Goal: Task Accomplishment & Management: Complete application form

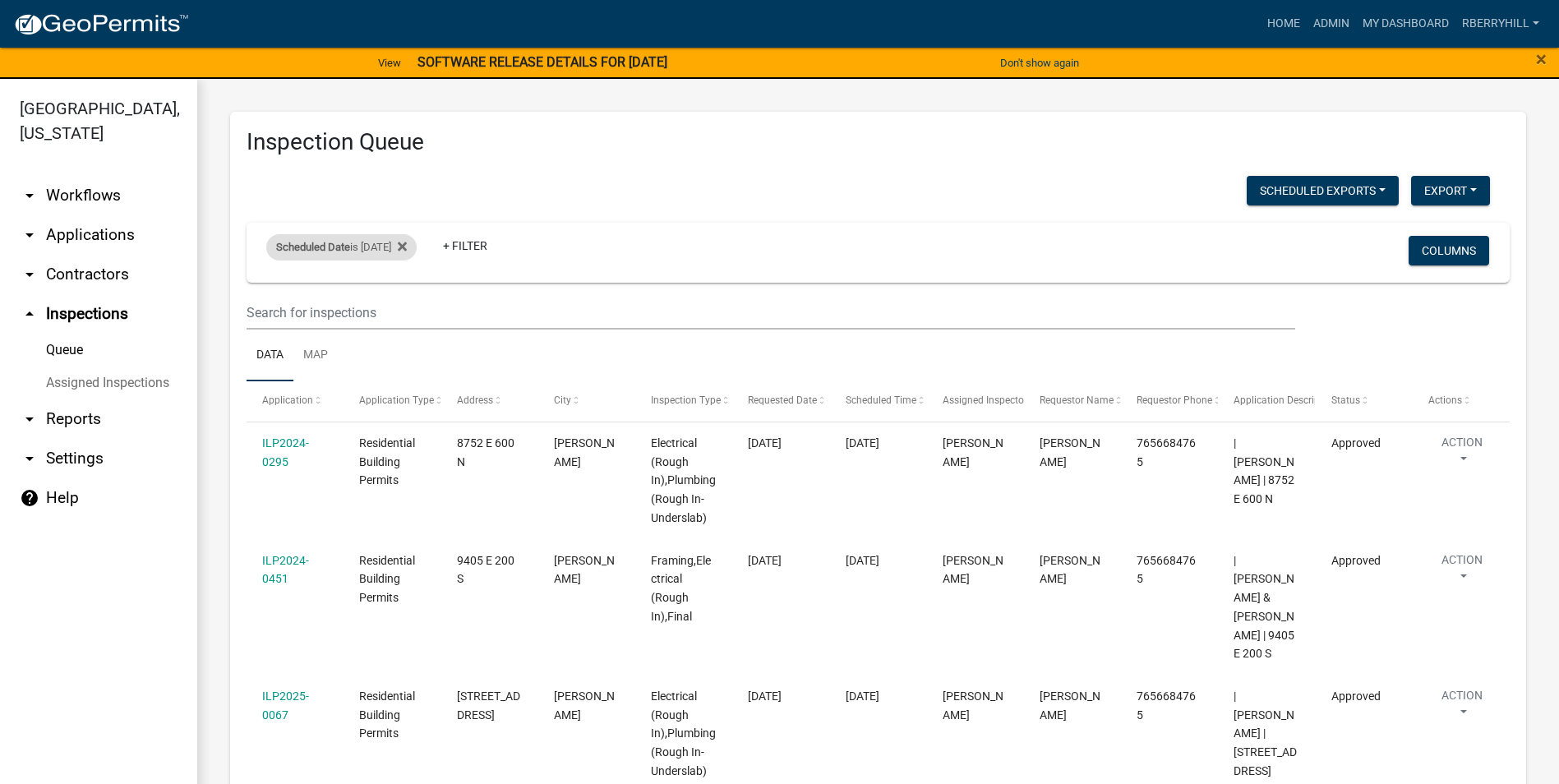
click at [417, 249] on div "Scheduled Date is [DATE]" at bounding box center [341, 246] width 150 height 26
click at [406, 309] on input "2025-09-05" at bounding box center [356, 307] width 115 height 33
type input "2025-09-08"
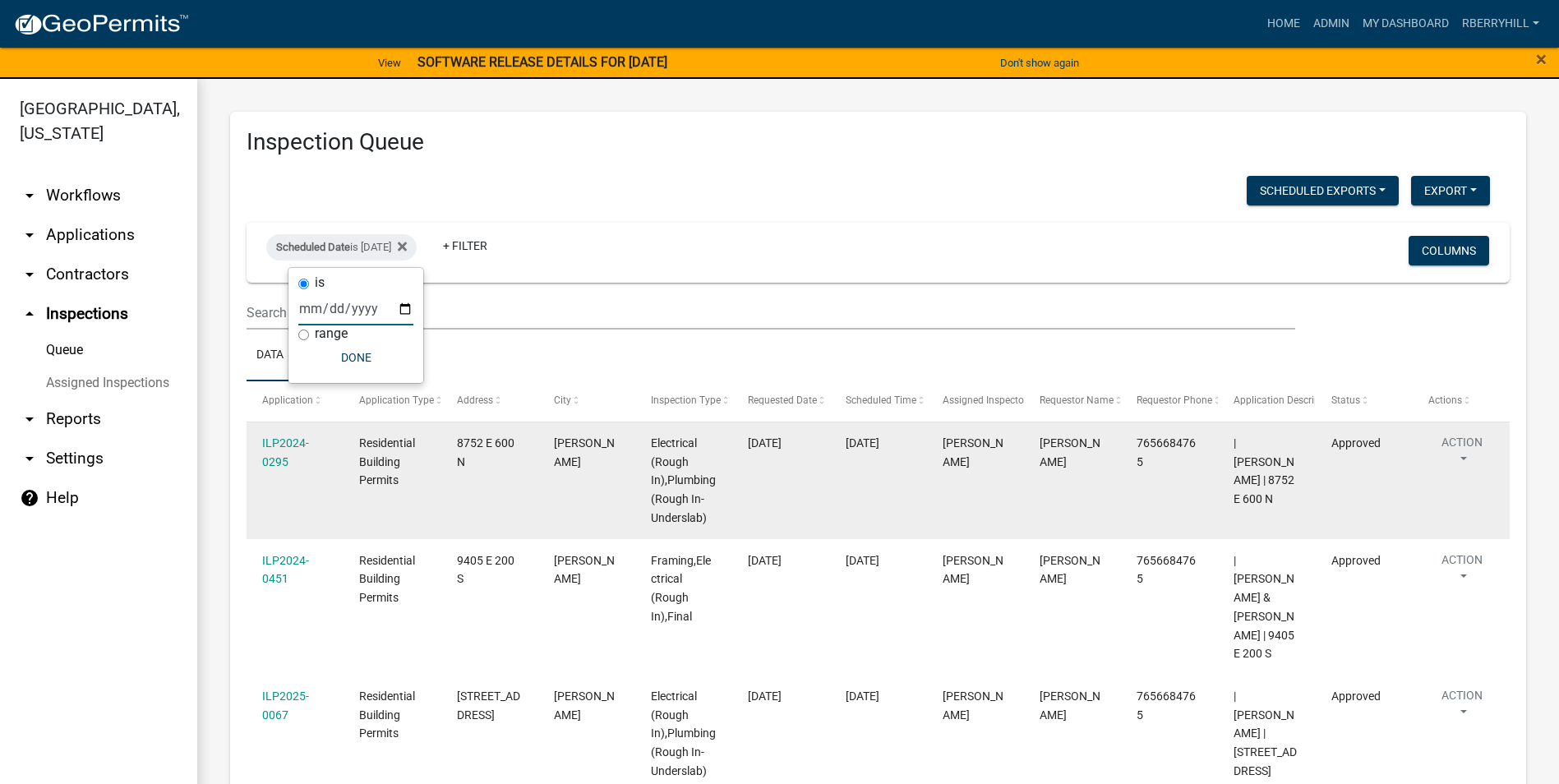
select select "1: 25"
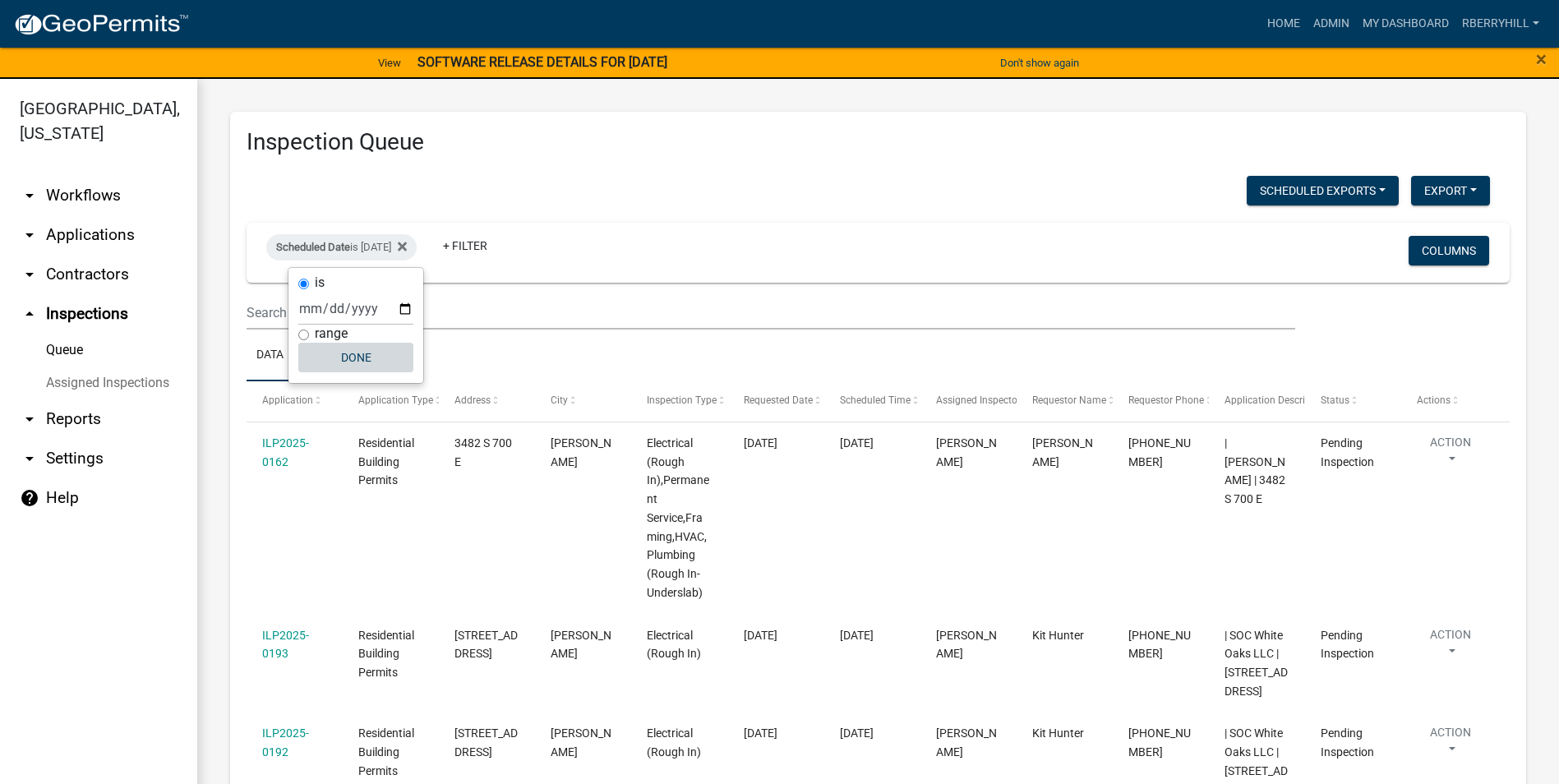
click at [351, 362] on button "Done" at bounding box center [356, 357] width 115 height 30
click at [1434, 190] on button "Export" at bounding box center [1451, 191] width 79 height 30
click at [1430, 234] on button "Excel Format (.xlsx)" at bounding box center [1412, 234] width 154 height 40
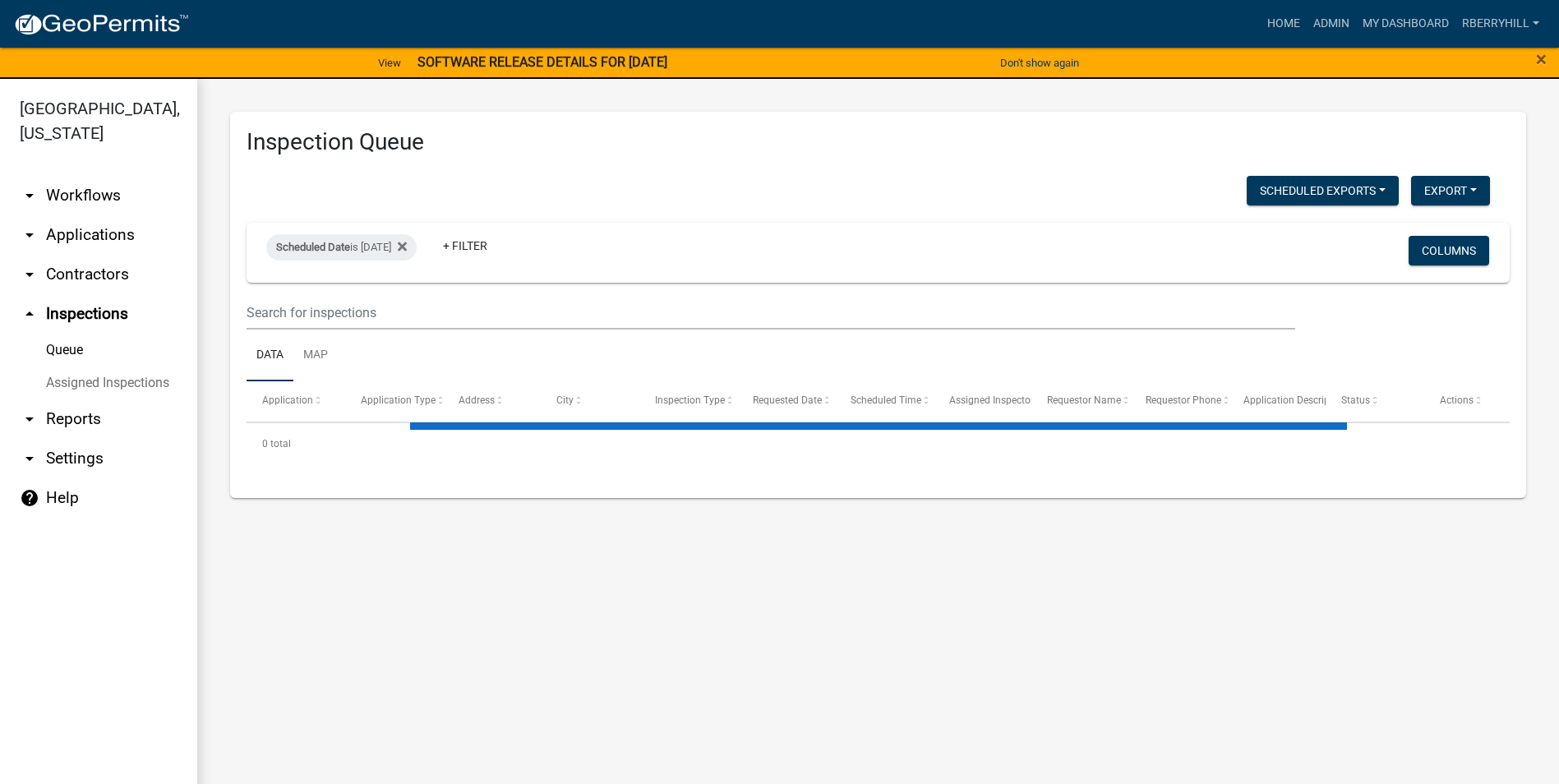
select select "1: 25"
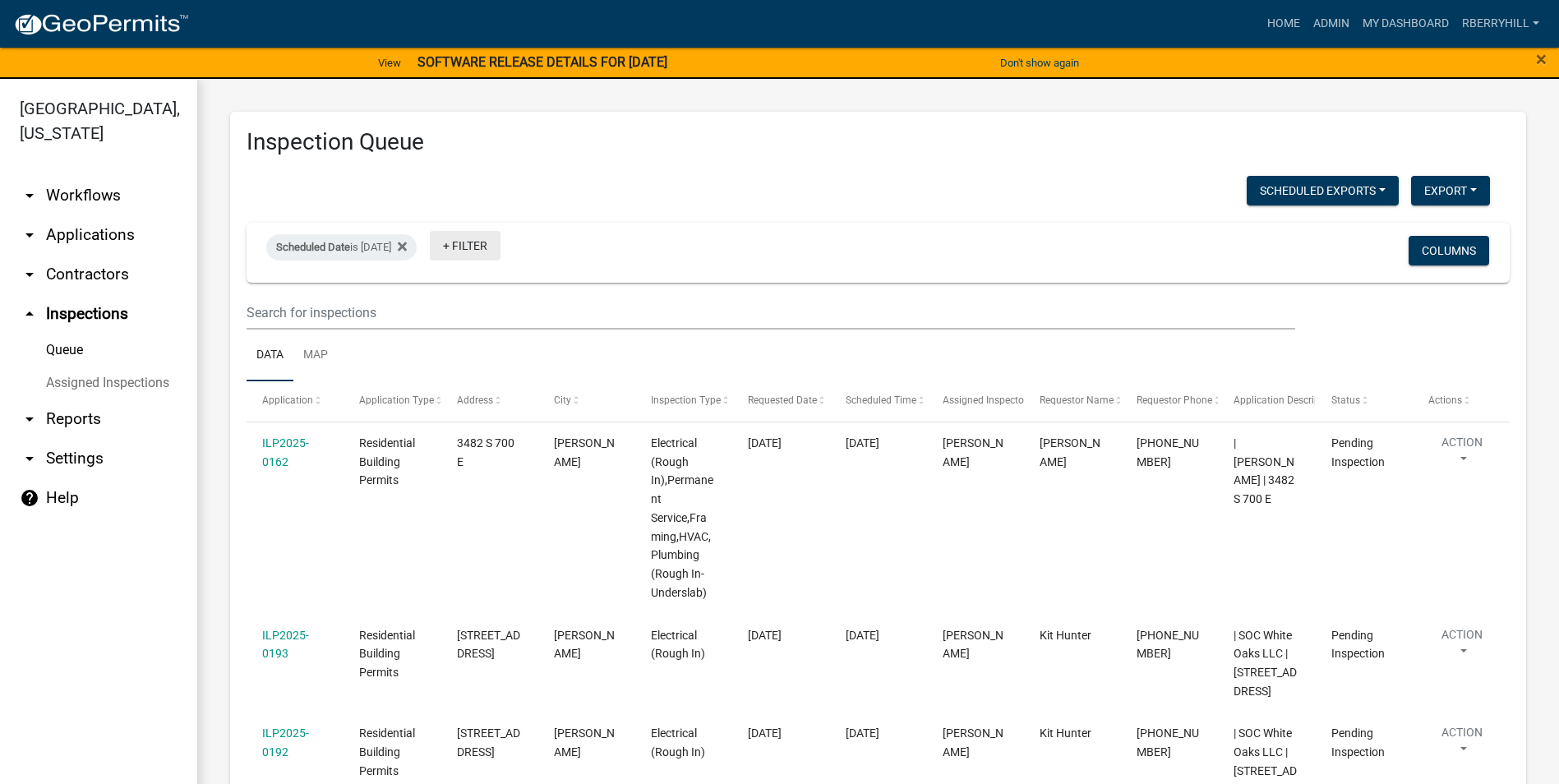
click at [500, 244] on link "+ Filter" at bounding box center [465, 245] width 71 height 30
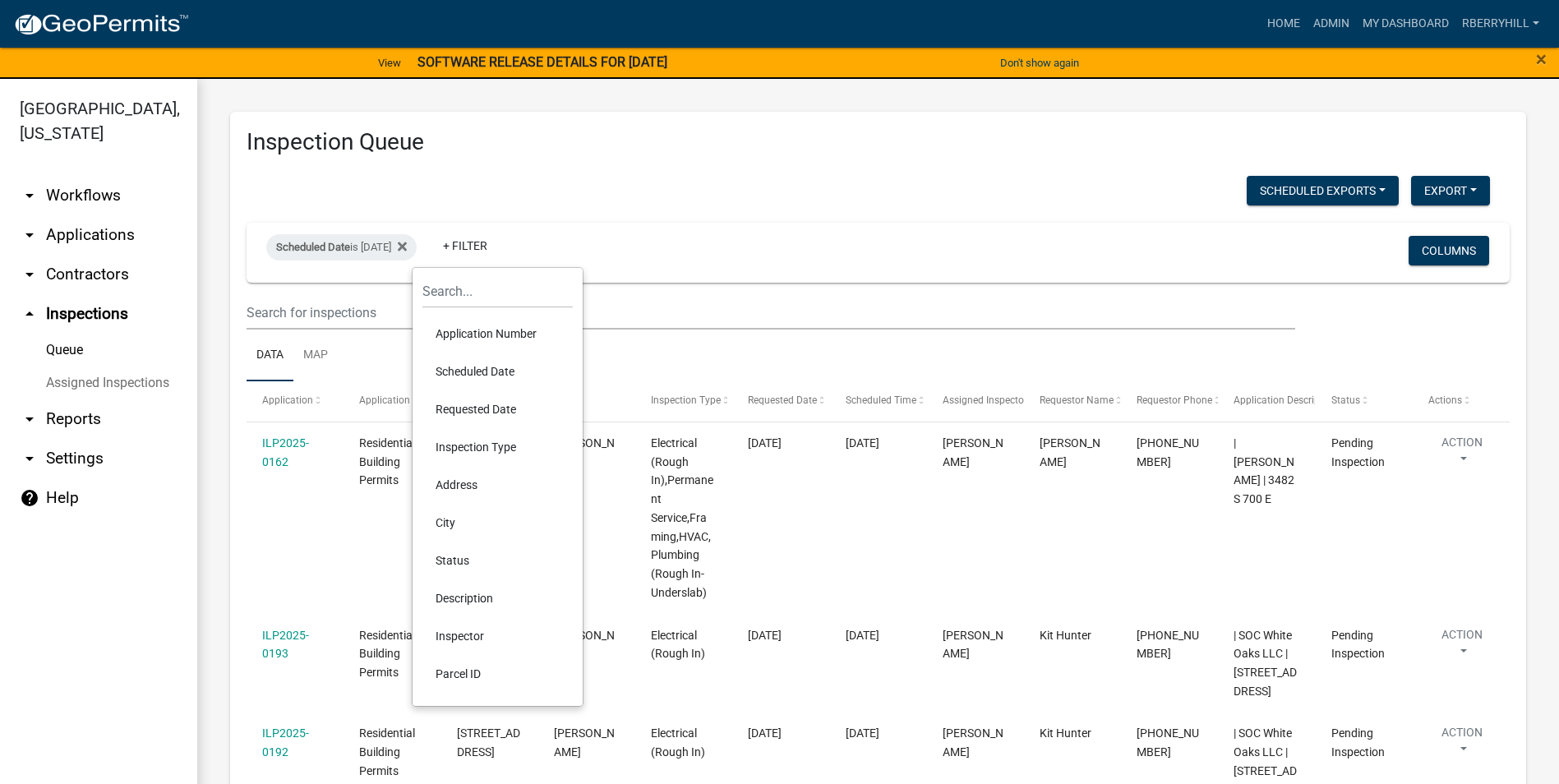
click at [480, 368] on li "Scheduled Date" at bounding box center [497, 371] width 150 height 38
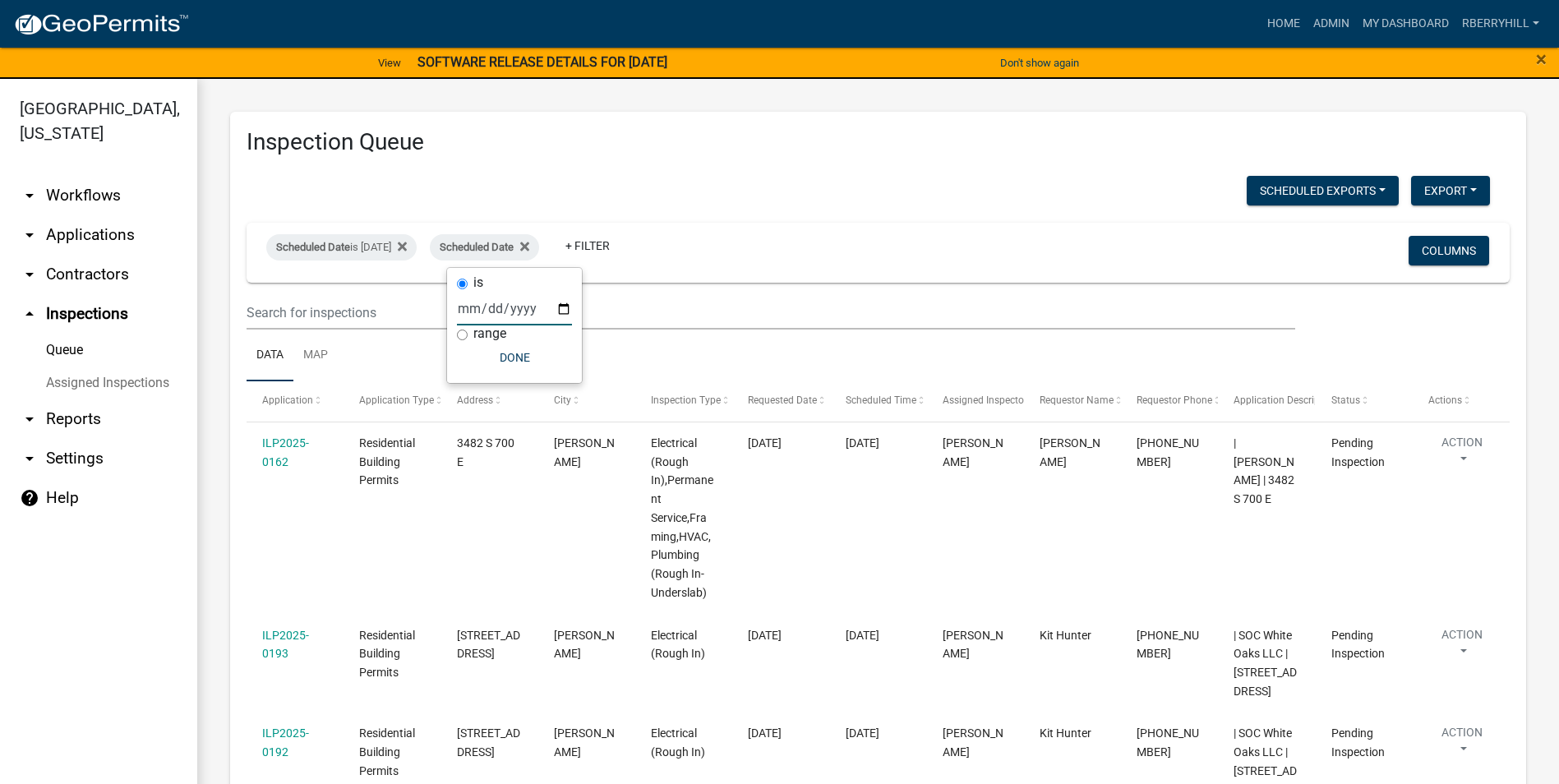
click at [566, 308] on input "date" at bounding box center [515, 307] width 115 height 33
type input "[DATE]"
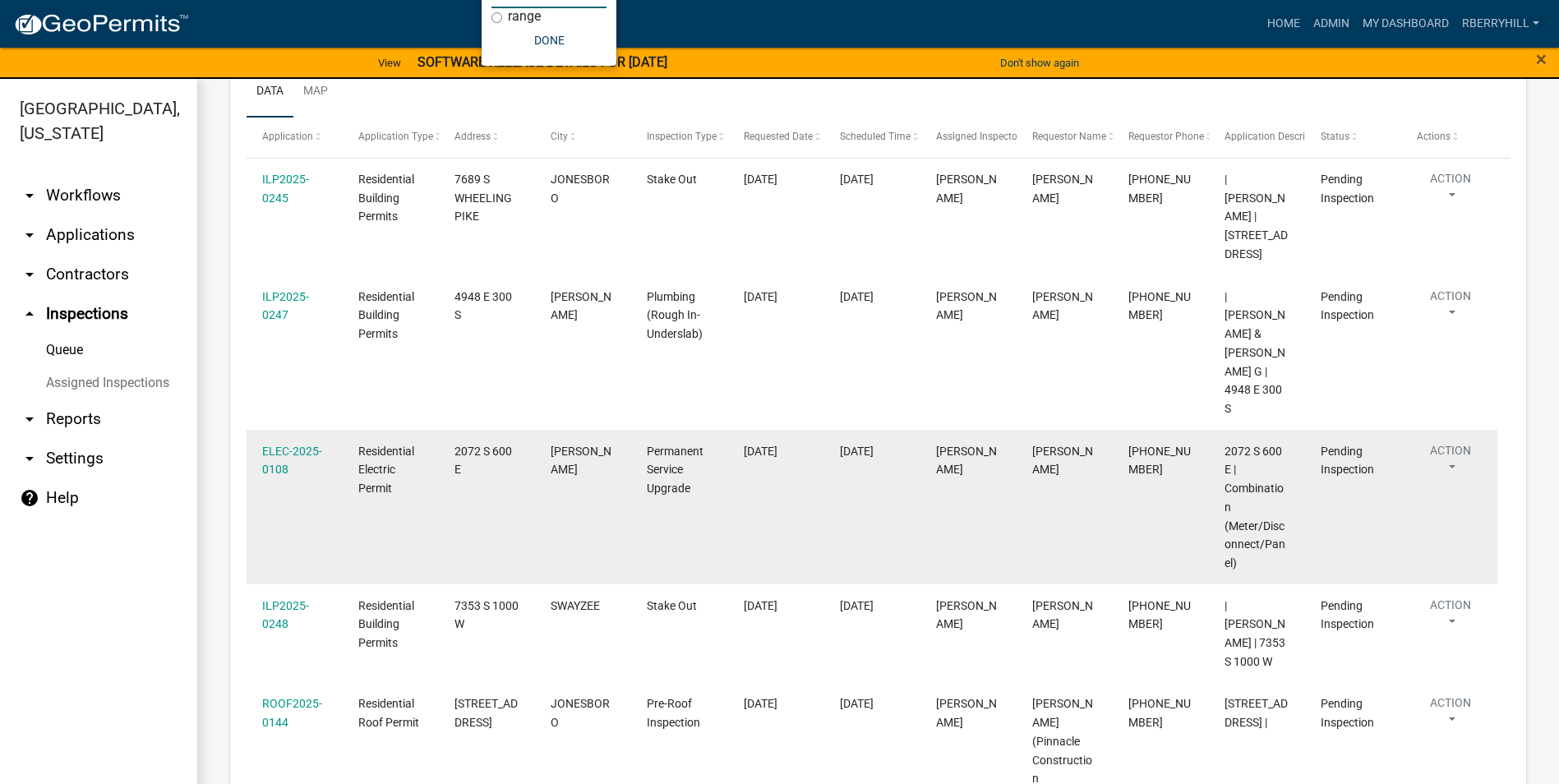
scroll to position [235, 0]
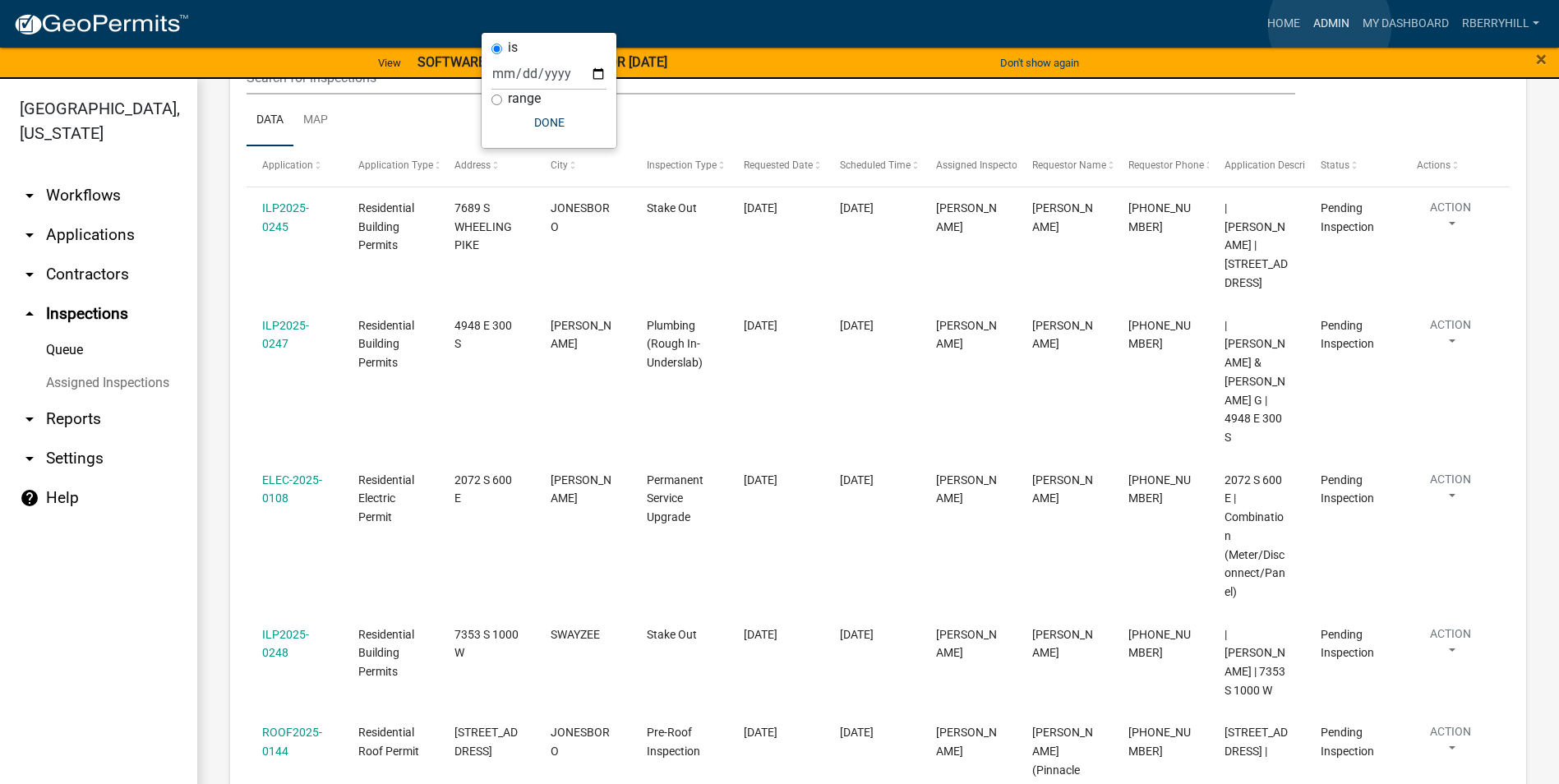
click at [1330, 25] on link "Admin" at bounding box center [1331, 23] width 49 height 31
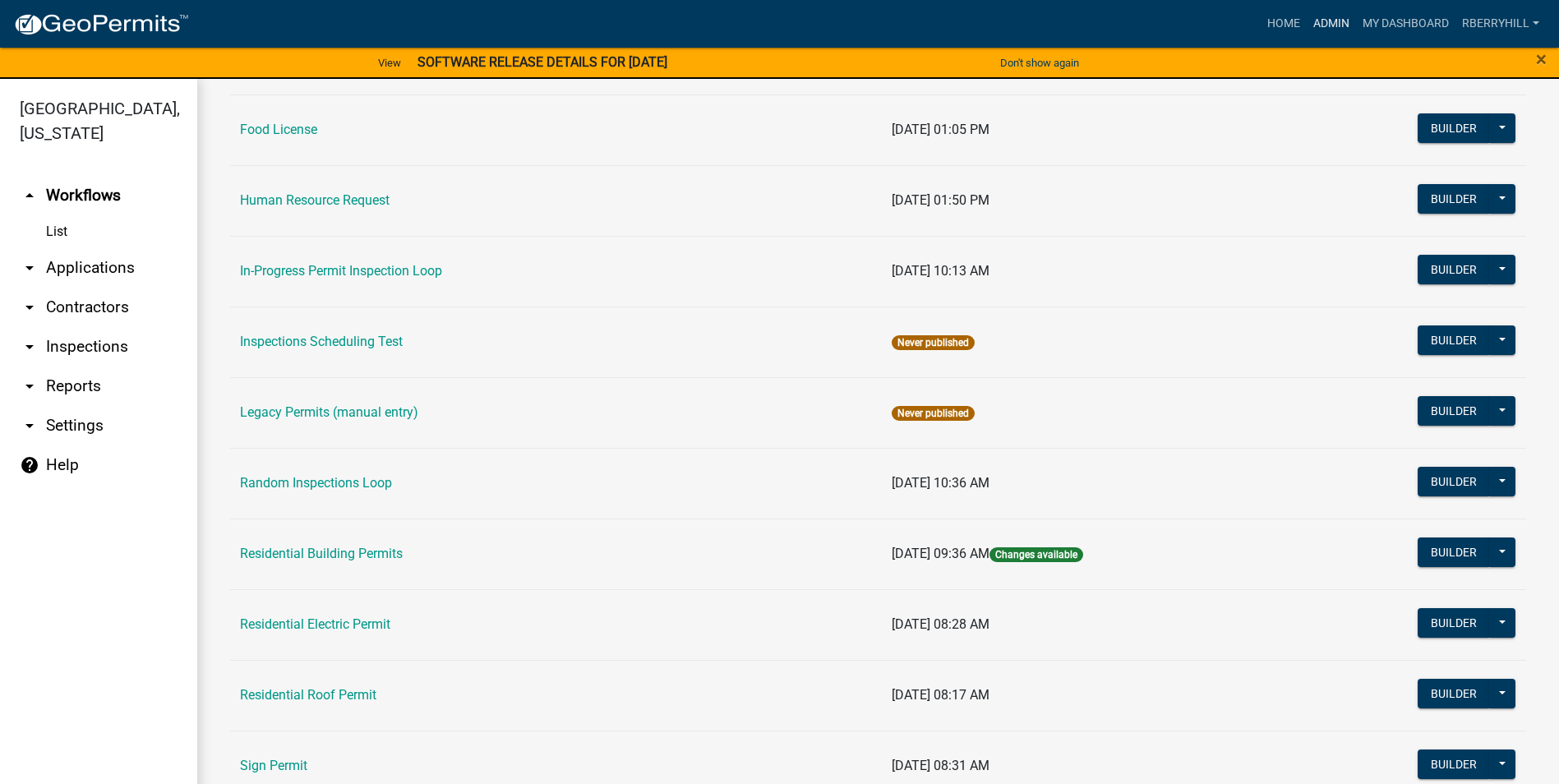
scroll to position [1394, 0]
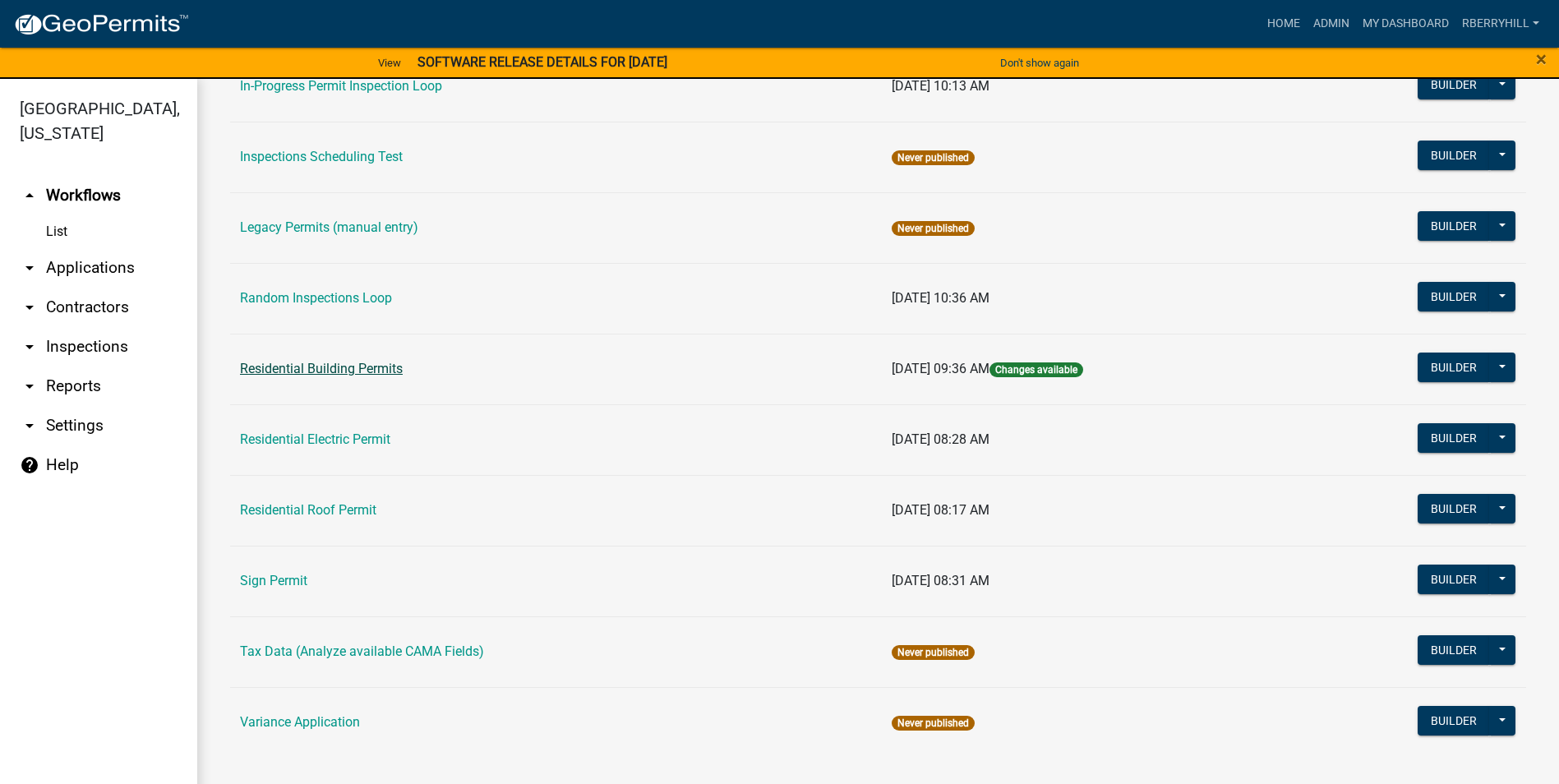
click at [308, 370] on link "Residential Building Permits" at bounding box center [321, 368] width 163 height 15
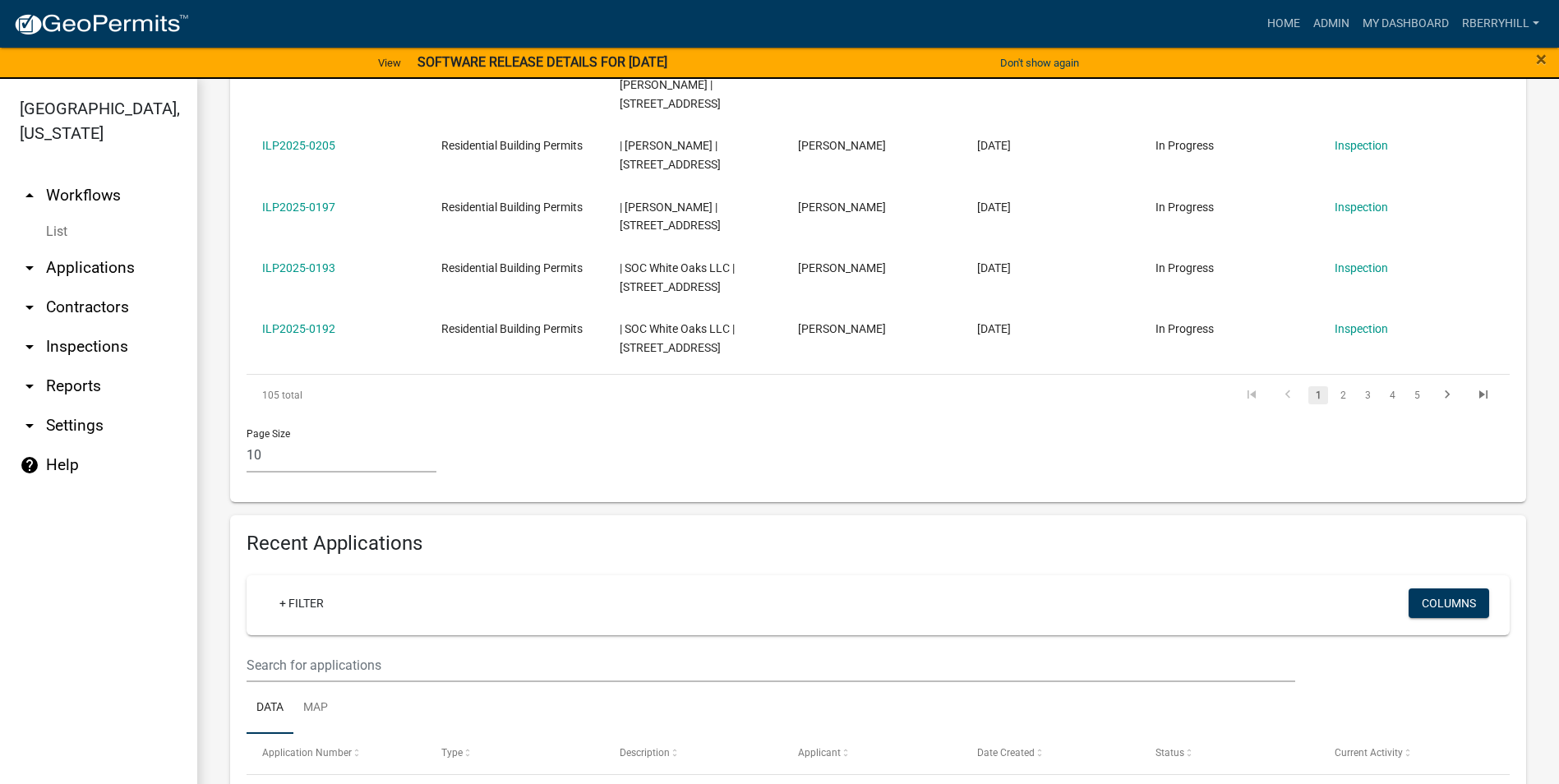
scroll to position [1150, 0]
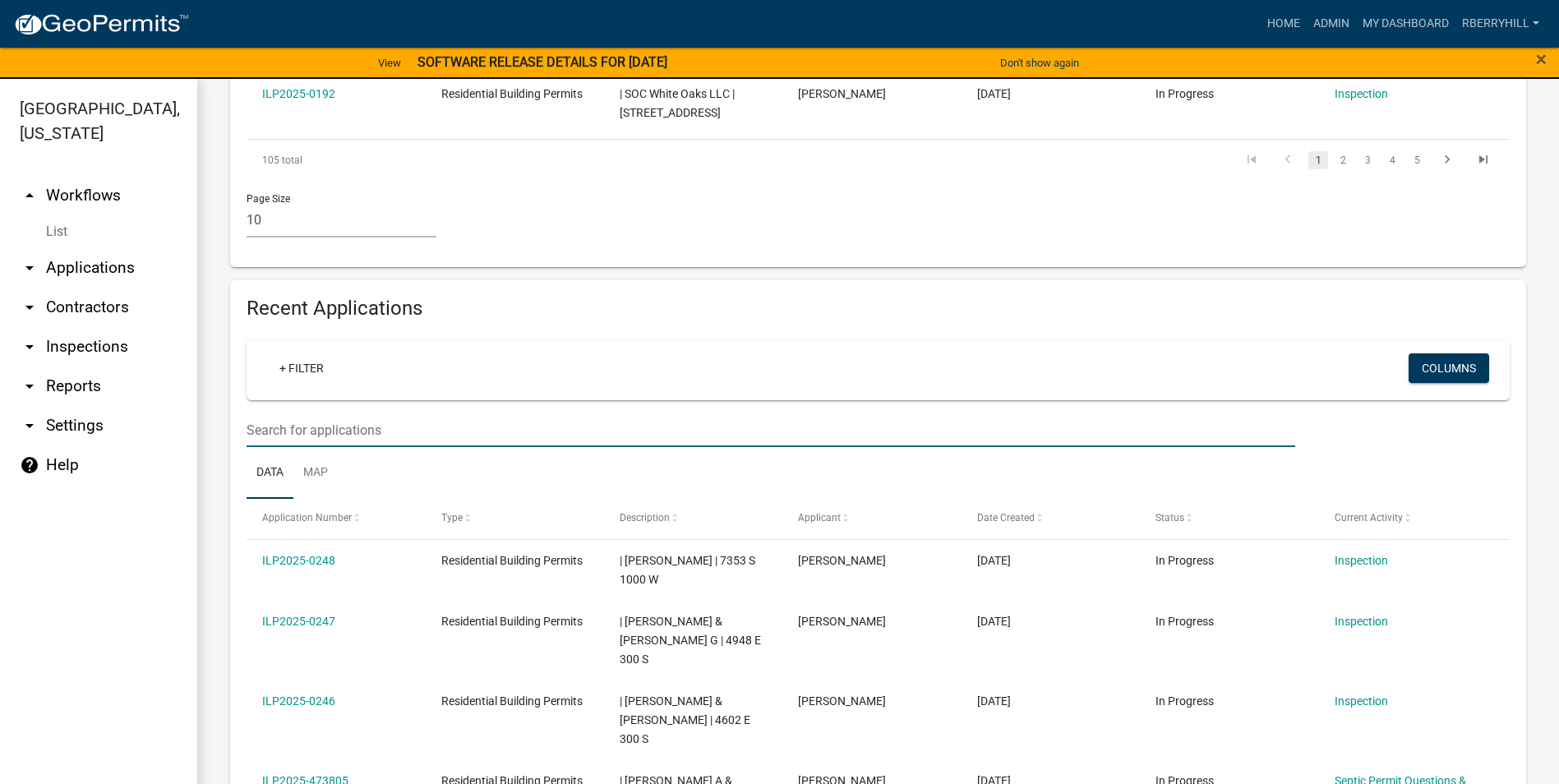
click at [256, 414] on input "text" at bounding box center [771, 430] width 1049 height 33
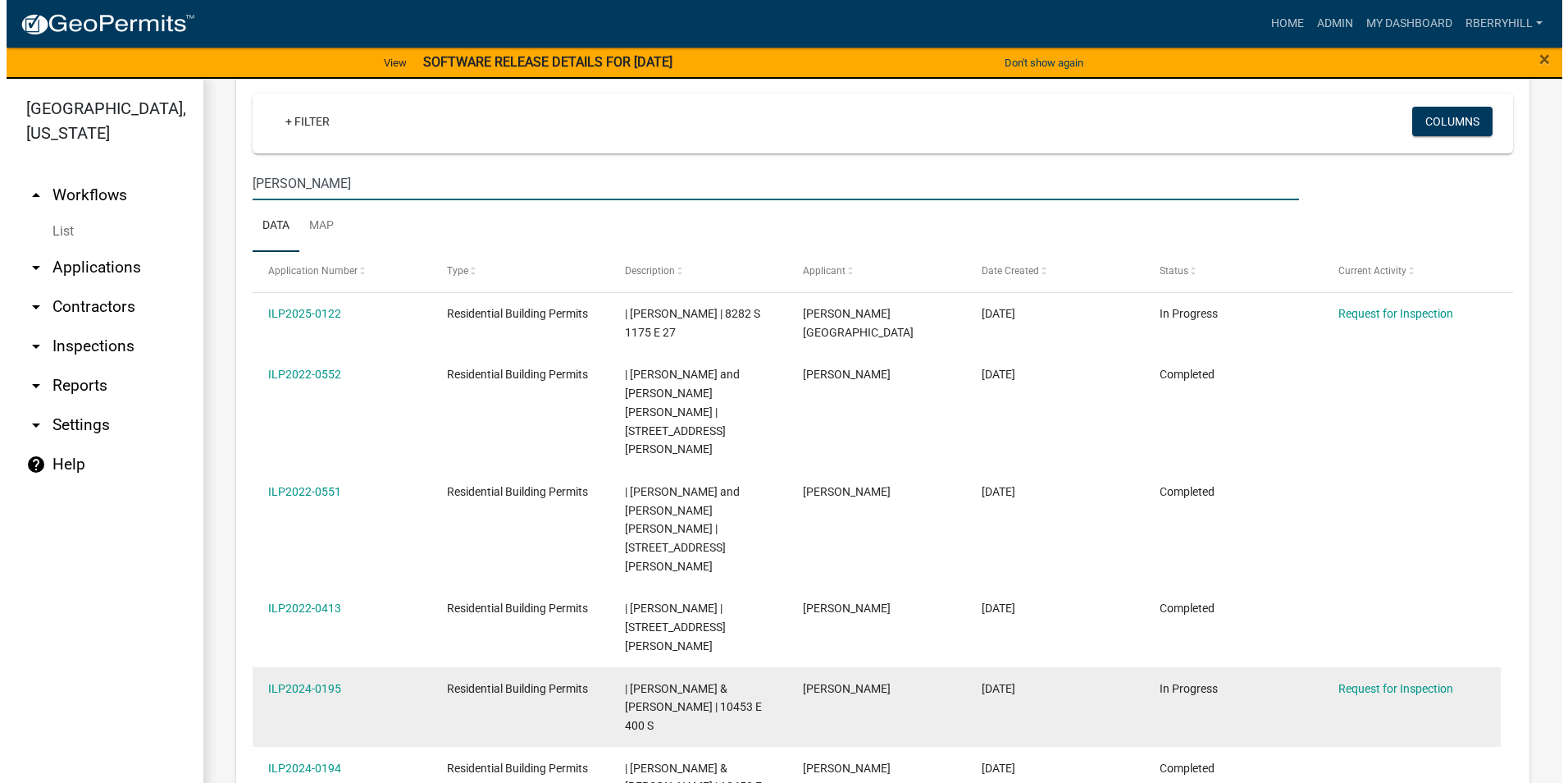
scroll to position [1476, 0]
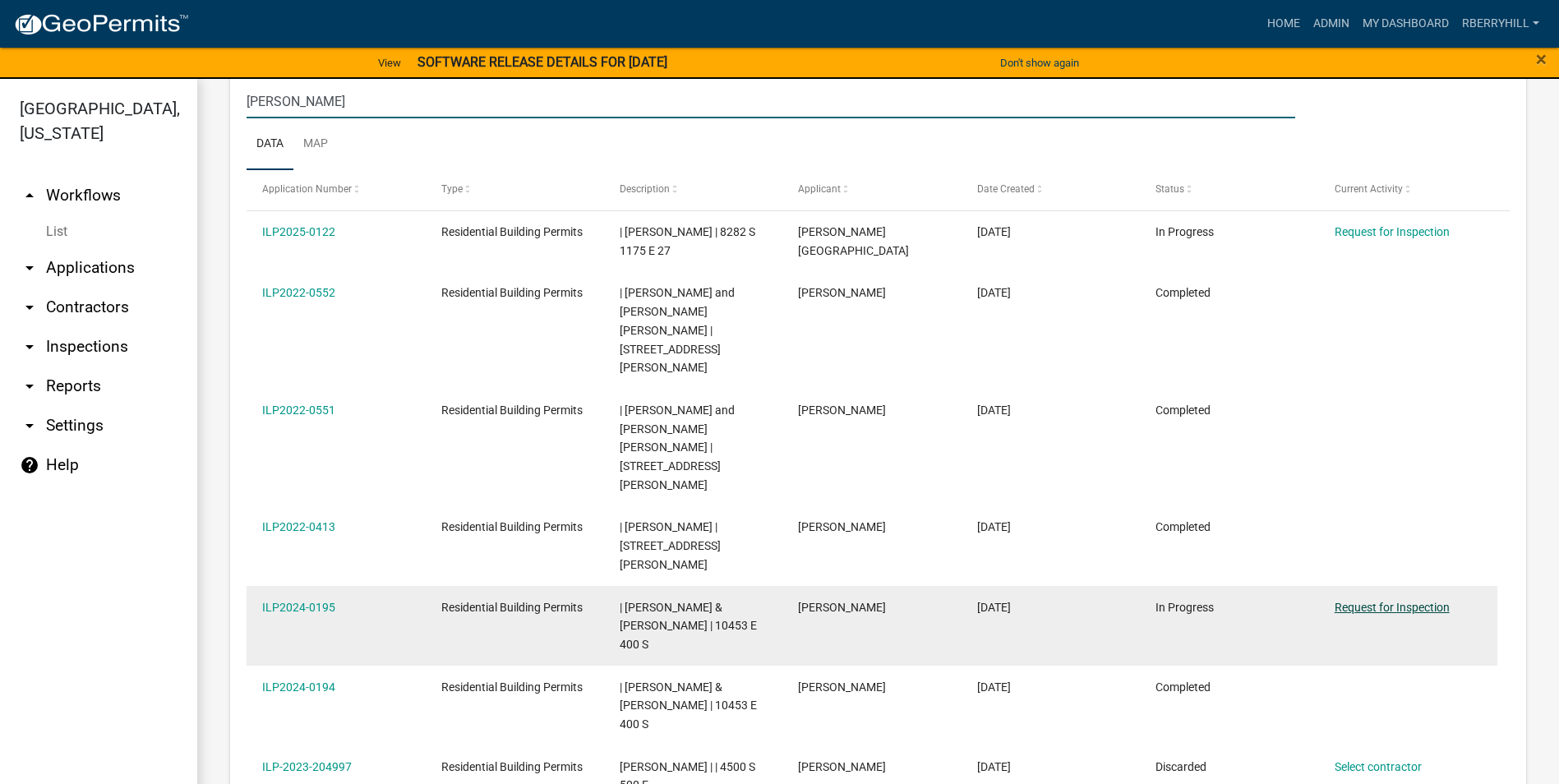
type input "[PERSON_NAME]"
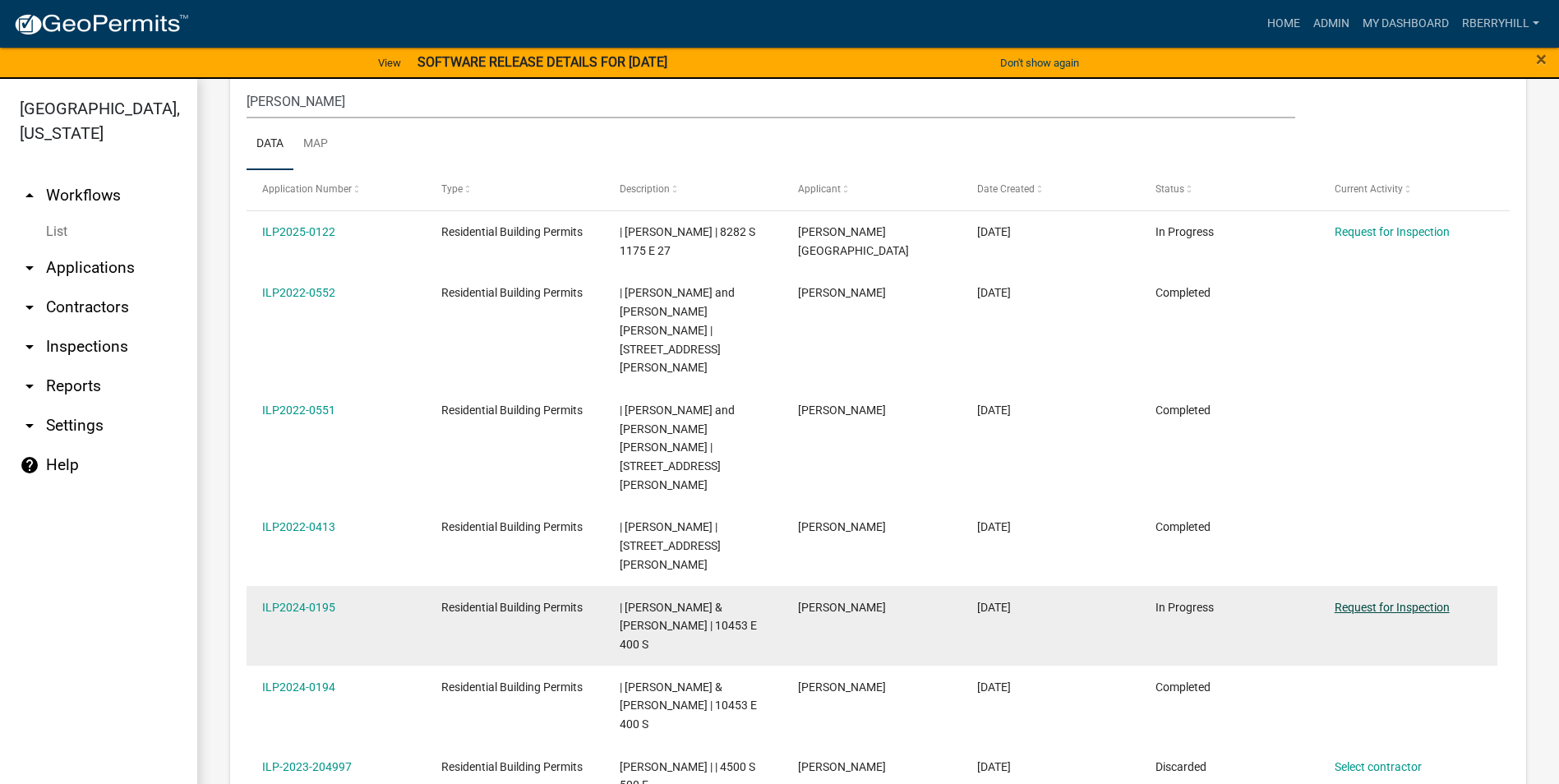
click at [1395, 601] on link "Request for Inspection" at bounding box center [1393, 607] width 115 height 13
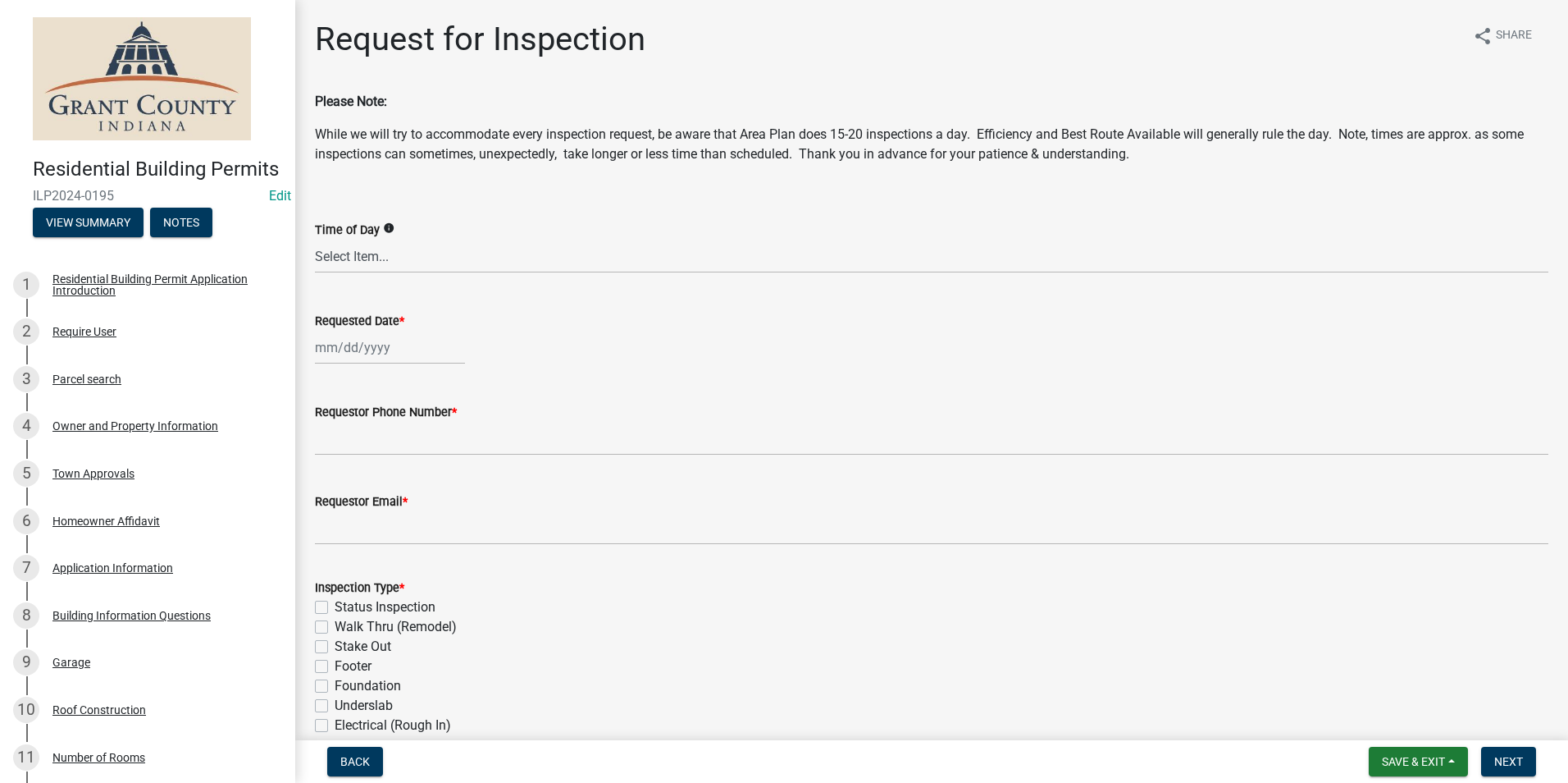
click at [339, 353] on div at bounding box center [390, 347] width 150 height 33
select select "9"
select select "2025"
drag, startPoint x: 323, startPoint y: 462, endPoint x: 333, endPoint y: 444, distance: 20.6
click at [324, 462] on div "8" at bounding box center [330, 461] width 26 height 26
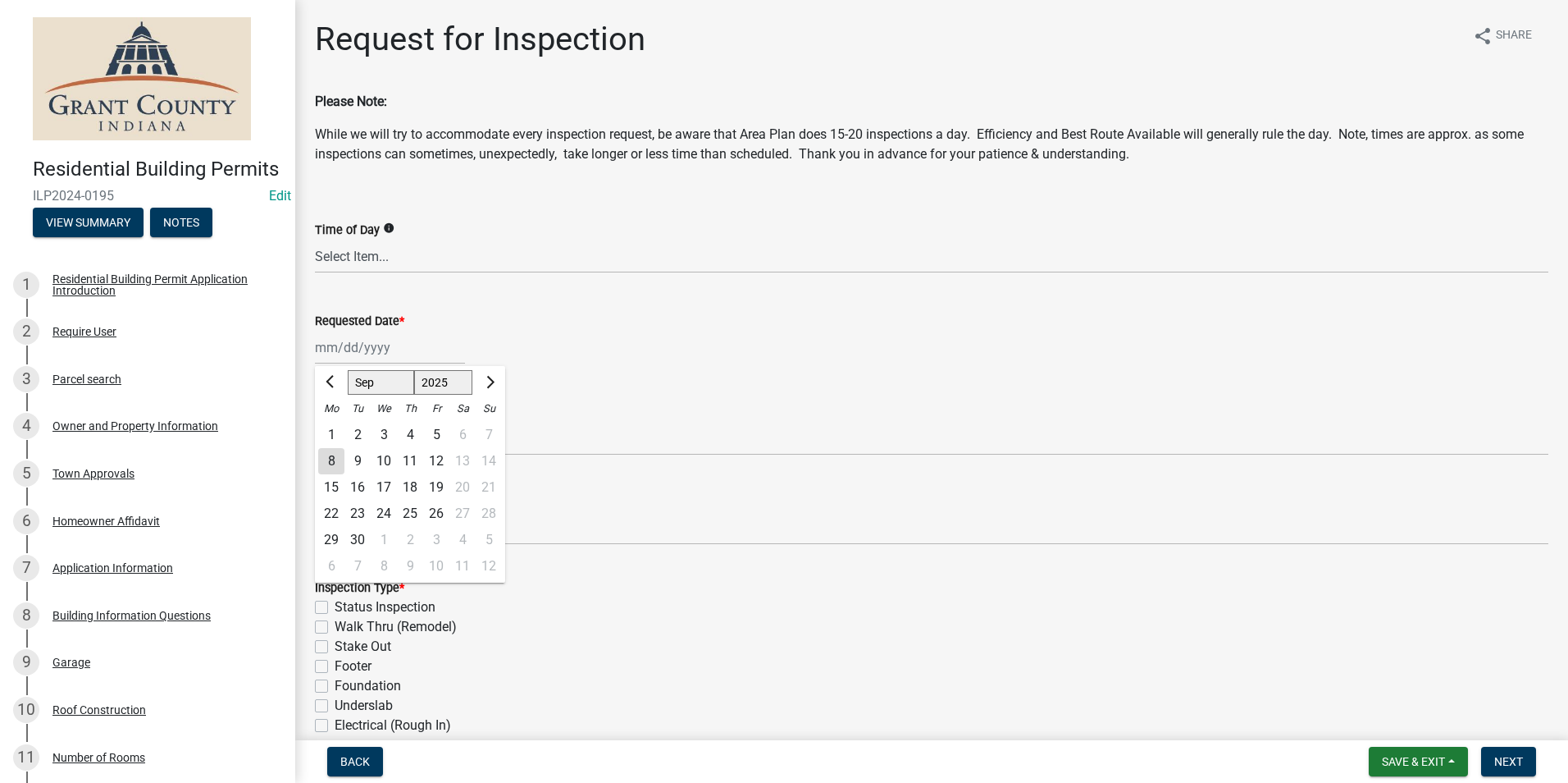
type input "[DATE]"
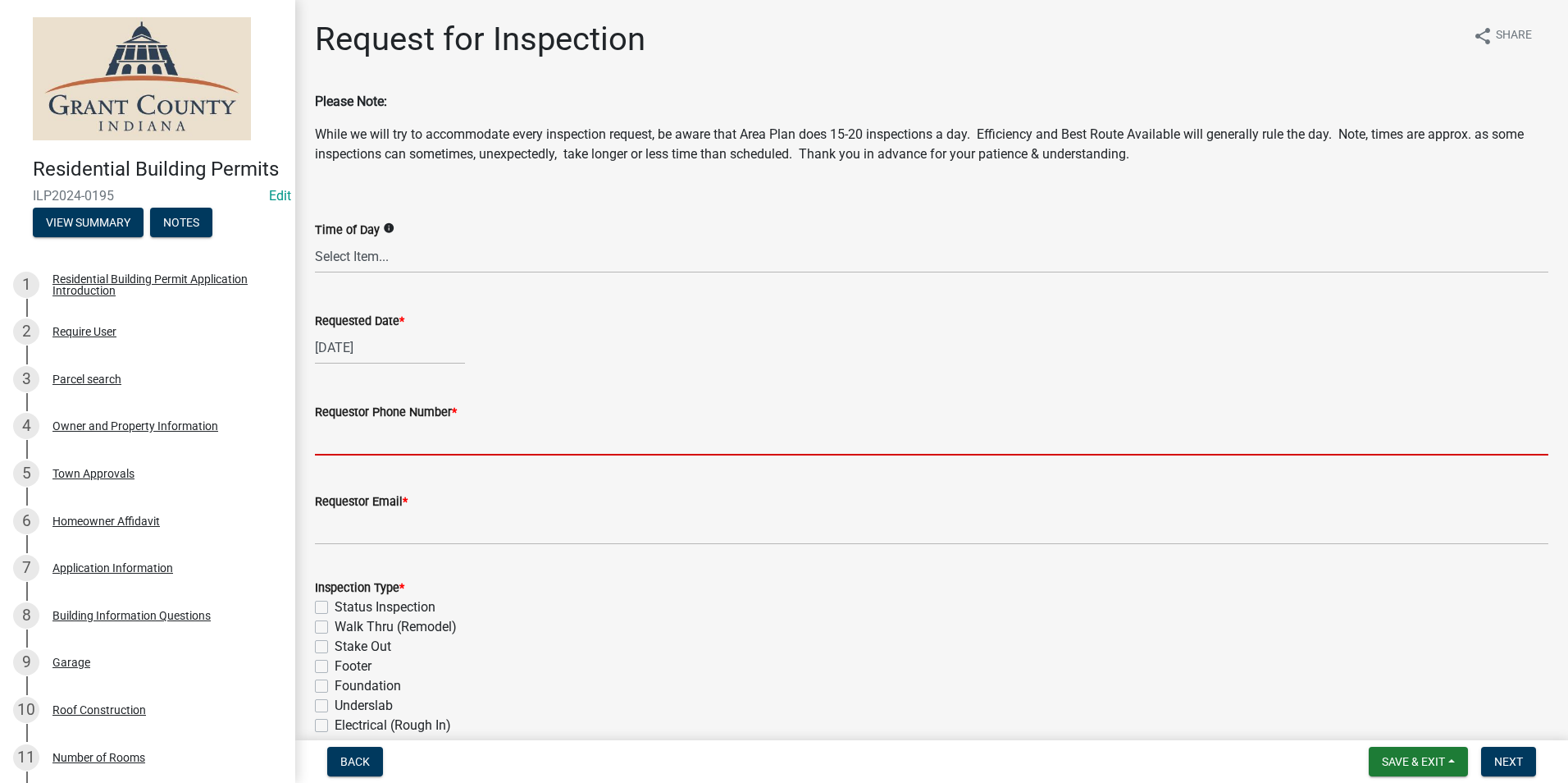
click at [340, 434] on input "Requestor Phone Number *" at bounding box center [932, 438] width 1233 height 33
type input "7652518207"
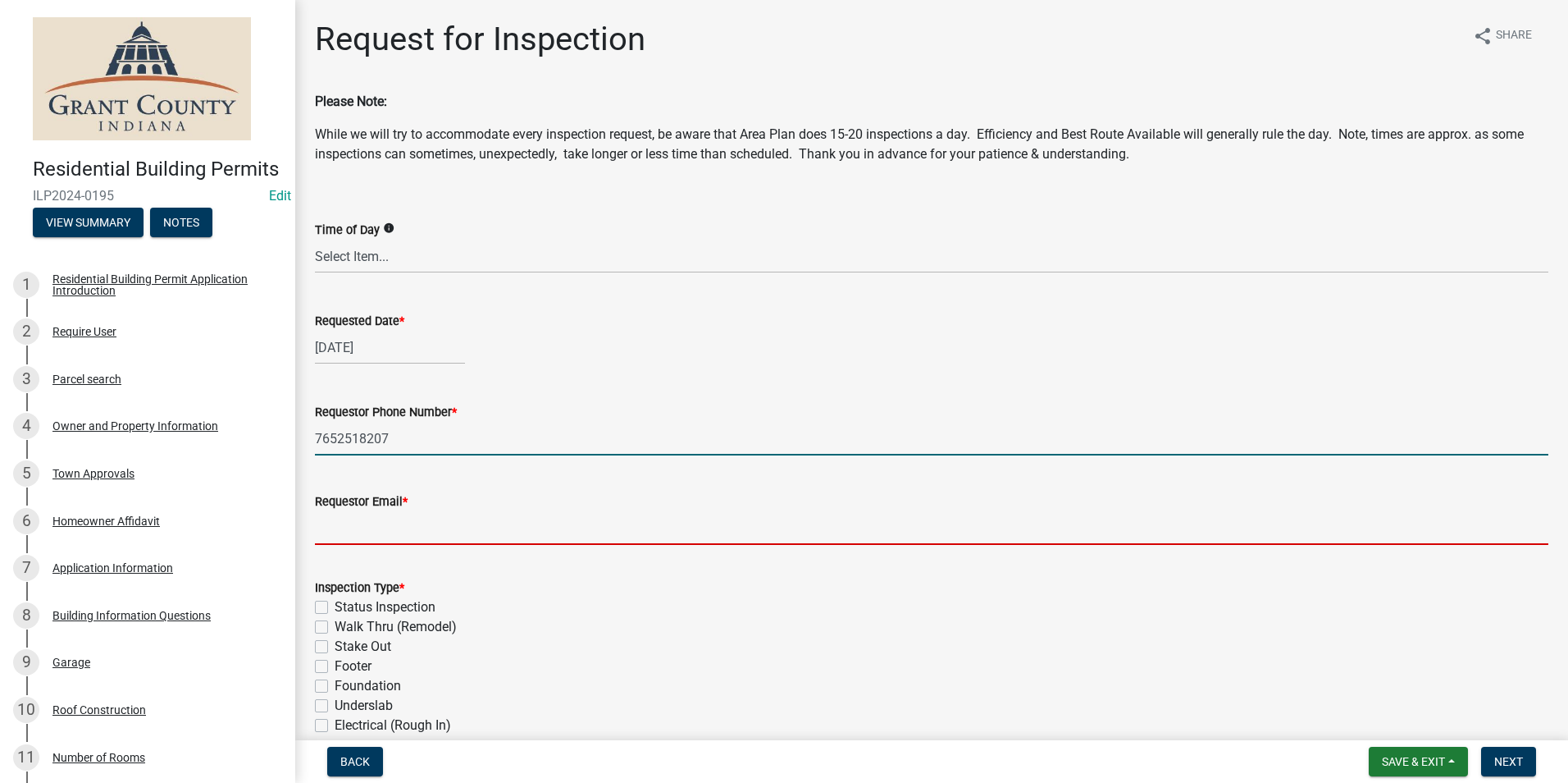
type input "[EMAIL_ADDRESS][DOMAIN_NAME]"
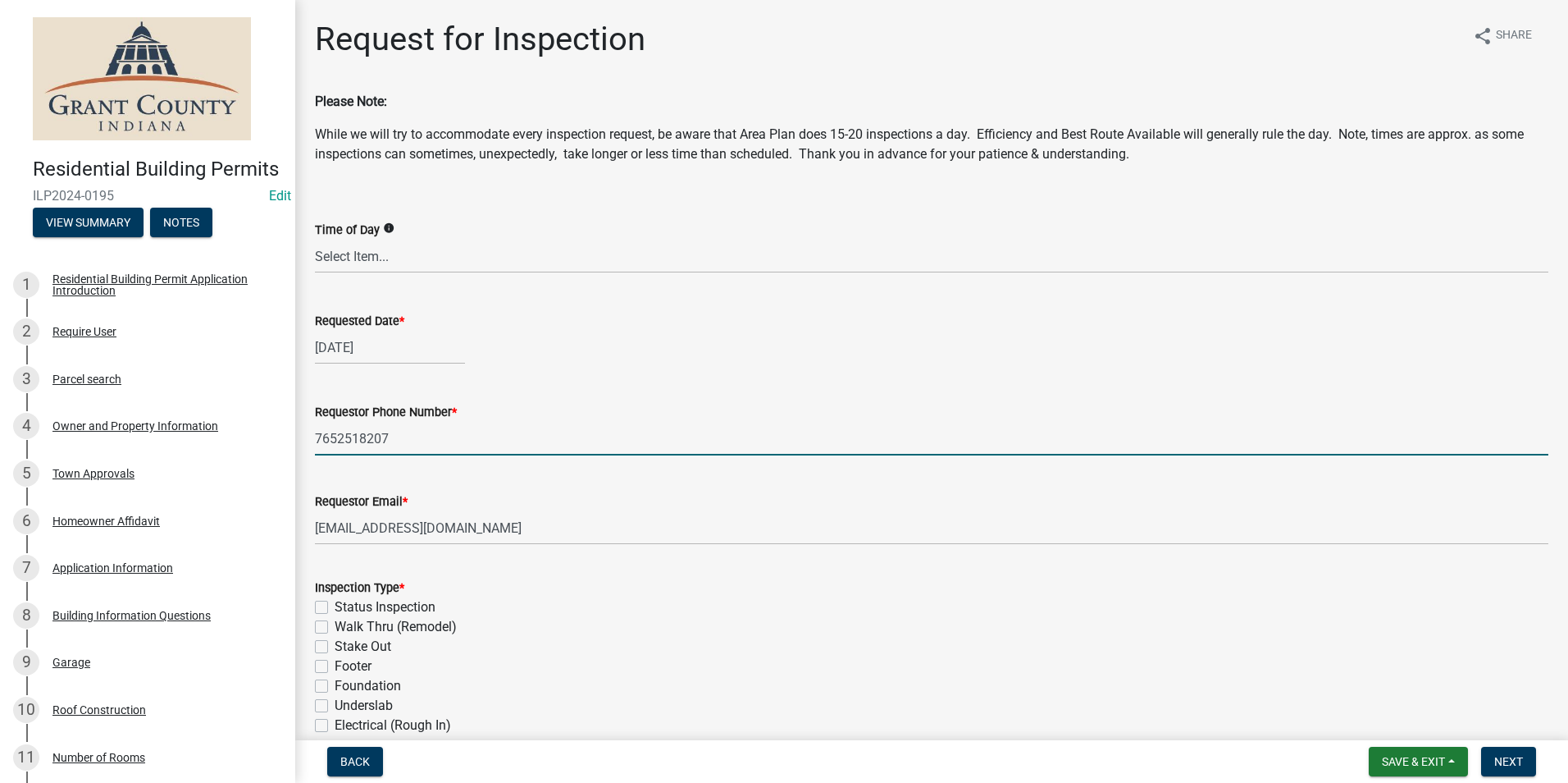
type textarea "n/a"
type input "7656684765"
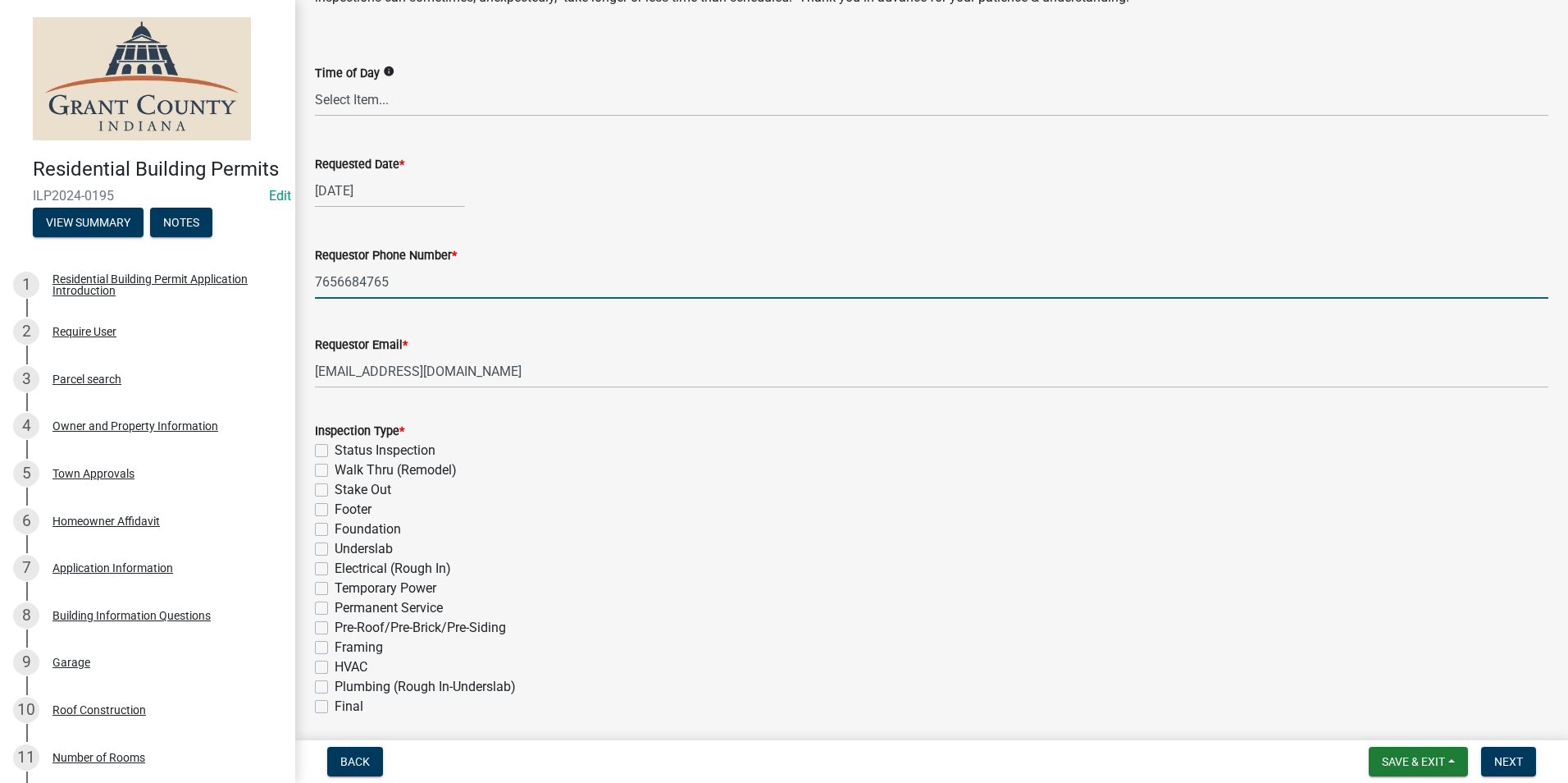
scroll to position [246, 0]
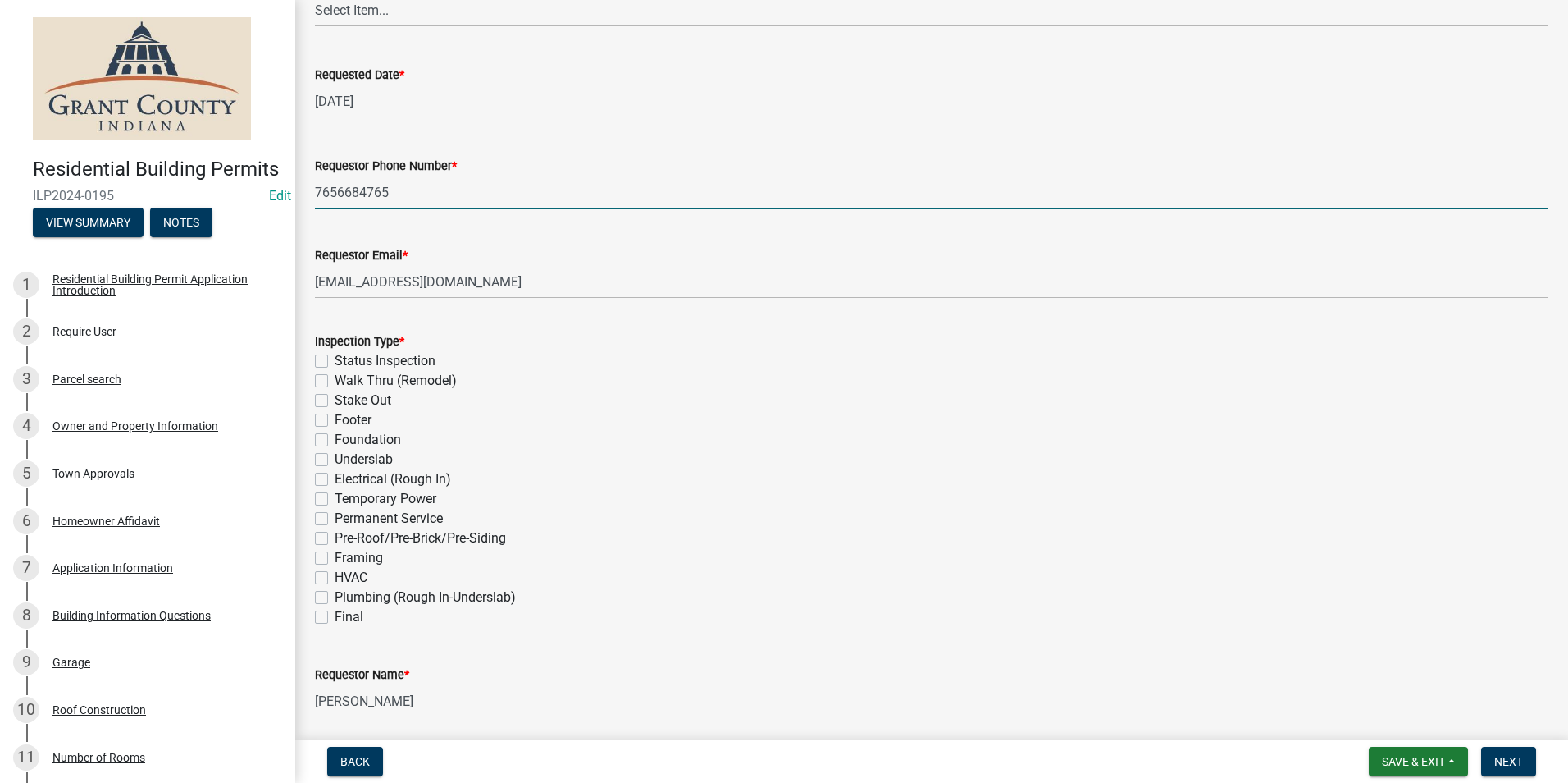
click at [335, 615] on label "Final" at bounding box center [349, 617] width 29 height 20
click at [335, 615] on input "Final" at bounding box center [340, 612] width 11 height 11
checkbox input "true"
checkbox input "false"
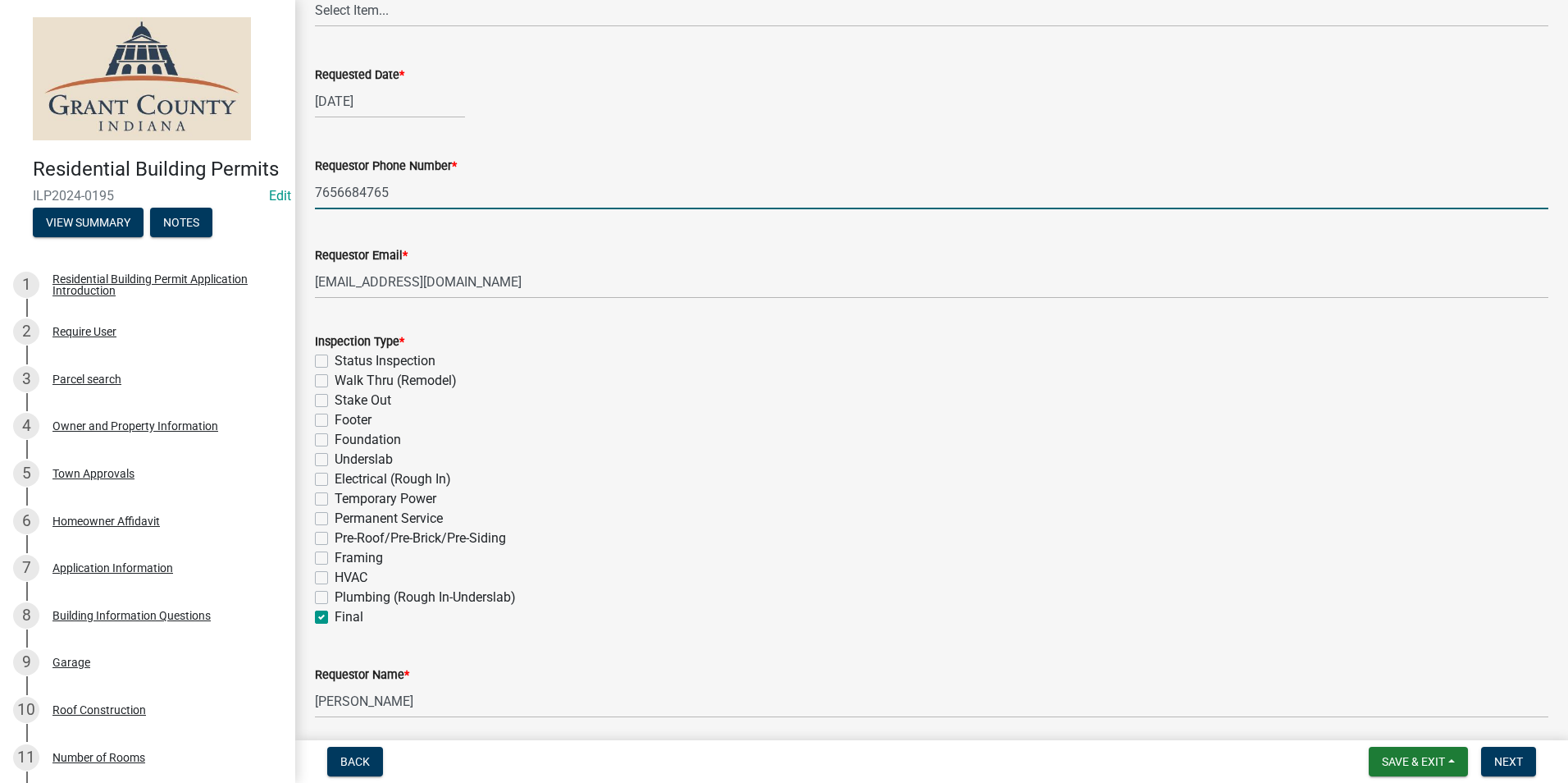
checkbox input "false"
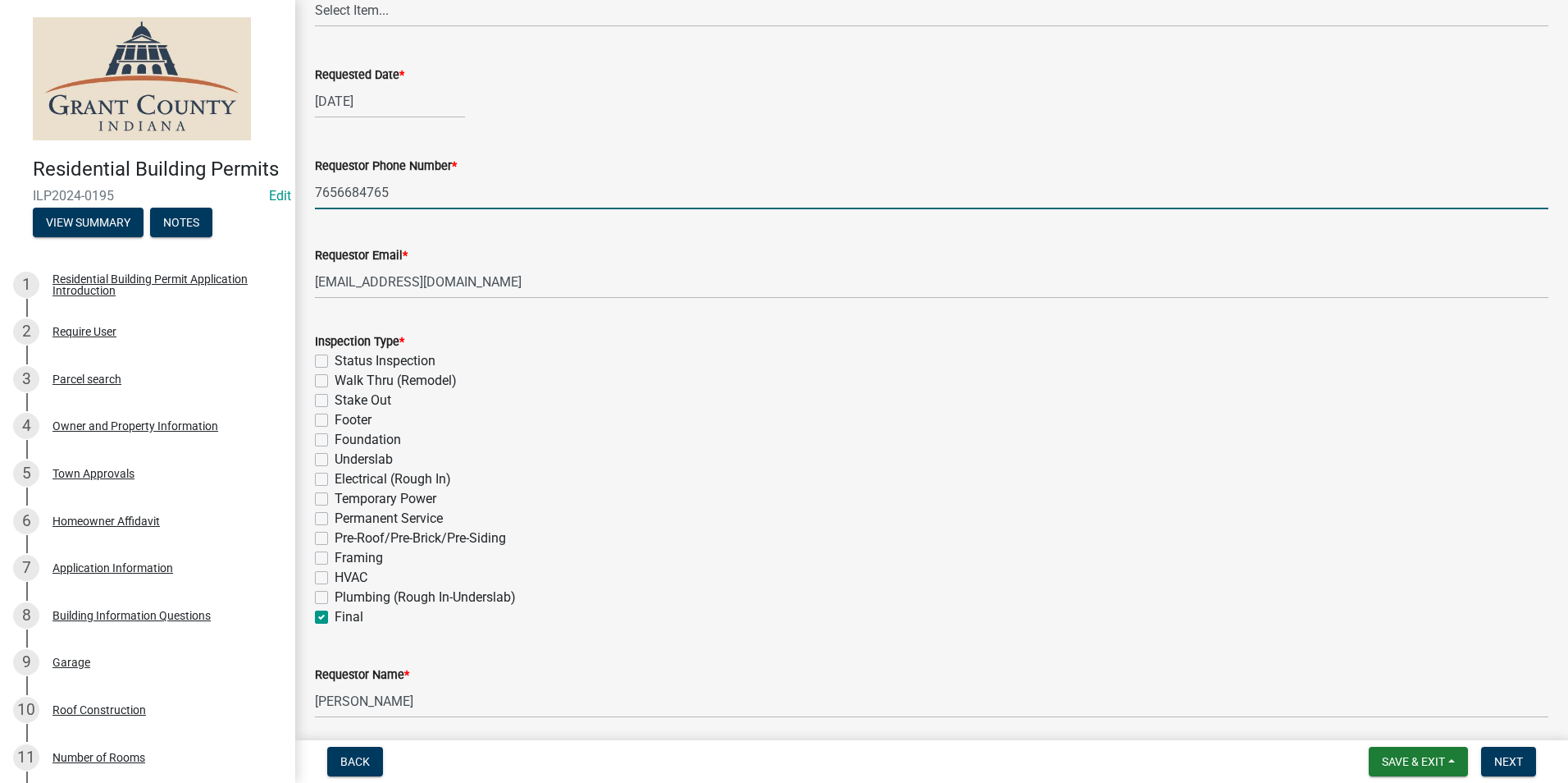
checkbox input "false"
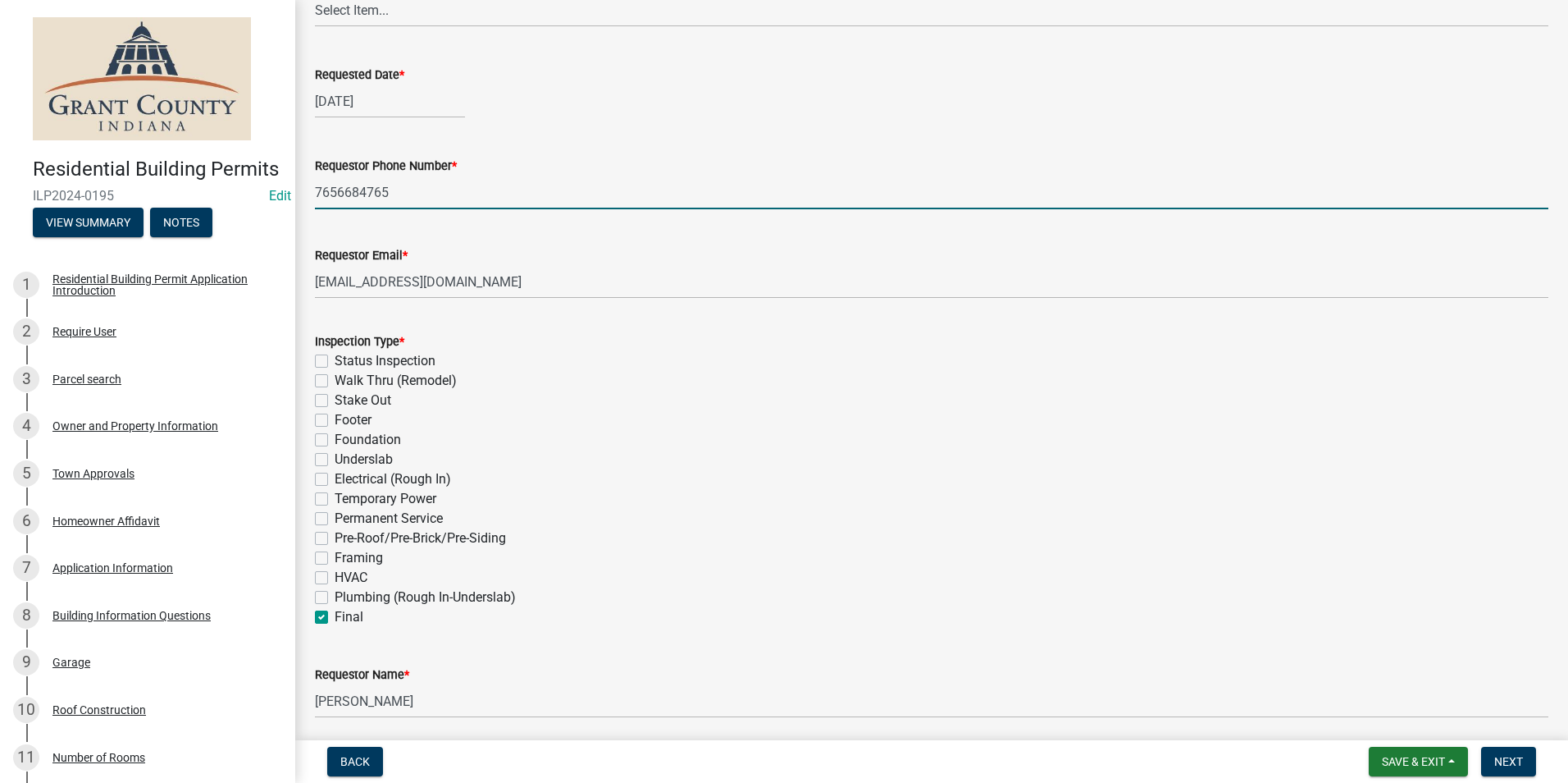
checkbox input "false"
checkbox input "true"
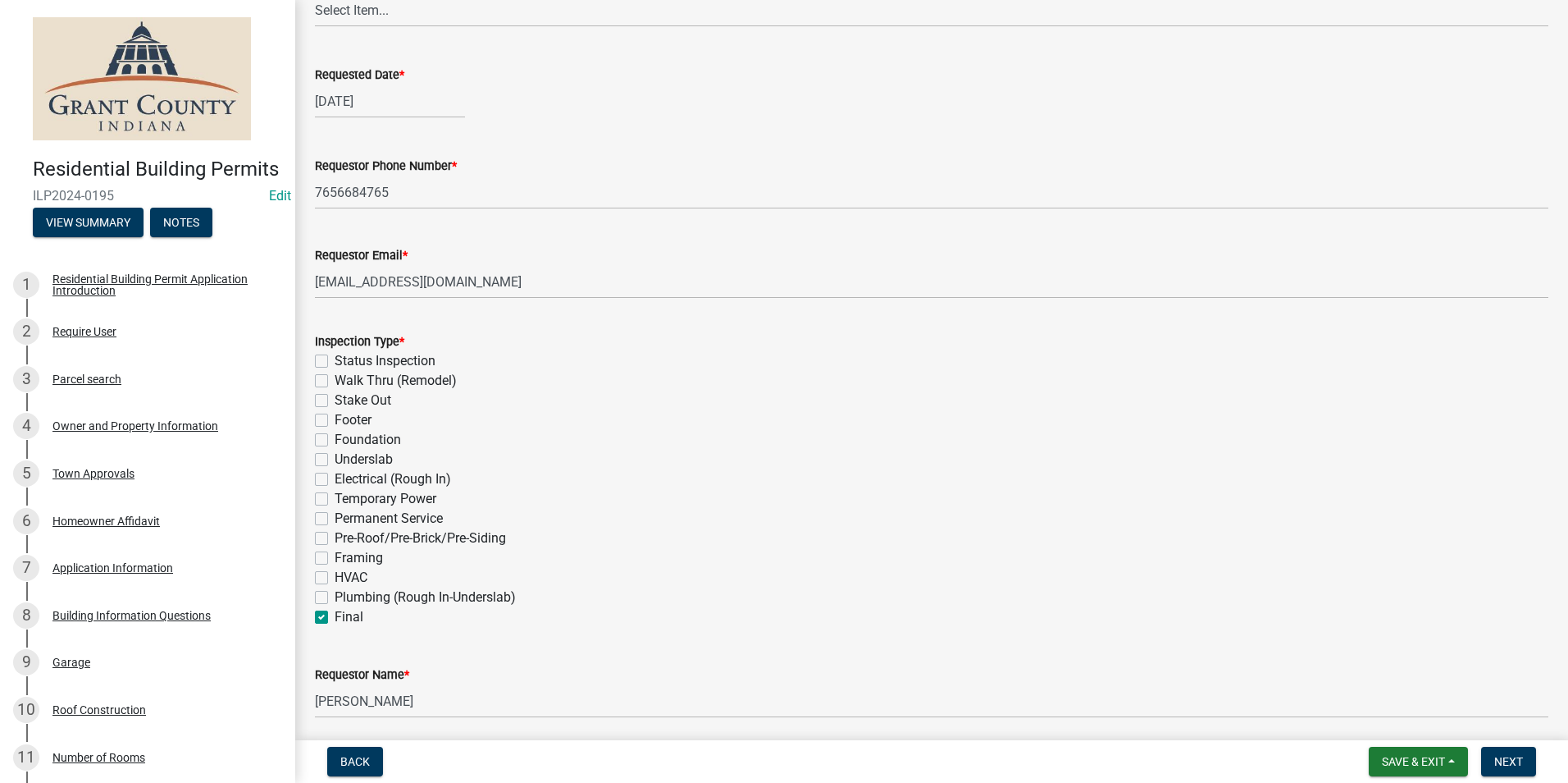
scroll to position [441, 0]
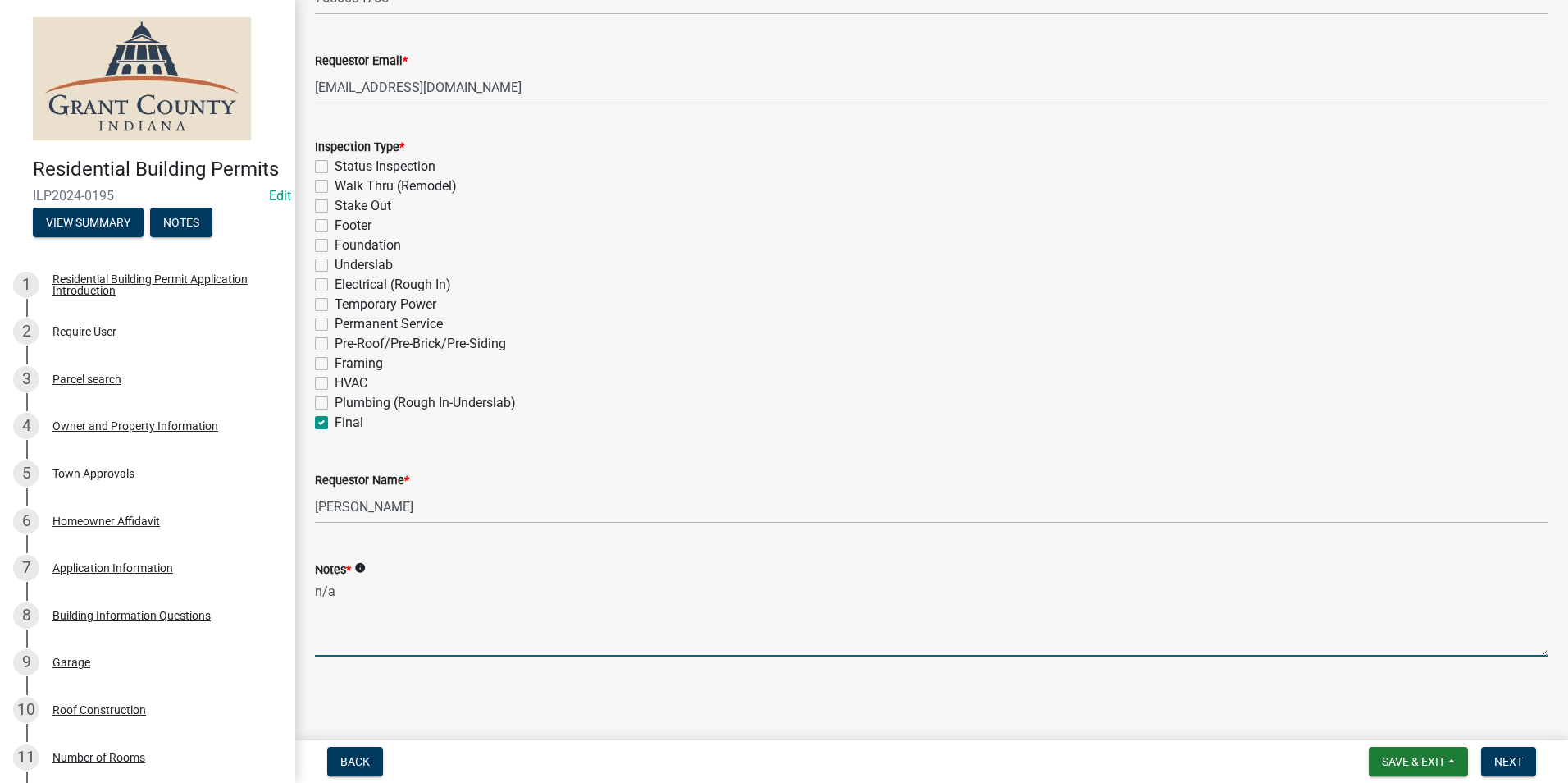
click at [352, 629] on textarea "n/a" at bounding box center [932, 618] width 1233 height 77
click at [1515, 766] on span "Next" at bounding box center [1508, 761] width 29 height 13
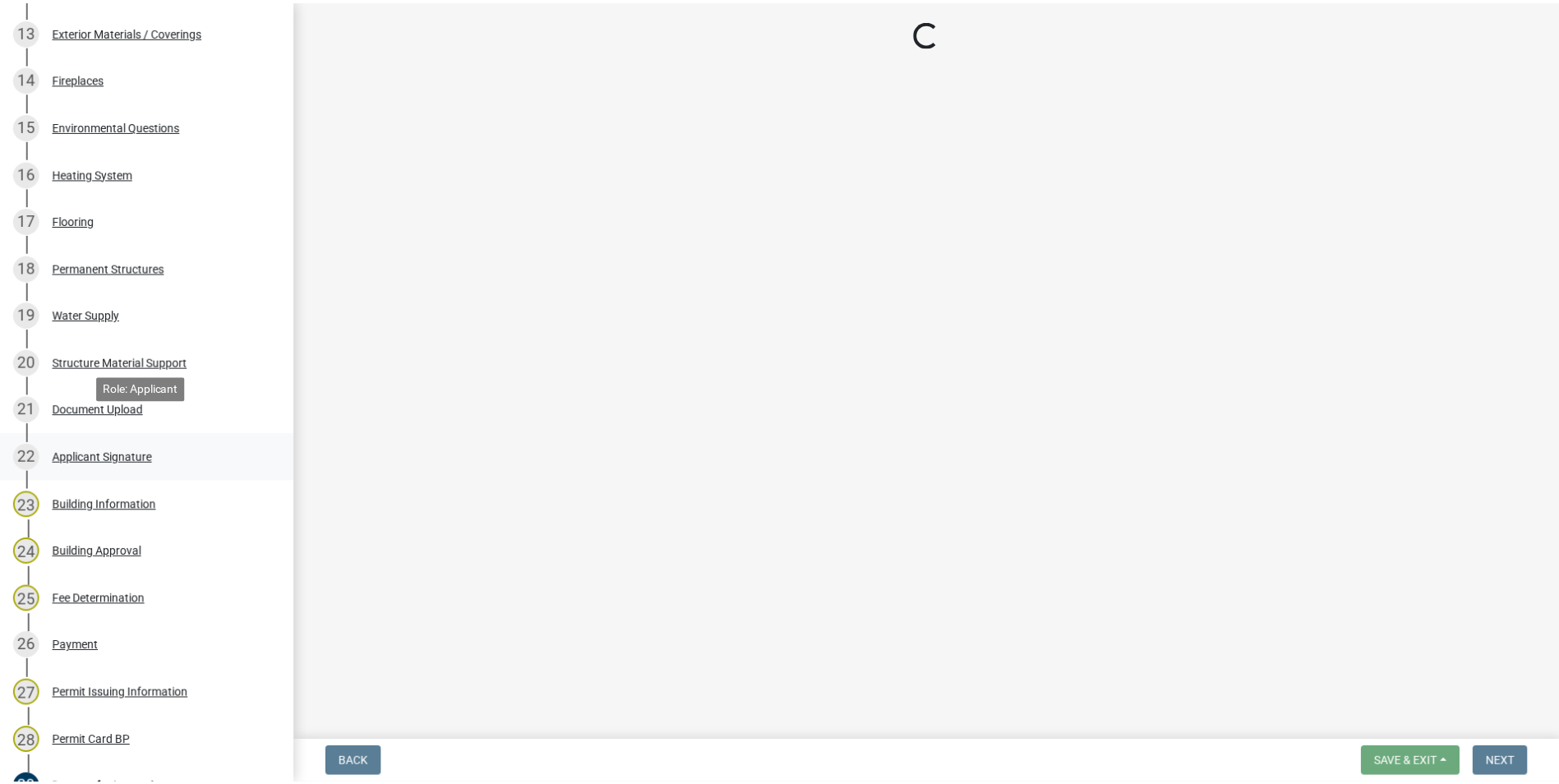
scroll to position [1150, 0]
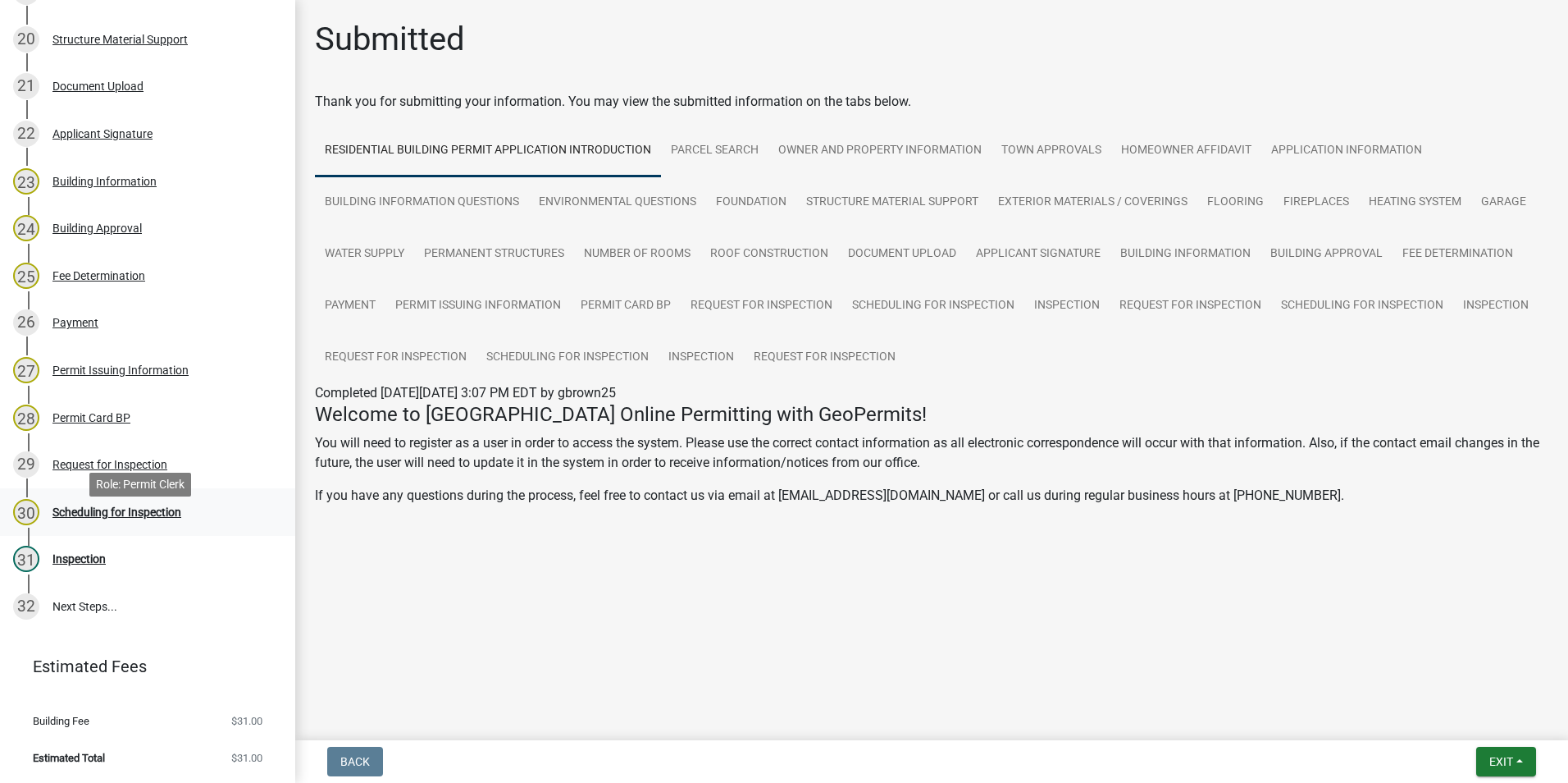
click at [145, 517] on div "Scheduling for Inspection" at bounding box center [116, 512] width 128 height 12
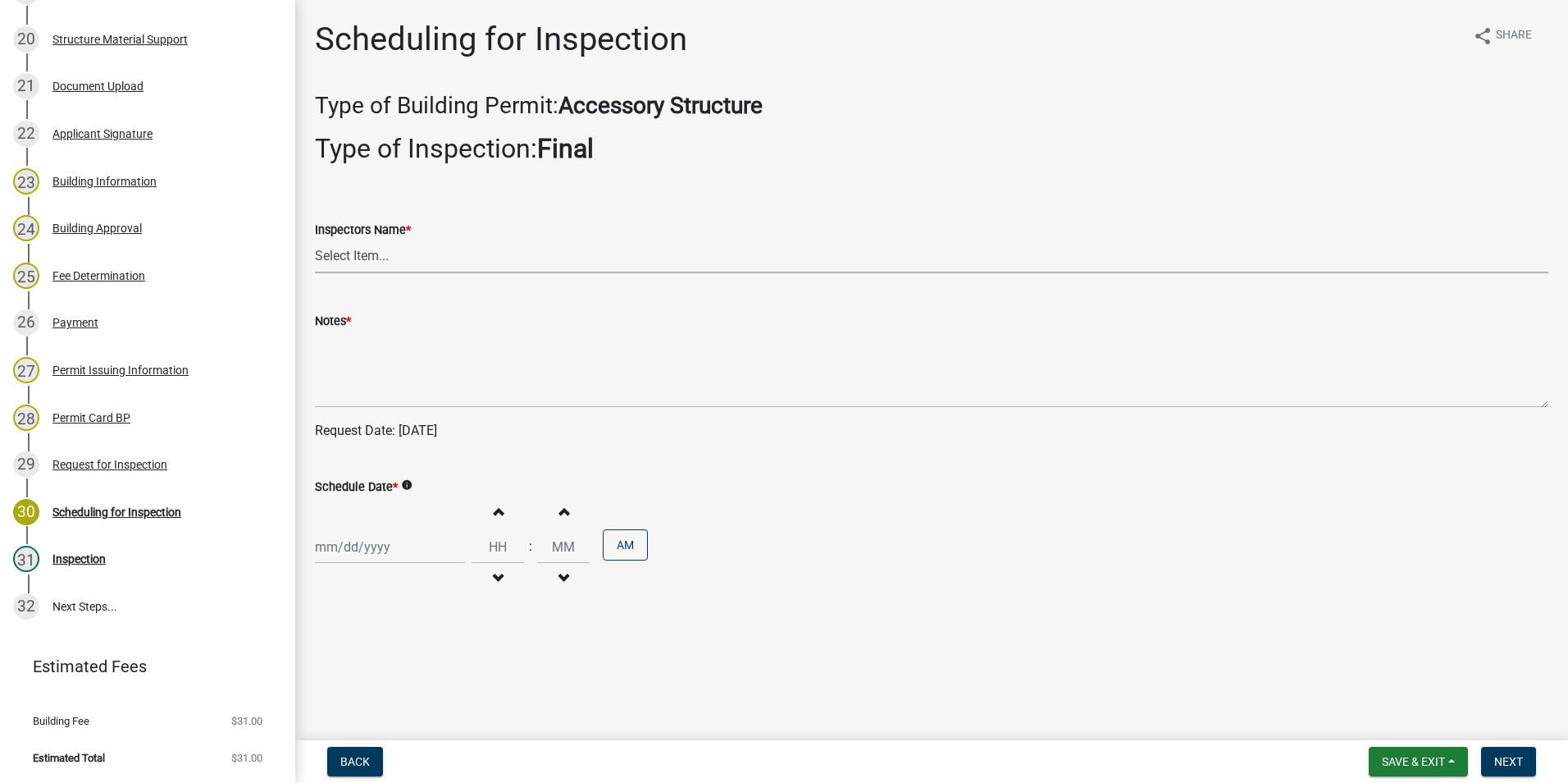
click at [384, 258] on select "Select Item... rberryhill ([PERSON_NAME]) [PERSON_NAME] ([PERSON_NAME]) BBenefi…" at bounding box center [932, 256] width 1233 height 33
select select "d7f9a44a-d2ea-4d3c-83b3-1aa71c950bd5"
click at [315, 240] on select "Select Item... rberryhill ([PERSON_NAME]) [PERSON_NAME] ([PERSON_NAME]) BBenefi…" at bounding box center [932, 256] width 1233 height 33
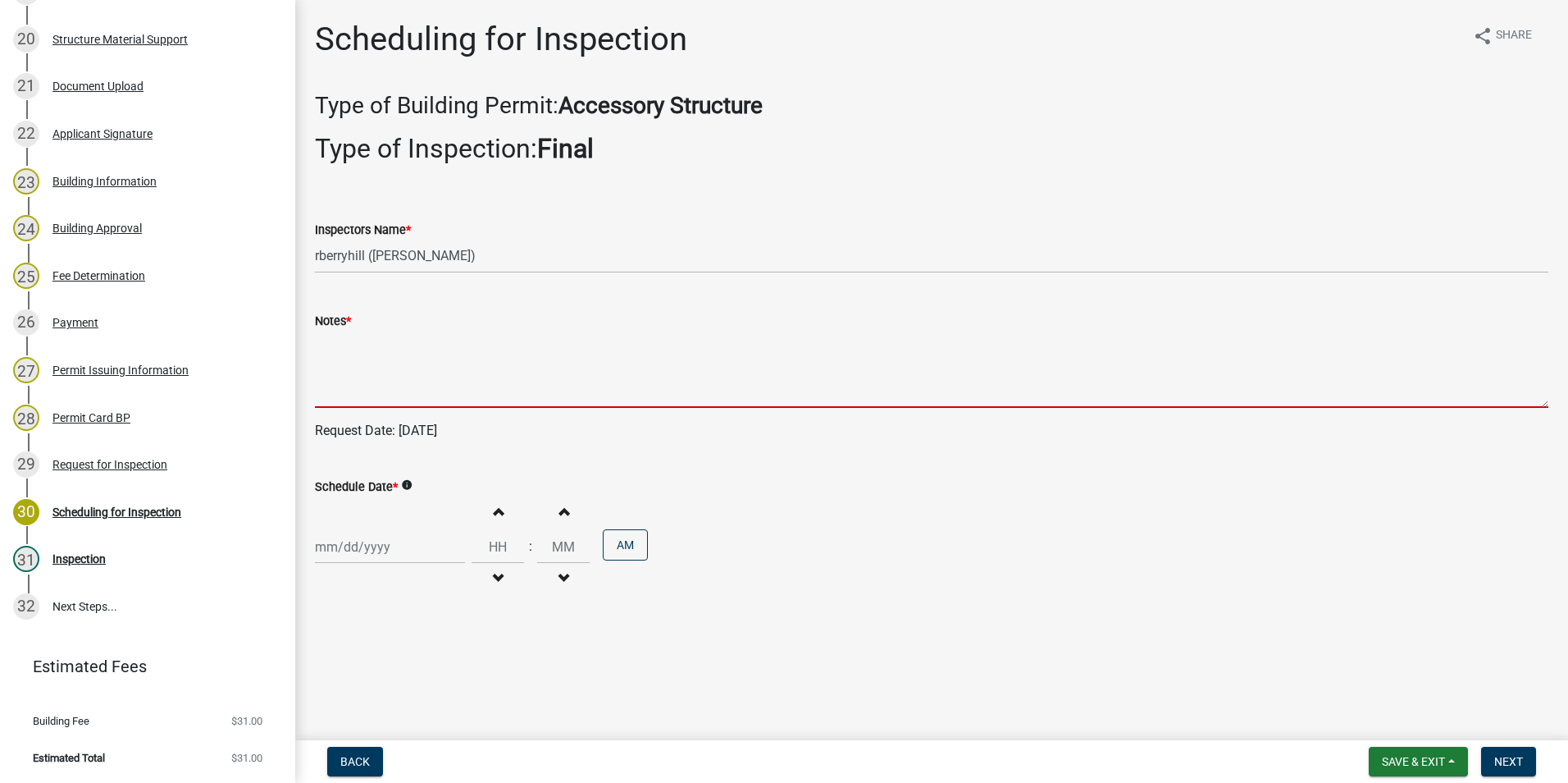
click at [340, 380] on textarea "Notes *" at bounding box center [932, 369] width 1233 height 77
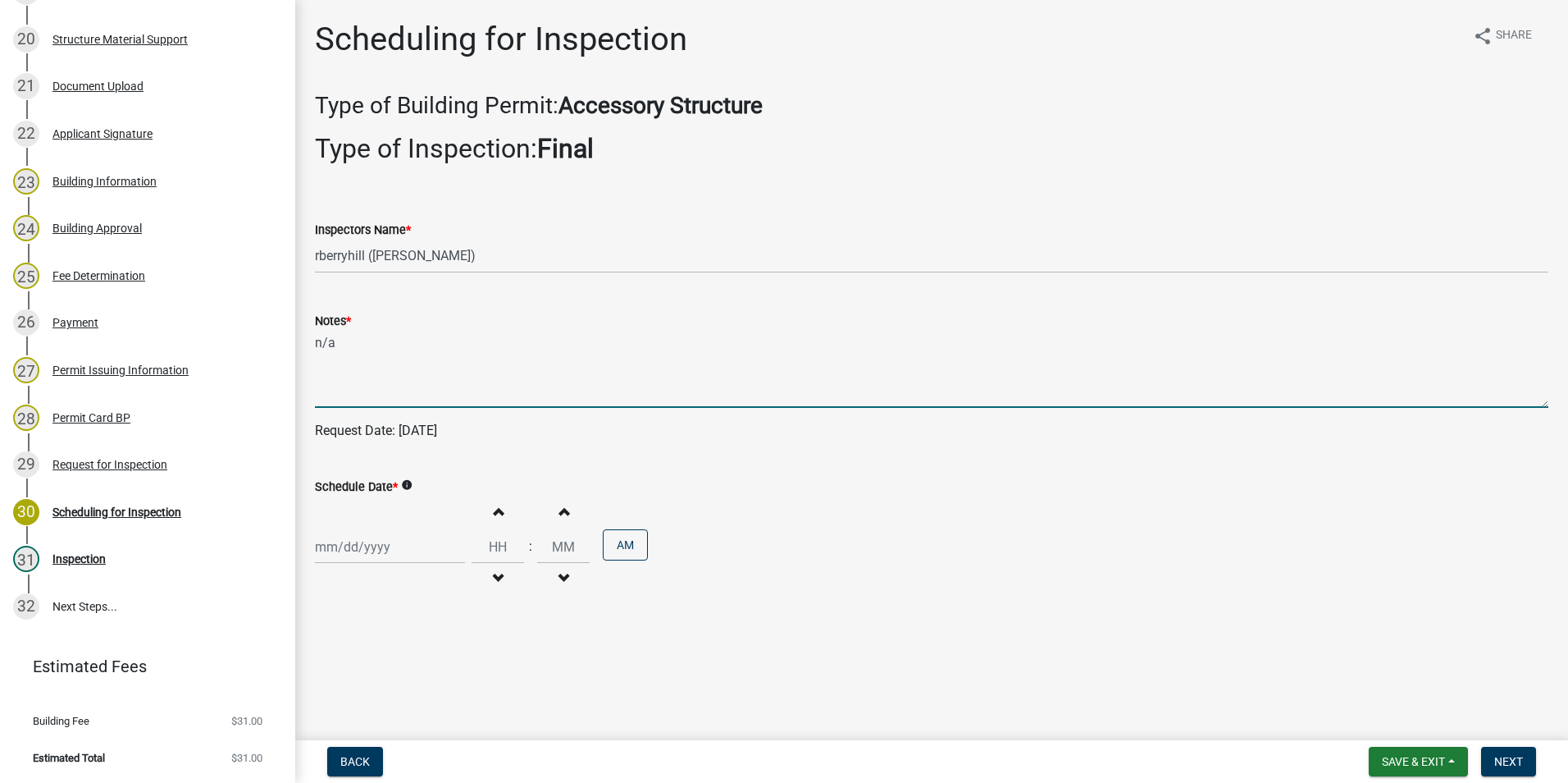
type textarea "n/a"
click at [344, 552] on div at bounding box center [390, 546] width 150 height 33
select select "9"
select select "2025"
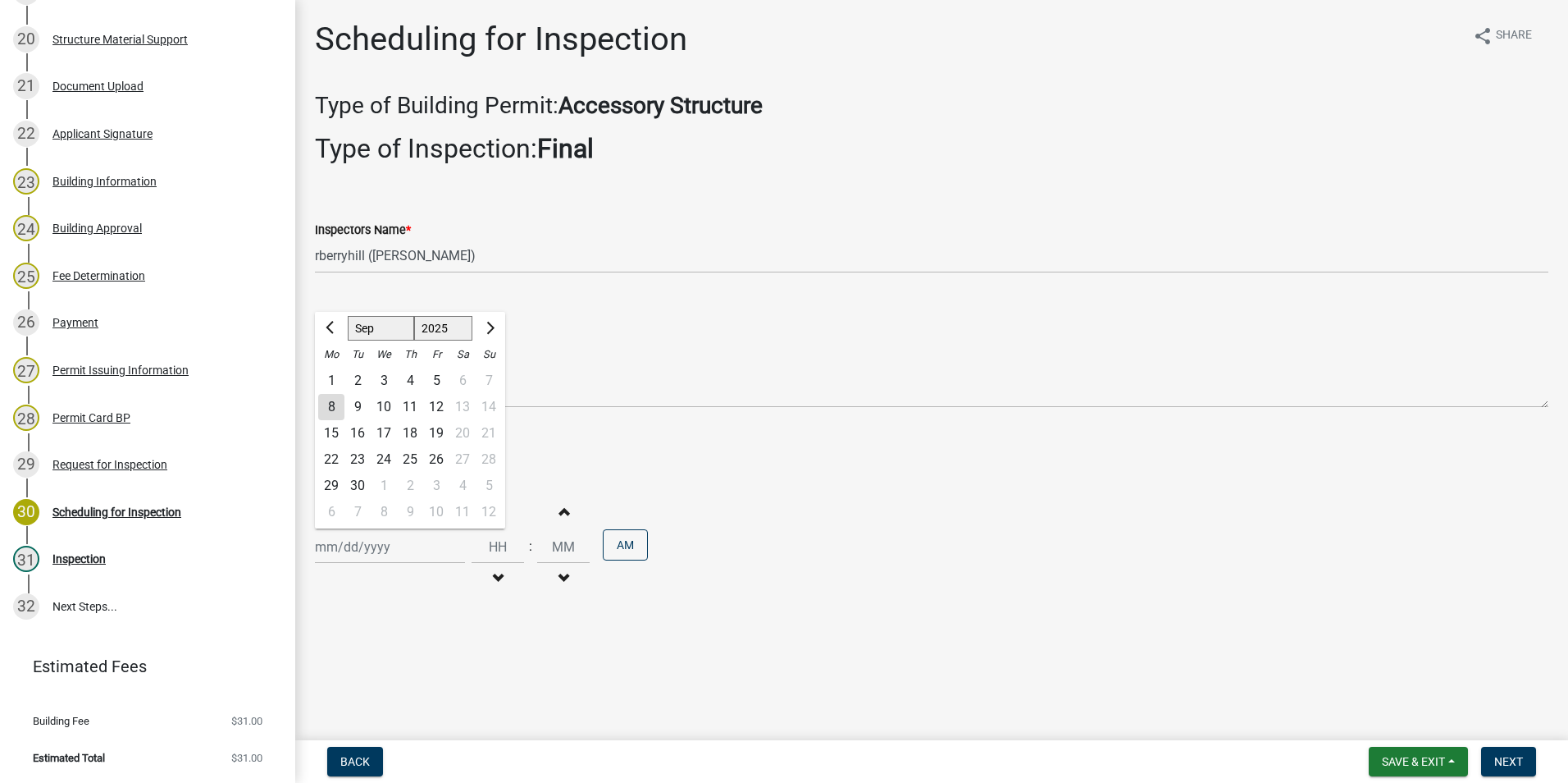
click at [356, 406] on div "9" at bounding box center [357, 407] width 26 height 26
type input "[DATE]"
click at [1504, 766] on span "Next" at bounding box center [1508, 761] width 29 height 13
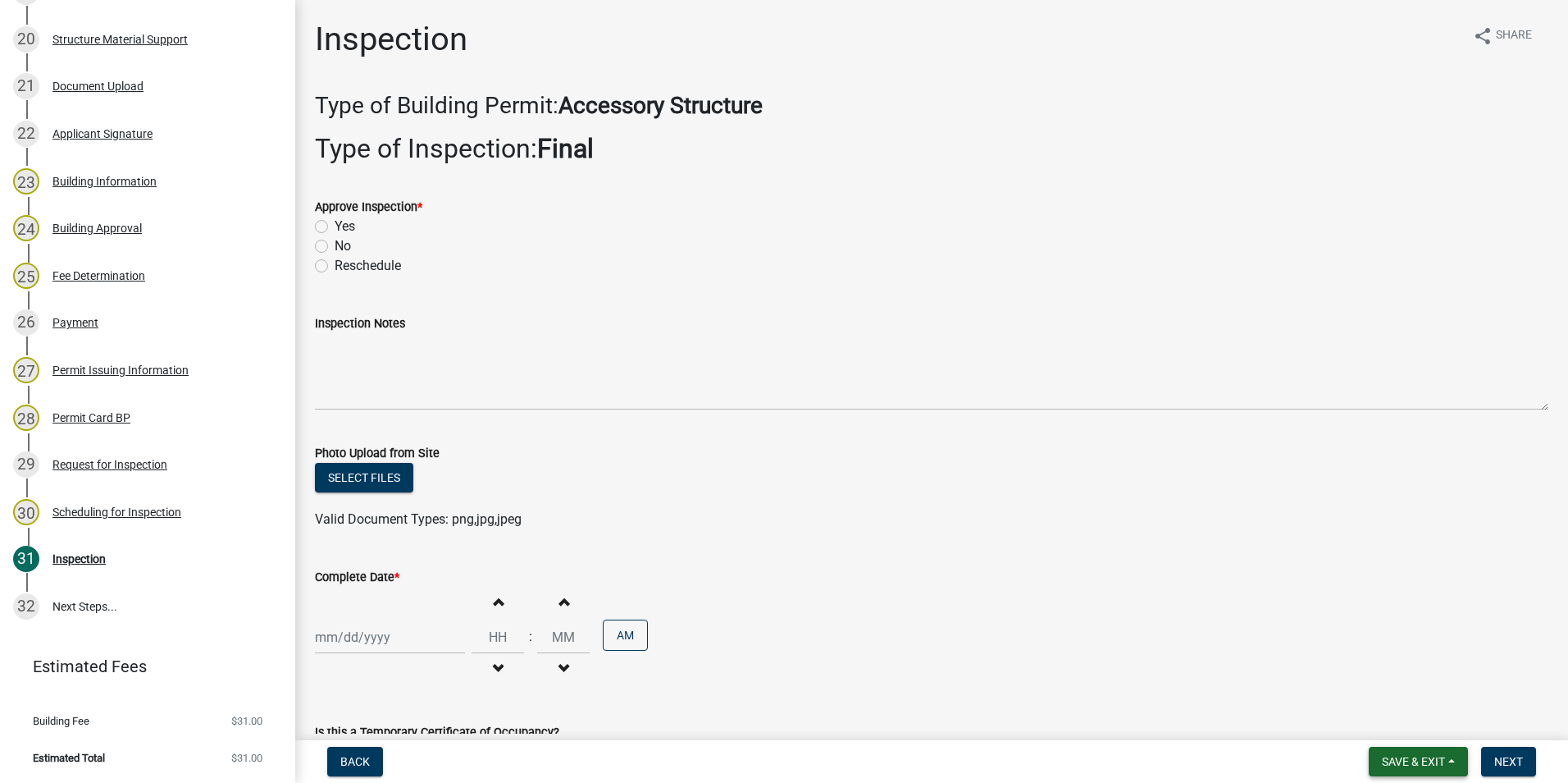
click at [1401, 758] on span "Save & Exit" at bounding box center [1413, 761] width 63 height 13
click at [1399, 717] on button "Save & Exit" at bounding box center [1402, 718] width 131 height 40
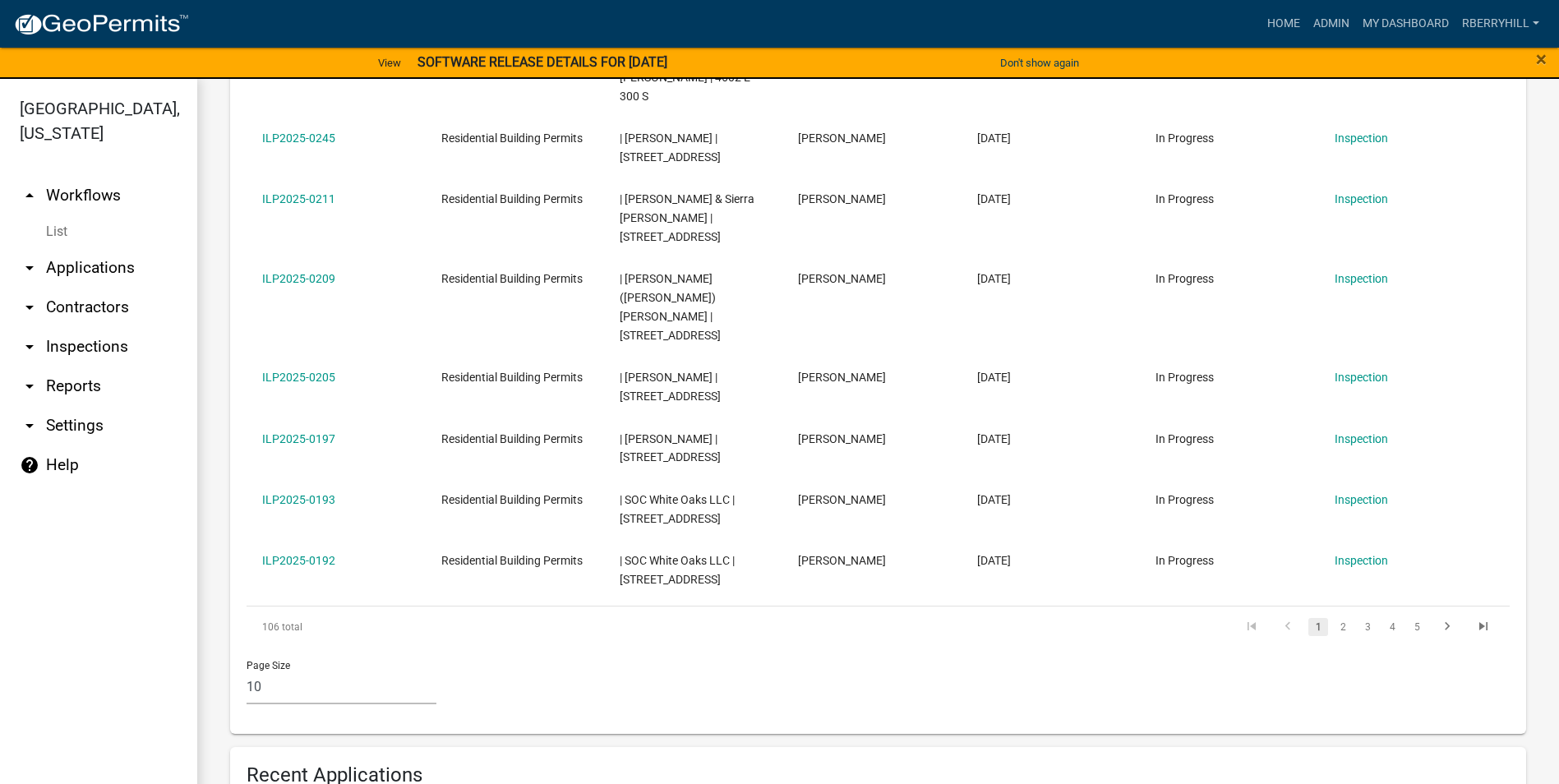
scroll to position [904, 0]
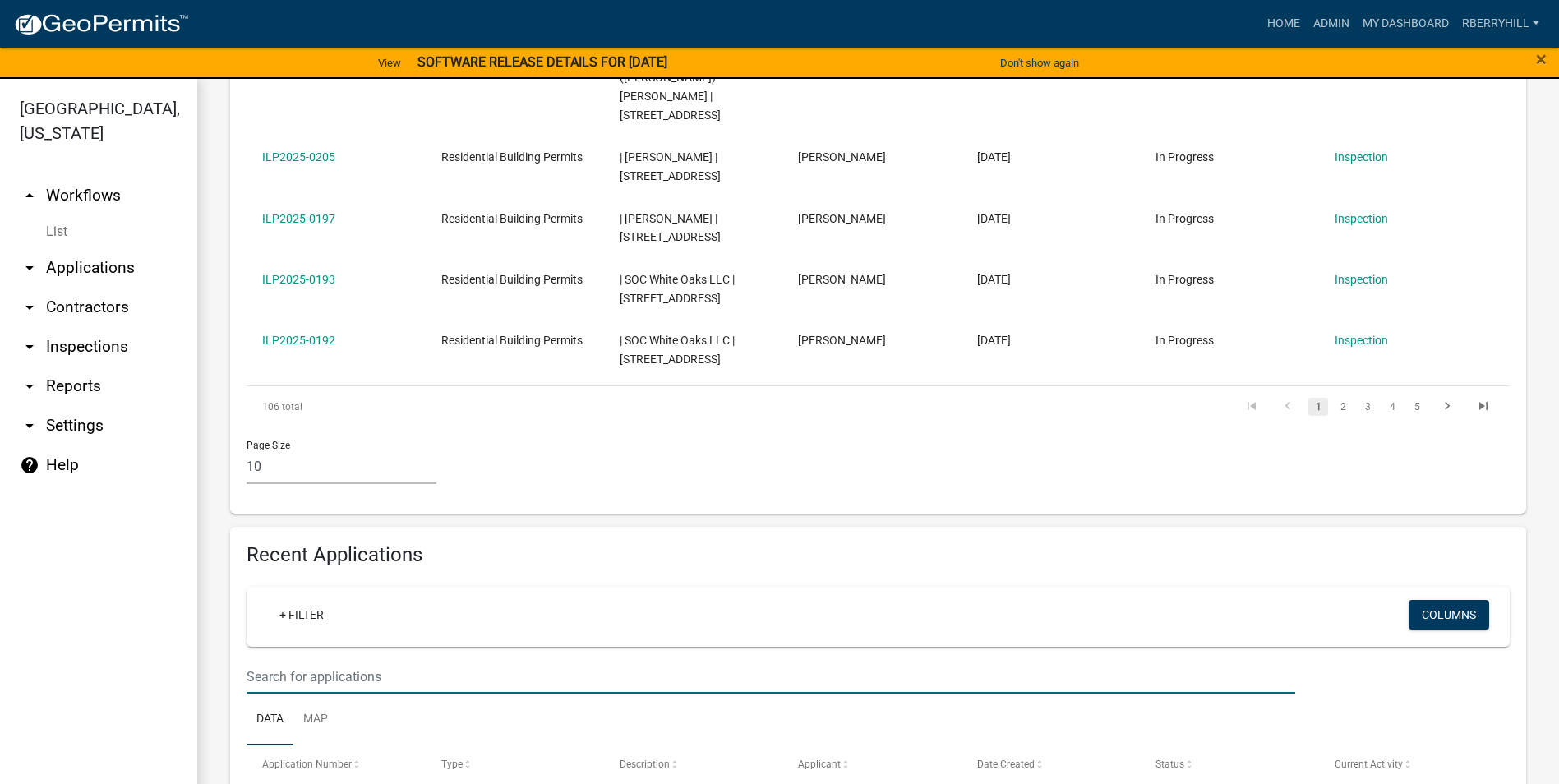
click at [295, 660] on input "text" at bounding box center [771, 676] width 1049 height 33
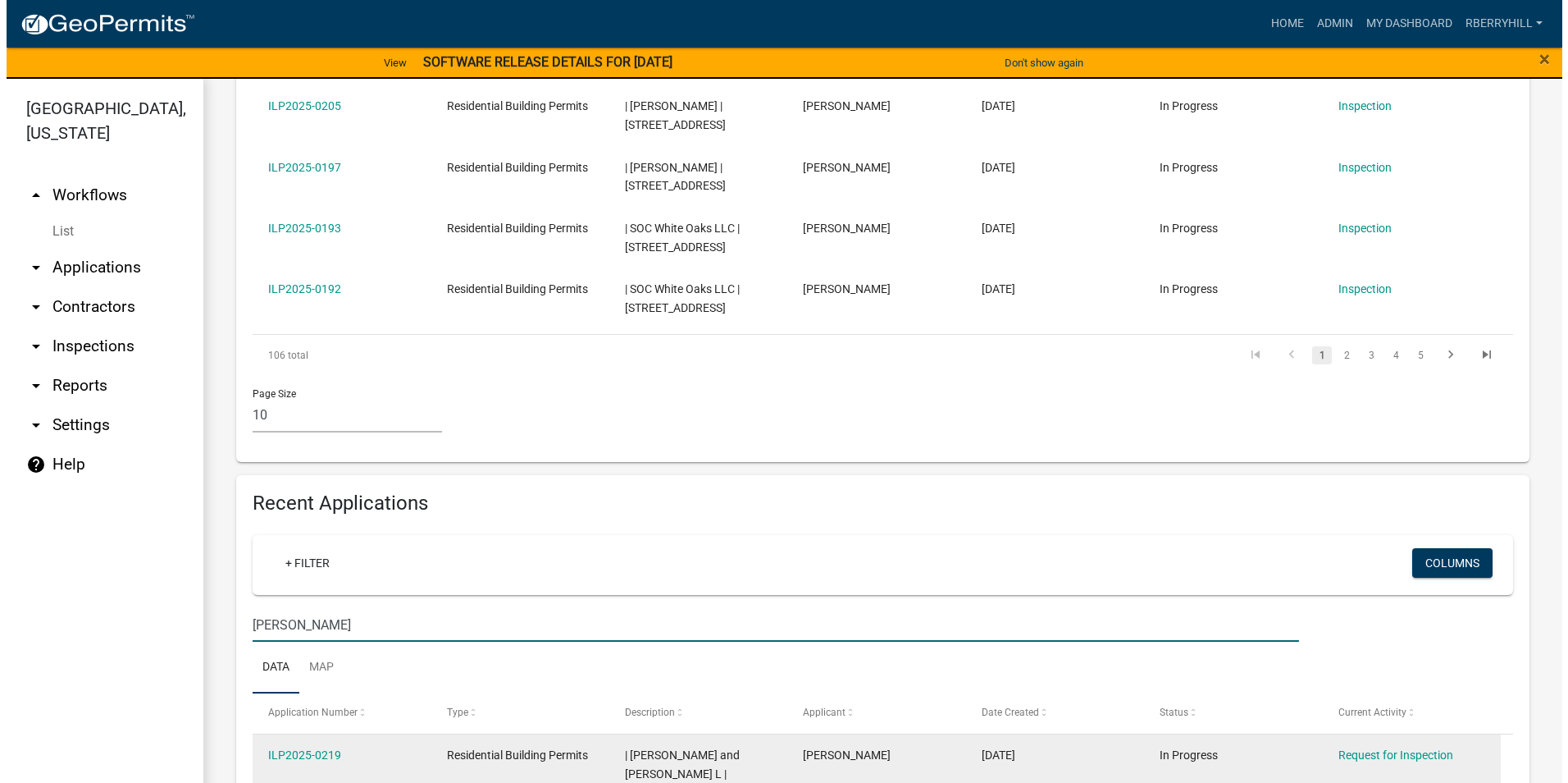
scroll to position [1005, 0]
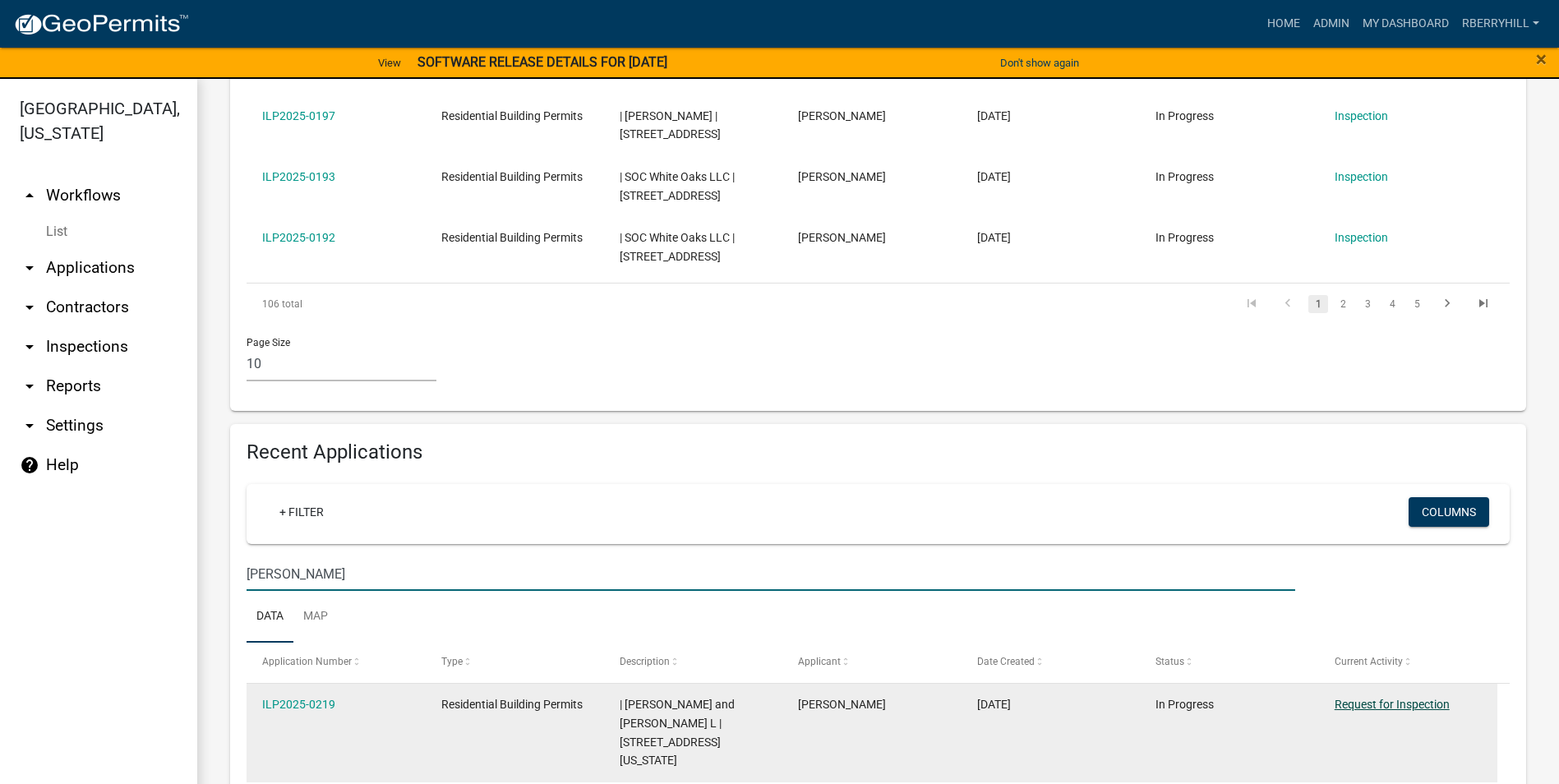
type input "[PERSON_NAME]"
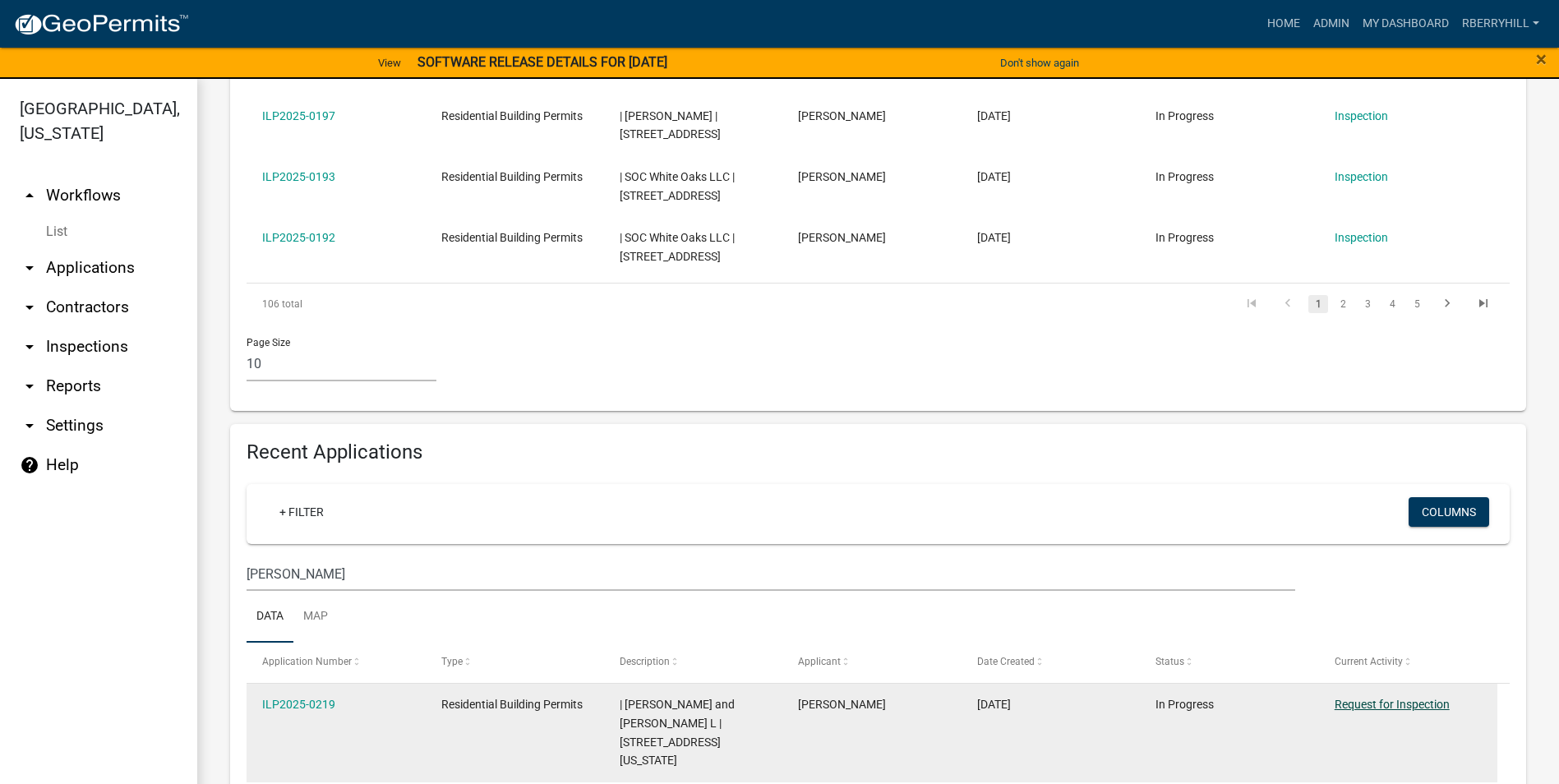
click at [1401, 698] on link "Request for Inspection" at bounding box center [1393, 704] width 115 height 13
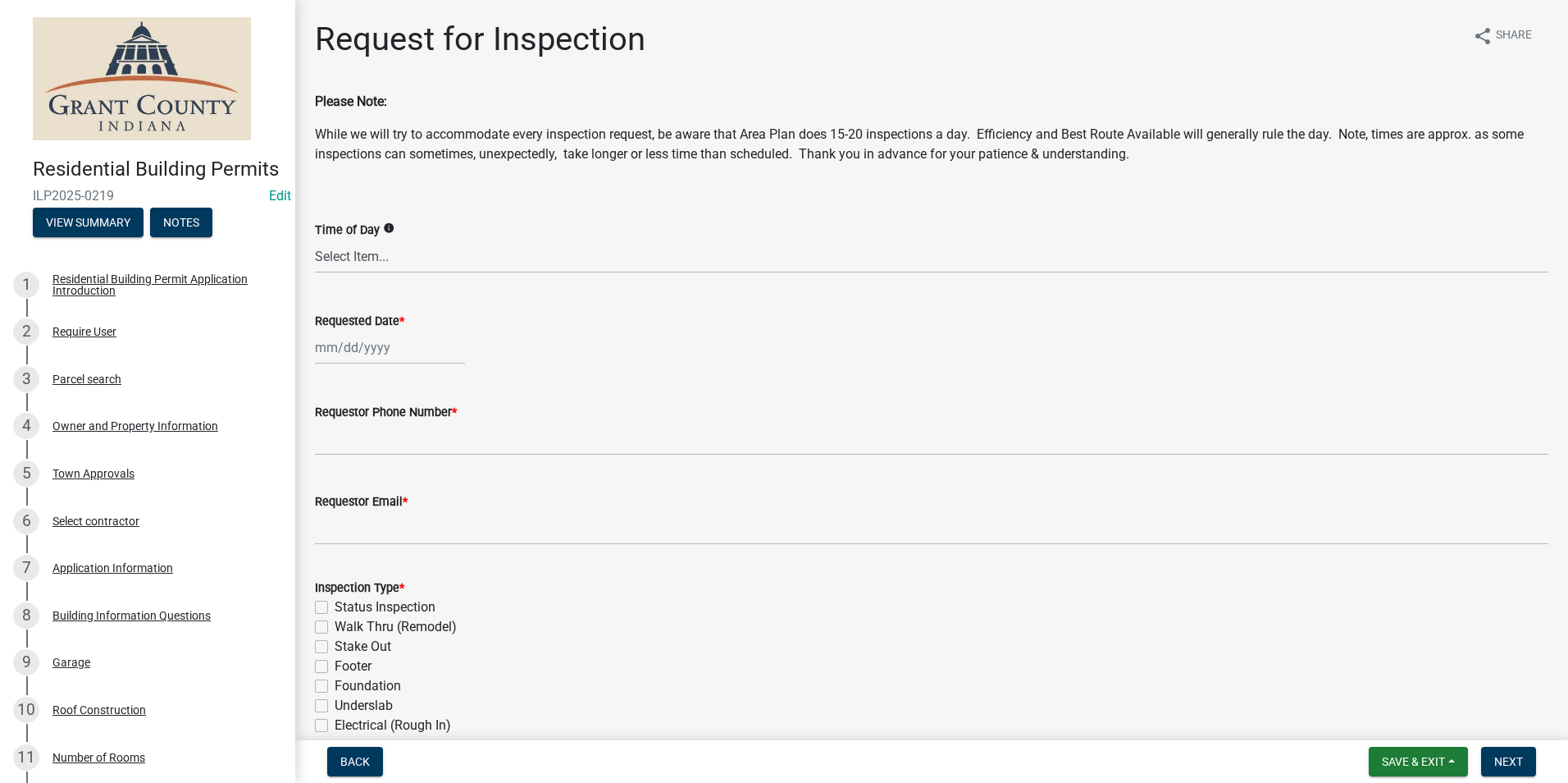
click at [347, 348] on div at bounding box center [390, 347] width 150 height 33
select select "9"
select select "2025"
click at [328, 459] on div "8" at bounding box center [330, 461] width 26 height 26
type input "[DATE]"
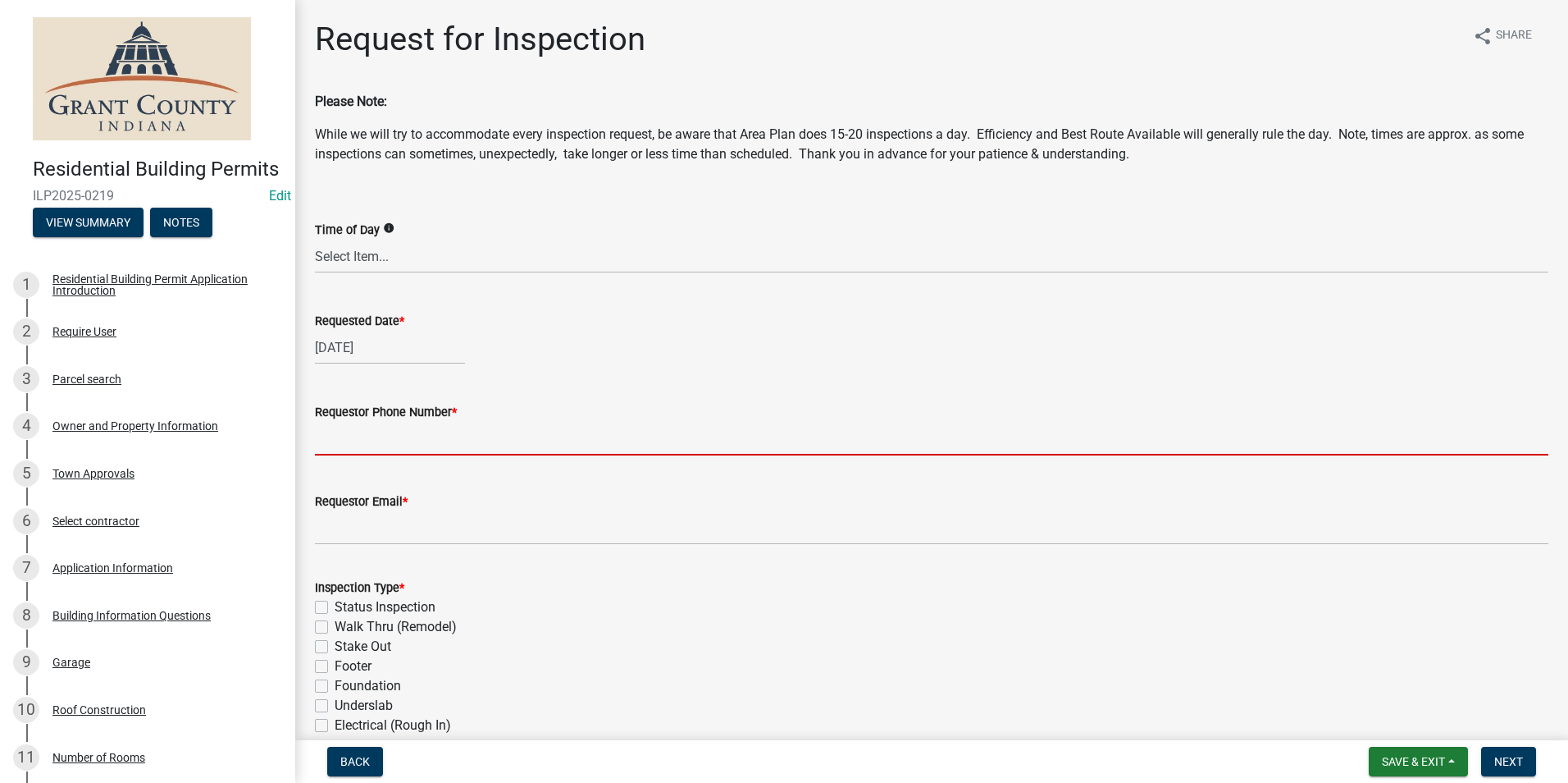
click at [359, 431] on input "Requestor Phone Number *" at bounding box center [932, 438] width 1233 height 33
type input "7656684765"
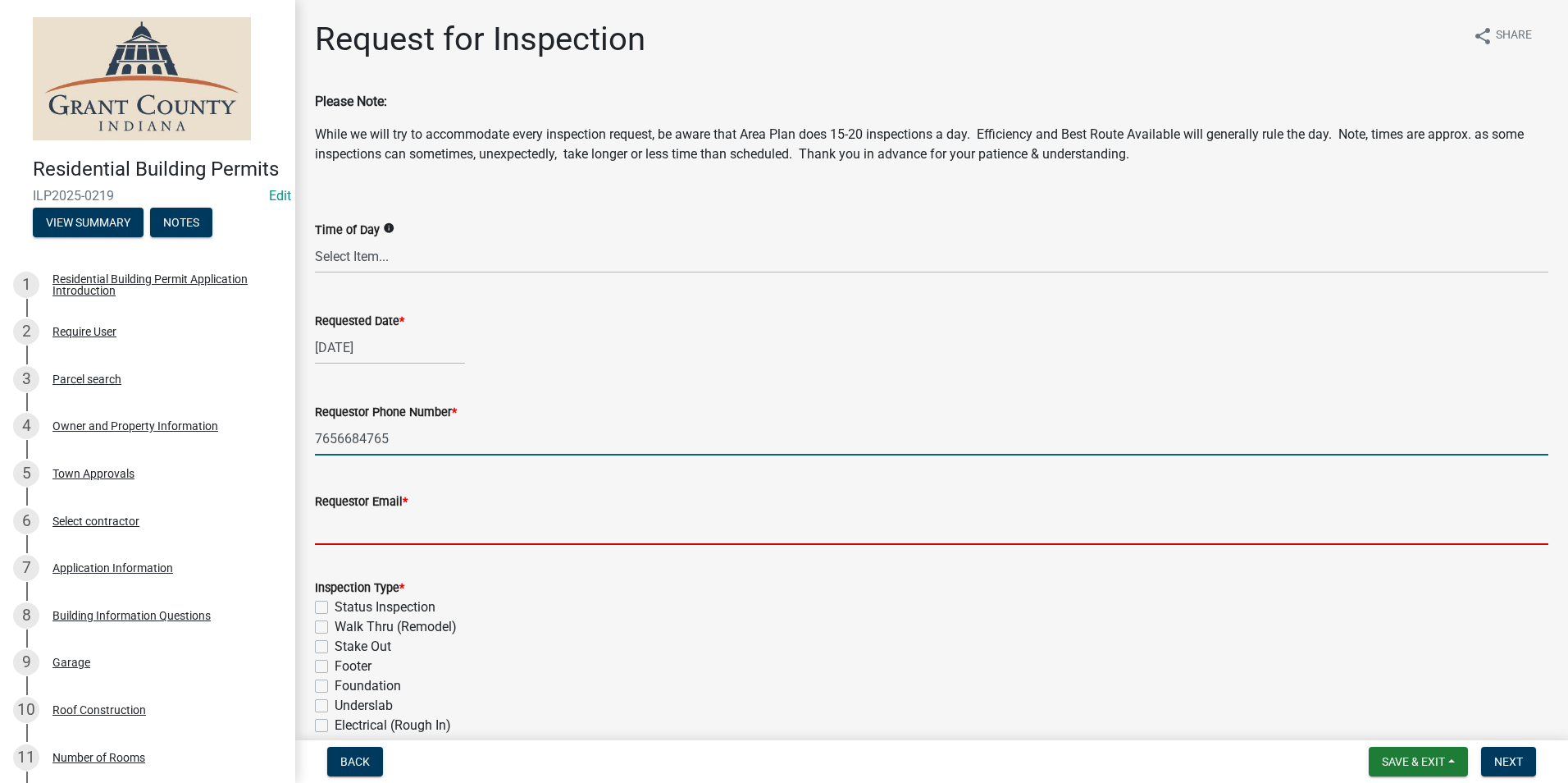
type input "[EMAIL_ADDRESS][DOMAIN_NAME]"
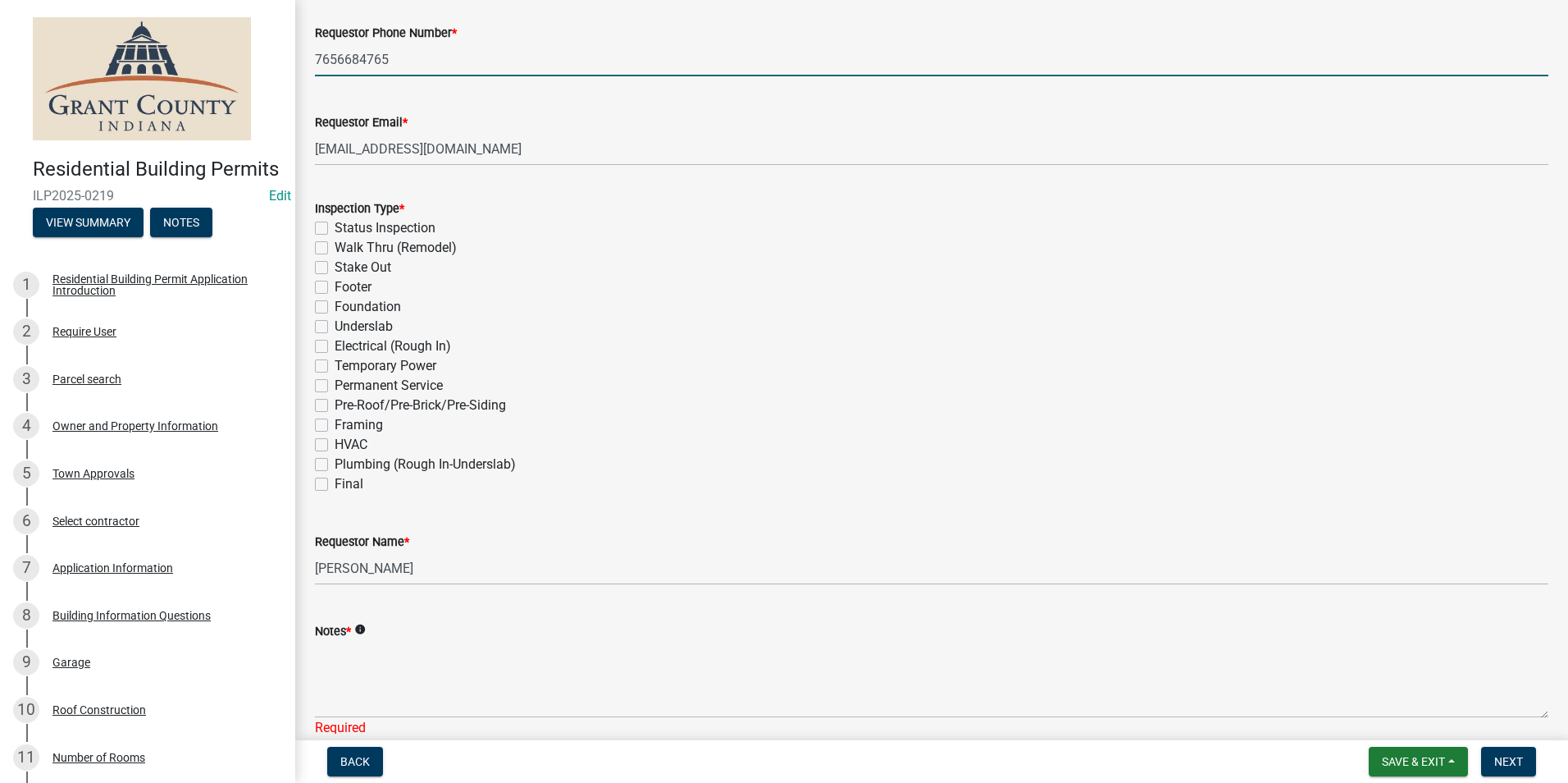
scroll to position [410, 0]
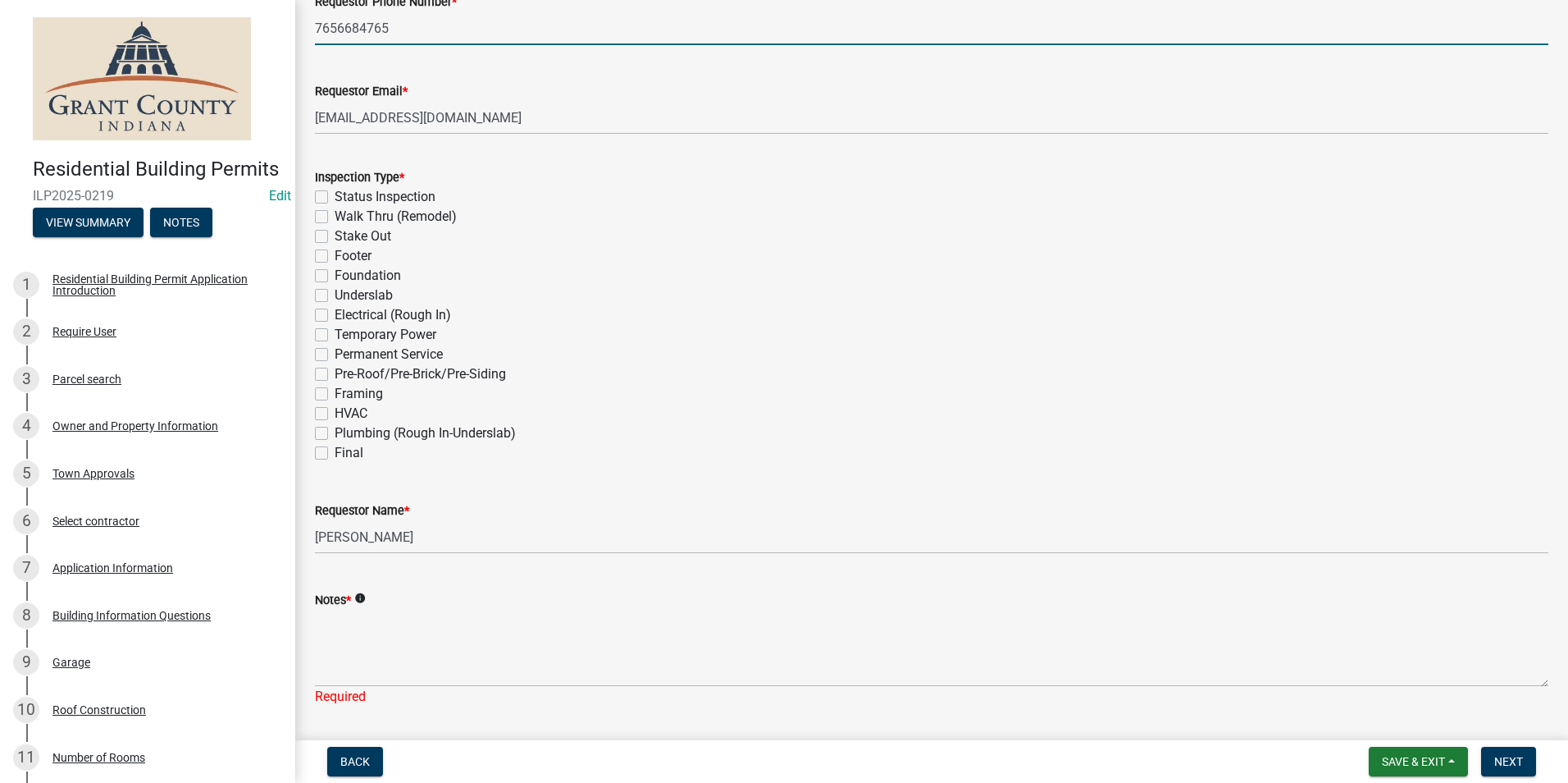
click at [335, 454] on label "Final" at bounding box center [349, 453] width 29 height 20
click at [335, 453] on input "Final" at bounding box center [340, 448] width 11 height 11
checkbox input "true"
checkbox input "false"
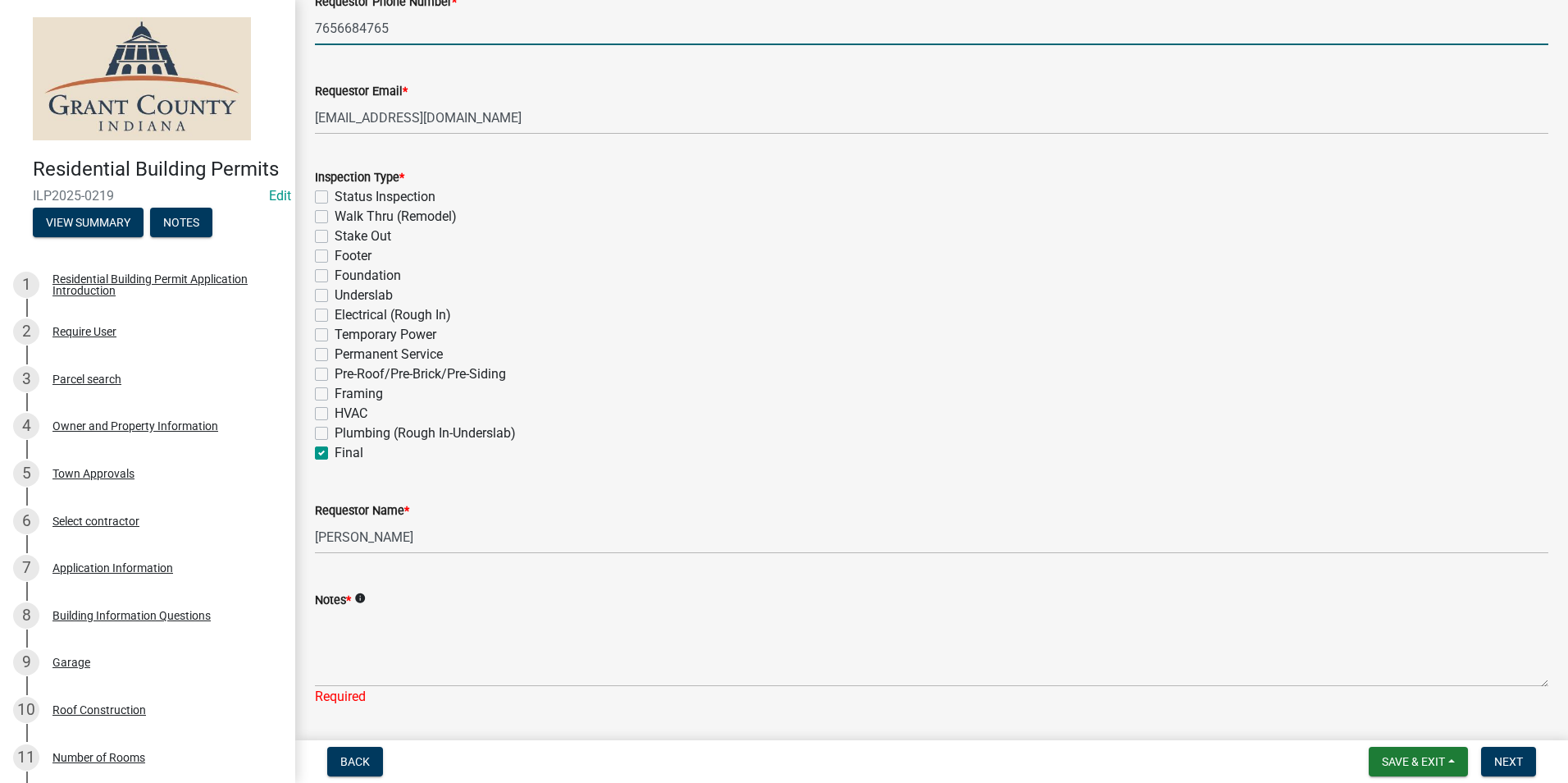
checkbox input "false"
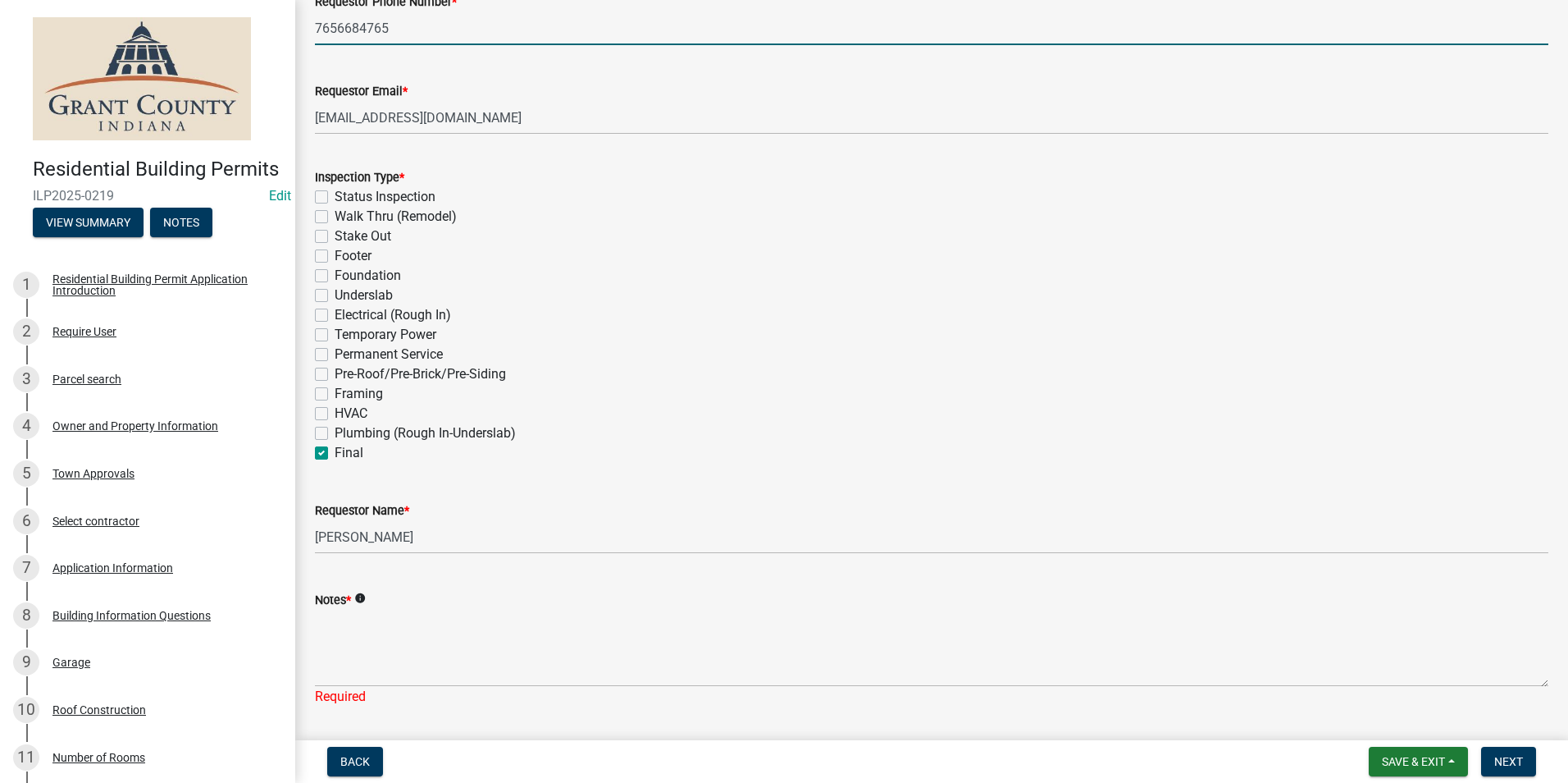
checkbox input "false"
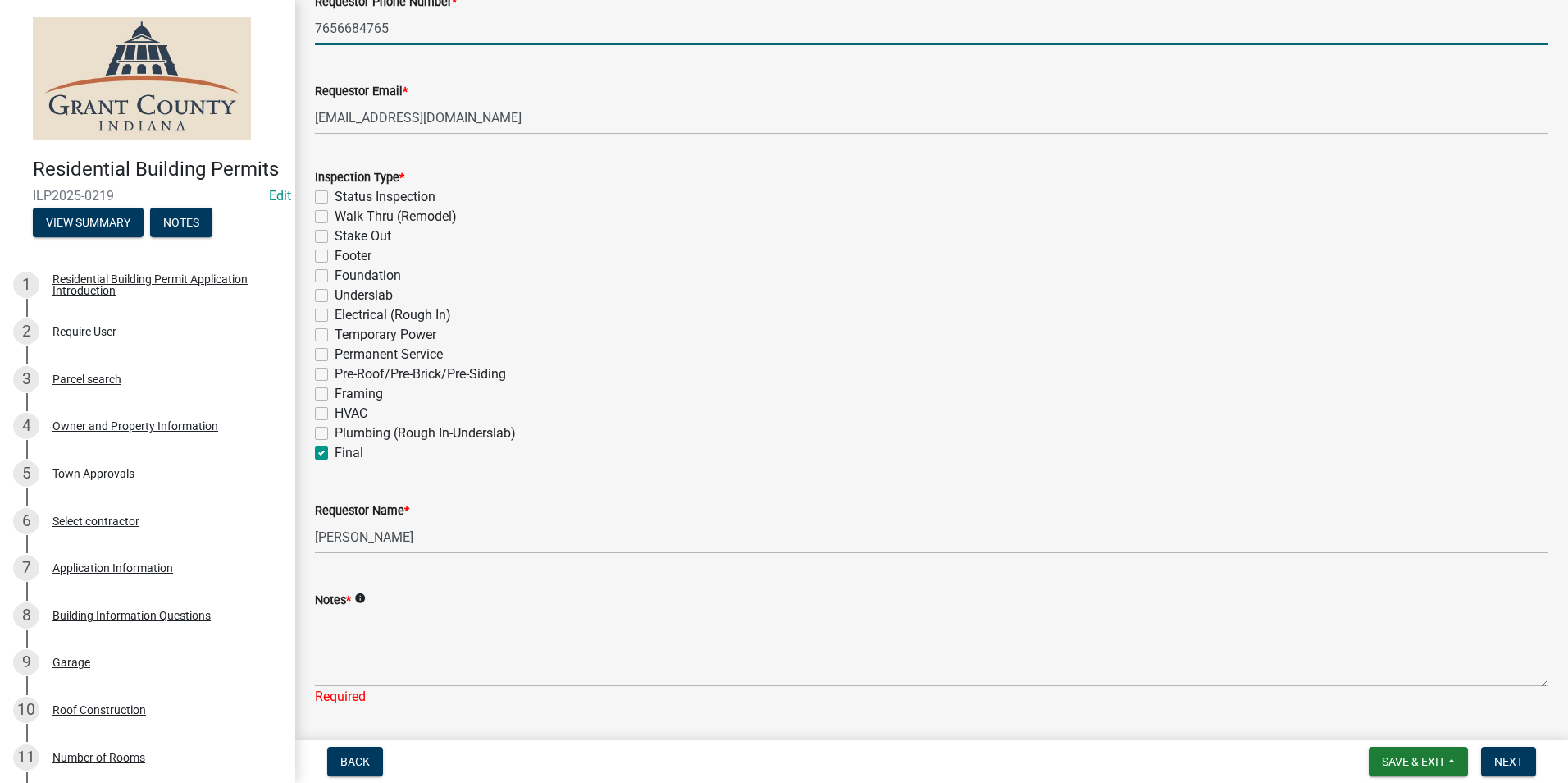
checkbox input "false"
checkbox input "true"
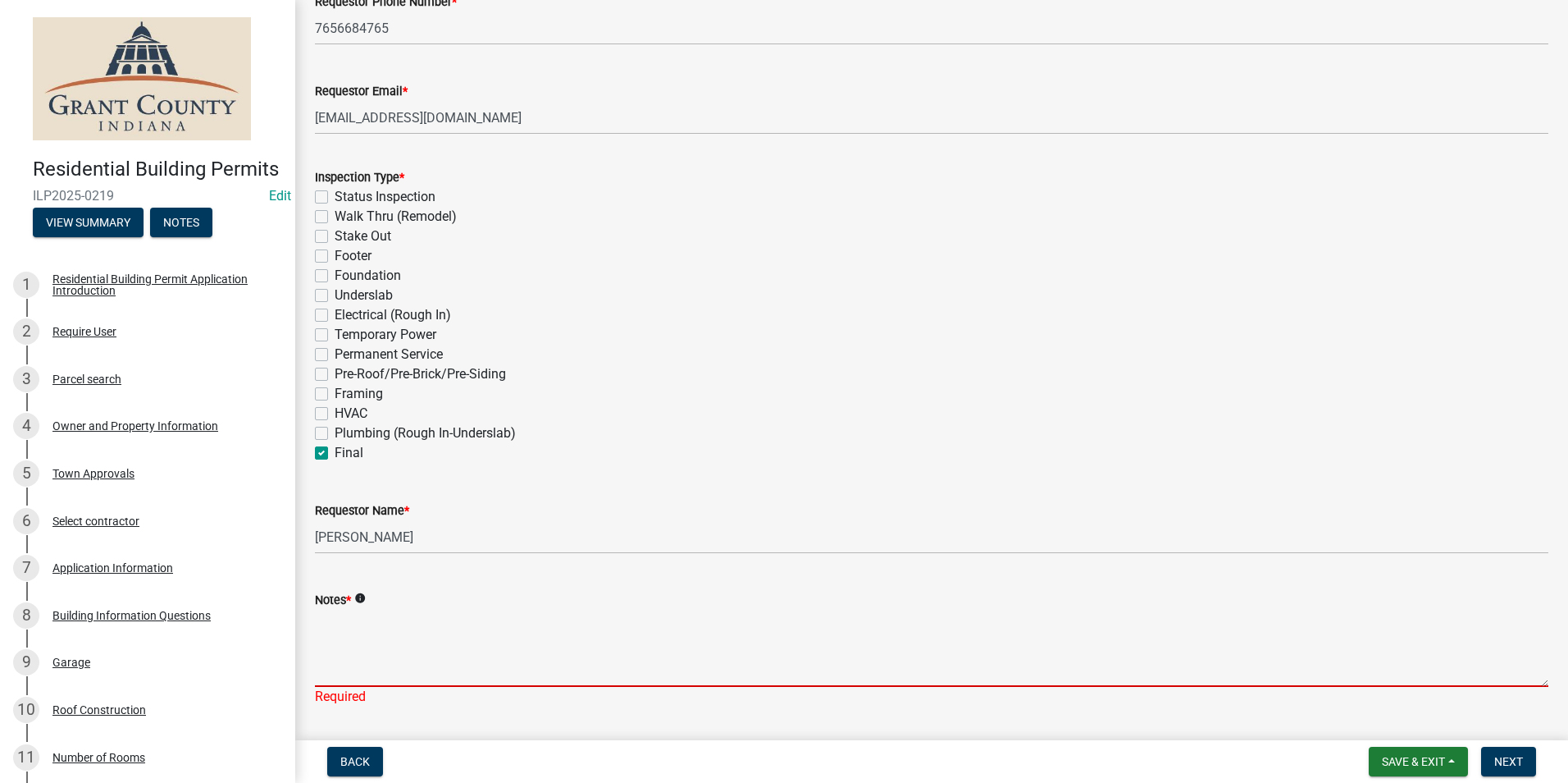
click at [335, 662] on textarea "Notes *" at bounding box center [932, 648] width 1233 height 77
type textarea "n/a"
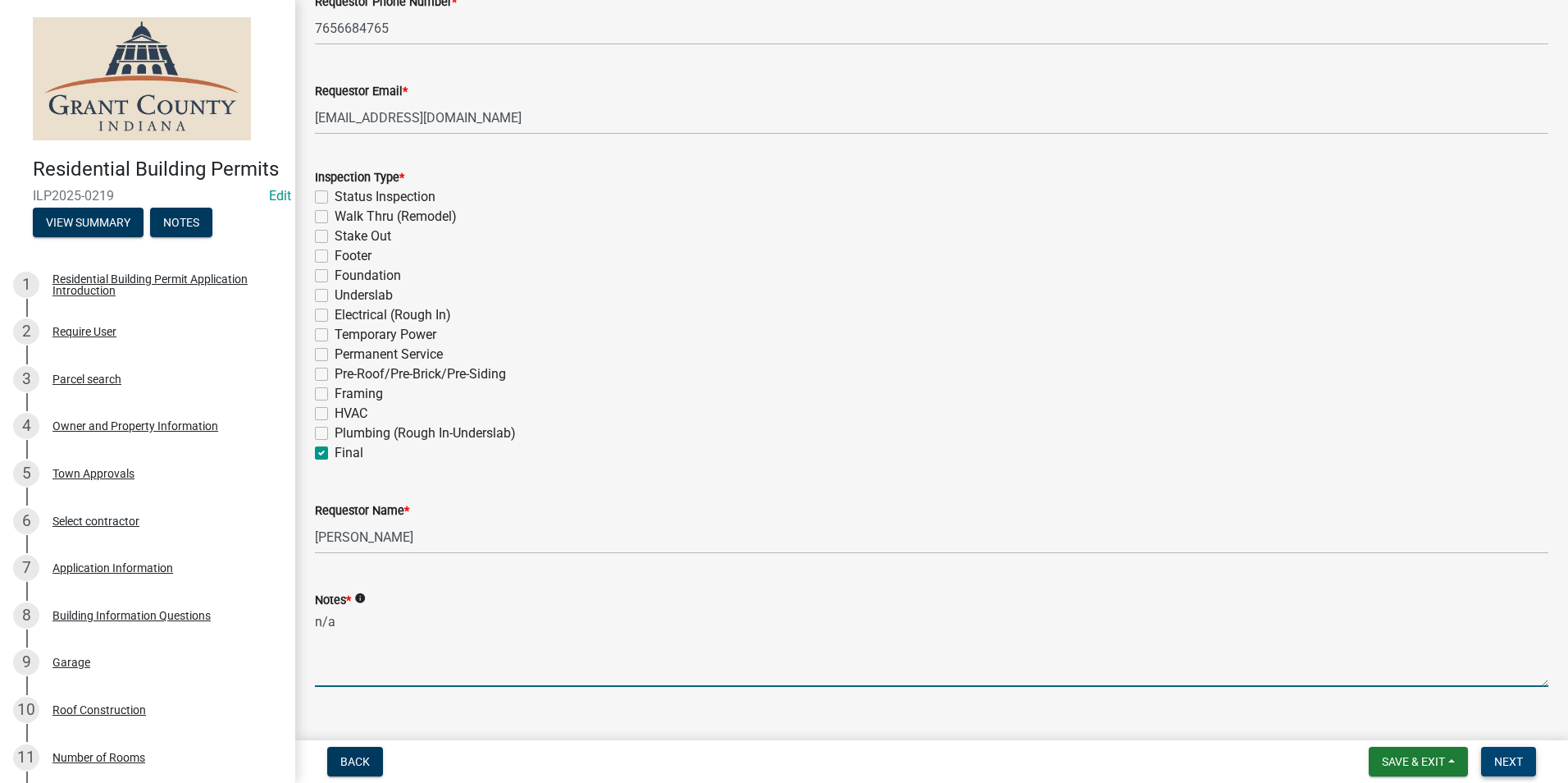
click at [1502, 761] on span "Next" at bounding box center [1508, 761] width 29 height 13
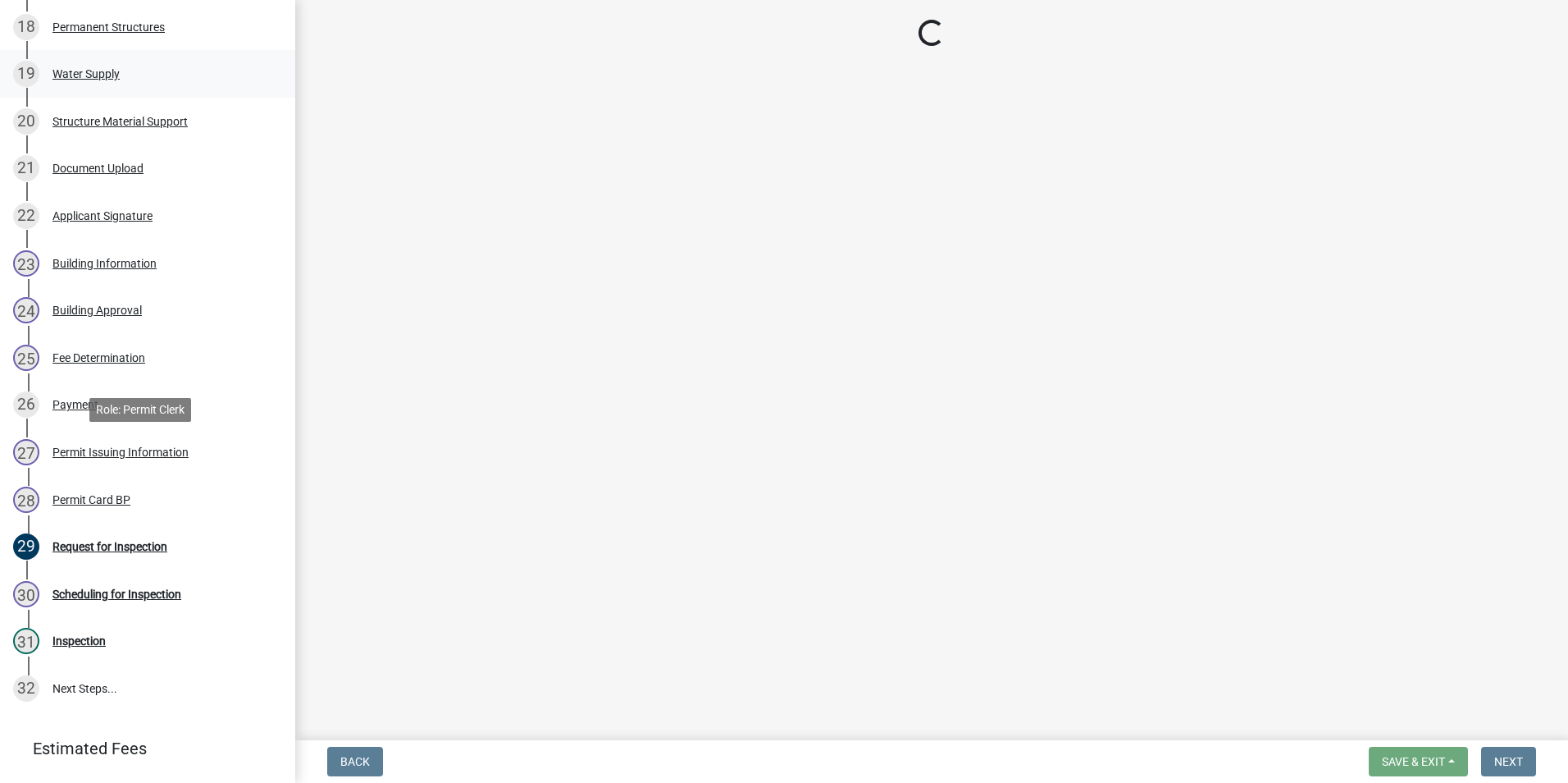
scroll to position [1067, 0]
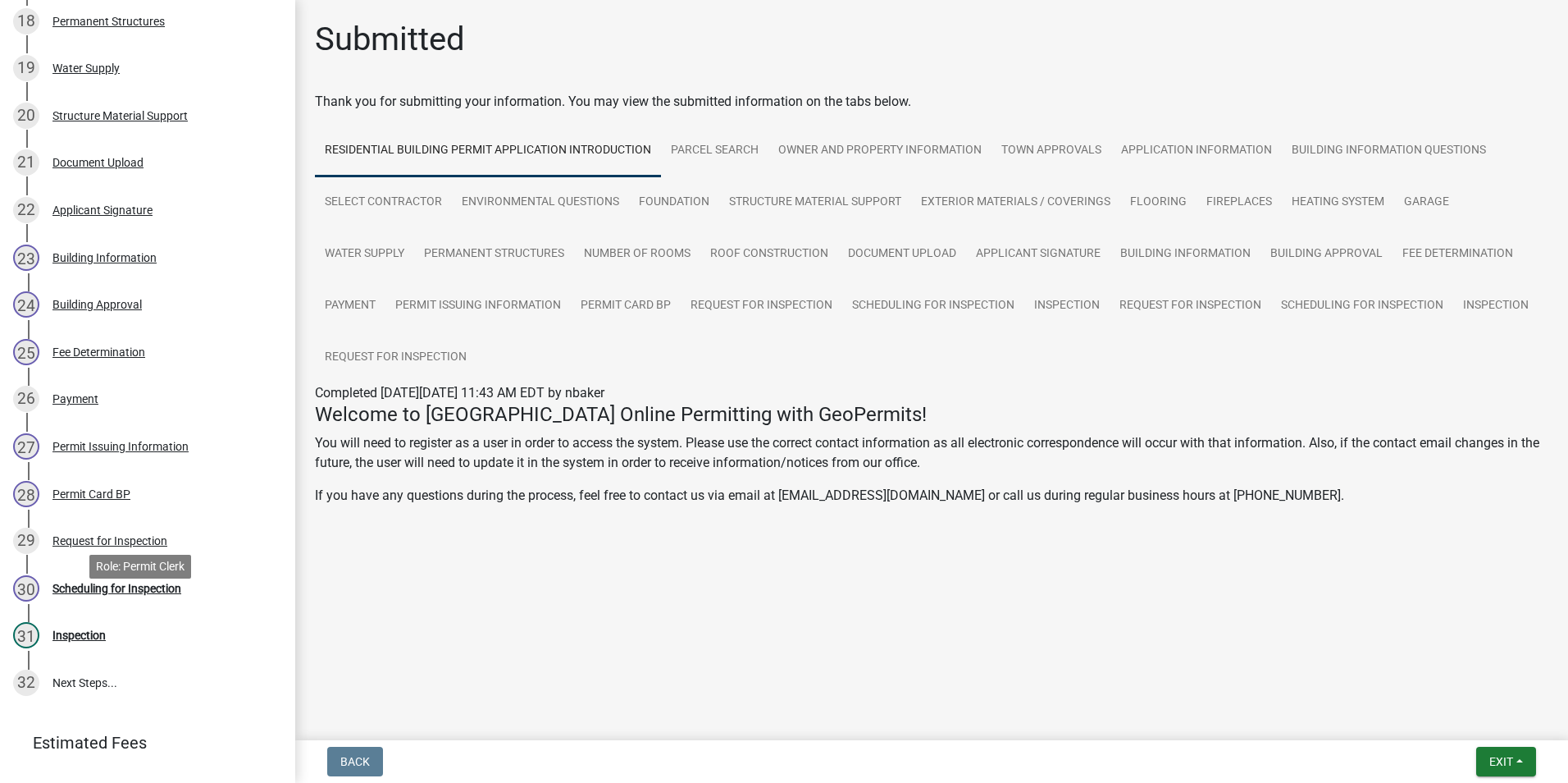
click at [140, 594] on div "Scheduling for Inspection" at bounding box center [116, 588] width 128 height 12
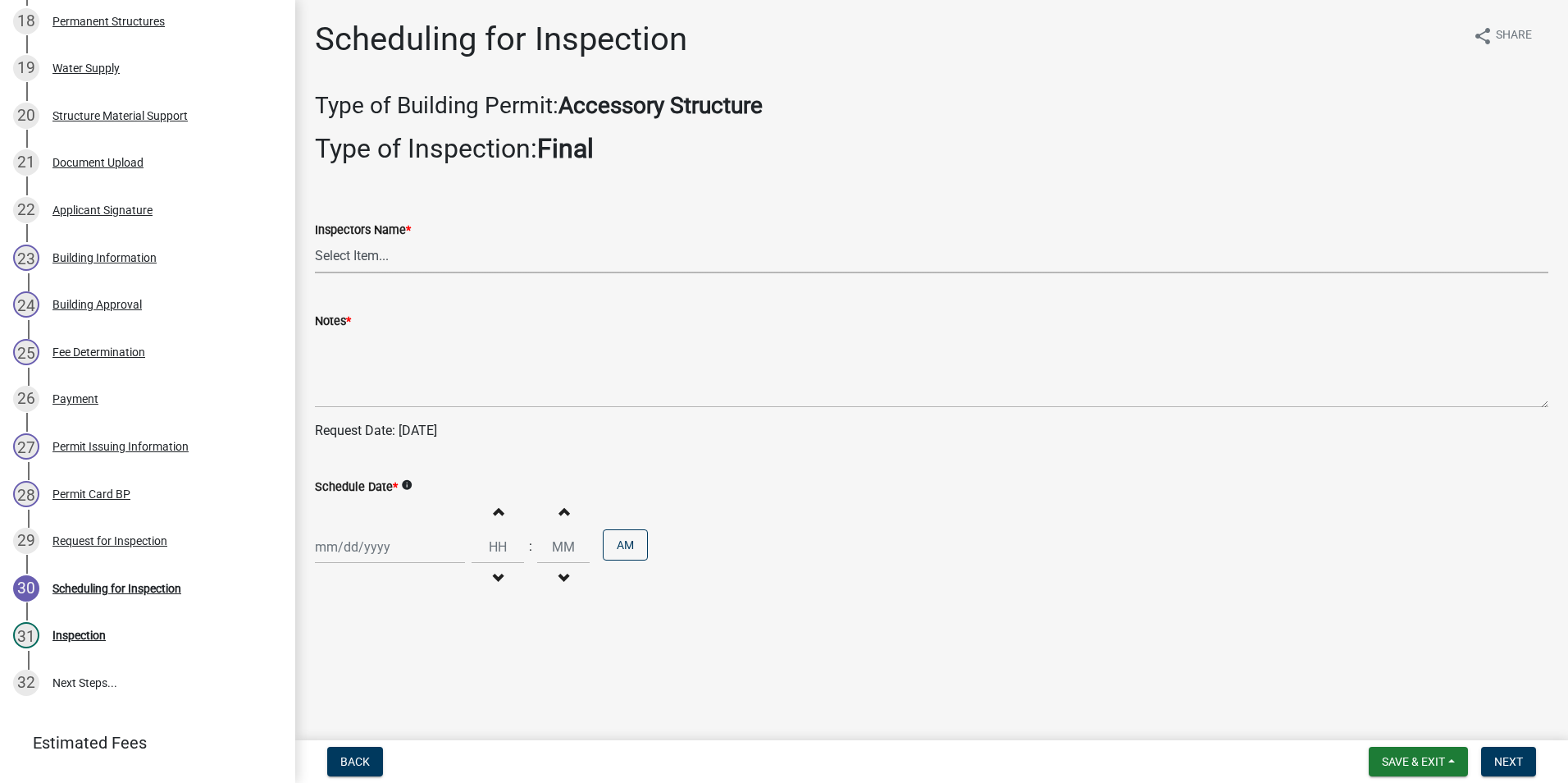
drag, startPoint x: 364, startPoint y: 251, endPoint x: 362, endPoint y: 260, distance: 9.2
click at [364, 252] on select "Select Item... rberryhill ([PERSON_NAME]) [PERSON_NAME] ([PERSON_NAME]) BBenefi…" at bounding box center [932, 256] width 1233 height 33
select select "d7f9a44a-d2ea-4d3c-83b3-1aa71c950bd5"
click at [315, 240] on select "Select Item... rberryhill ([PERSON_NAME]) [PERSON_NAME] ([PERSON_NAME]) BBenefi…" at bounding box center [932, 256] width 1233 height 33
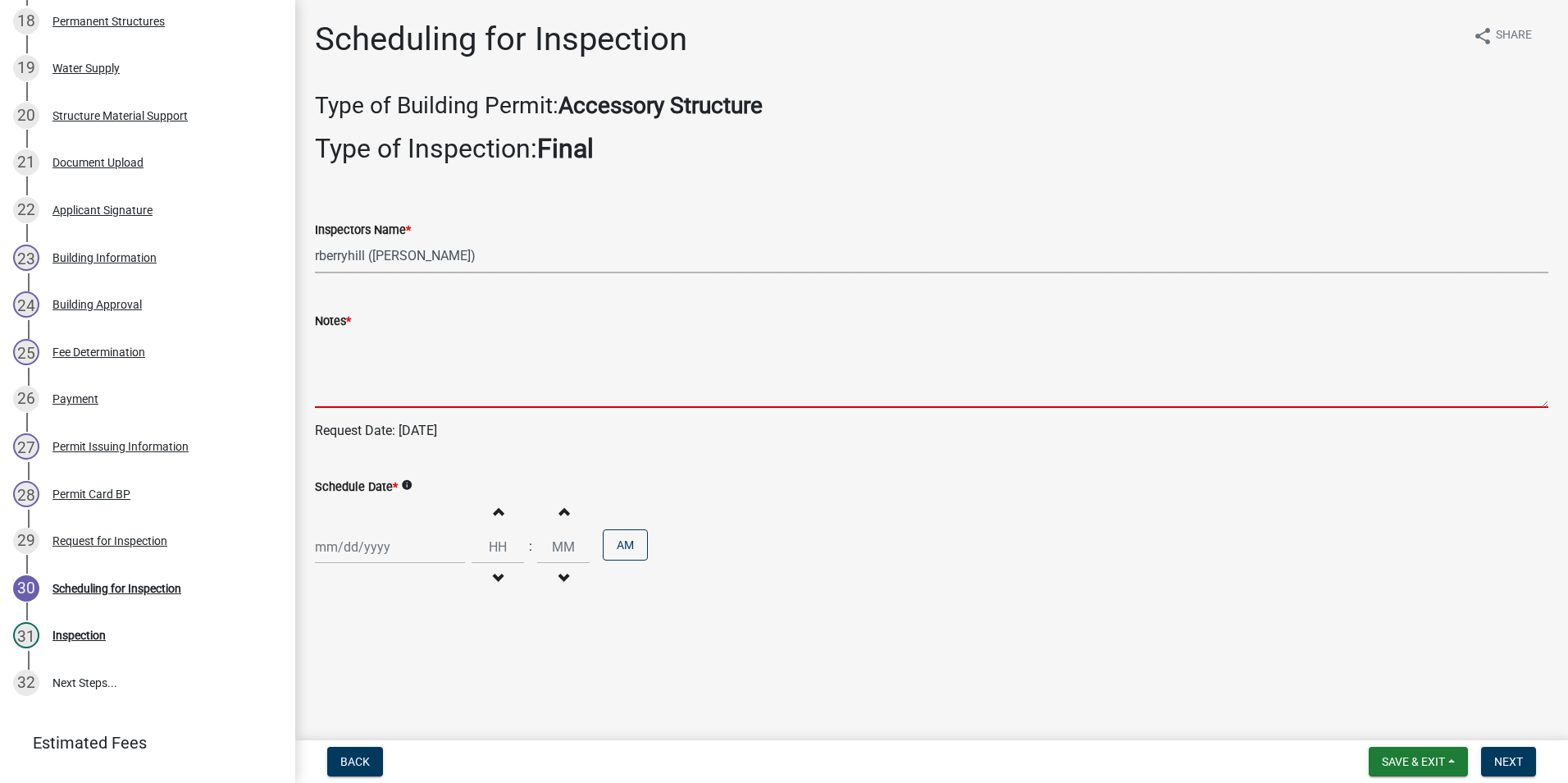
click at [337, 383] on textarea "Notes *" at bounding box center [932, 369] width 1233 height 77
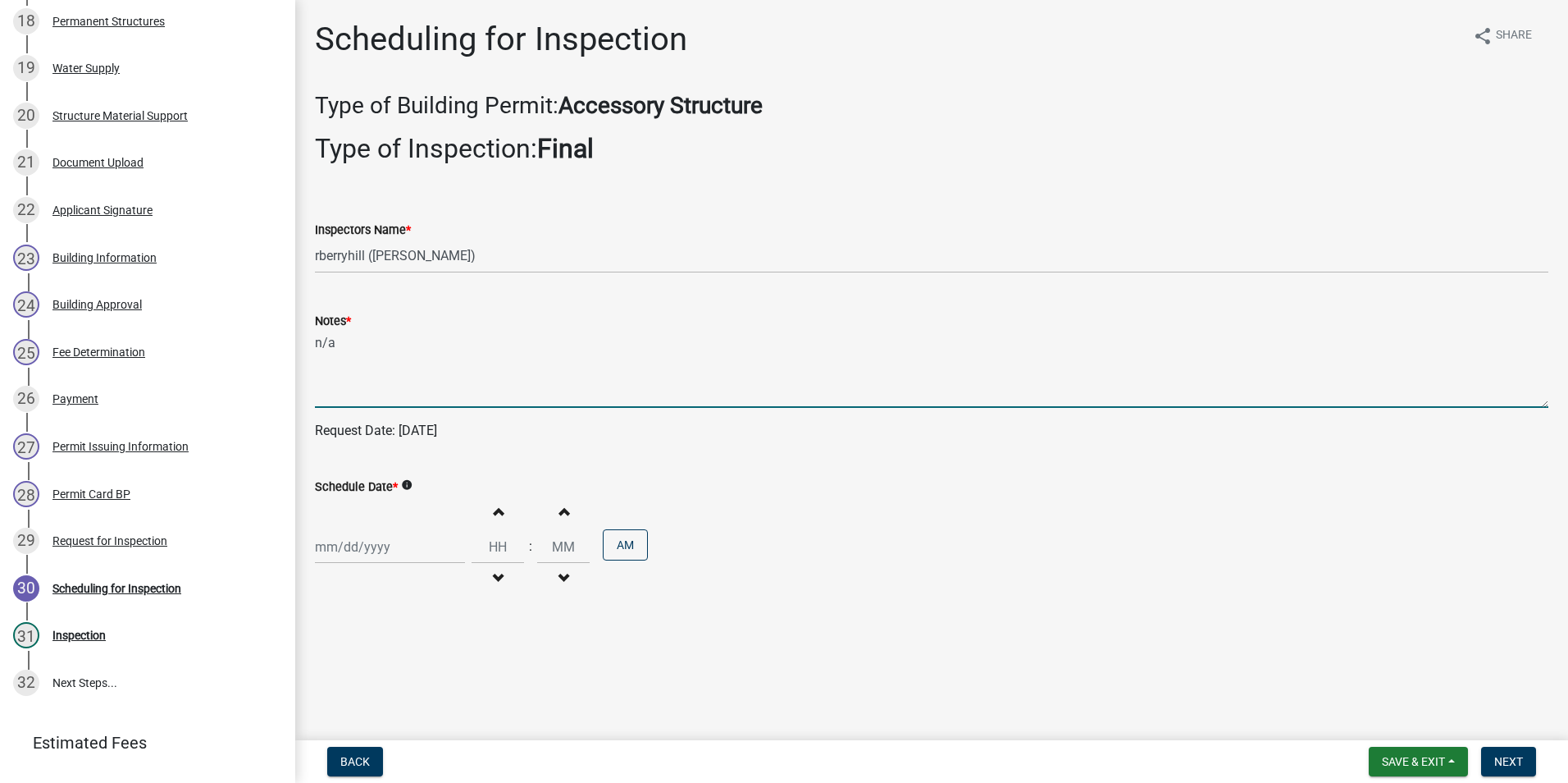
type textarea "n/a"
click at [379, 553] on div at bounding box center [390, 546] width 150 height 33
select select "9"
select select "2025"
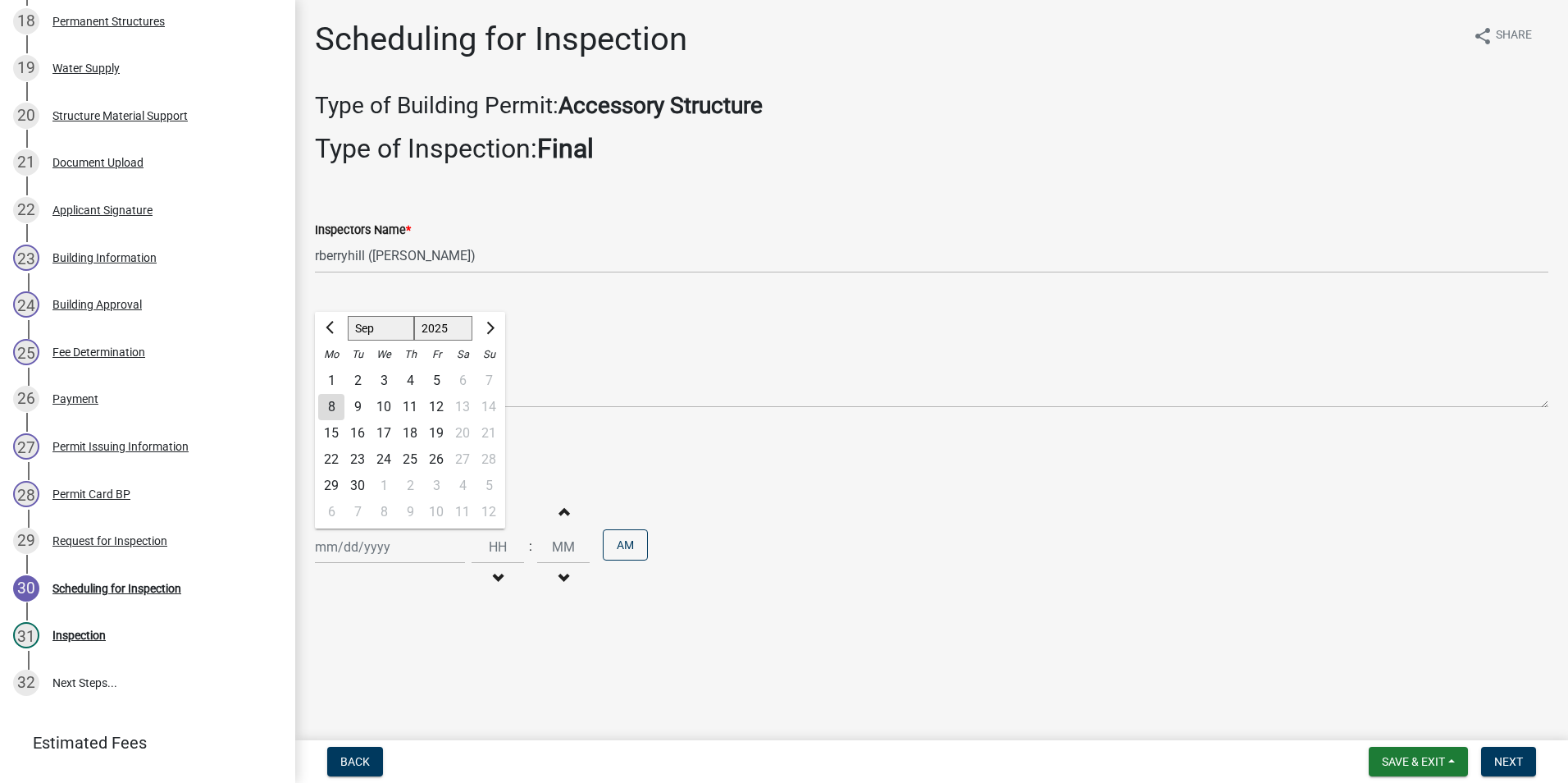
click at [361, 403] on div "9" at bounding box center [357, 407] width 26 height 26
type input "[DATE]"
click at [1522, 760] on span "Next" at bounding box center [1508, 761] width 29 height 13
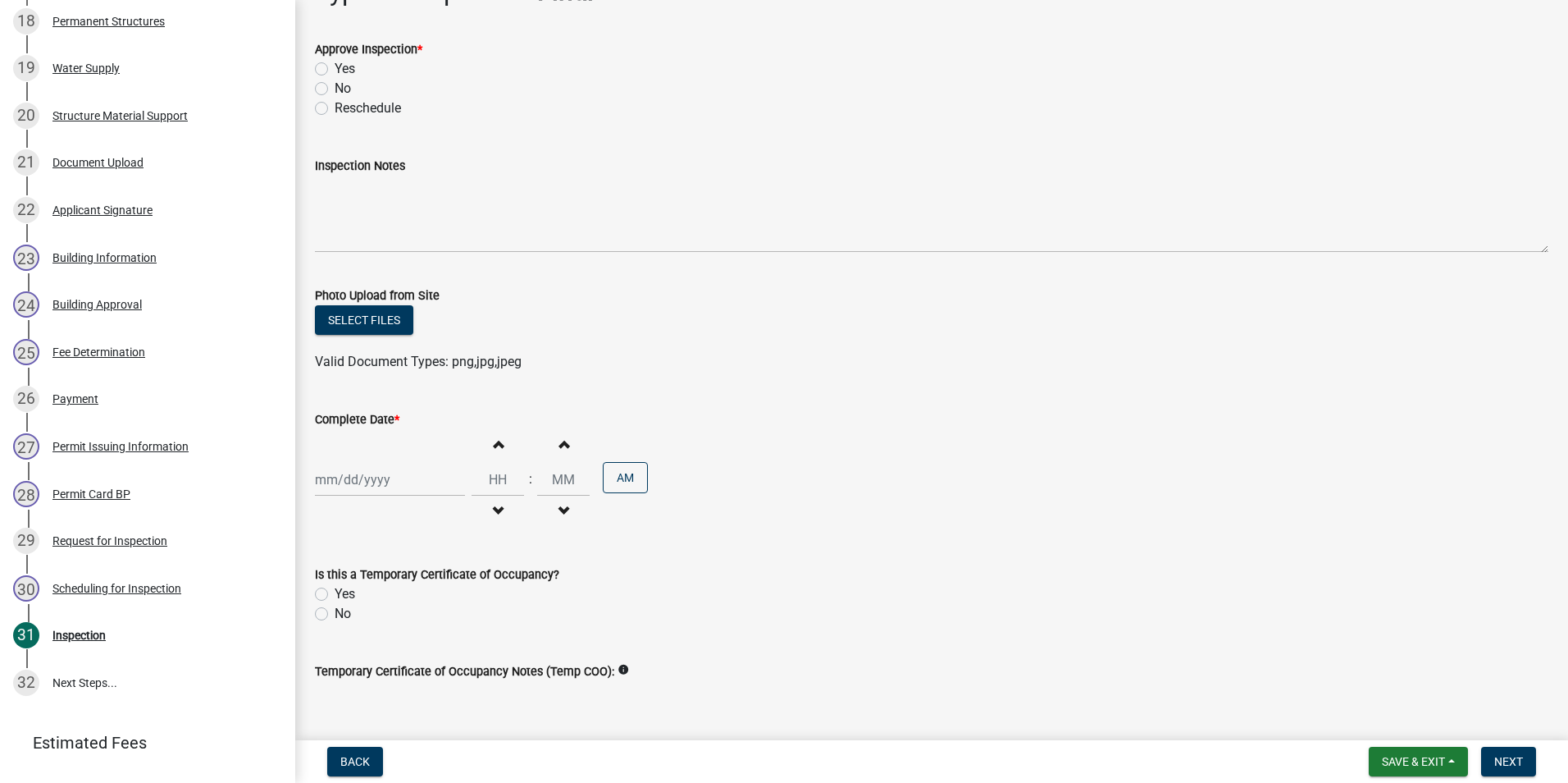
scroll to position [164, 0]
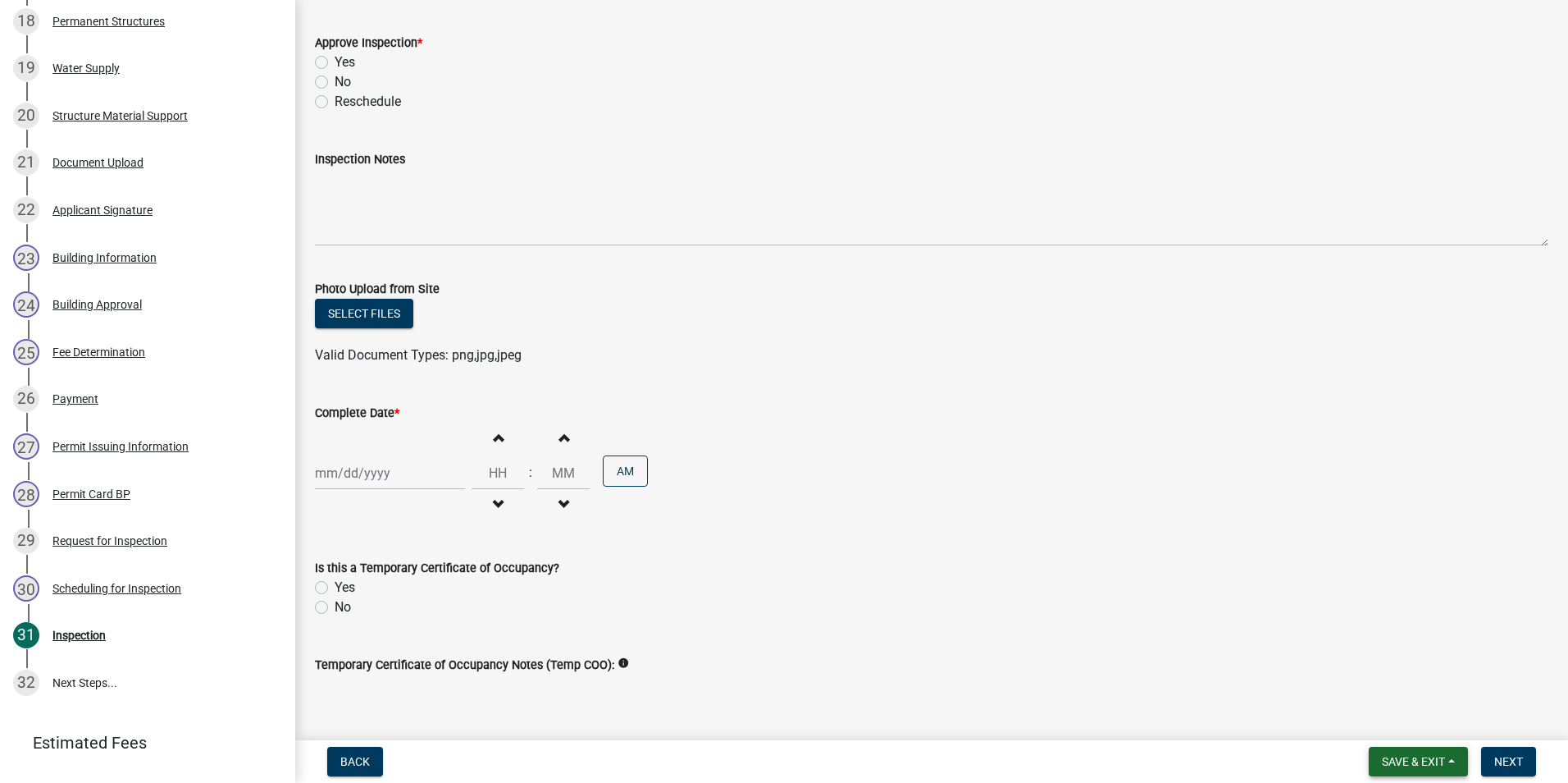
click at [1389, 759] on span "Save & Exit" at bounding box center [1413, 761] width 63 height 13
click at [1362, 708] on button "Save & Exit" at bounding box center [1402, 718] width 131 height 40
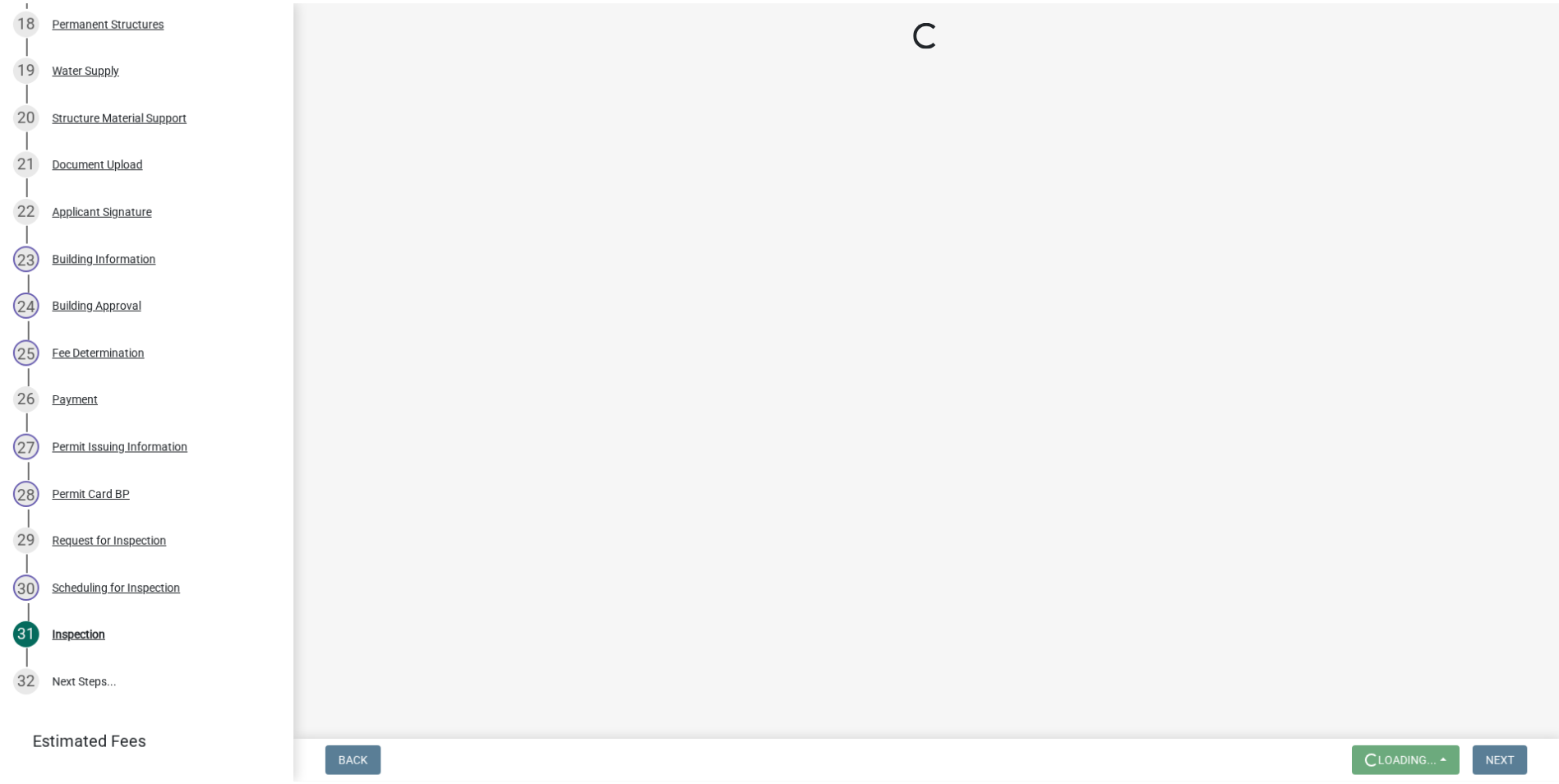
scroll to position [0, 0]
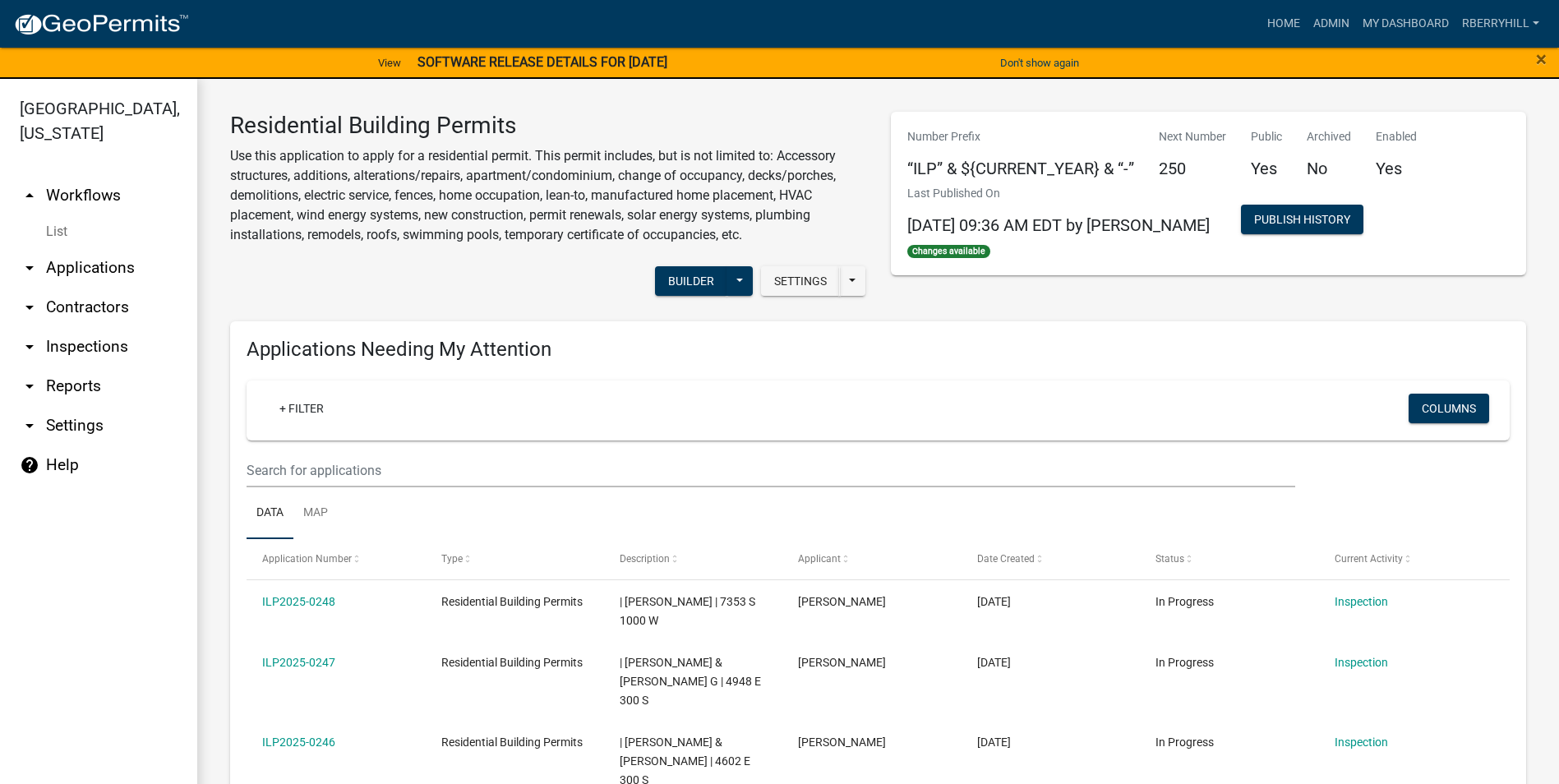
click at [79, 327] on link "arrow_drop_down Inspections" at bounding box center [98, 347] width 197 height 40
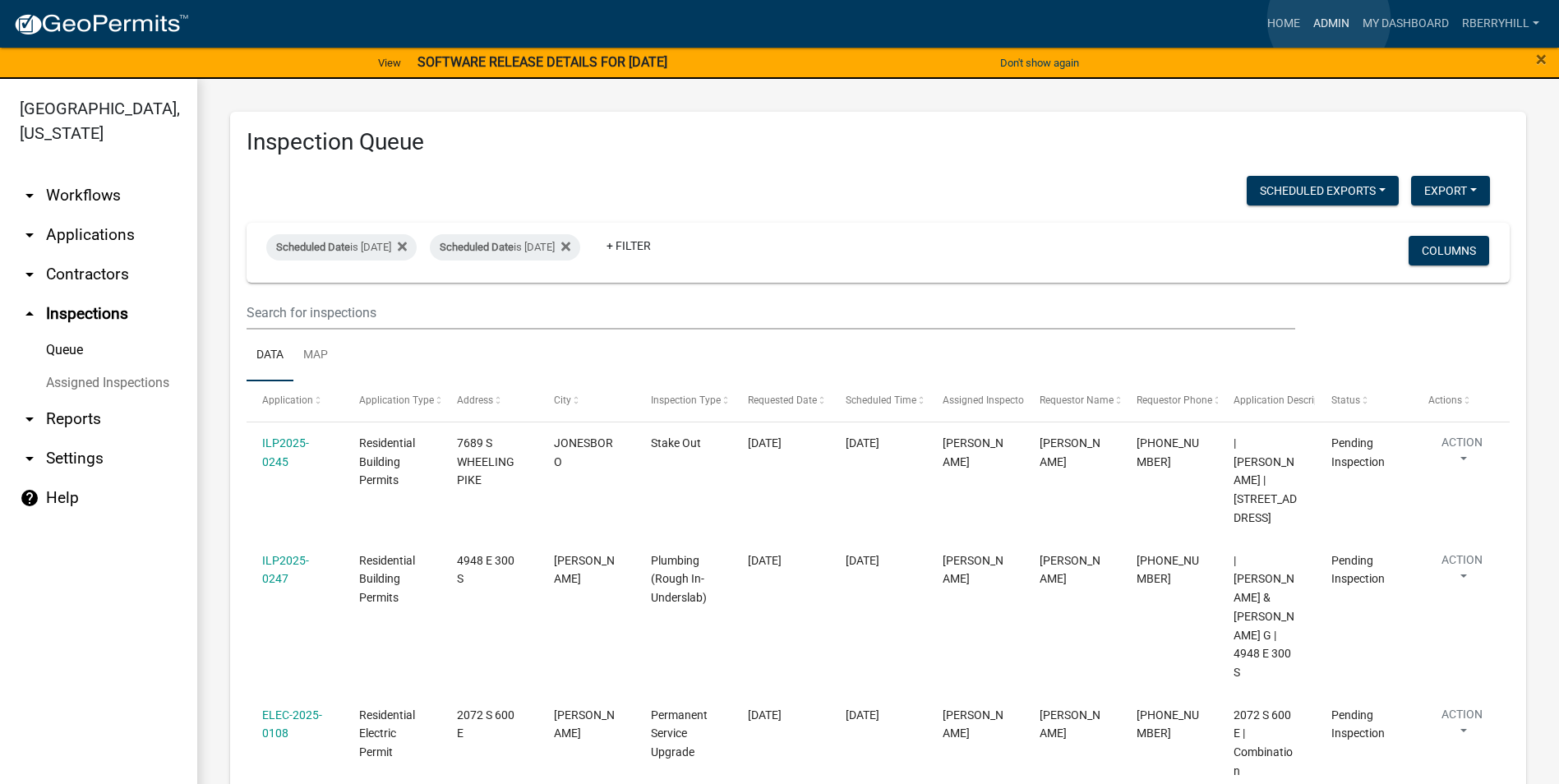
drag, startPoint x: 1329, startPoint y: 20, endPoint x: 1310, endPoint y: 39, distance: 26.9
click at [1327, 20] on link "Admin" at bounding box center [1331, 23] width 49 height 31
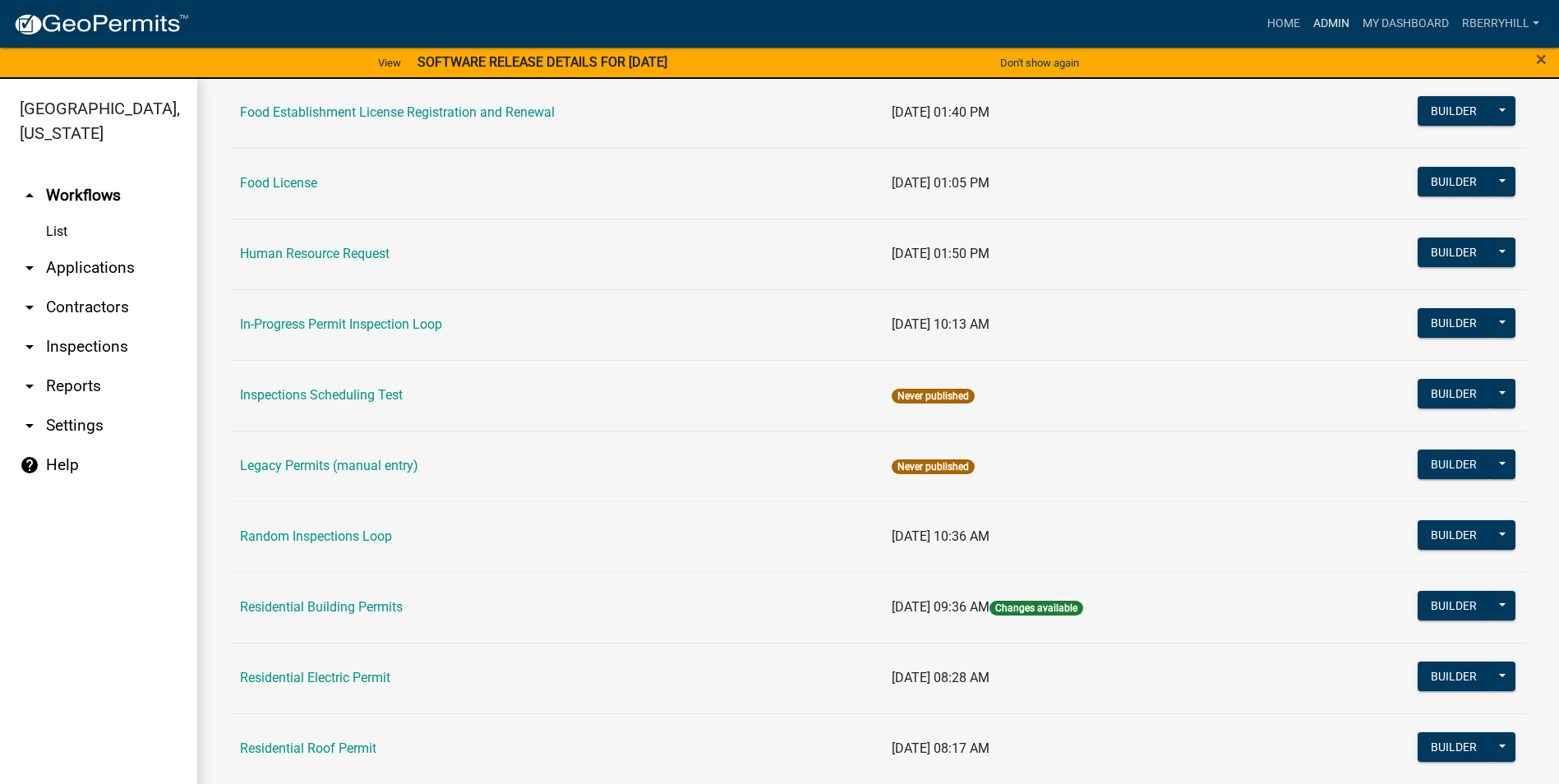
scroll to position [1314, 0]
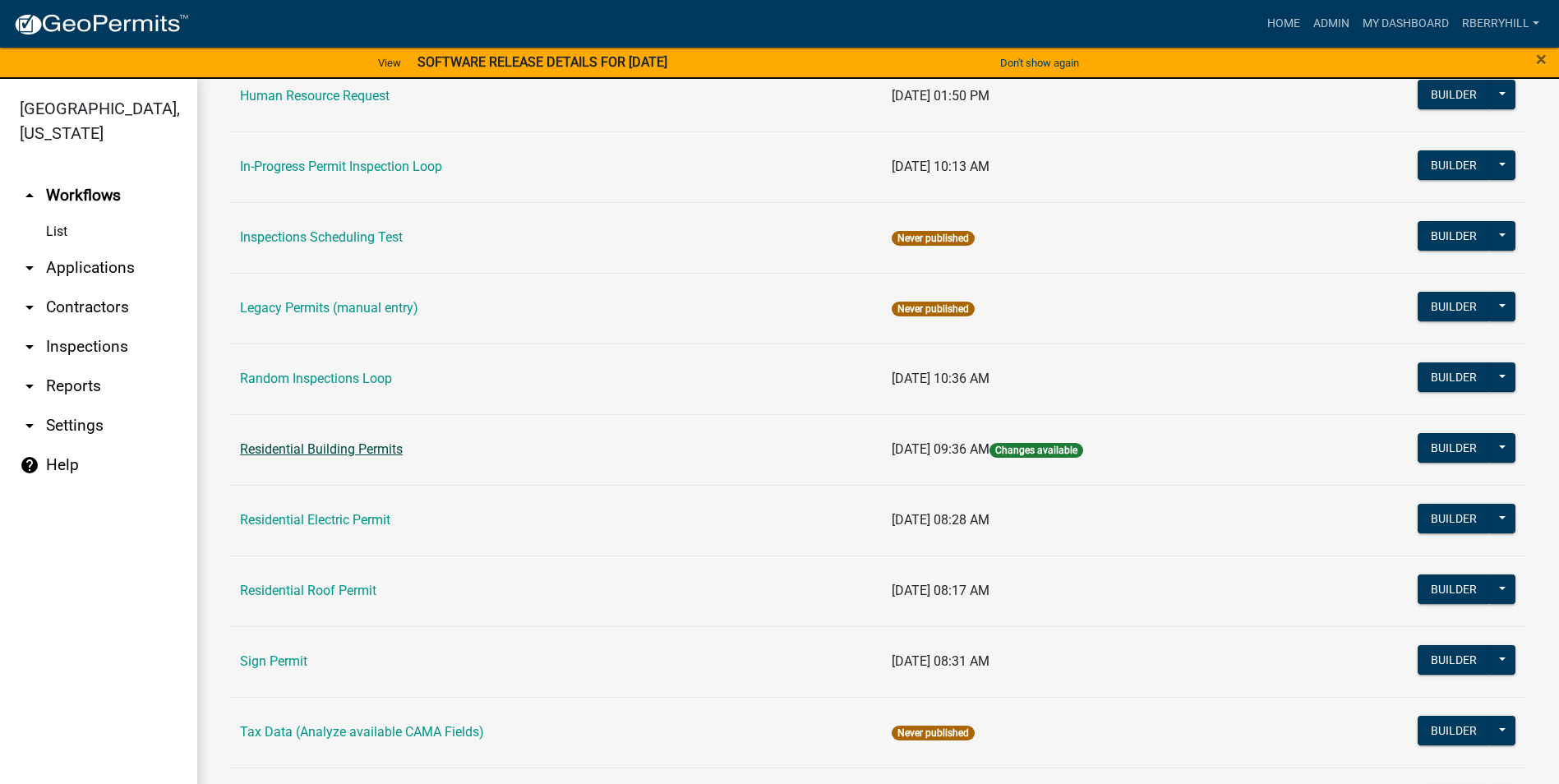
click at [316, 446] on link "Residential Building Permits" at bounding box center [321, 449] width 163 height 15
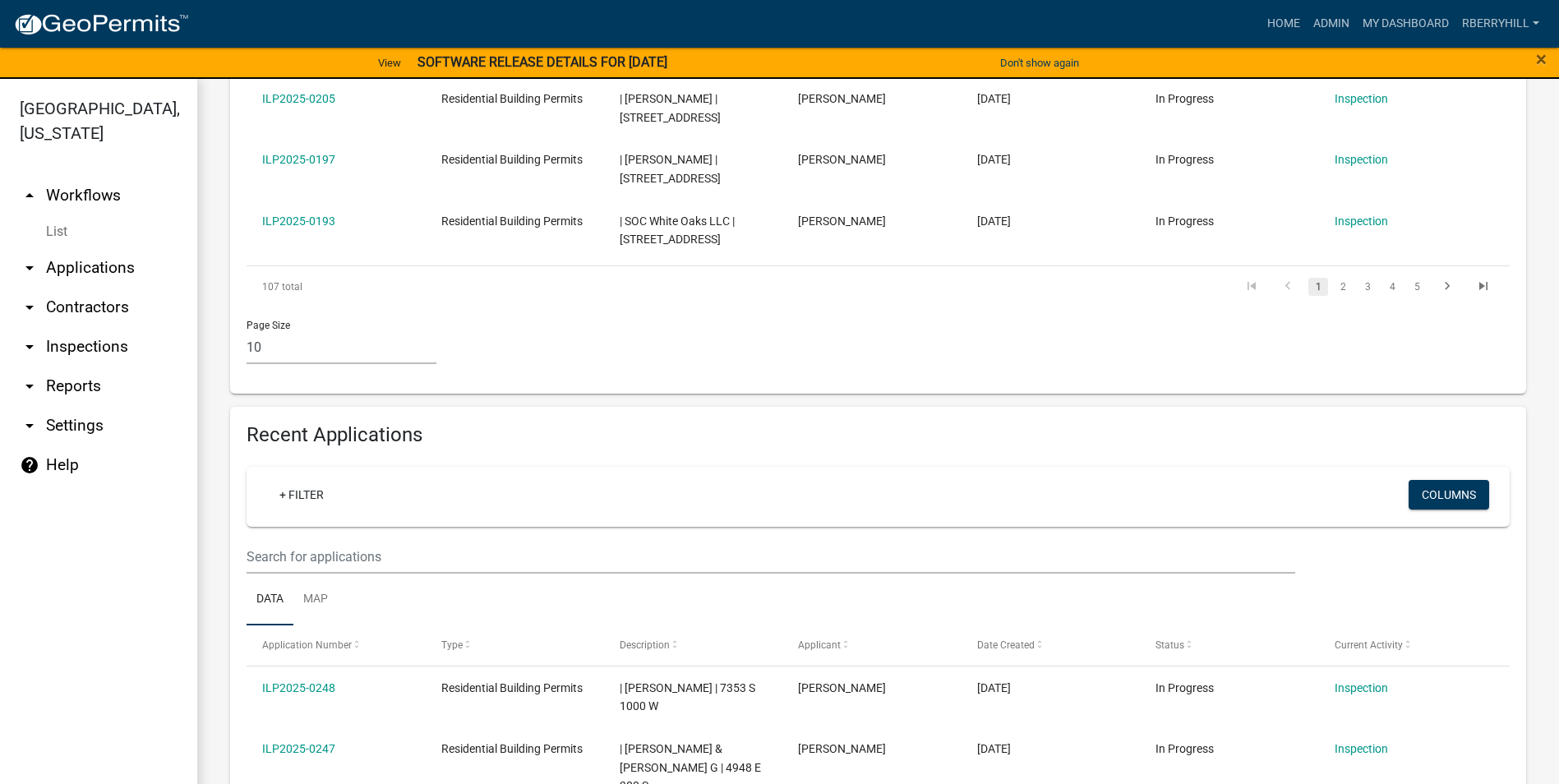
scroll to position [1068, 0]
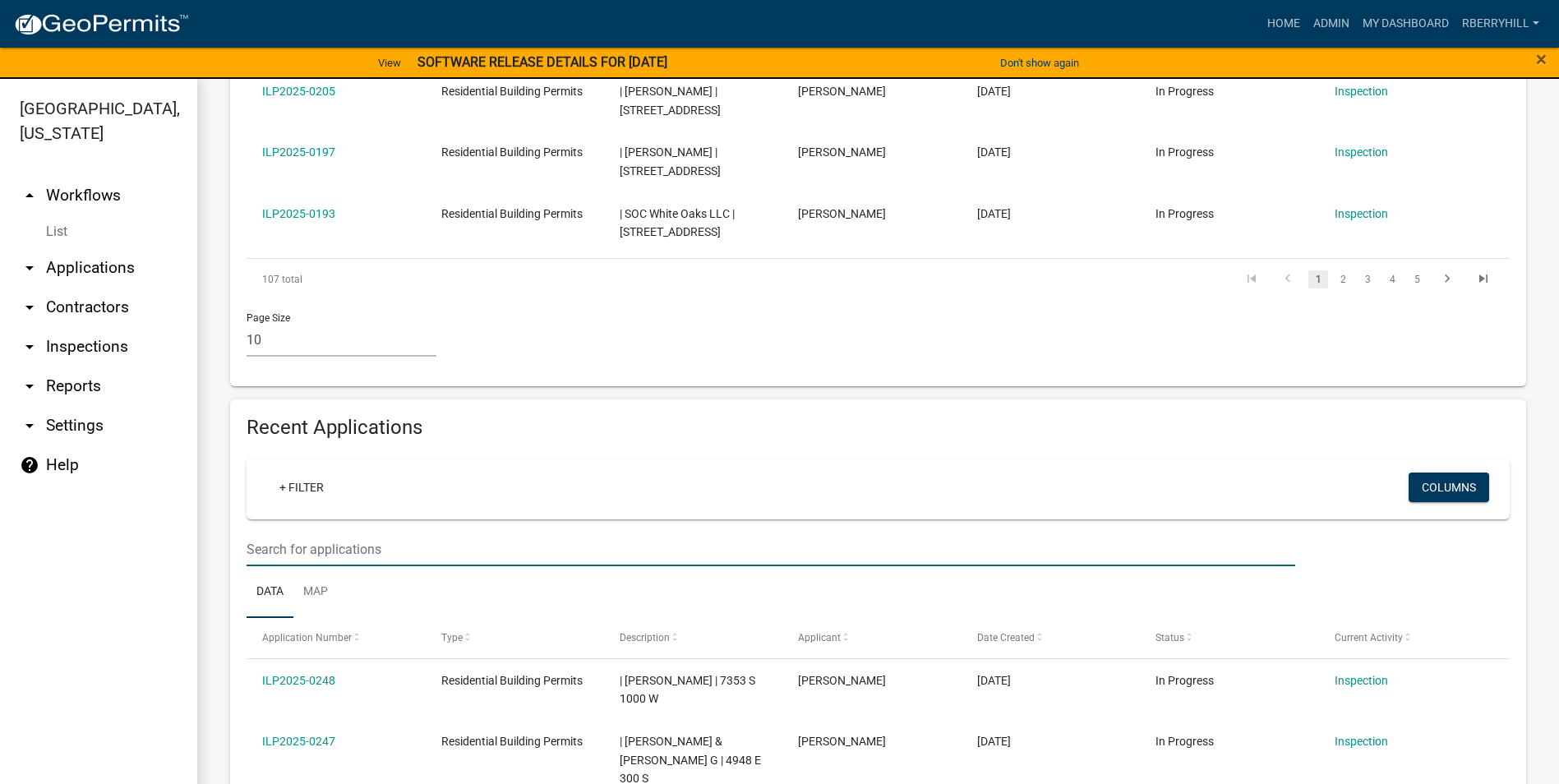
click at [267, 532] on input "text" at bounding box center [771, 548] width 1049 height 33
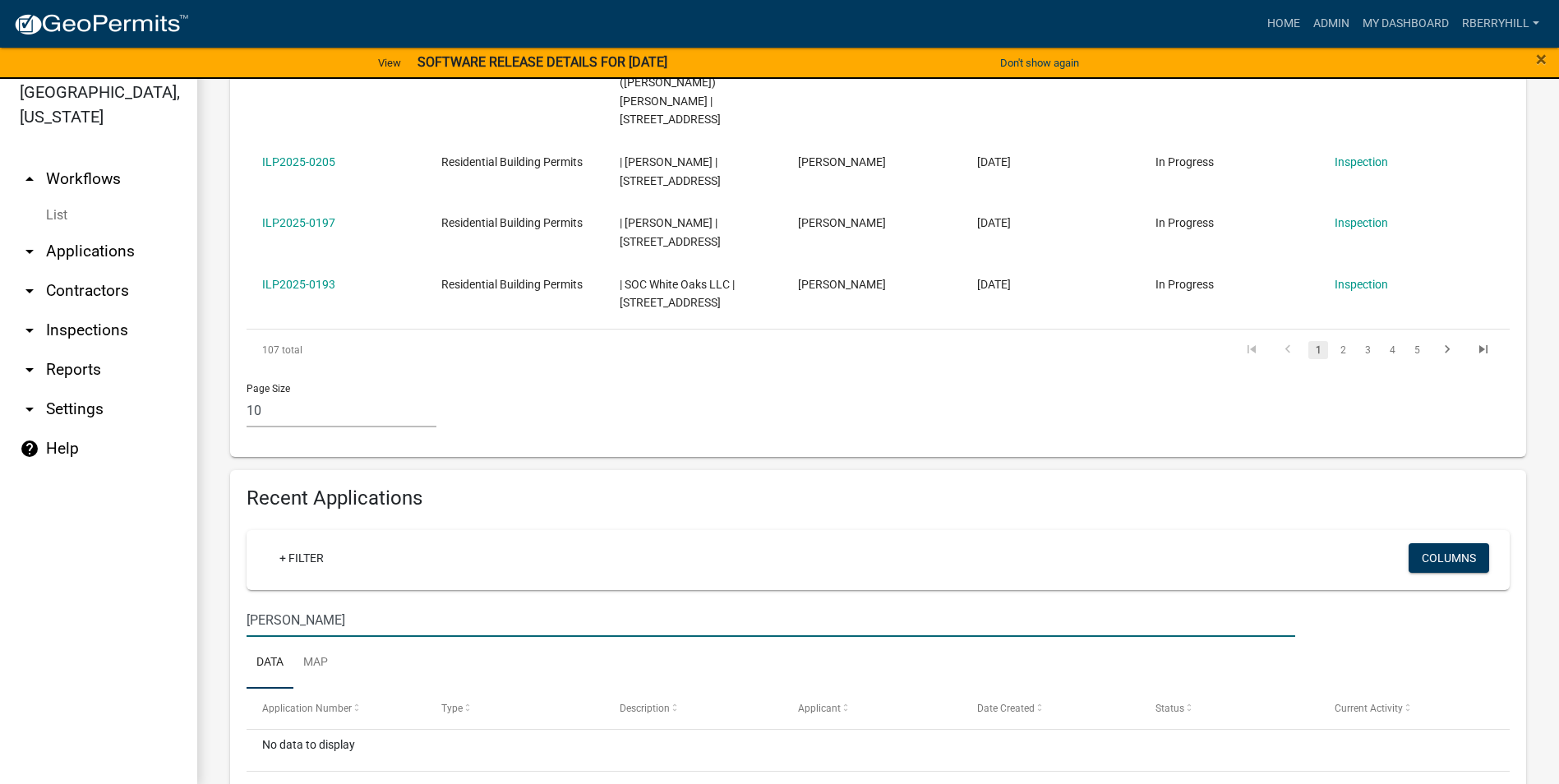
scroll to position [20, 0]
type input "B"
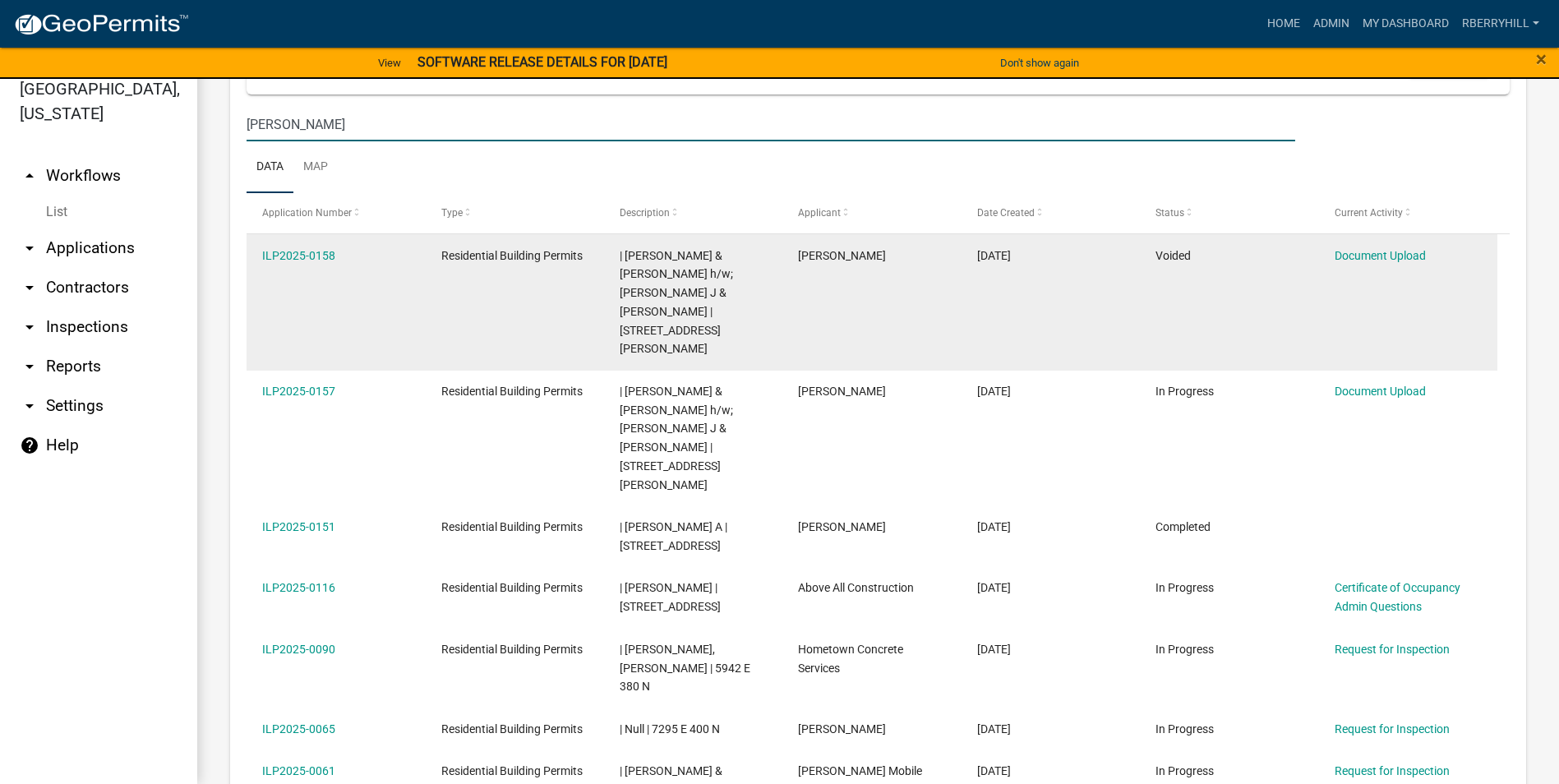
scroll to position [1478, 0]
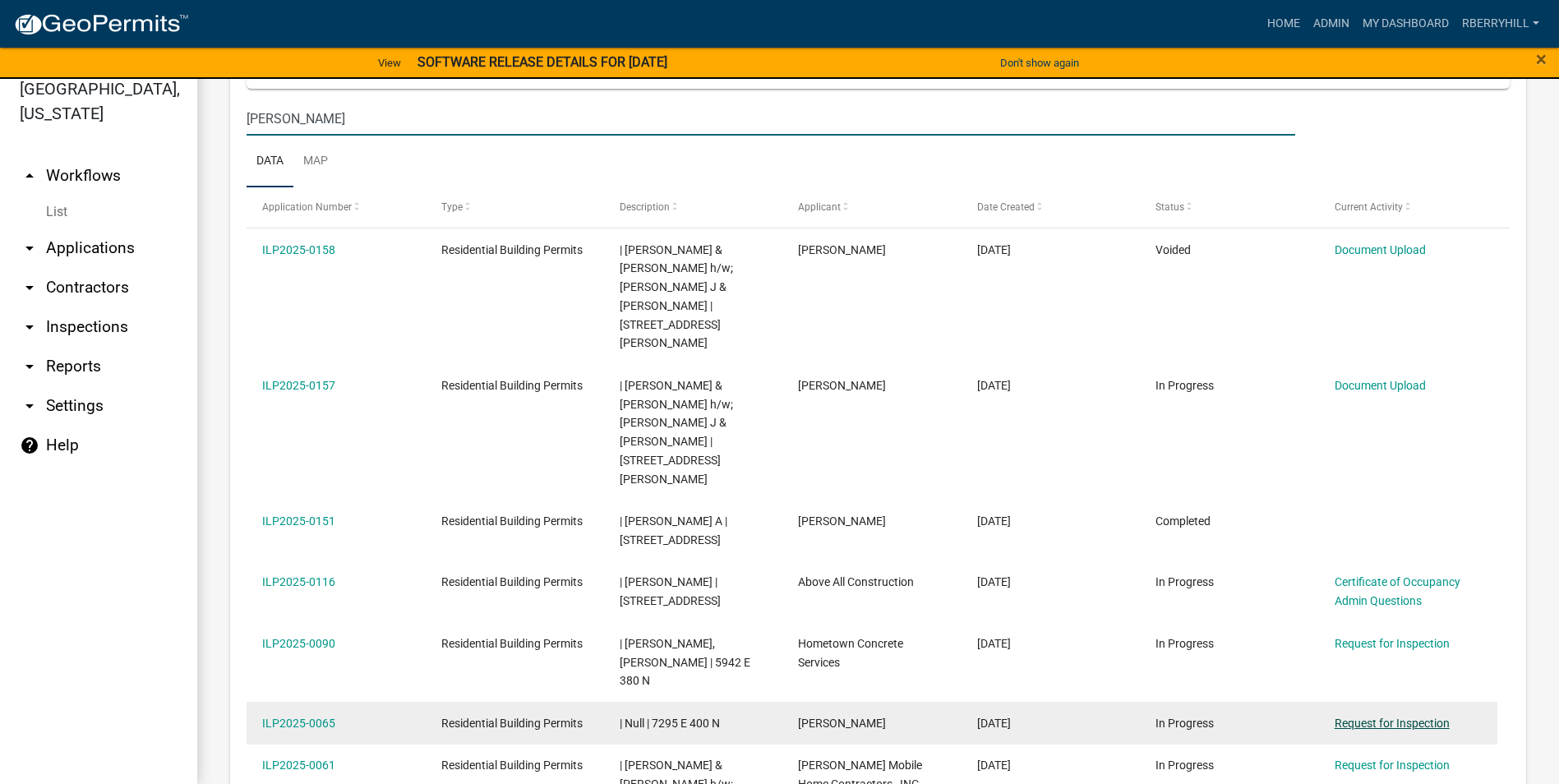
type input "[PERSON_NAME]"
click at [1393, 717] on link "Request for Inspection" at bounding box center [1393, 723] width 115 height 13
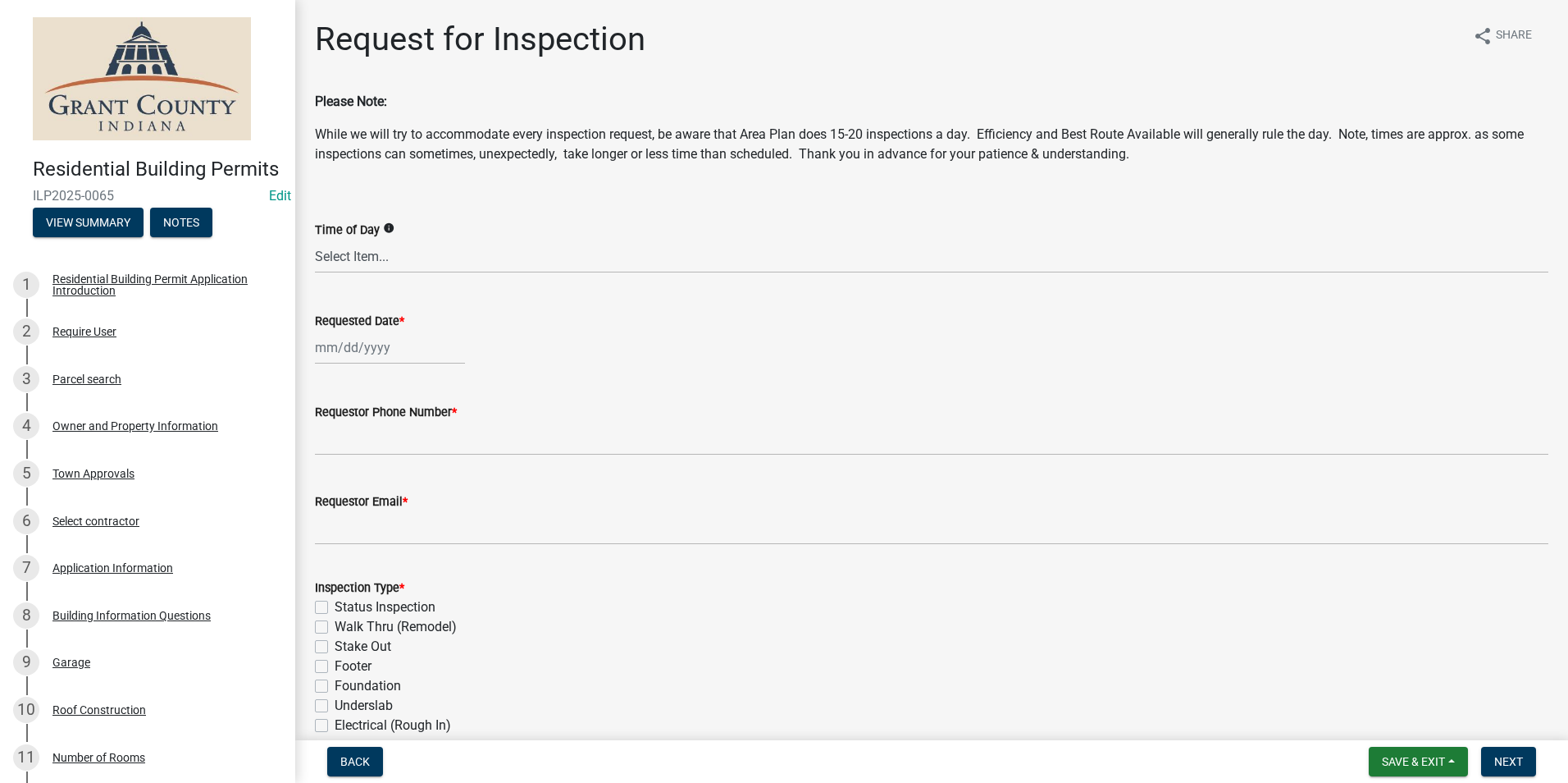
click at [364, 347] on div at bounding box center [390, 347] width 150 height 33
select select "9"
select select "2025"
click at [336, 461] on div "8" at bounding box center [330, 461] width 26 height 26
type input "[DATE]"
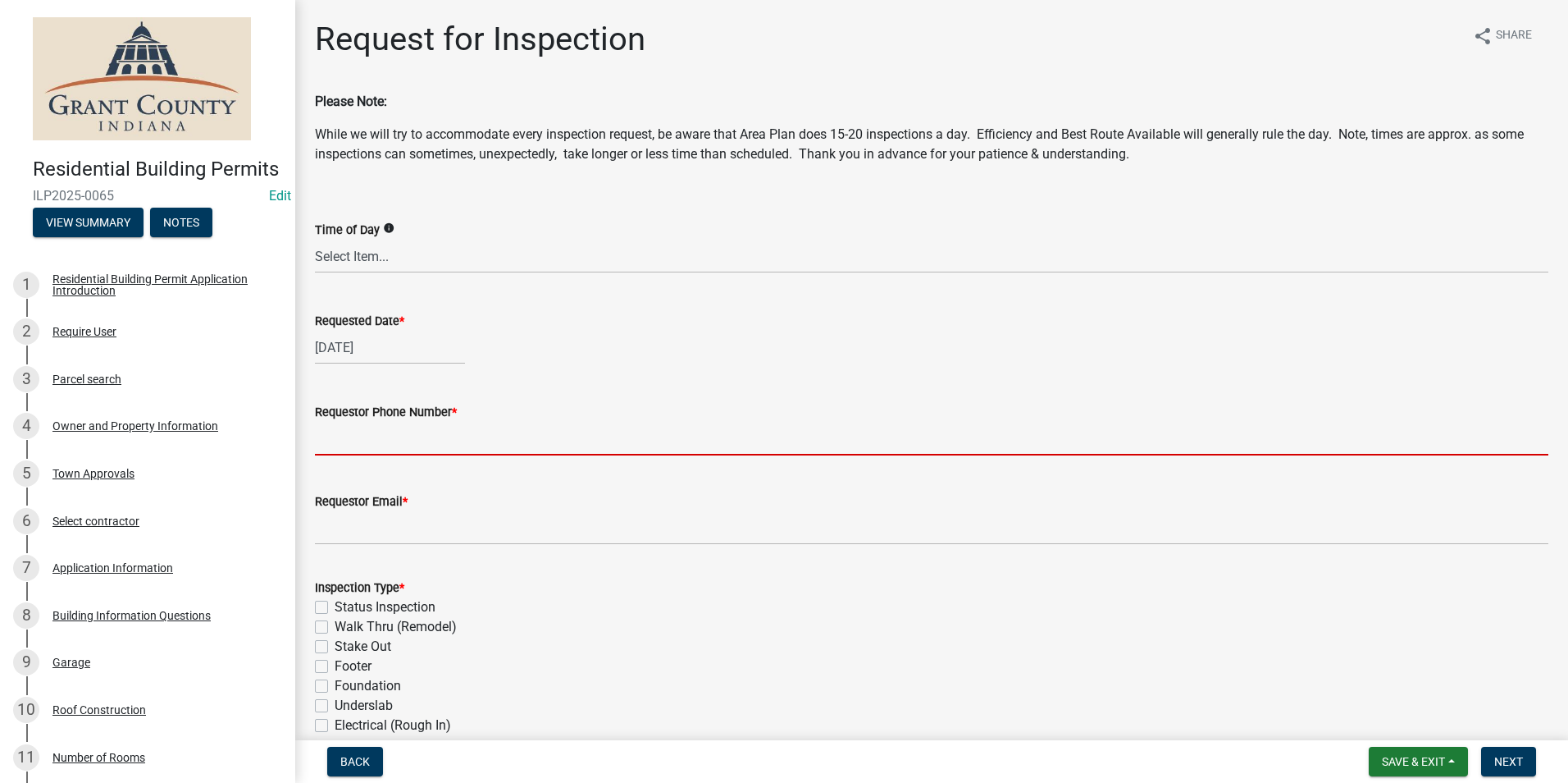
click at [368, 443] on input "Requestor Phone Number *" at bounding box center [932, 438] width 1233 height 33
type input "7656684765"
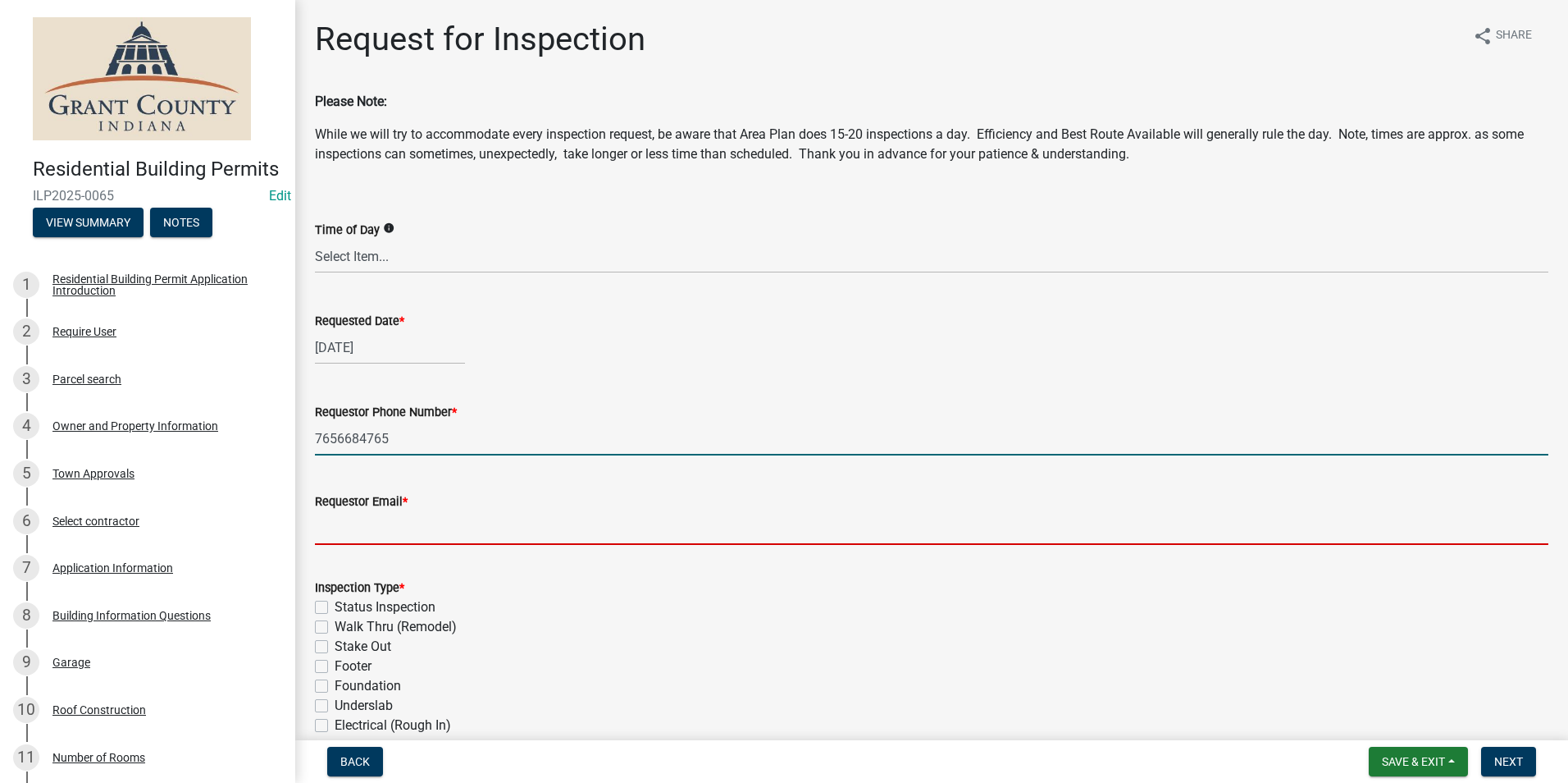
type input "[EMAIL_ADDRESS][DOMAIN_NAME]"
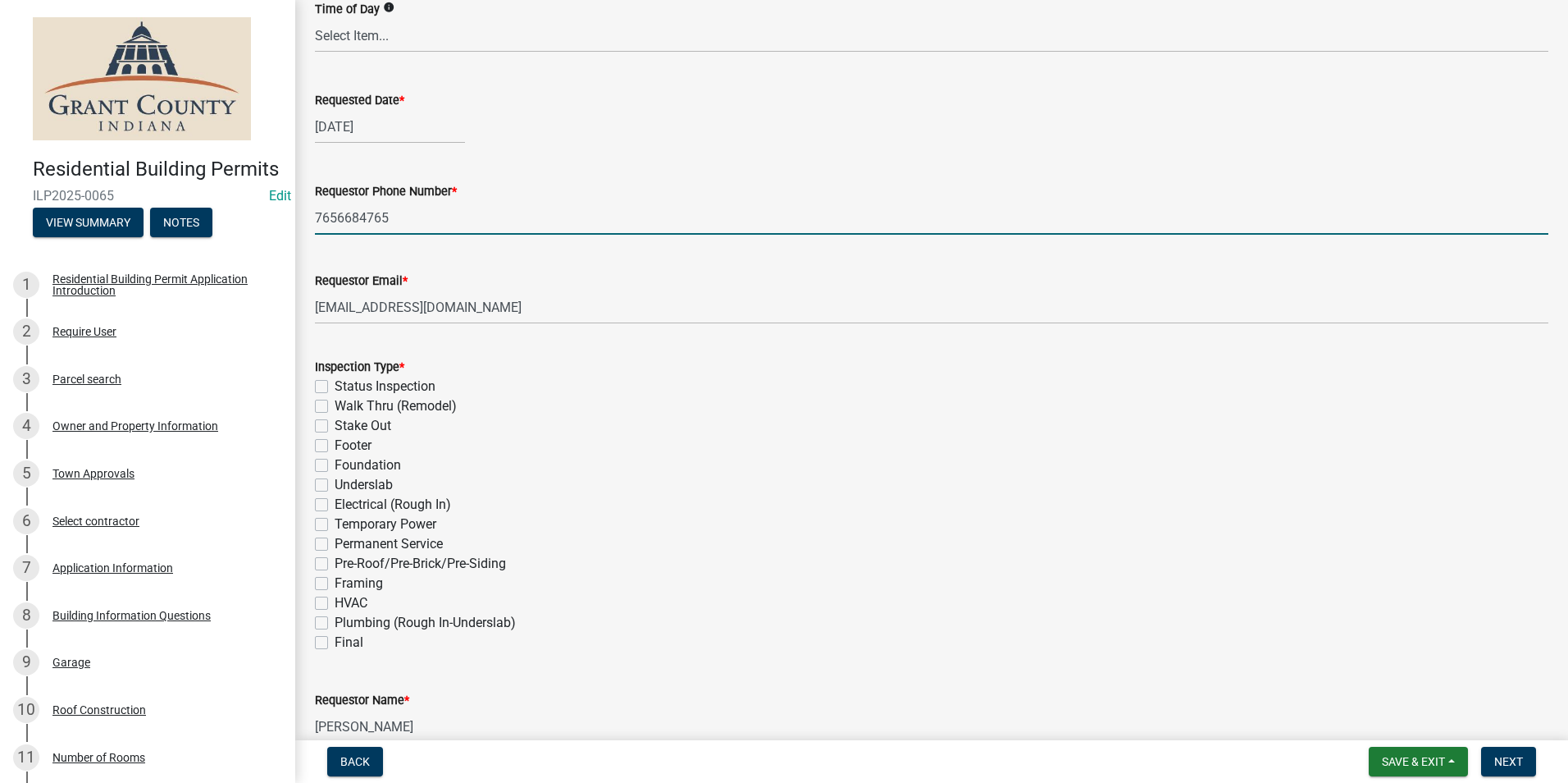
scroll to position [246, 0]
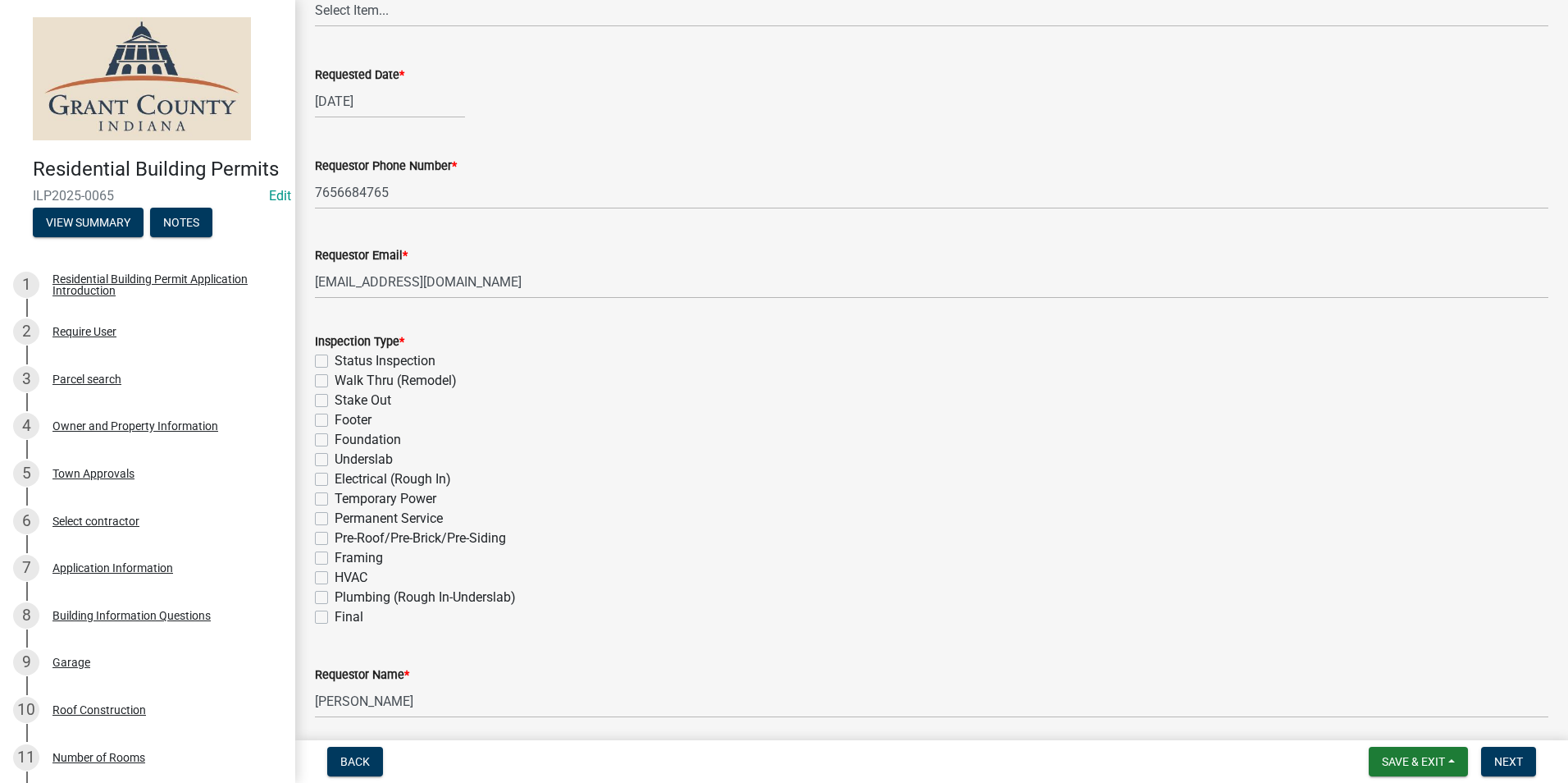
click at [335, 560] on label "Framing" at bounding box center [359, 558] width 48 height 20
click at [335, 559] on input "Framing" at bounding box center [340, 553] width 11 height 11
checkbox input "true"
checkbox input "false"
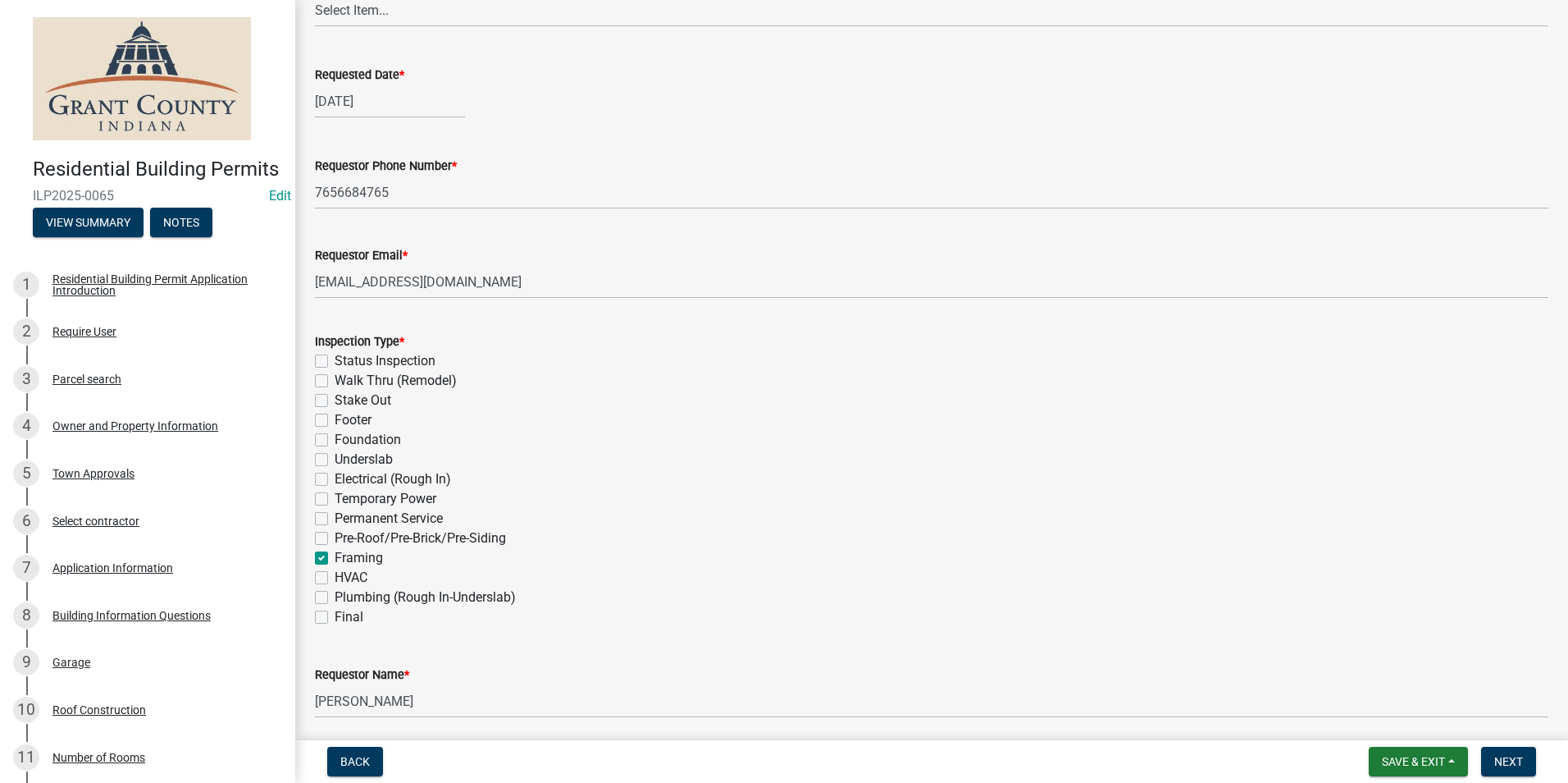
checkbox input "false"
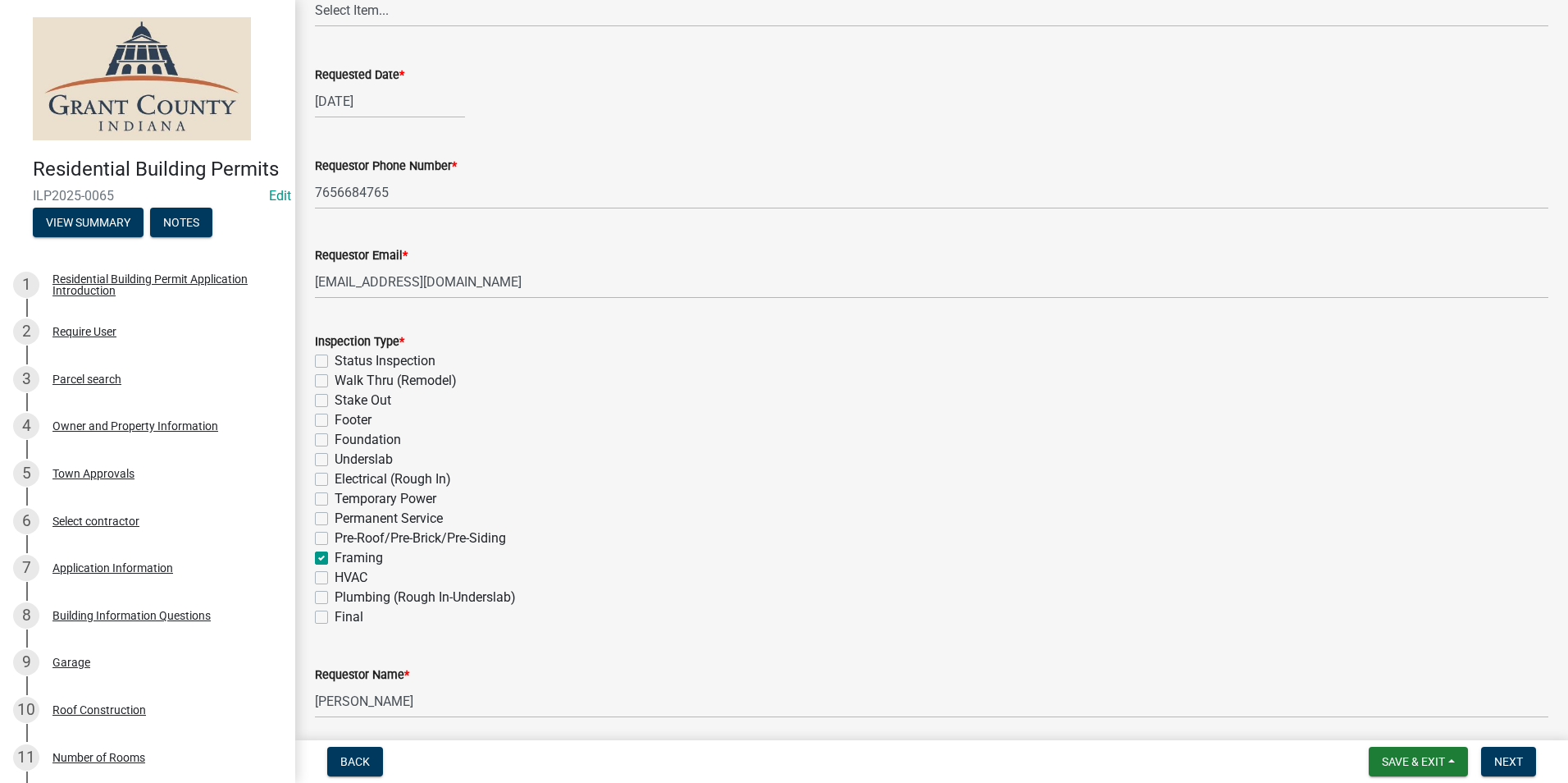
checkbox input "false"
checkbox input "true"
checkbox input "false"
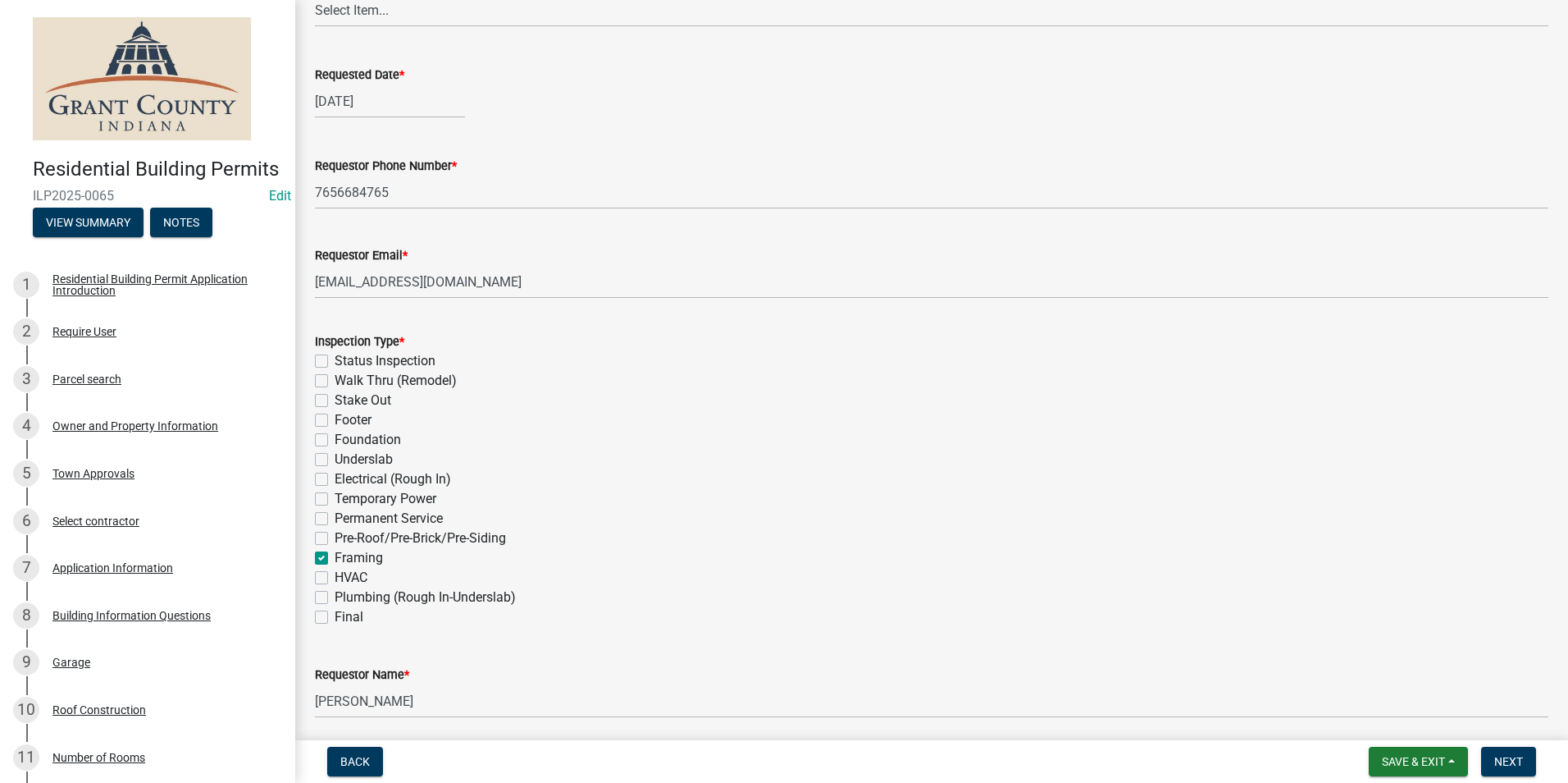
checkbox input "false"
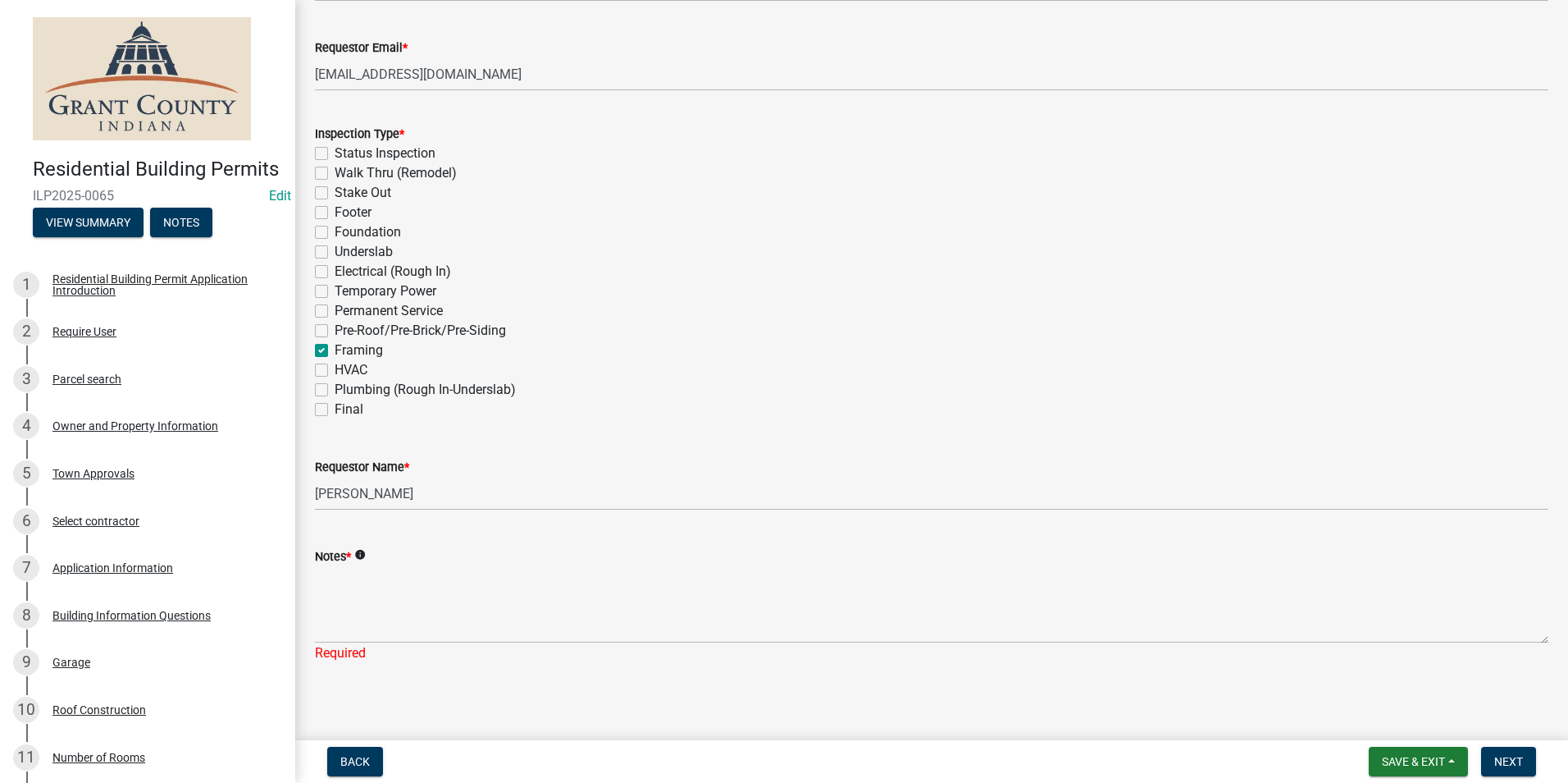
scroll to position [461, 0]
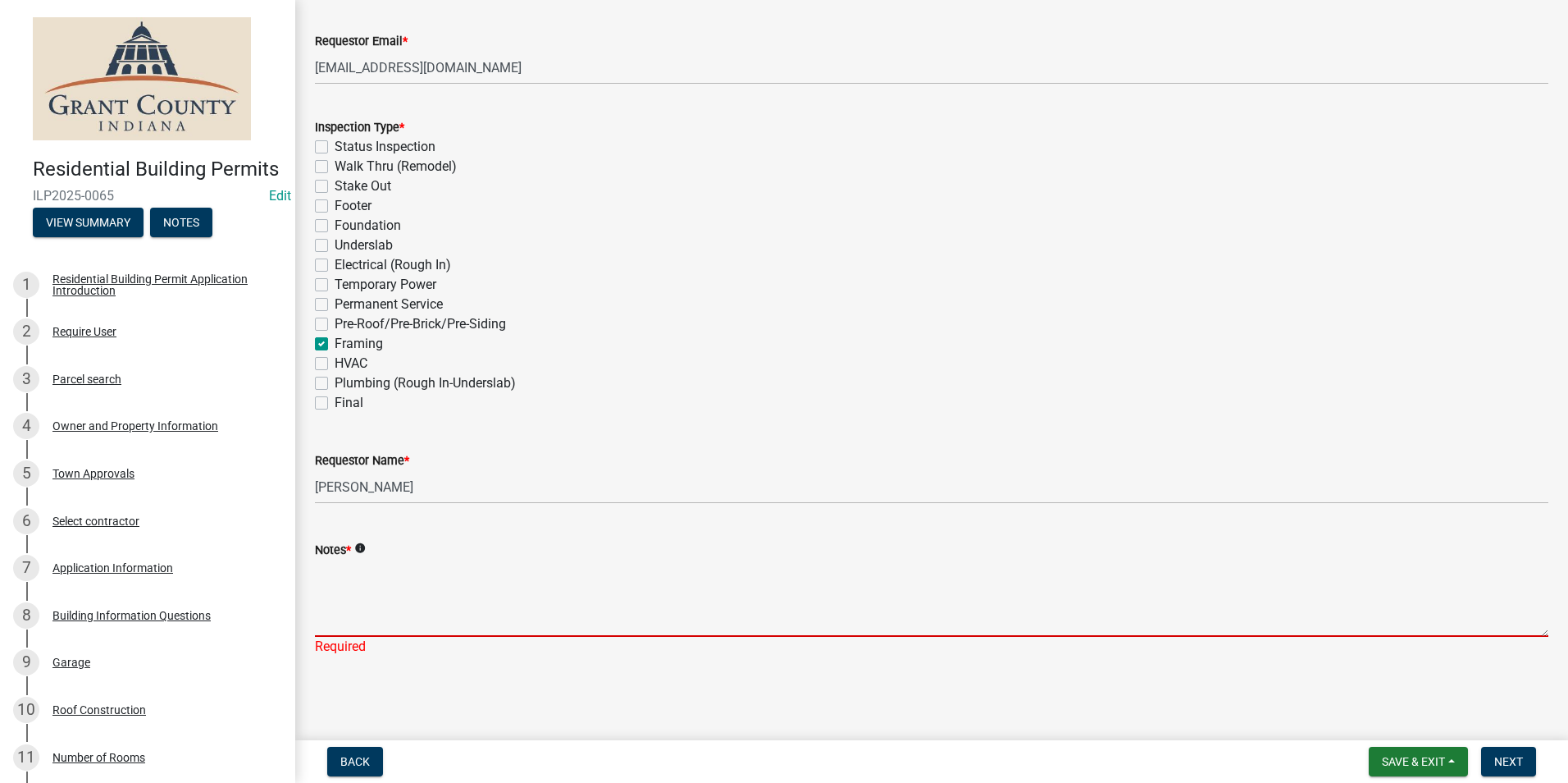
click at [355, 593] on textarea "Notes *" at bounding box center [932, 598] width 1233 height 77
type textarea "n/a"
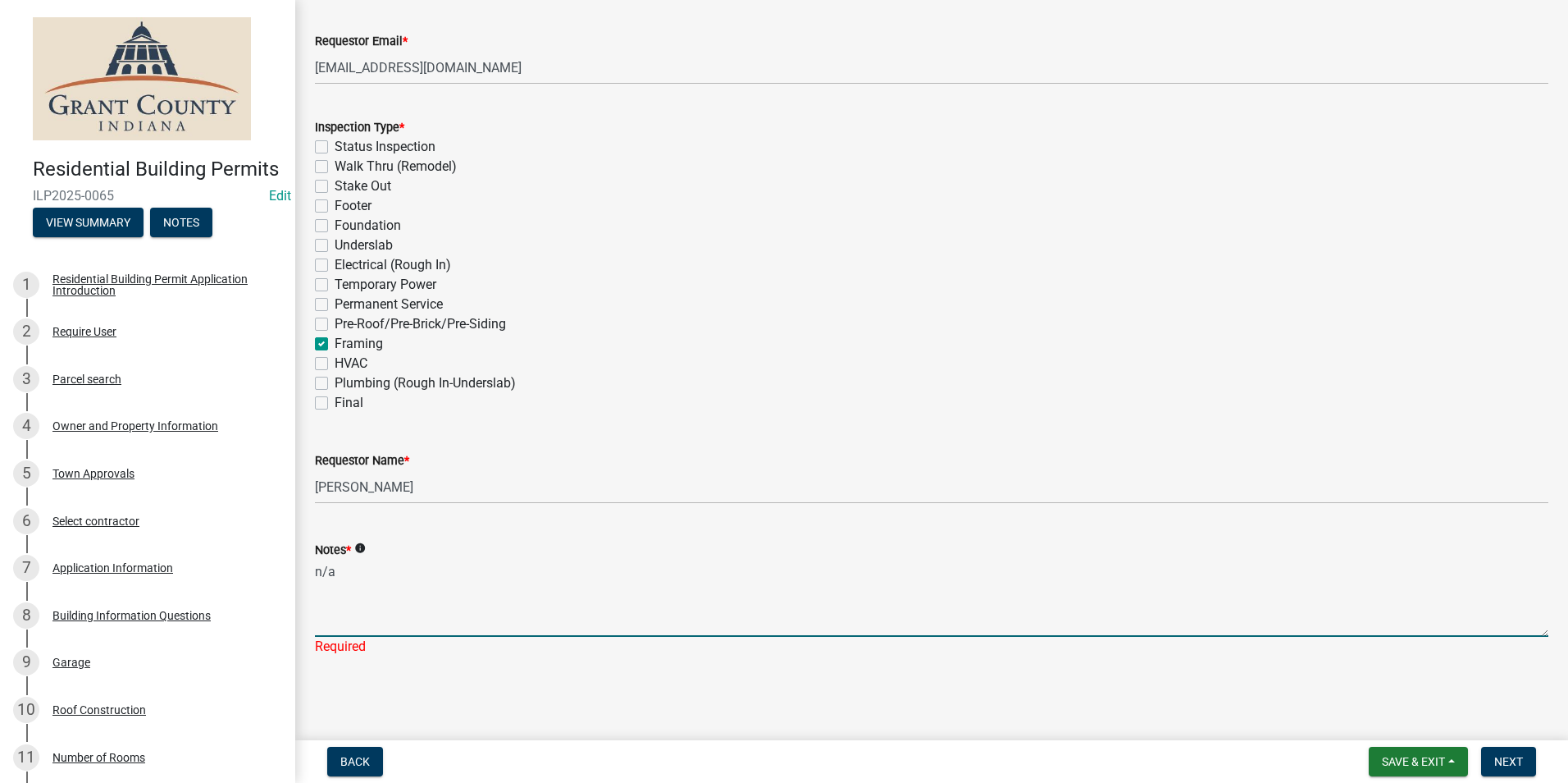
scroll to position [441, 0]
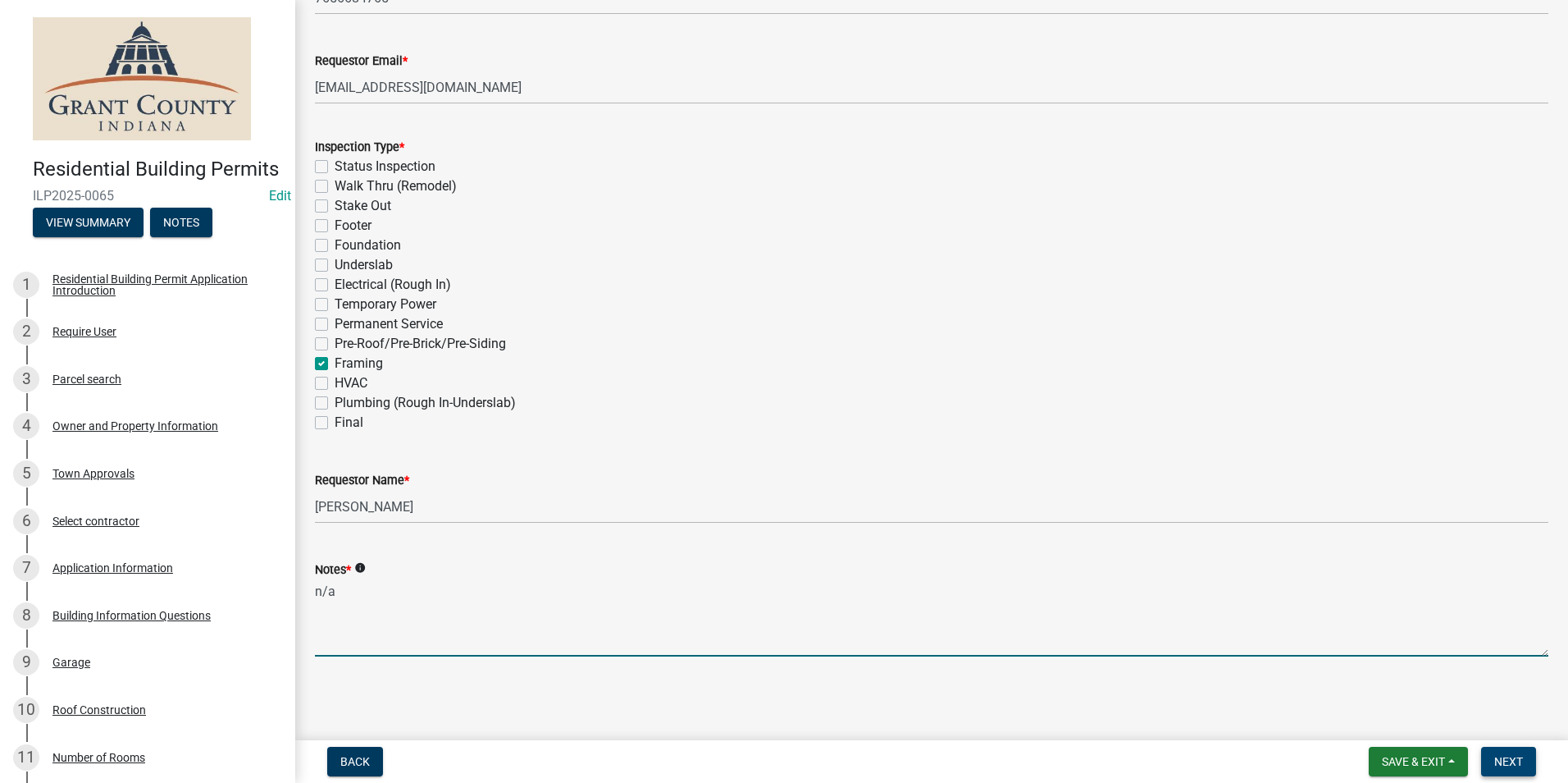
click at [1510, 763] on span "Next" at bounding box center [1508, 761] width 29 height 13
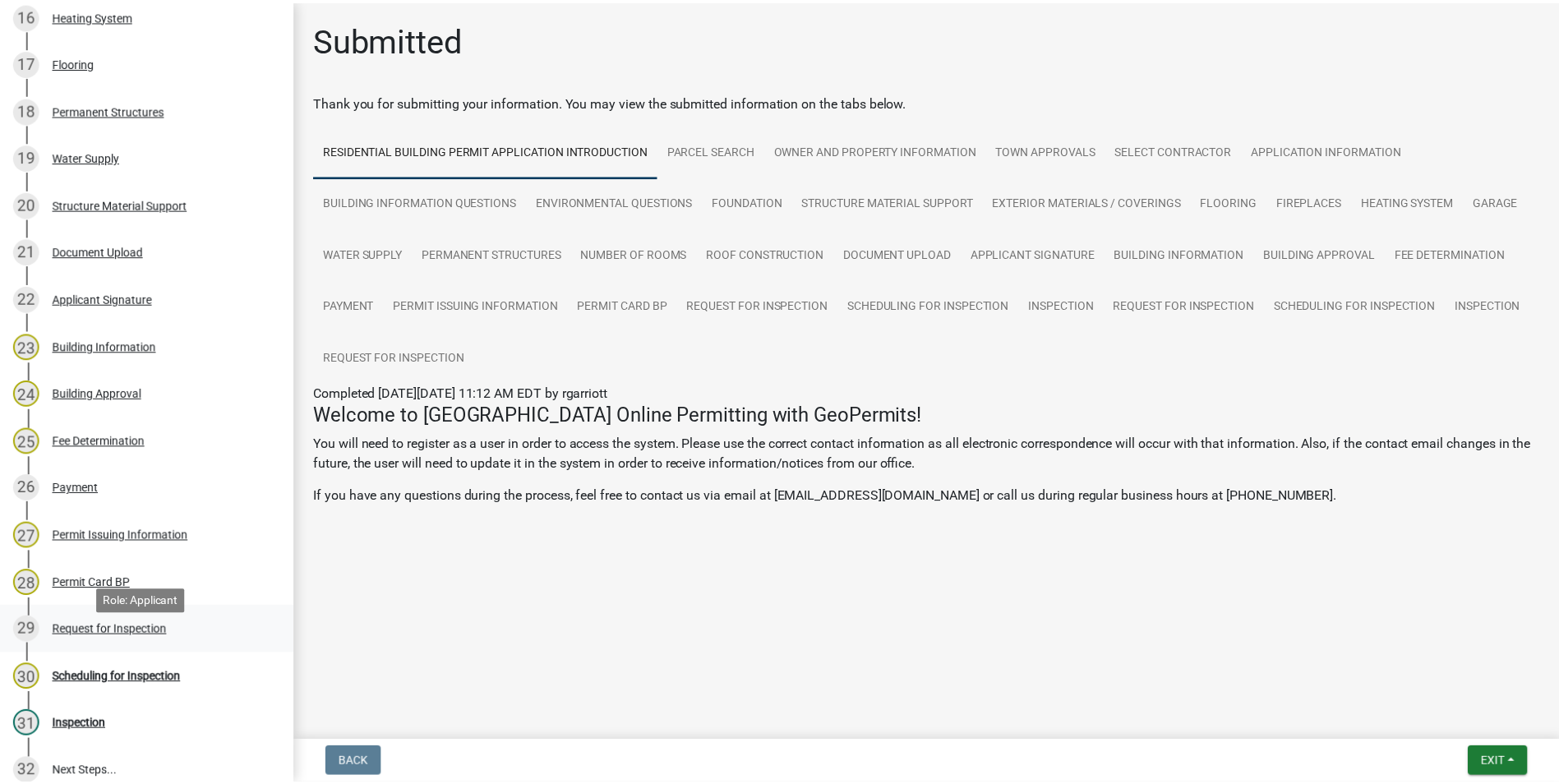
scroll to position [985, 0]
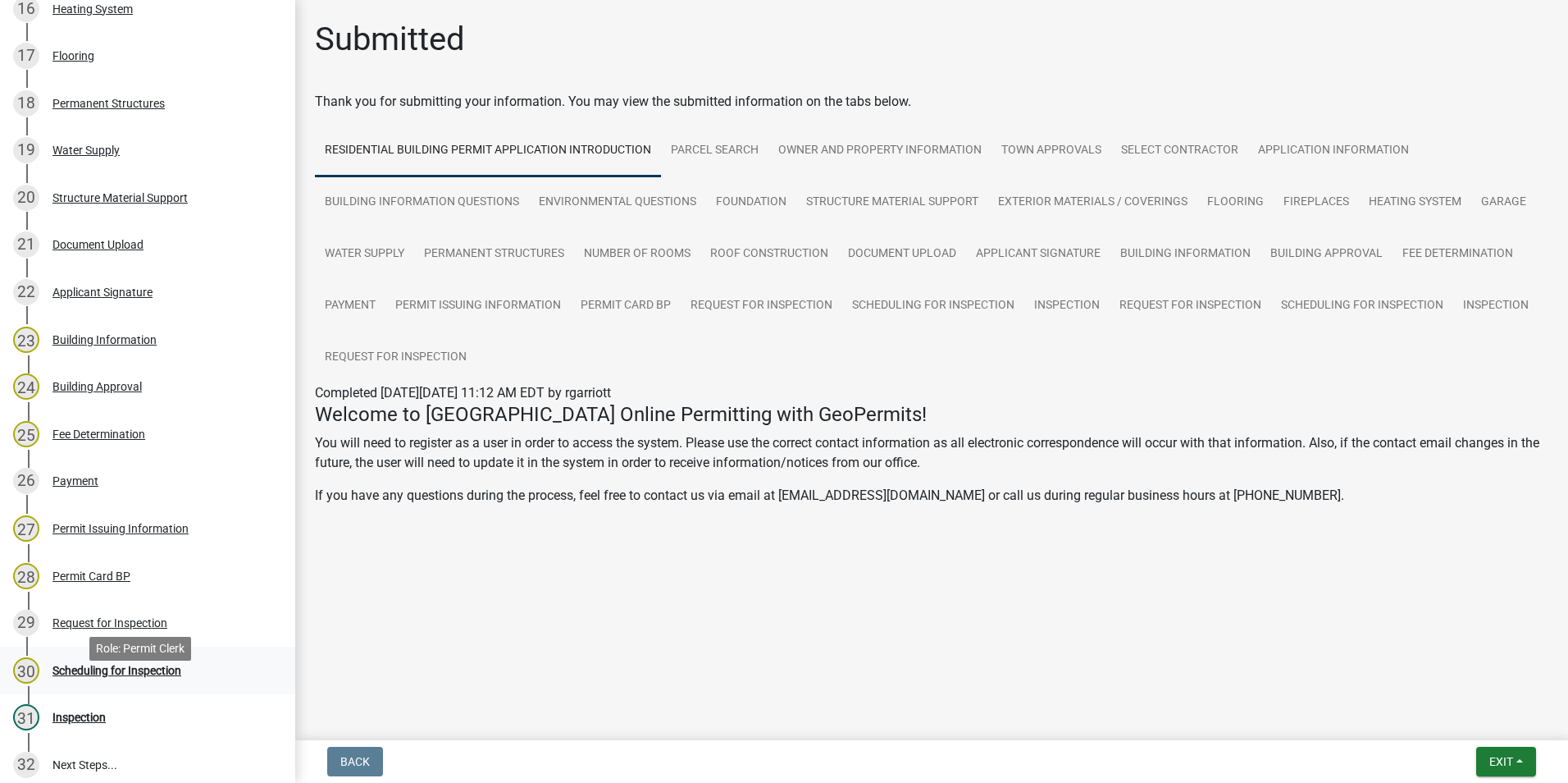
click at [141, 676] on div "Scheduling for Inspection" at bounding box center [116, 670] width 128 height 12
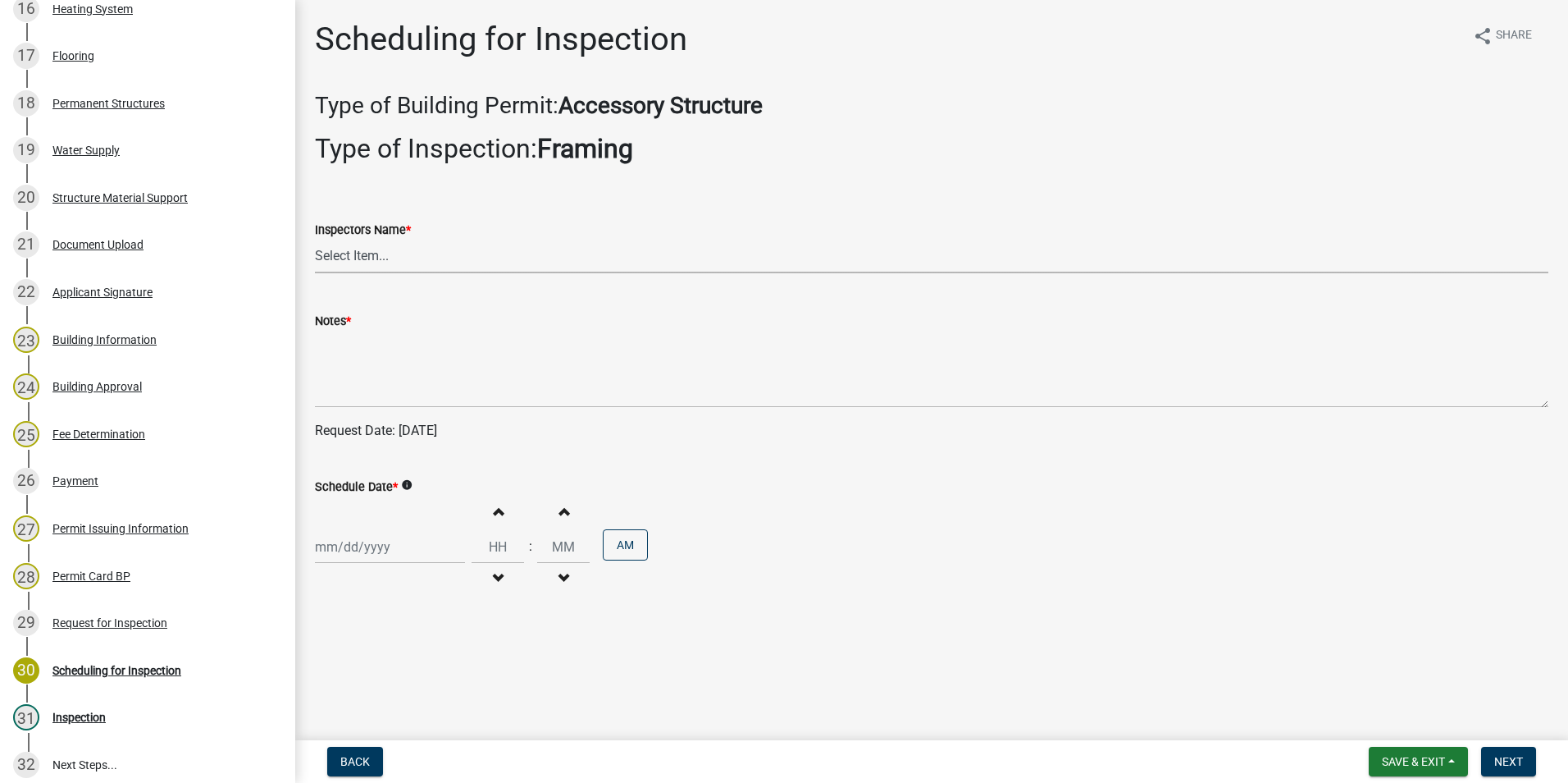
click at [340, 255] on select "Select Item... rberryhill ([PERSON_NAME]) [PERSON_NAME] ([PERSON_NAME]) BBenefi…" at bounding box center [932, 256] width 1233 height 33
select select "d7f9a44a-d2ea-4d3c-83b3-1aa71c950bd5"
click at [315, 240] on select "Select Item... rberryhill ([PERSON_NAME]) [PERSON_NAME] ([PERSON_NAME]) BBenefi…" at bounding box center [932, 256] width 1233 height 33
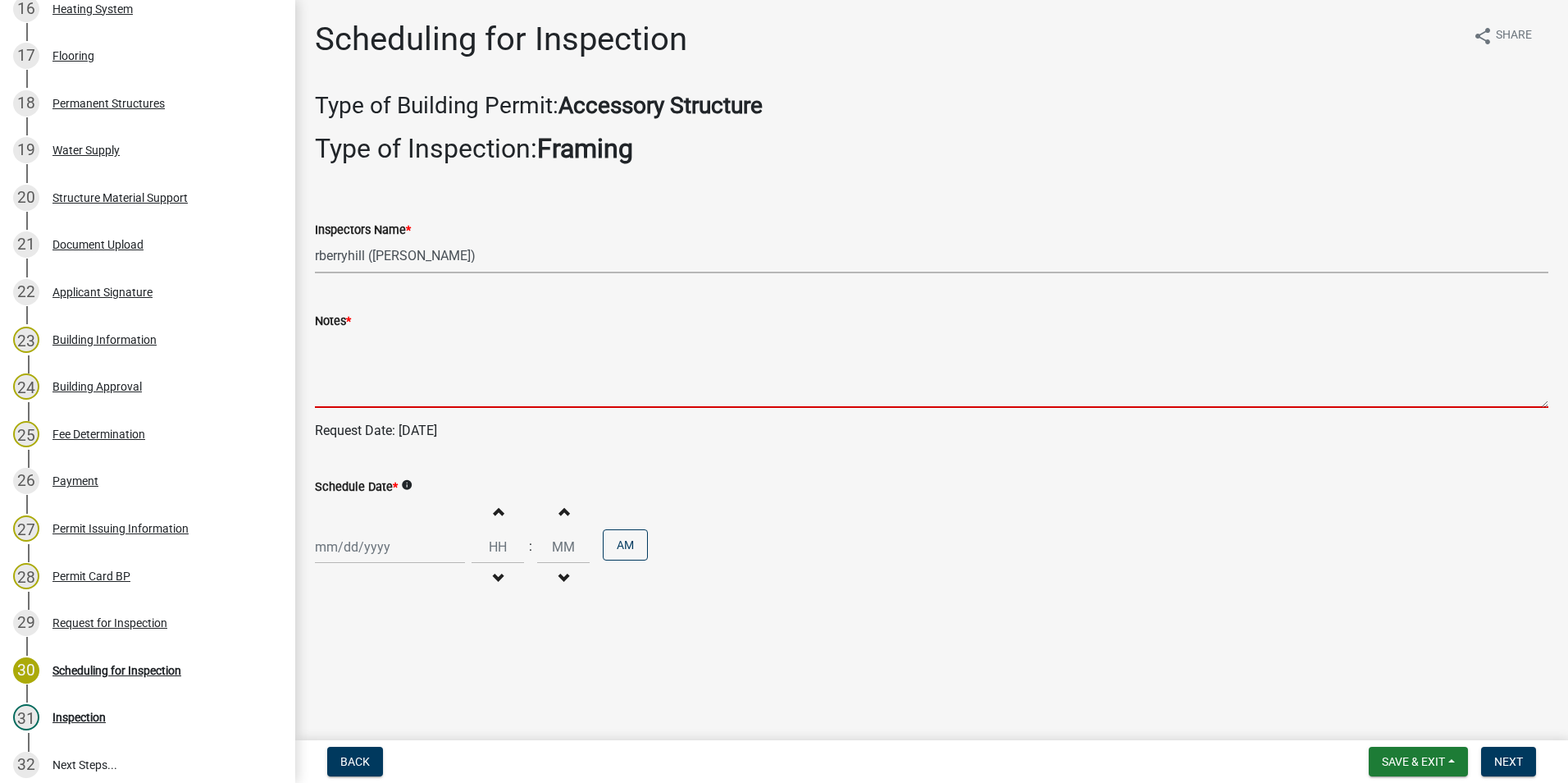
click at [331, 356] on textarea "Notes *" at bounding box center [932, 369] width 1233 height 77
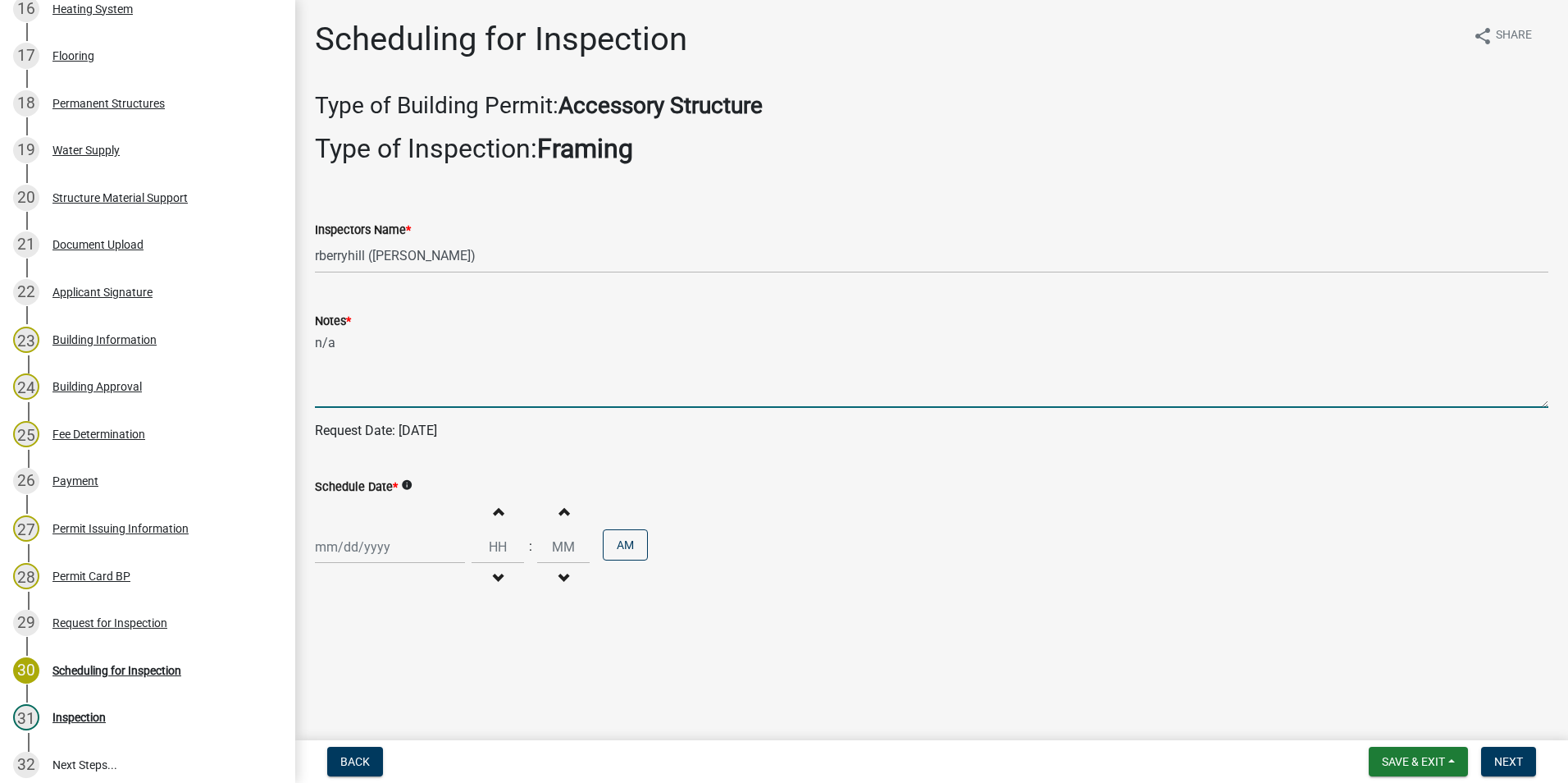
type textarea "n/a"
click at [355, 555] on div at bounding box center [390, 546] width 150 height 33
select select "9"
select select "2025"
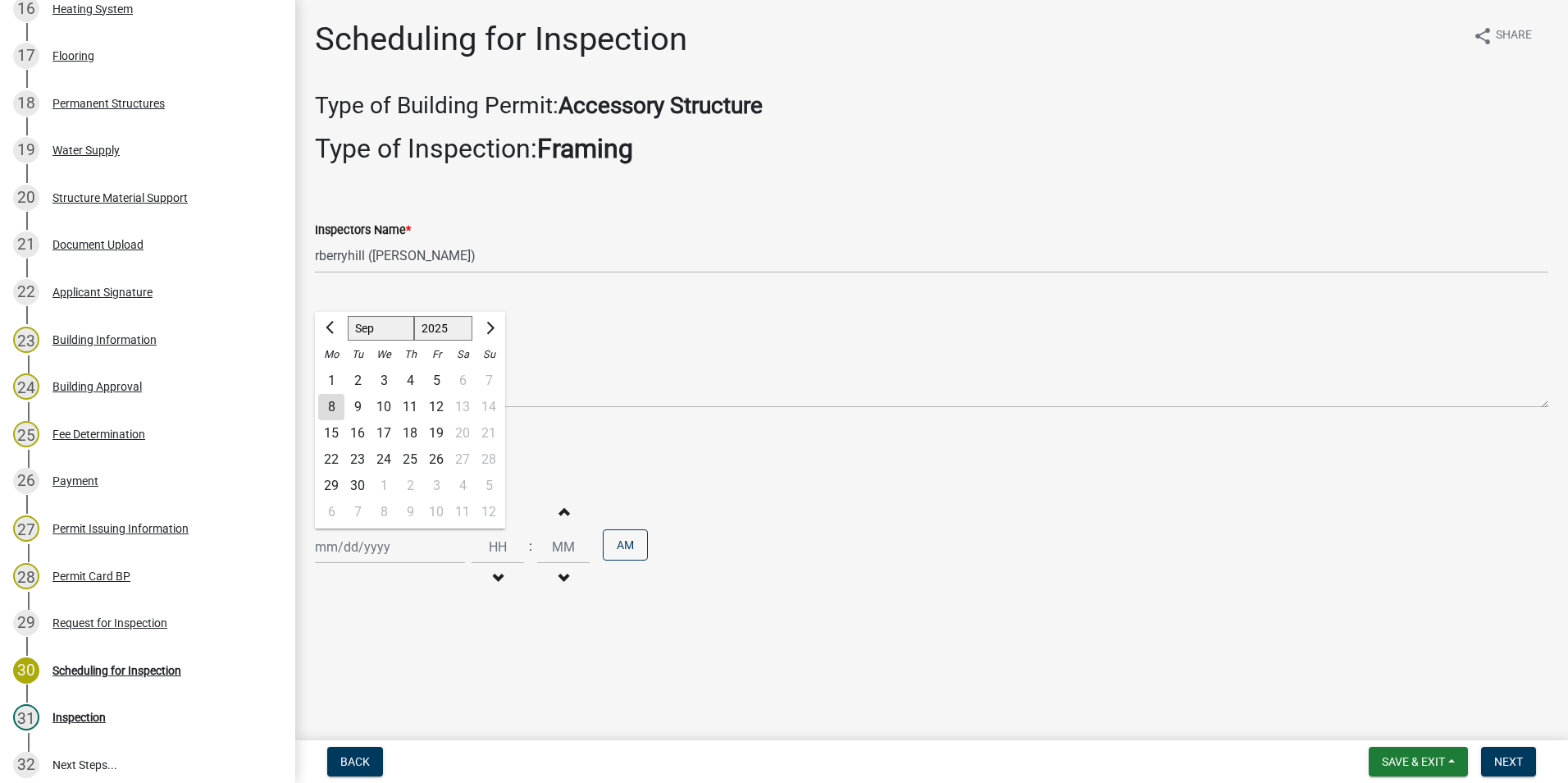
click at [356, 406] on div "9" at bounding box center [357, 407] width 26 height 26
type input "[DATE]"
click at [1516, 753] on button "Next" at bounding box center [1508, 761] width 55 height 30
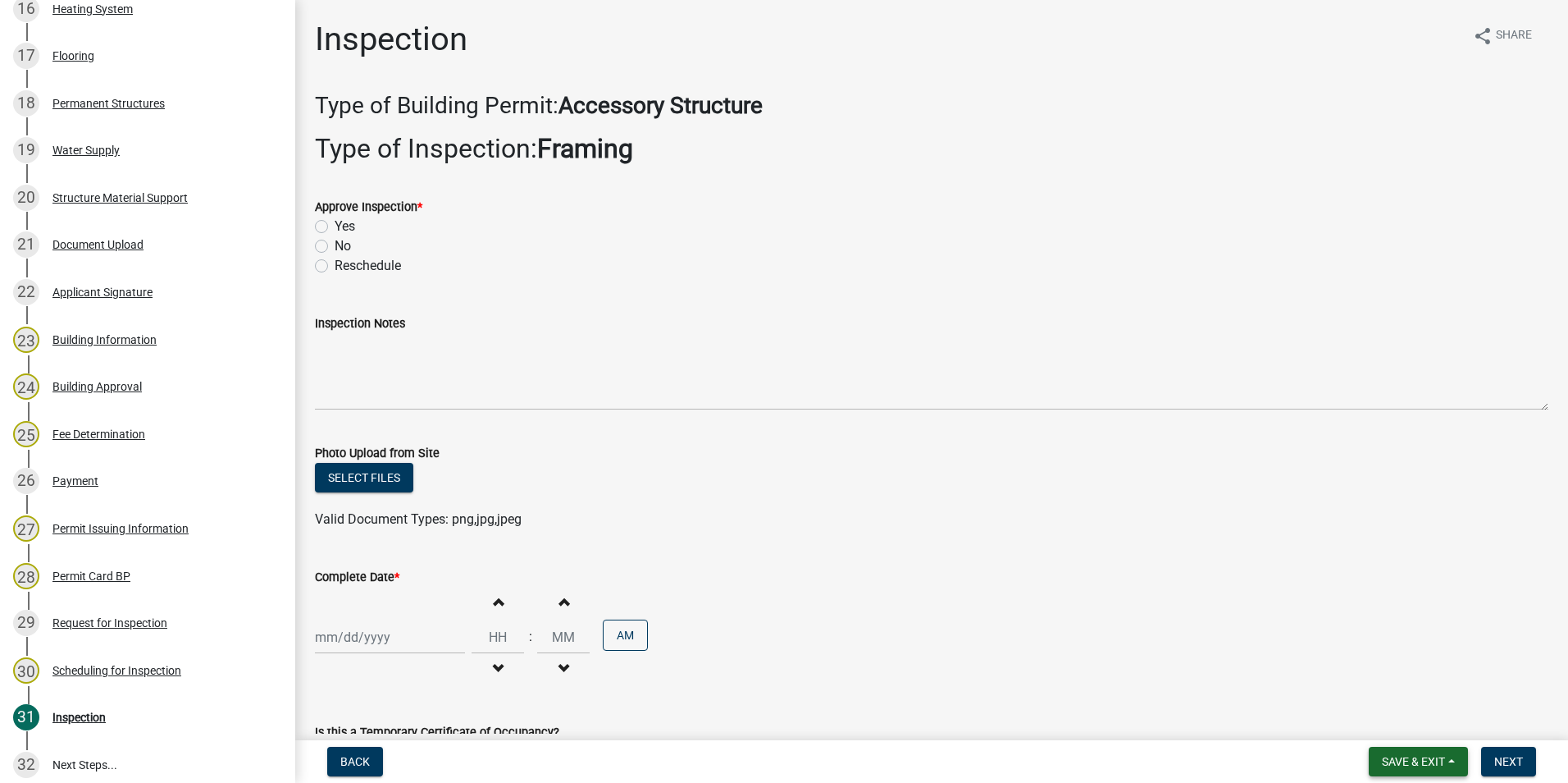
click at [1420, 770] on button "Save & Exit" at bounding box center [1418, 761] width 100 height 30
click at [1406, 726] on button "Save & Exit" at bounding box center [1402, 718] width 131 height 40
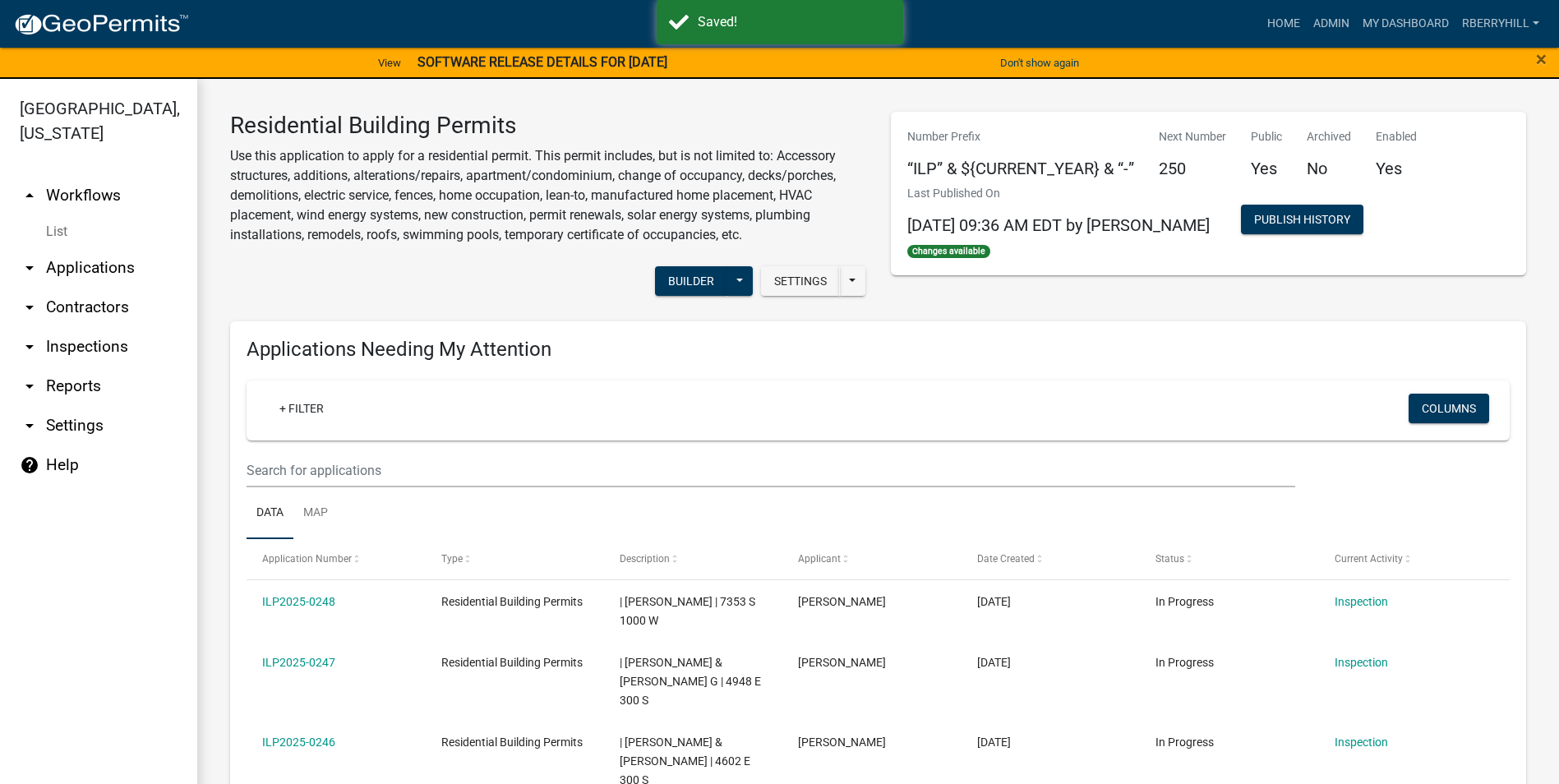
click at [93, 327] on link "arrow_drop_down Inspections" at bounding box center [98, 347] width 197 height 40
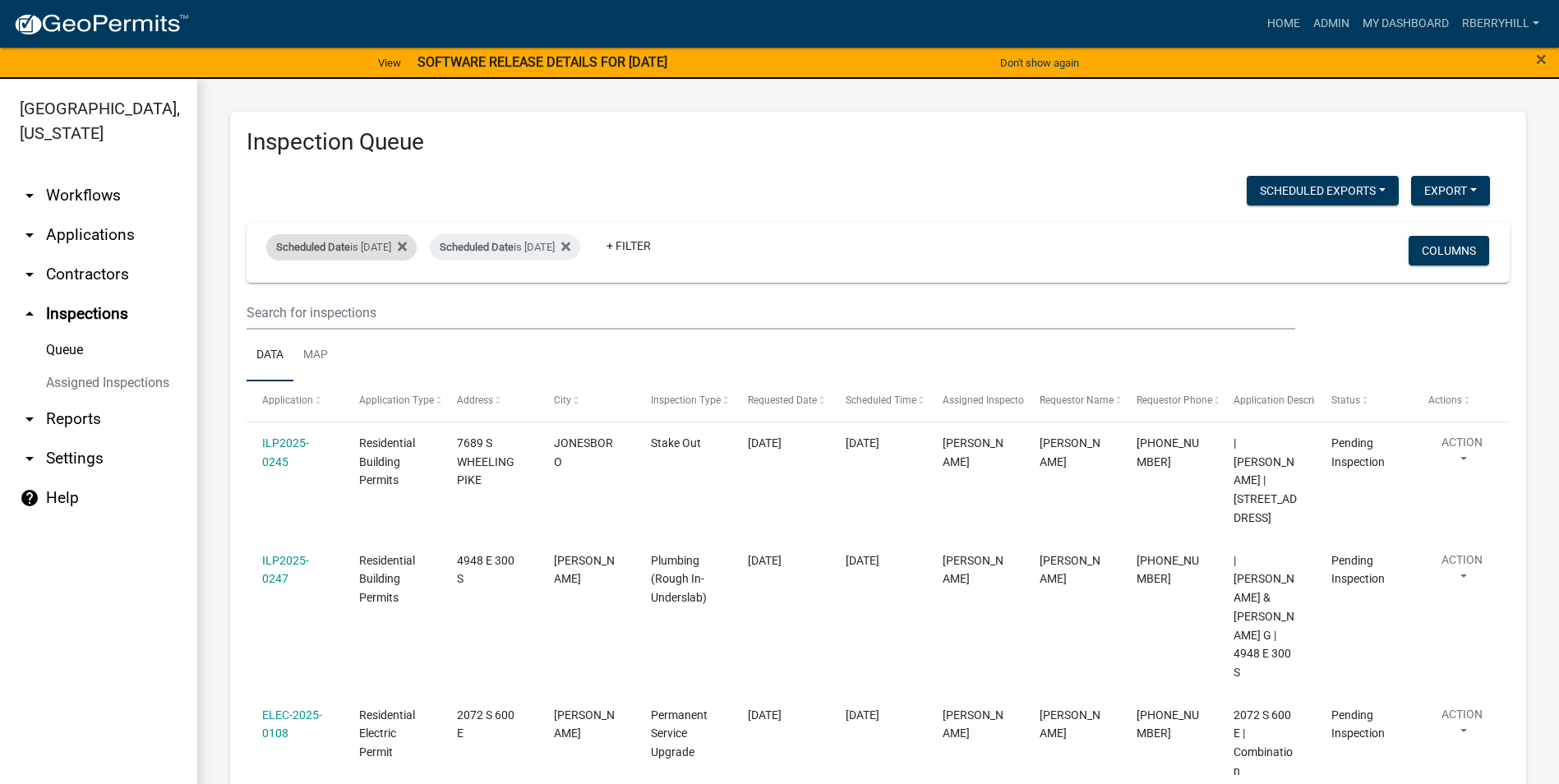
click at [309, 246] on span "Scheduled Date" at bounding box center [313, 247] width 74 height 13
click at [362, 355] on button "Done" at bounding box center [356, 357] width 115 height 30
click at [570, 242] on icon at bounding box center [566, 246] width 9 height 13
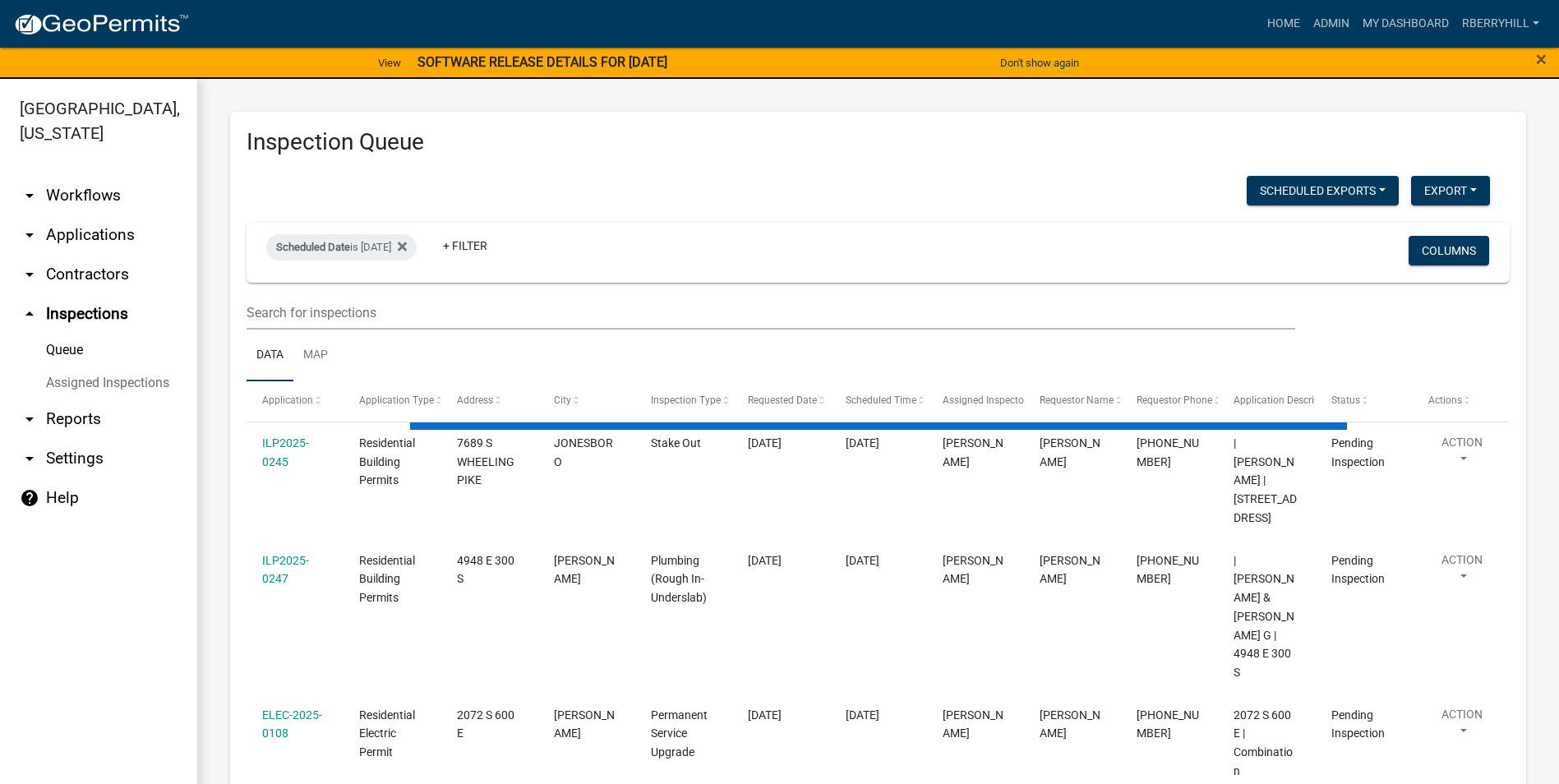
select select "1: 25"
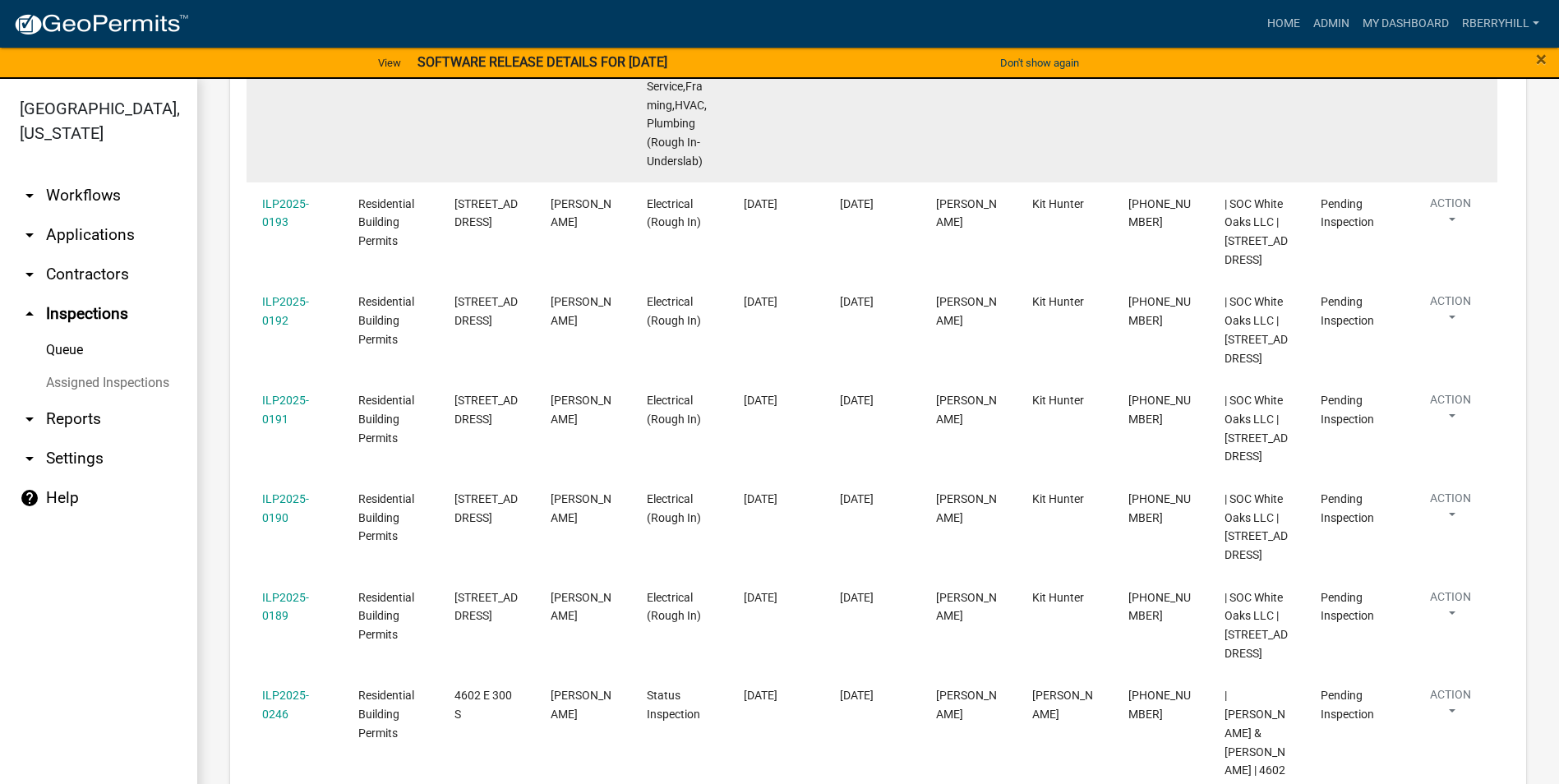
scroll to position [235, 0]
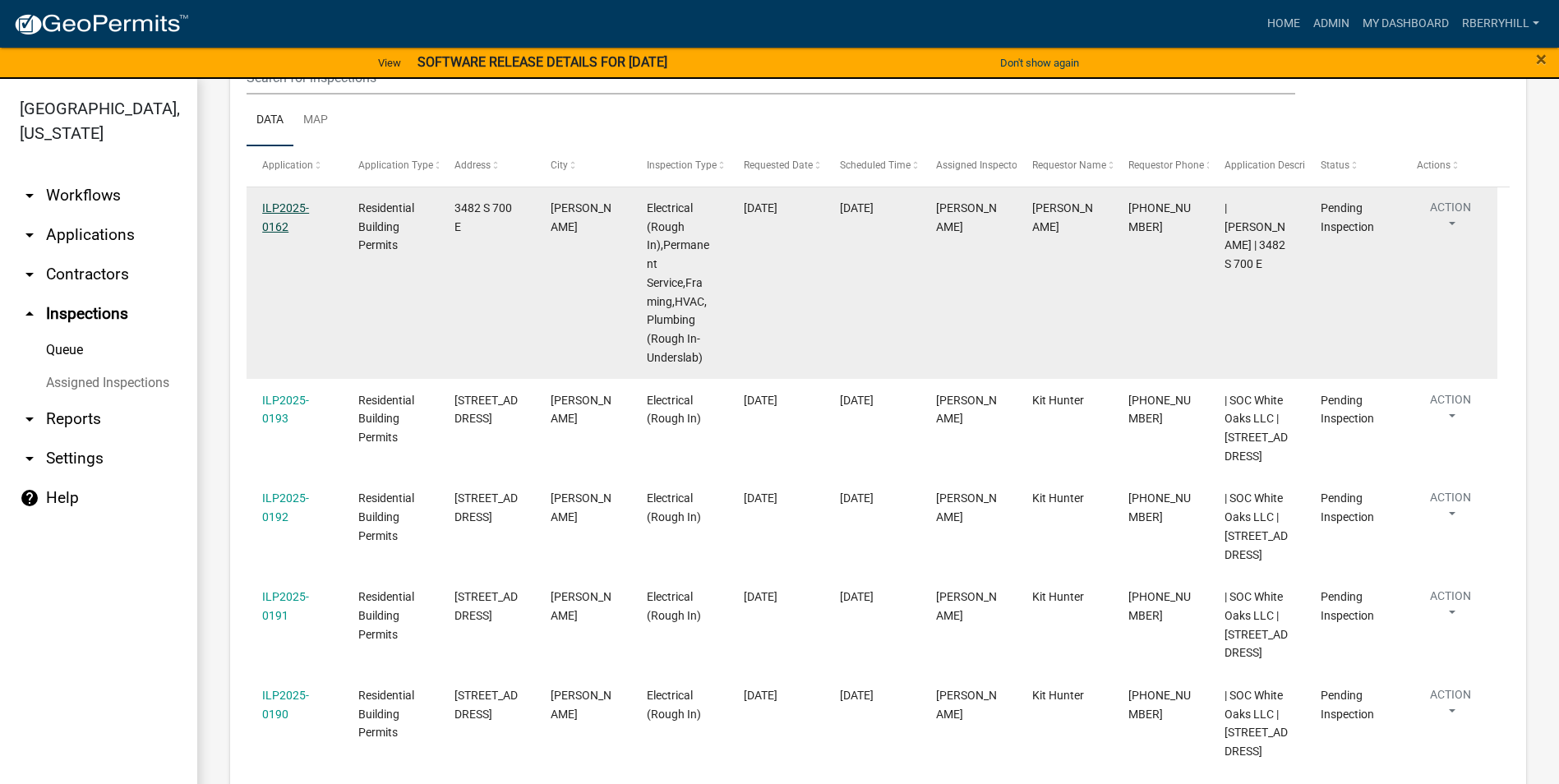
click at [281, 221] on link "ILP2025-0162" at bounding box center [285, 218] width 47 height 32
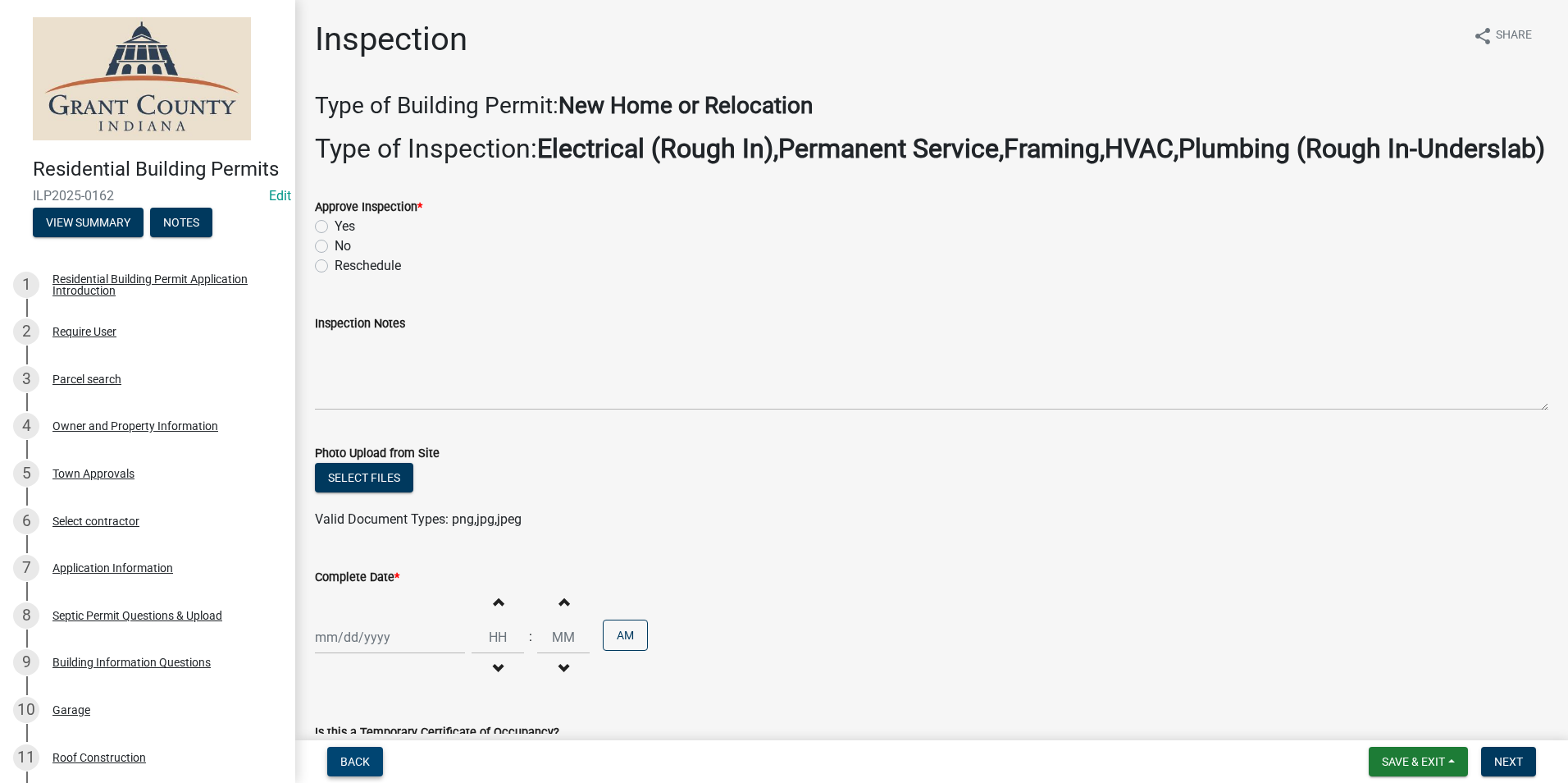
click at [364, 760] on span "Back" at bounding box center [355, 761] width 30 height 13
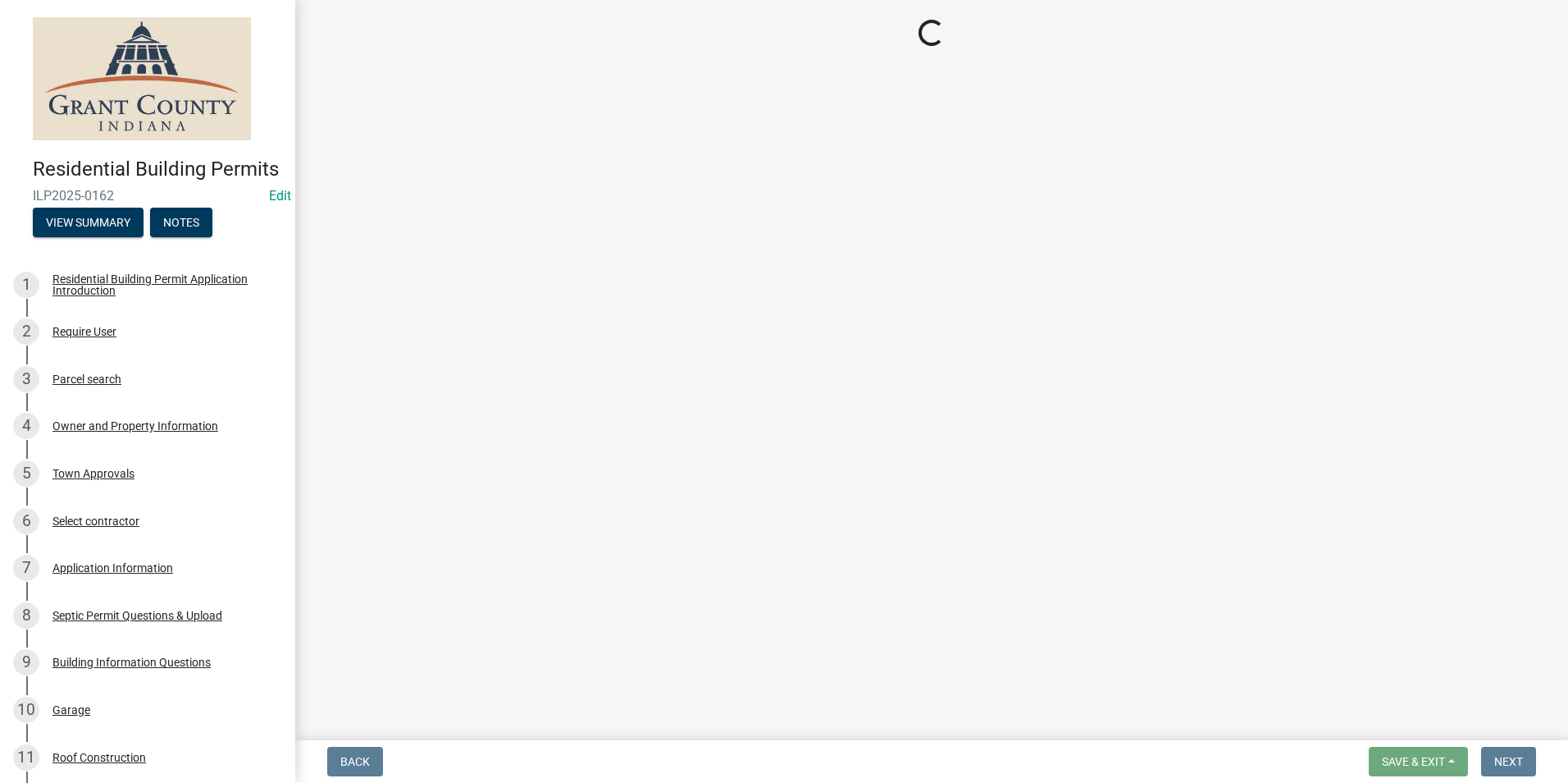
select select "d7f9a44a-d2ea-4d3c-83b3-1aa71c950bd5"
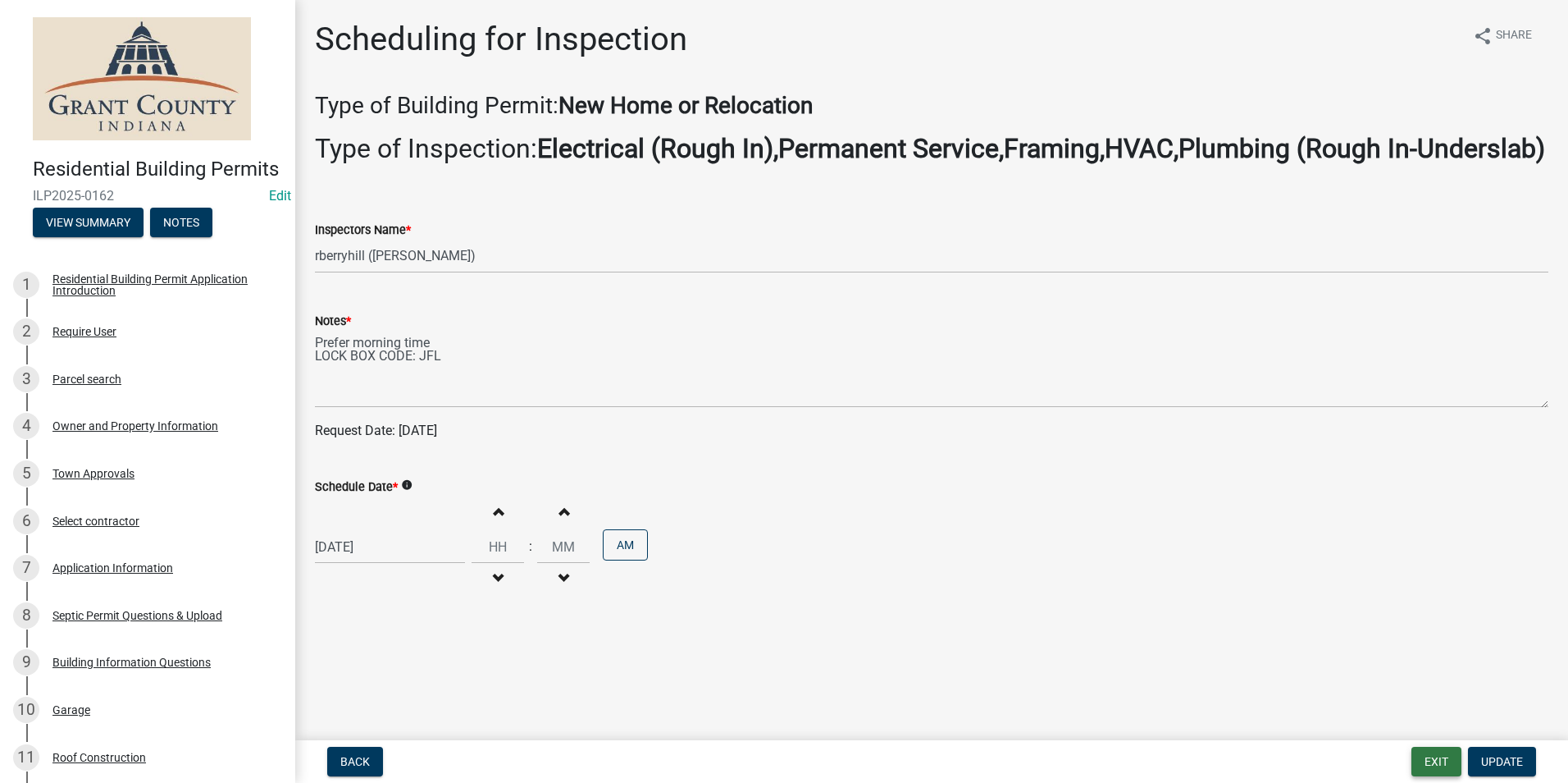
click at [1436, 759] on button "Exit" at bounding box center [1436, 761] width 50 height 30
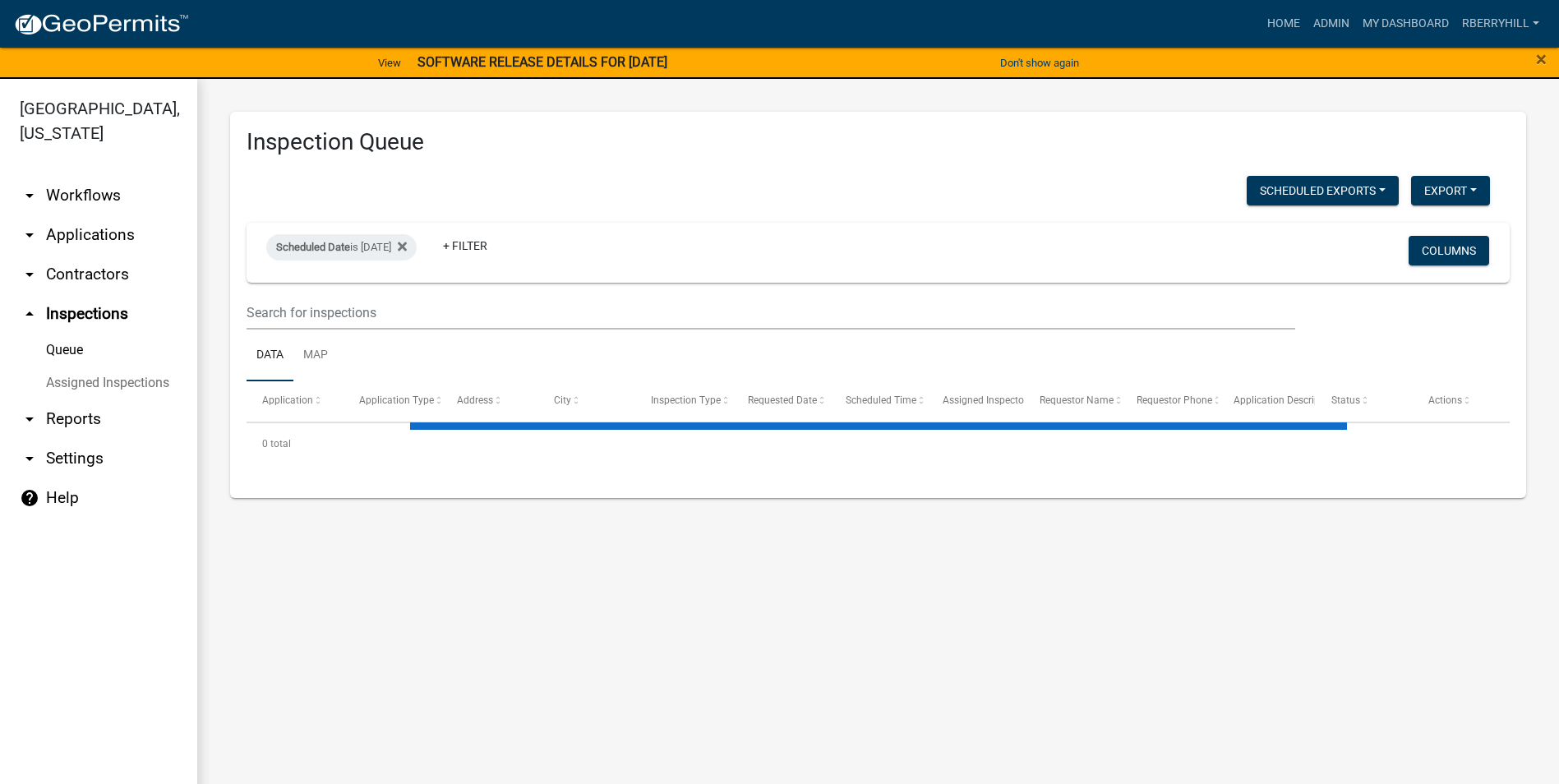
select select "1: 25"
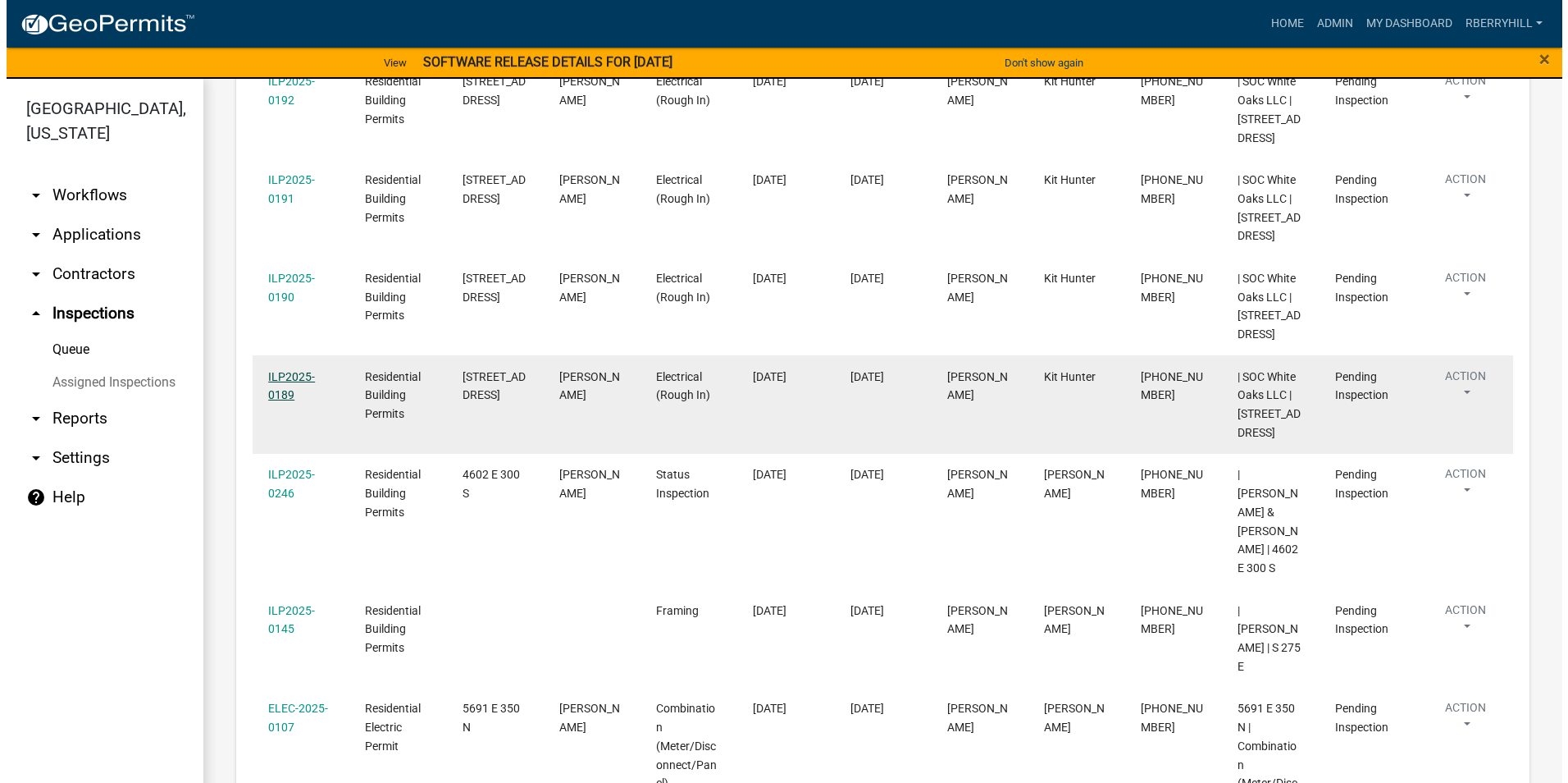
scroll to position [821, 0]
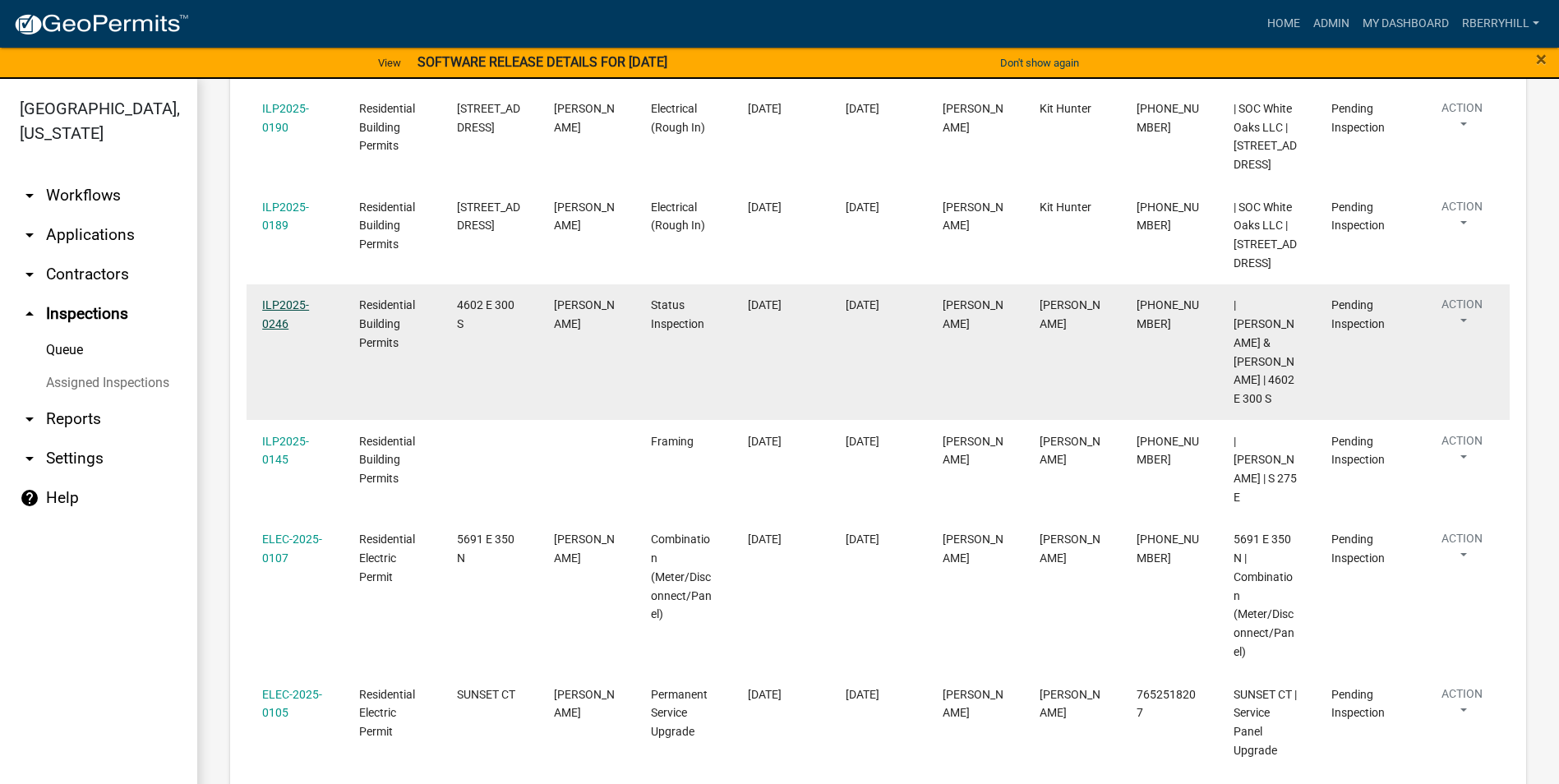
click at [291, 330] on link "ILP2025-0246" at bounding box center [285, 315] width 47 height 32
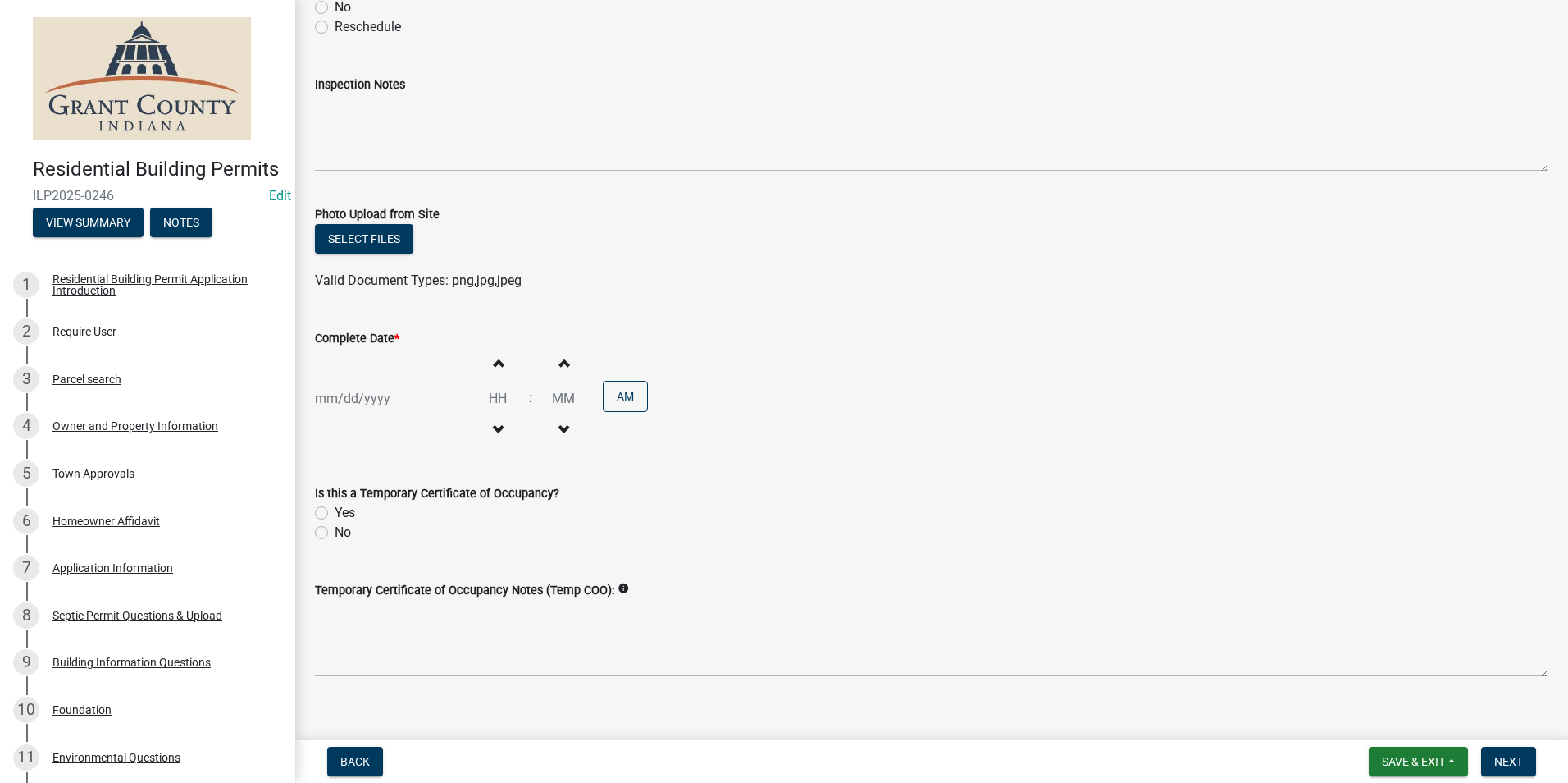
scroll to position [260, 0]
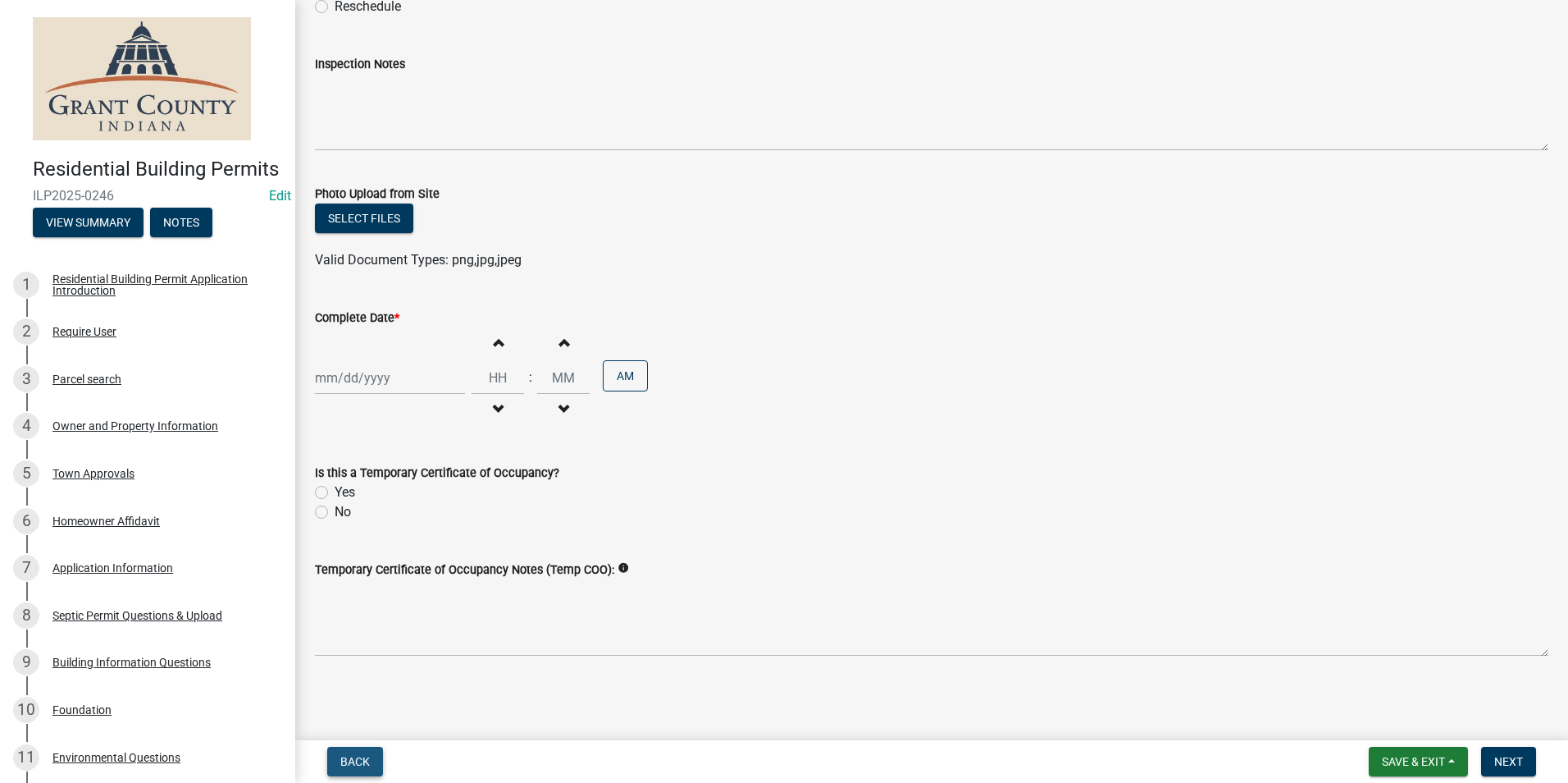
click at [358, 761] on span "Back" at bounding box center [355, 761] width 30 height 13
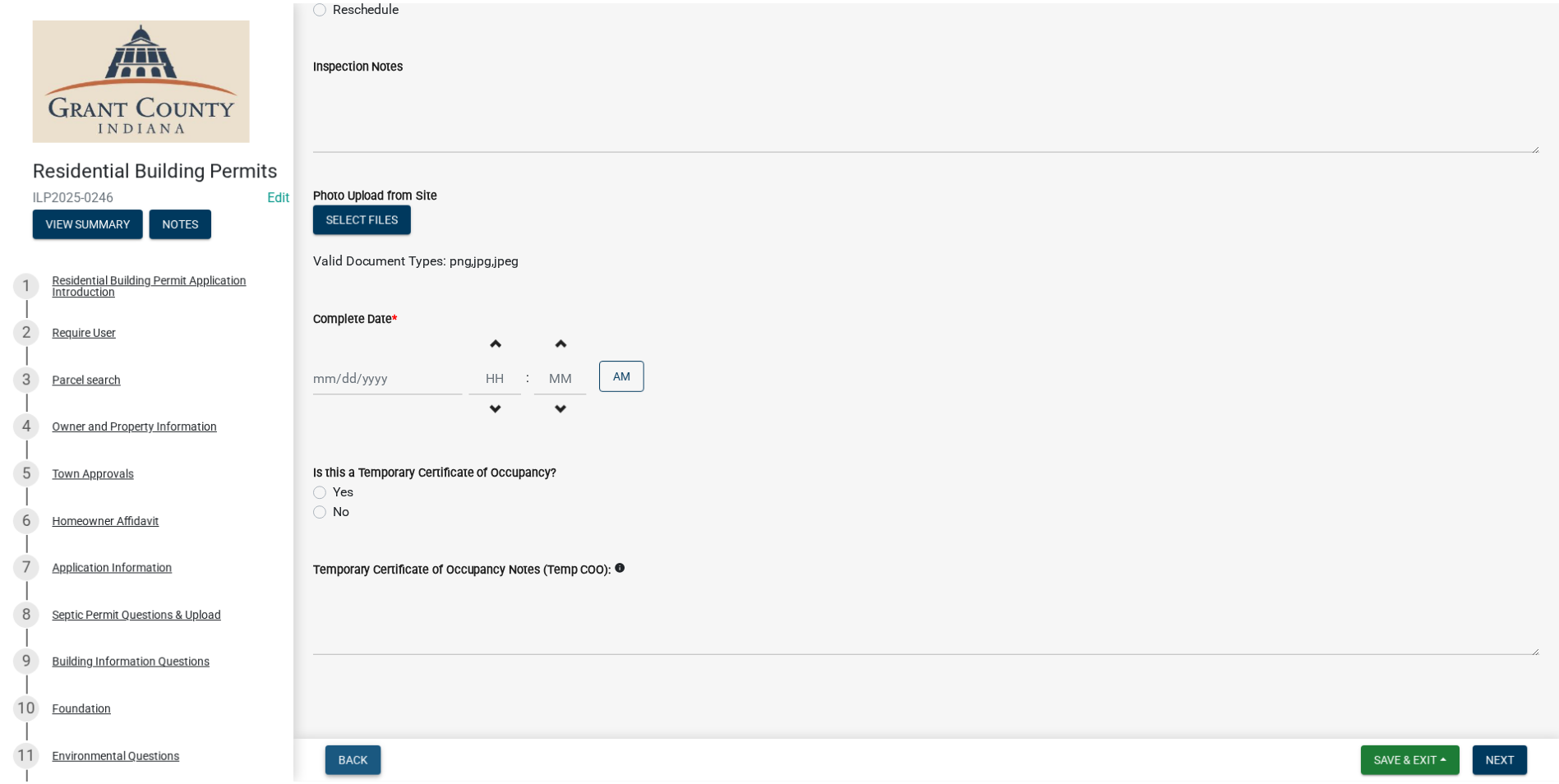
scroll to position [0, 0]
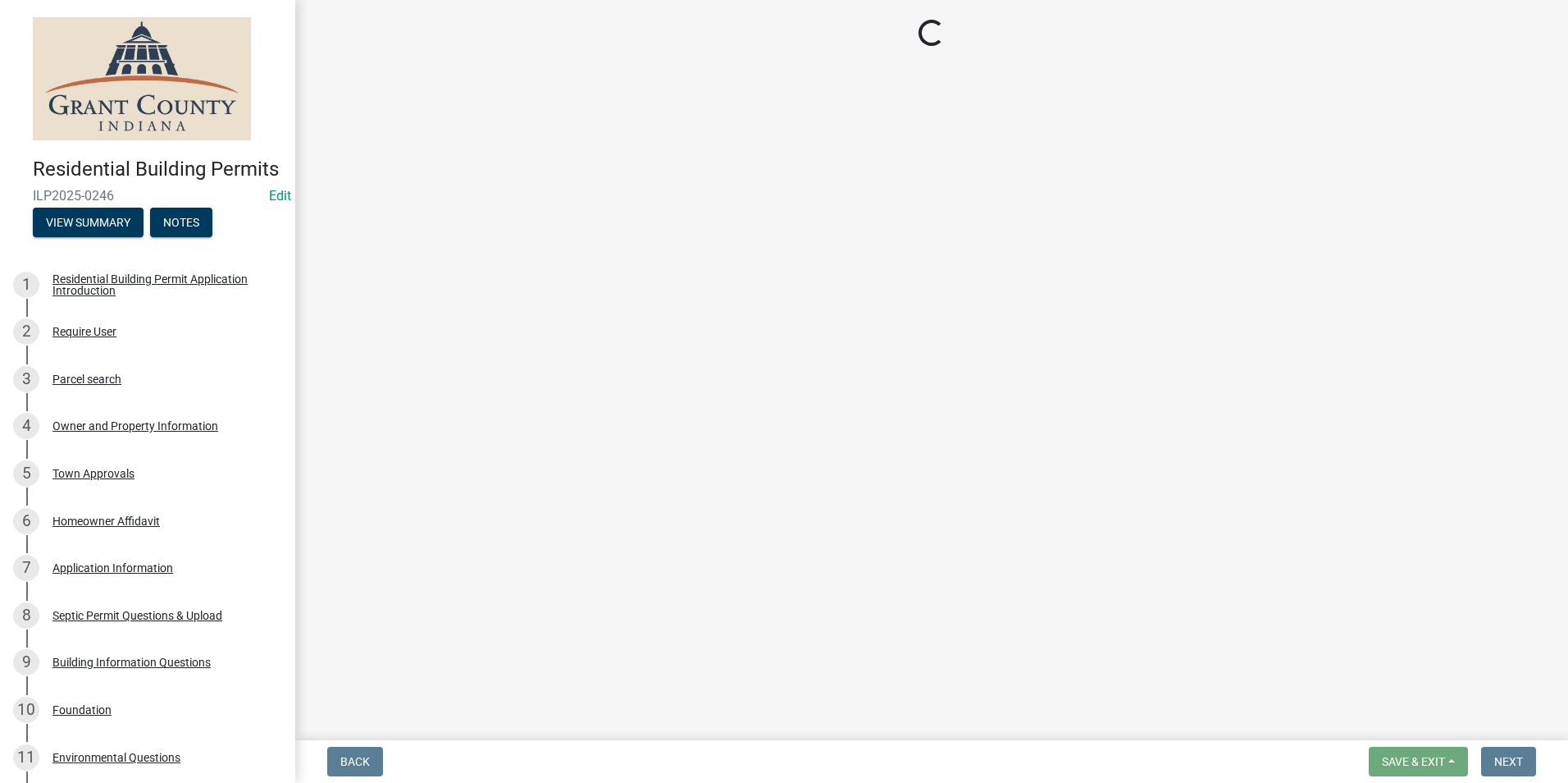
select select "d7f9a44a-d2ea-4d3c-83b3-1aa71c950bd5"
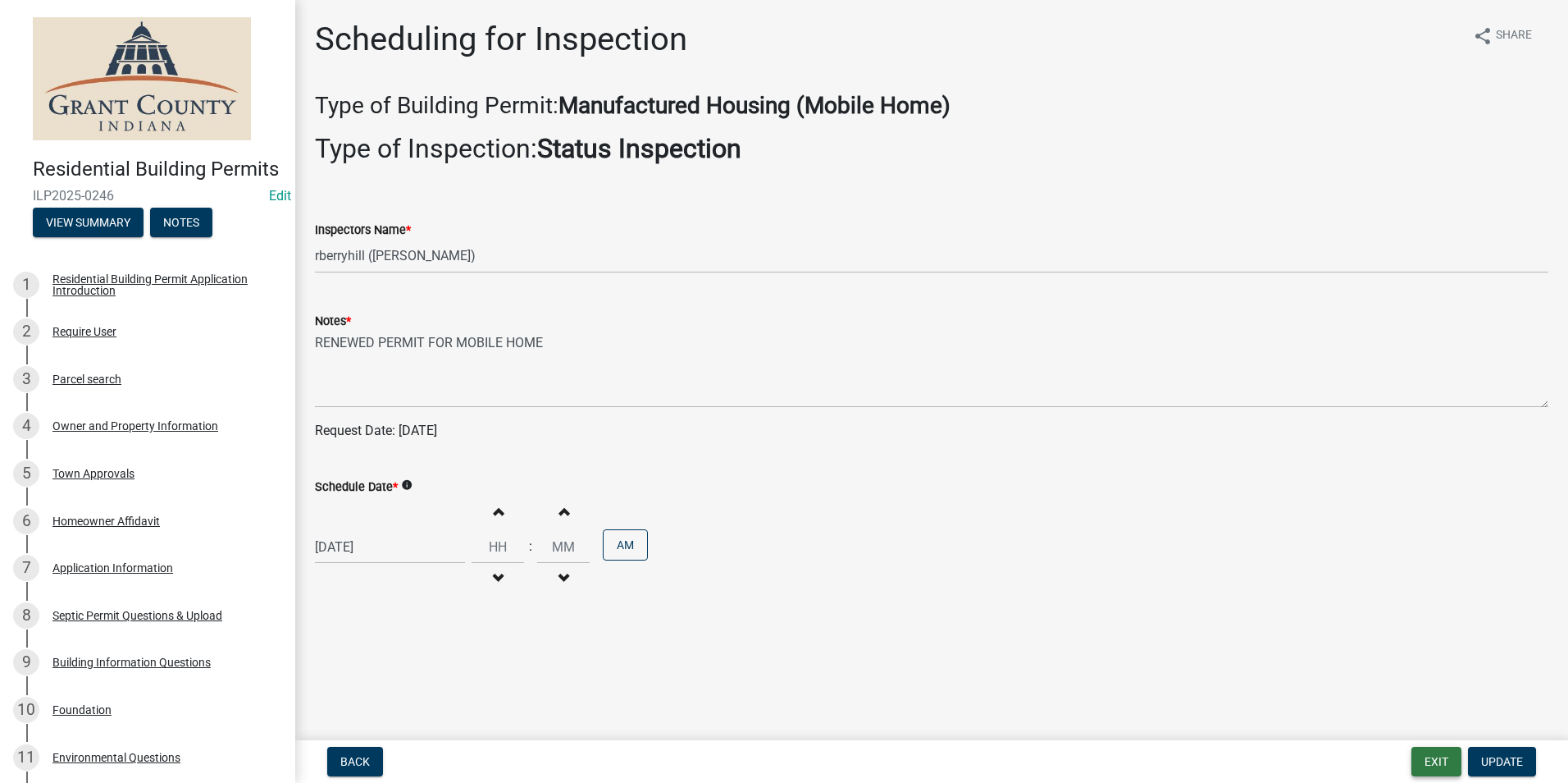
click at [1425, 762] on button "Exit" at bounding box center [1436, 761] width 50 height 30
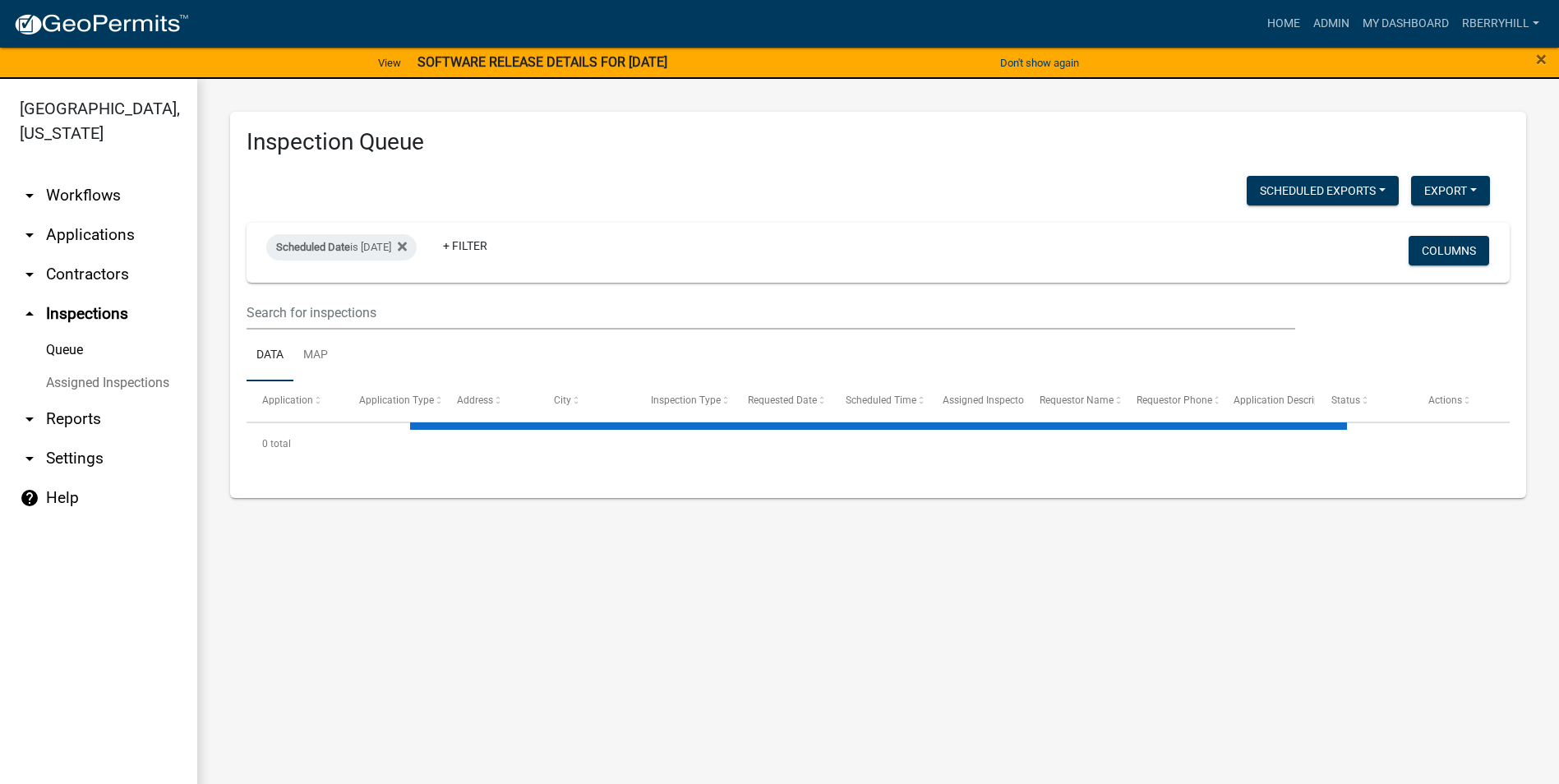
select select "1: 25"
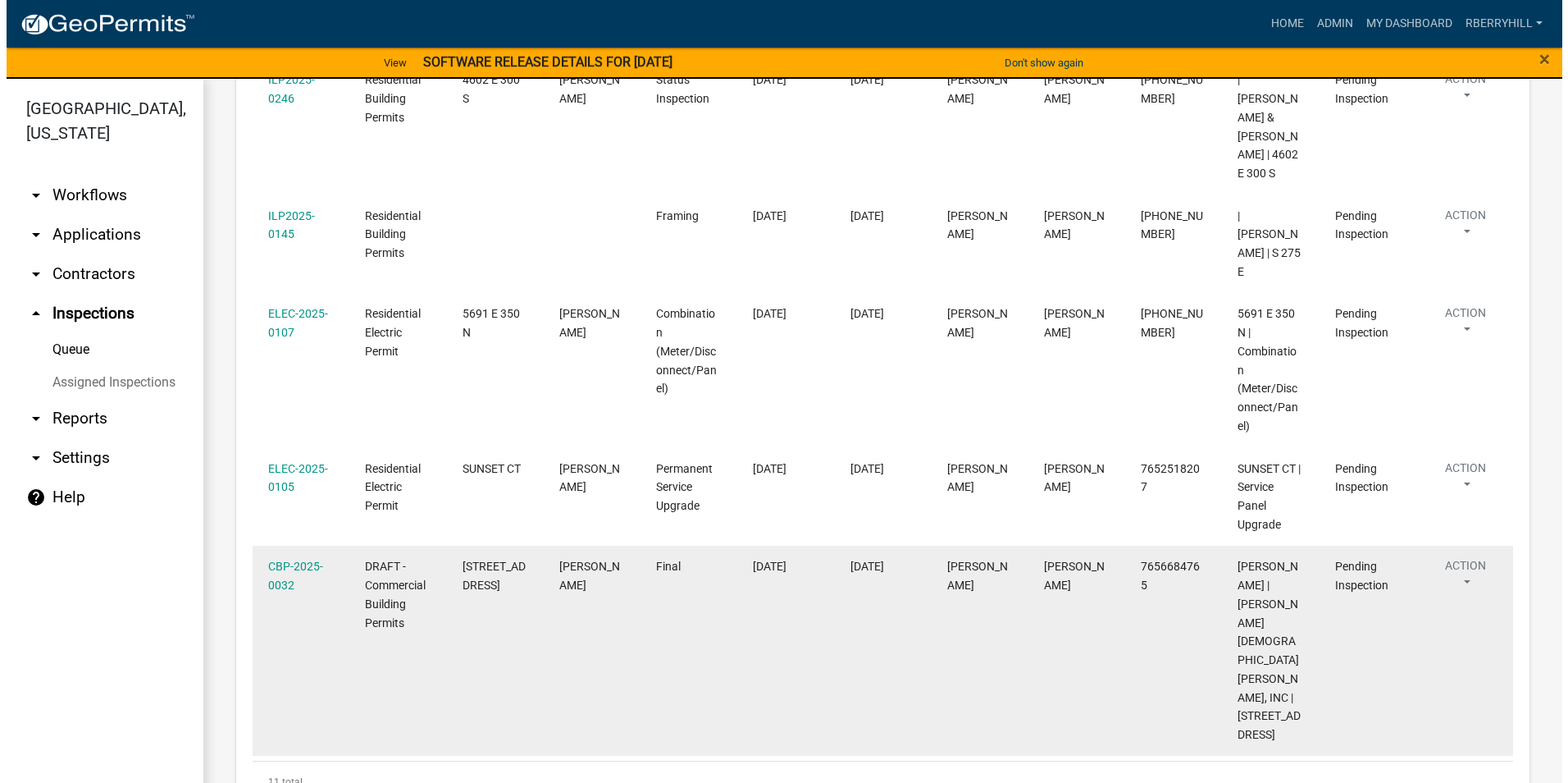
scroll to position [984, 0]
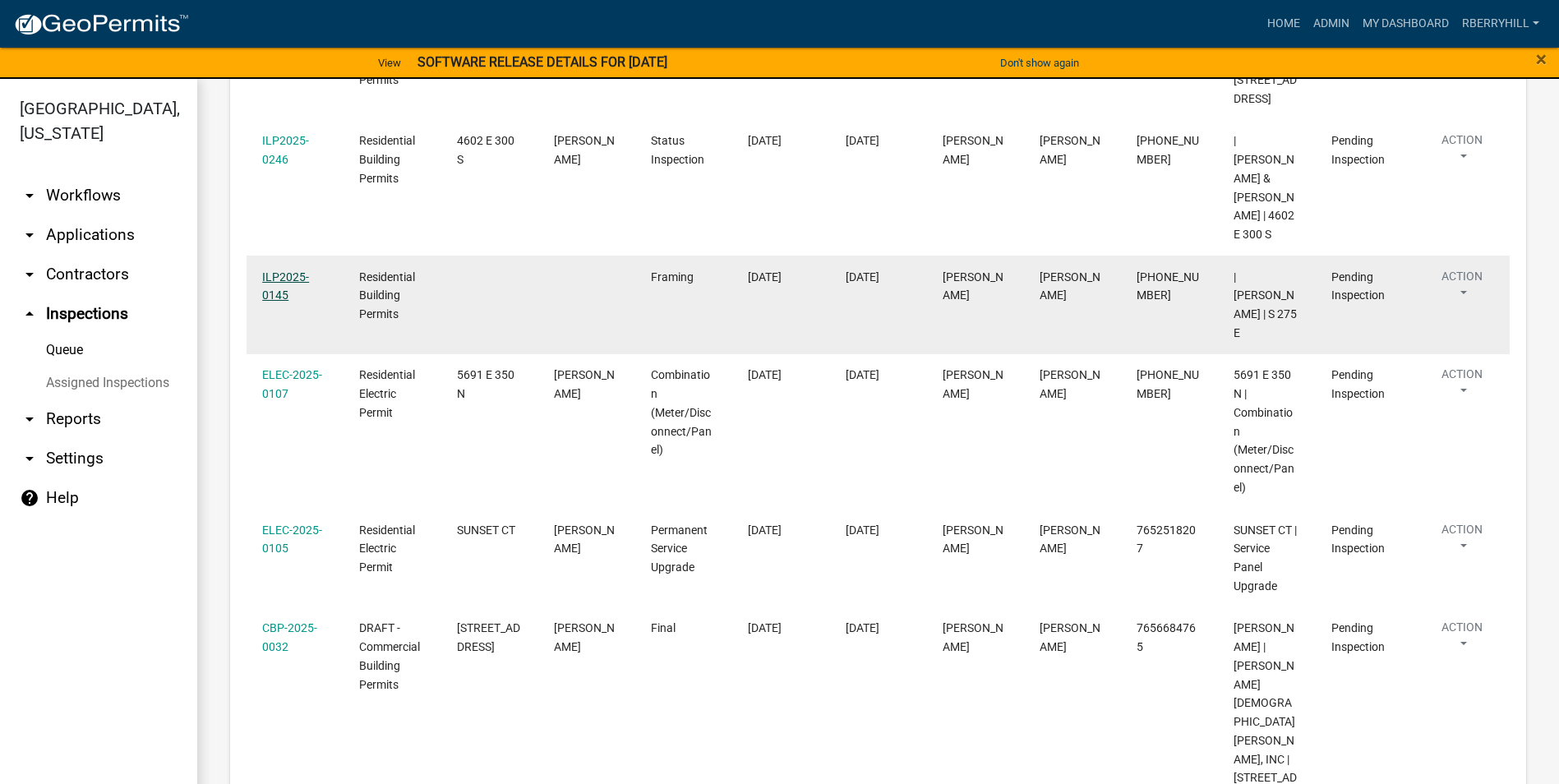
click at [285, 302] on link "ILP2025-0145" at bounding box center [285, 287] width 47 height 32
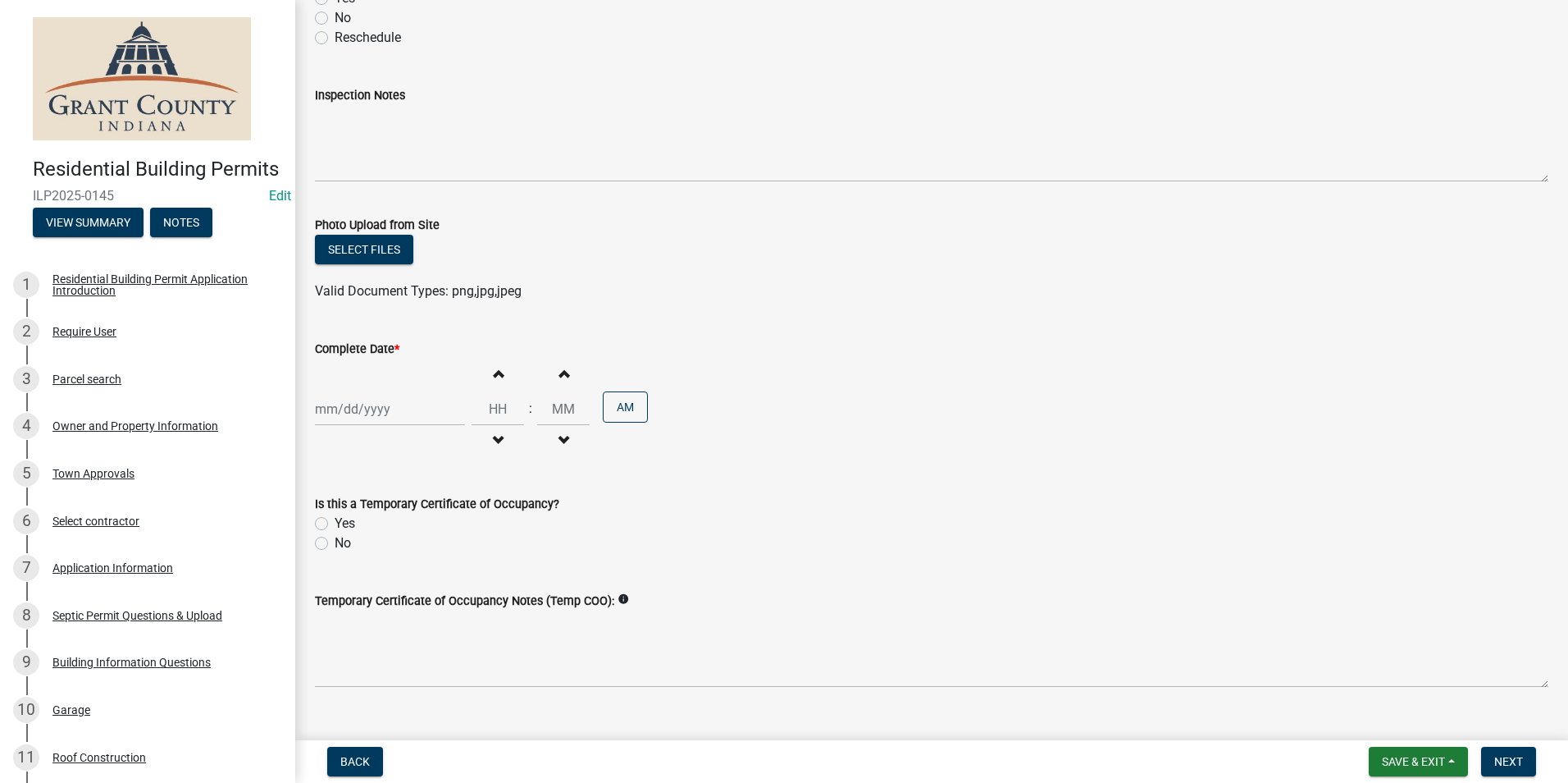
scroll to position [260, 0]
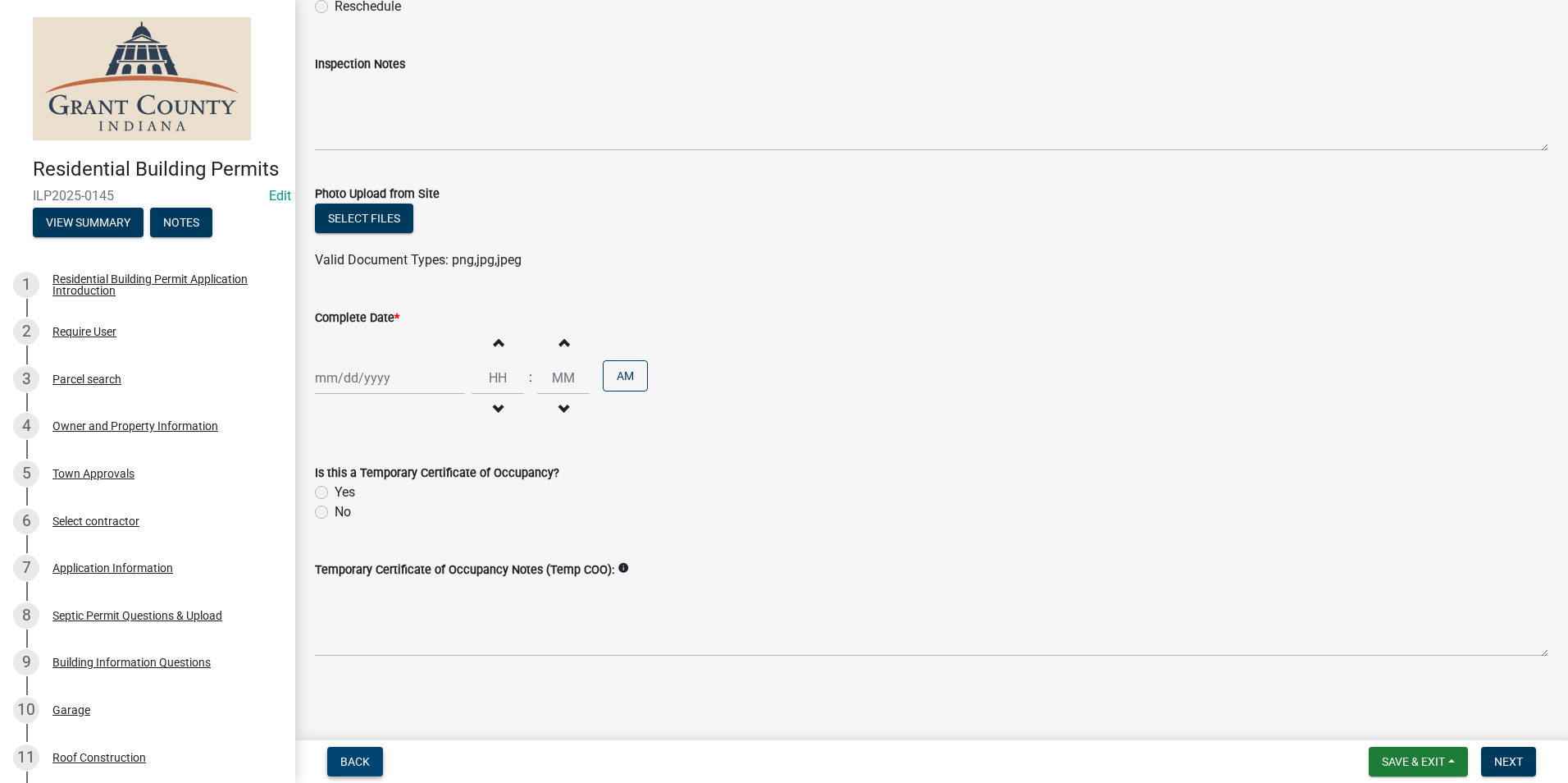
click at [358, 755] on span "Back" at bounding box center [355, 761] width 30 height 13
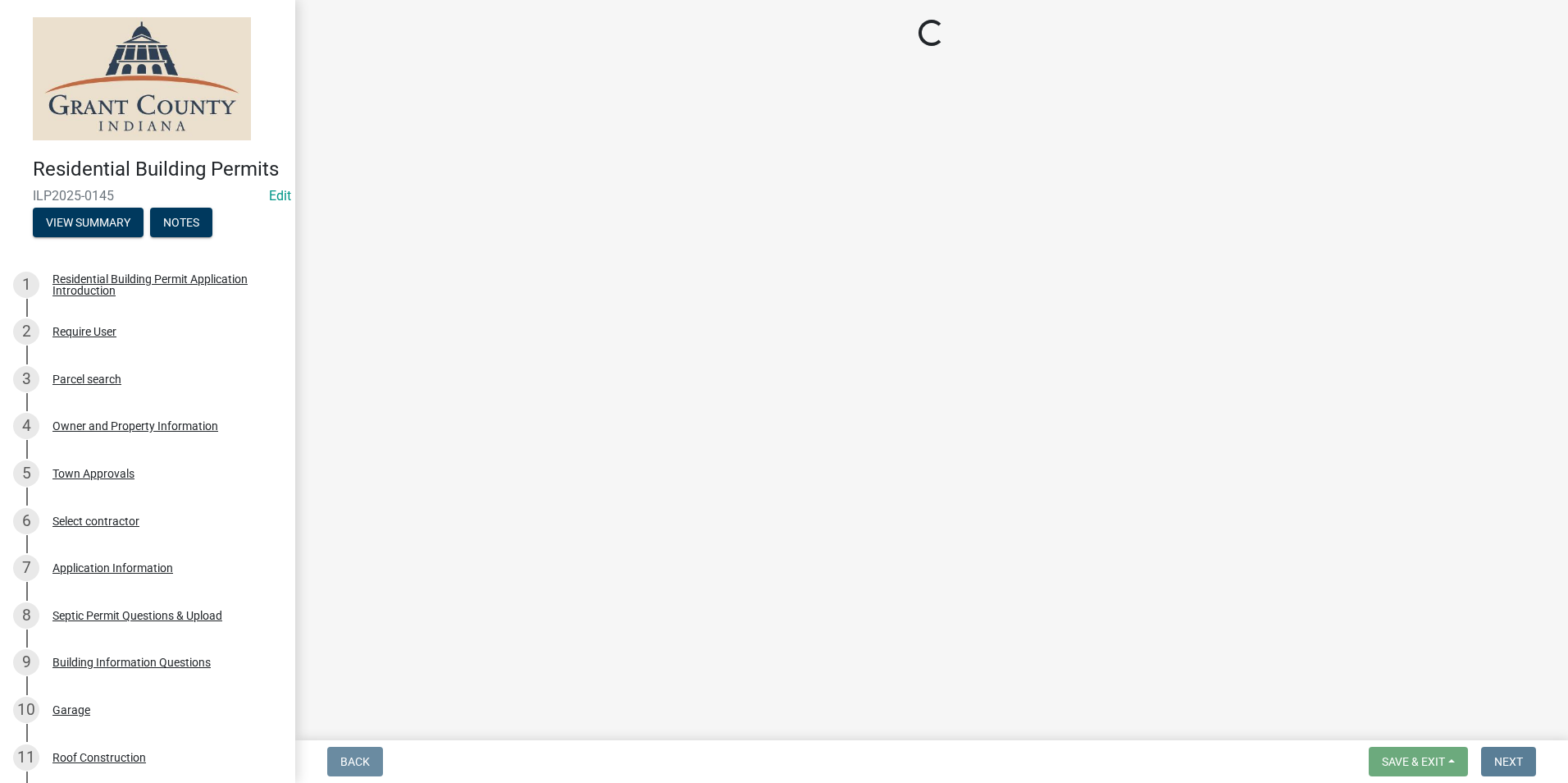
scroll to position [0, 0]
select select "d7f9a44a-d2ea-4d3c-83b3-1aa71c950bd5"
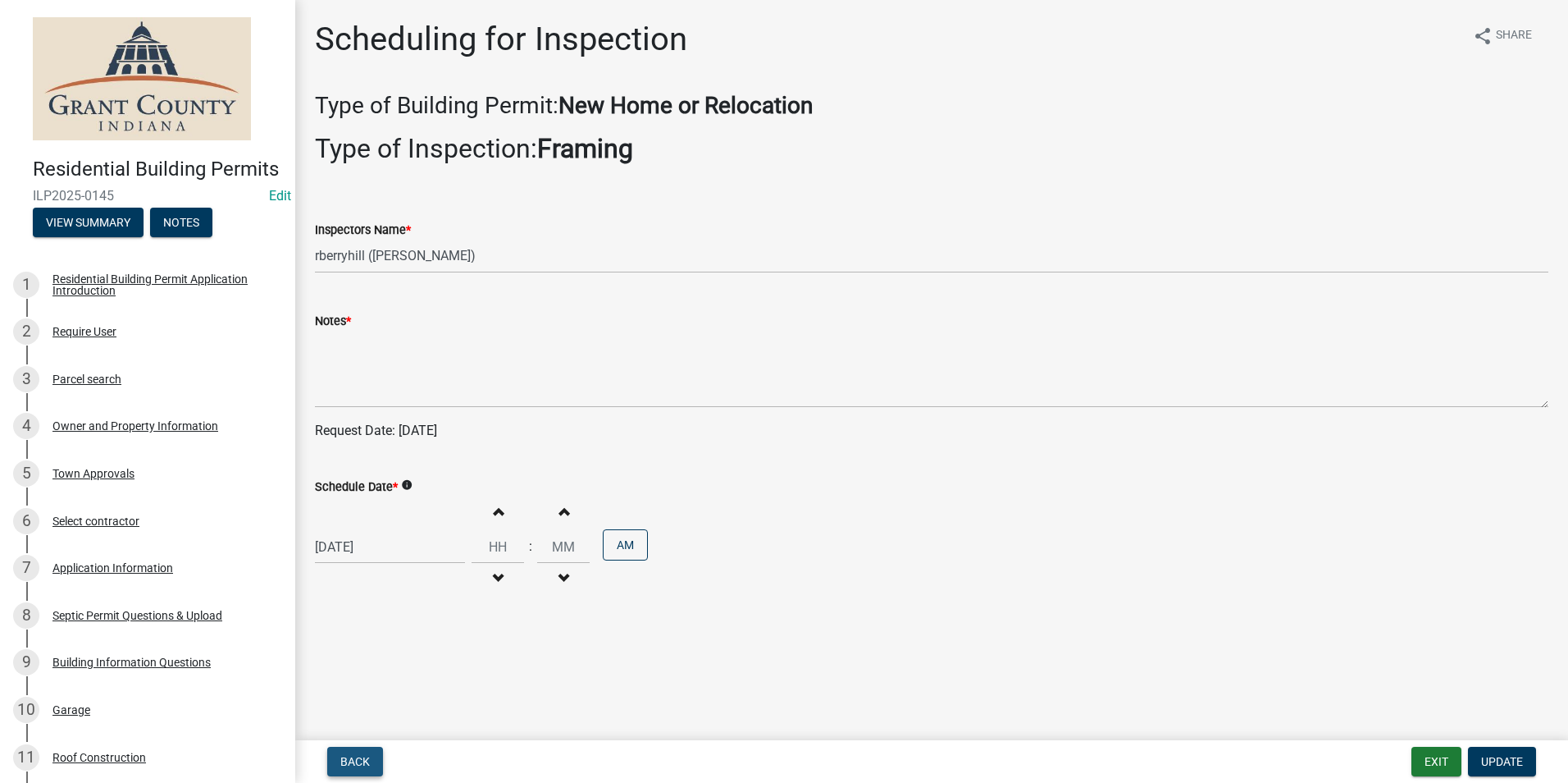
click at [359, 761] on span "Back" at bounding box center [355, 761] width 30 height 13
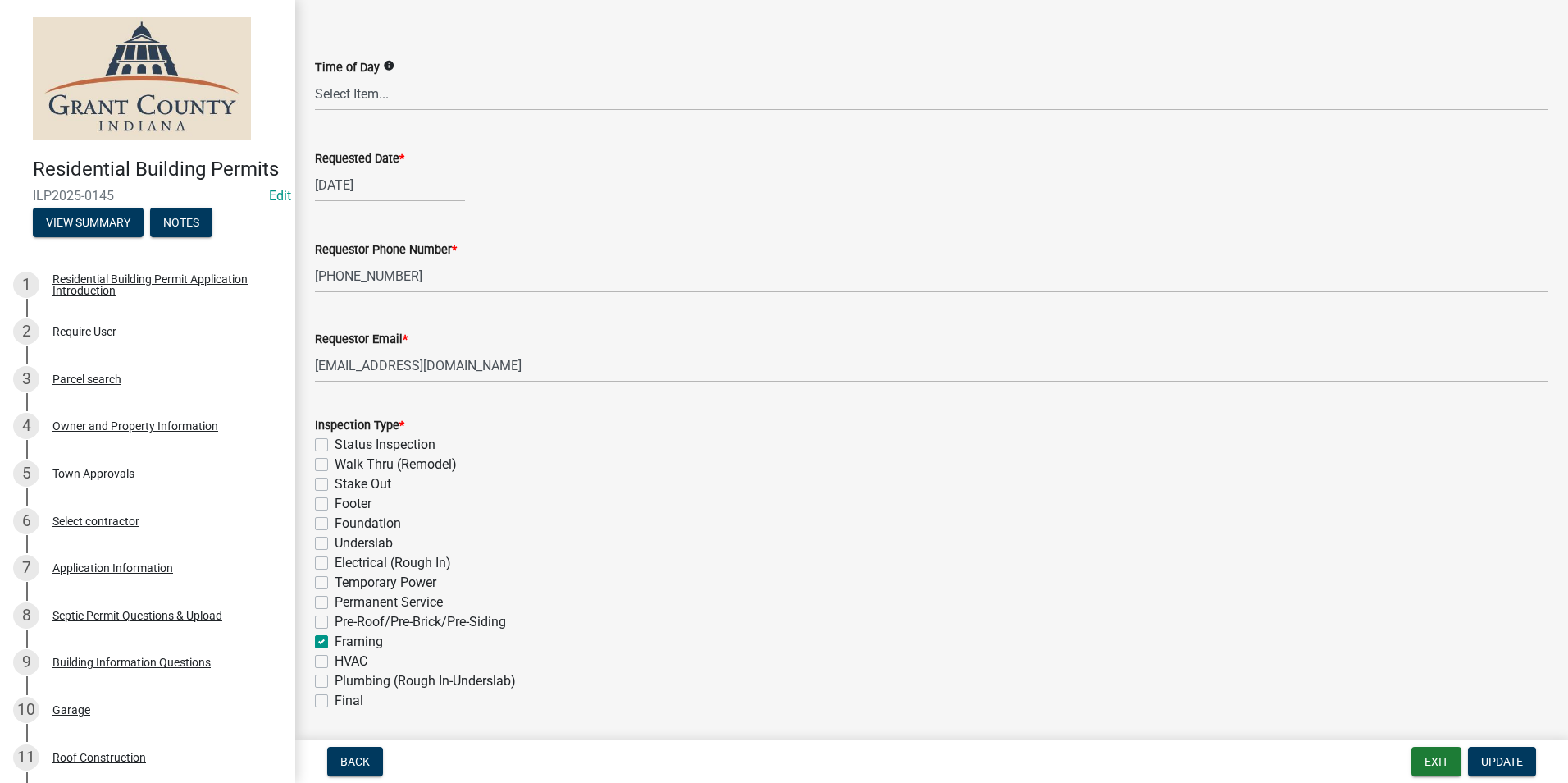
scroll to position [164, 0]
click at [1514, 764] on span "Update" at bounding box center [1502, 761] width 42 height 13
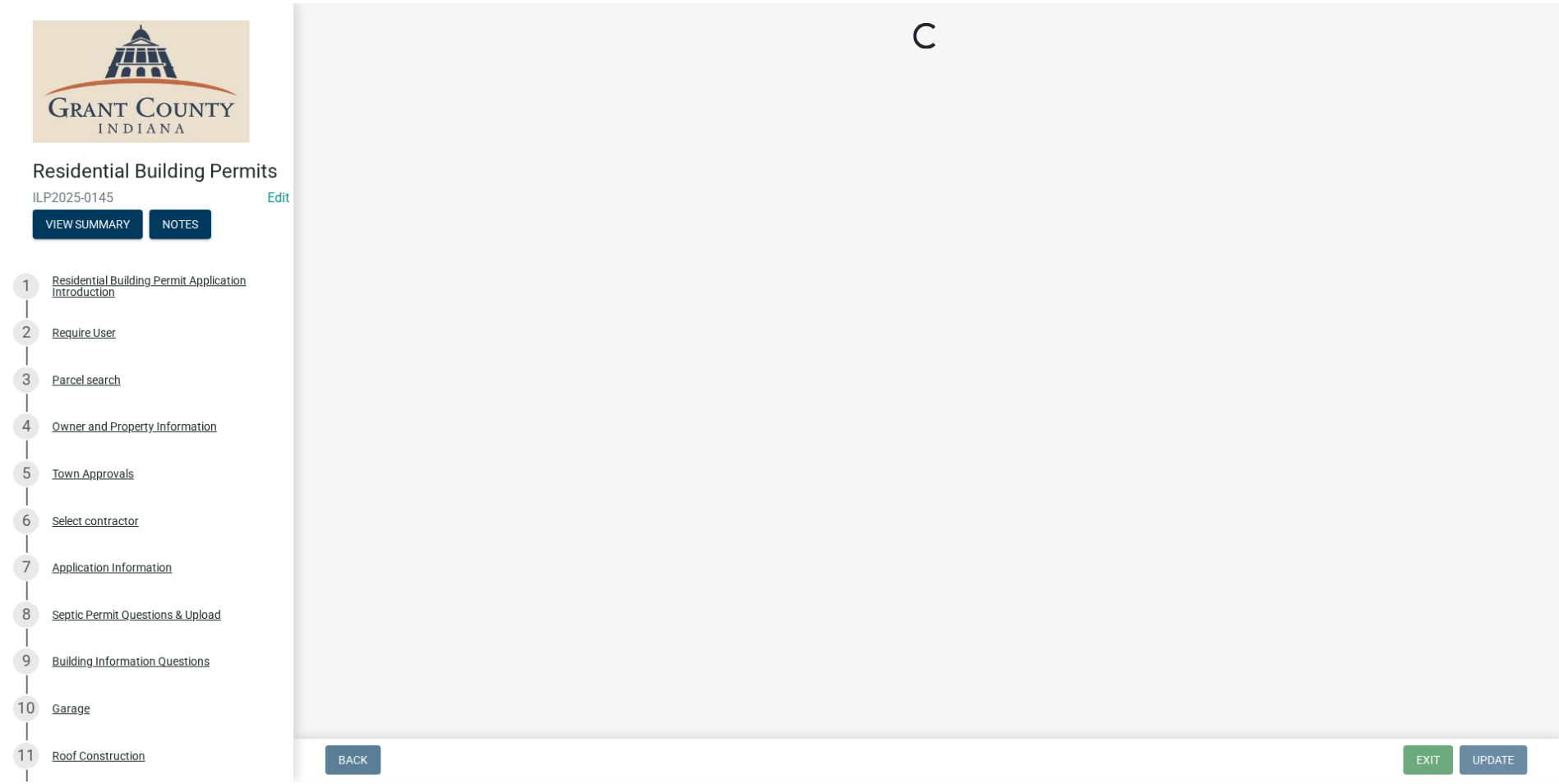
scroll to position [0, 0]
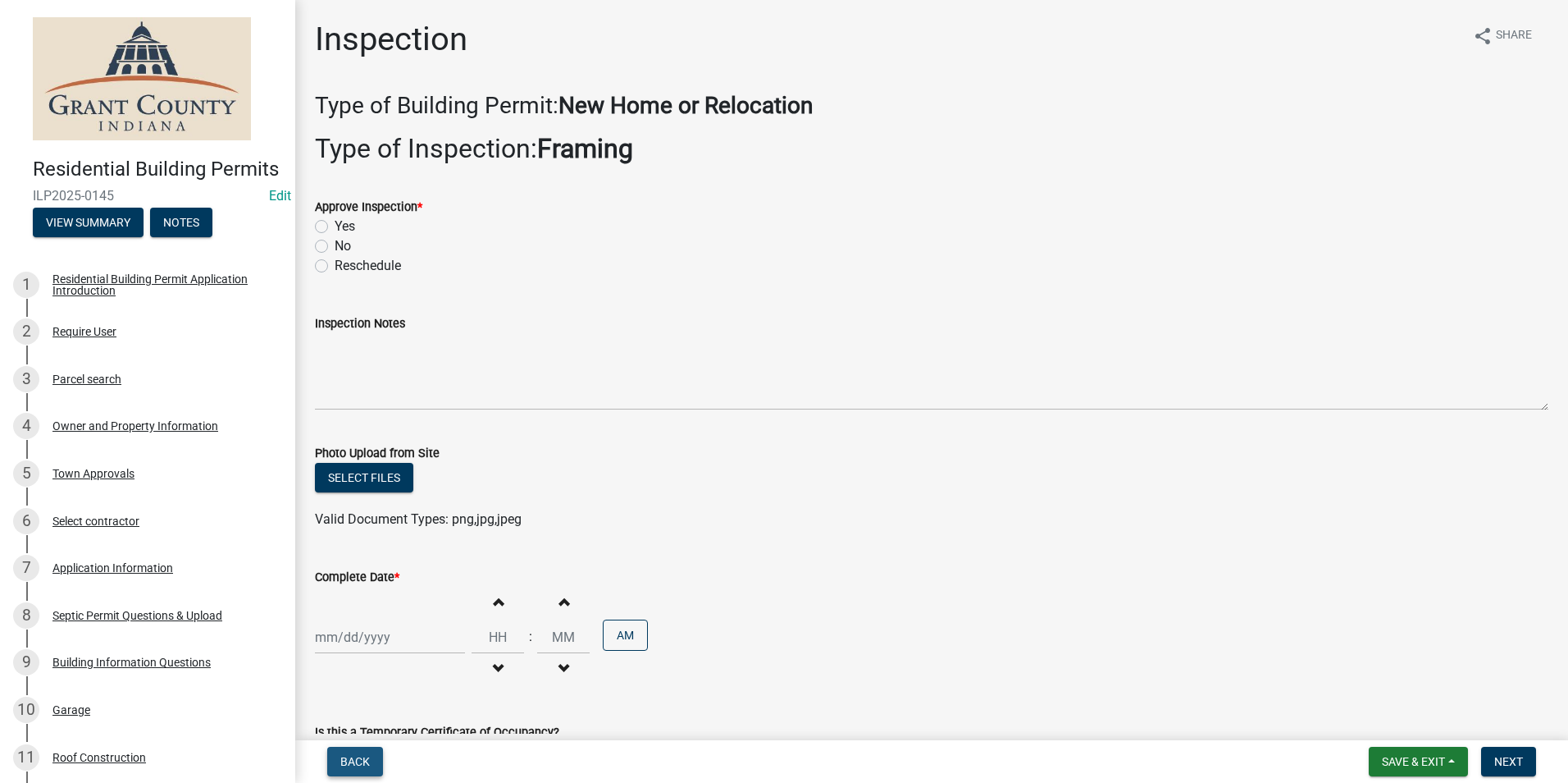
click at [363, 757] on span "Back" at bounding box center [355, 761] width 30 height 13
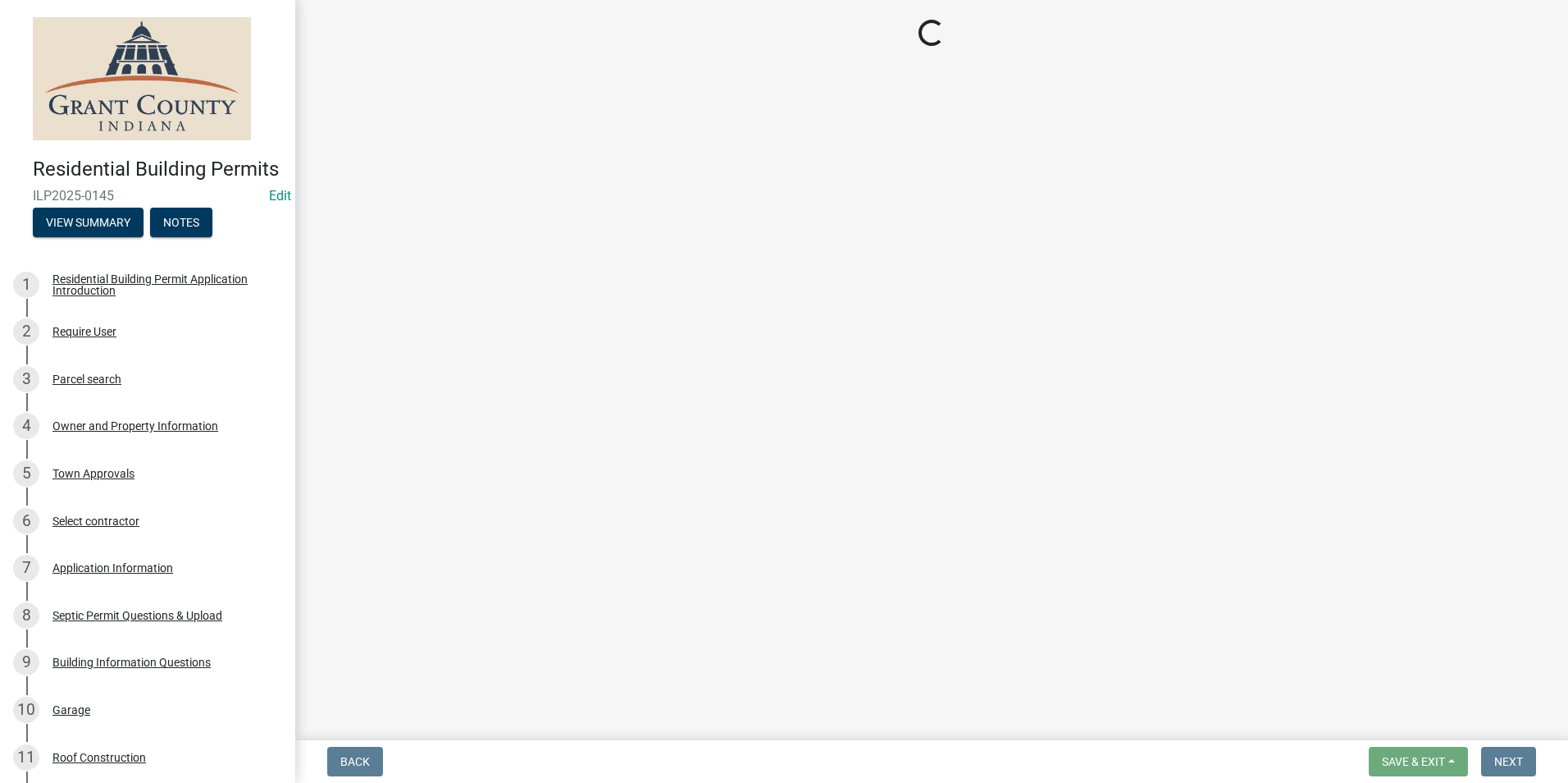
select select "d7f9a44a-d2ea-4d3c-83b3-1aa71c950bd5"
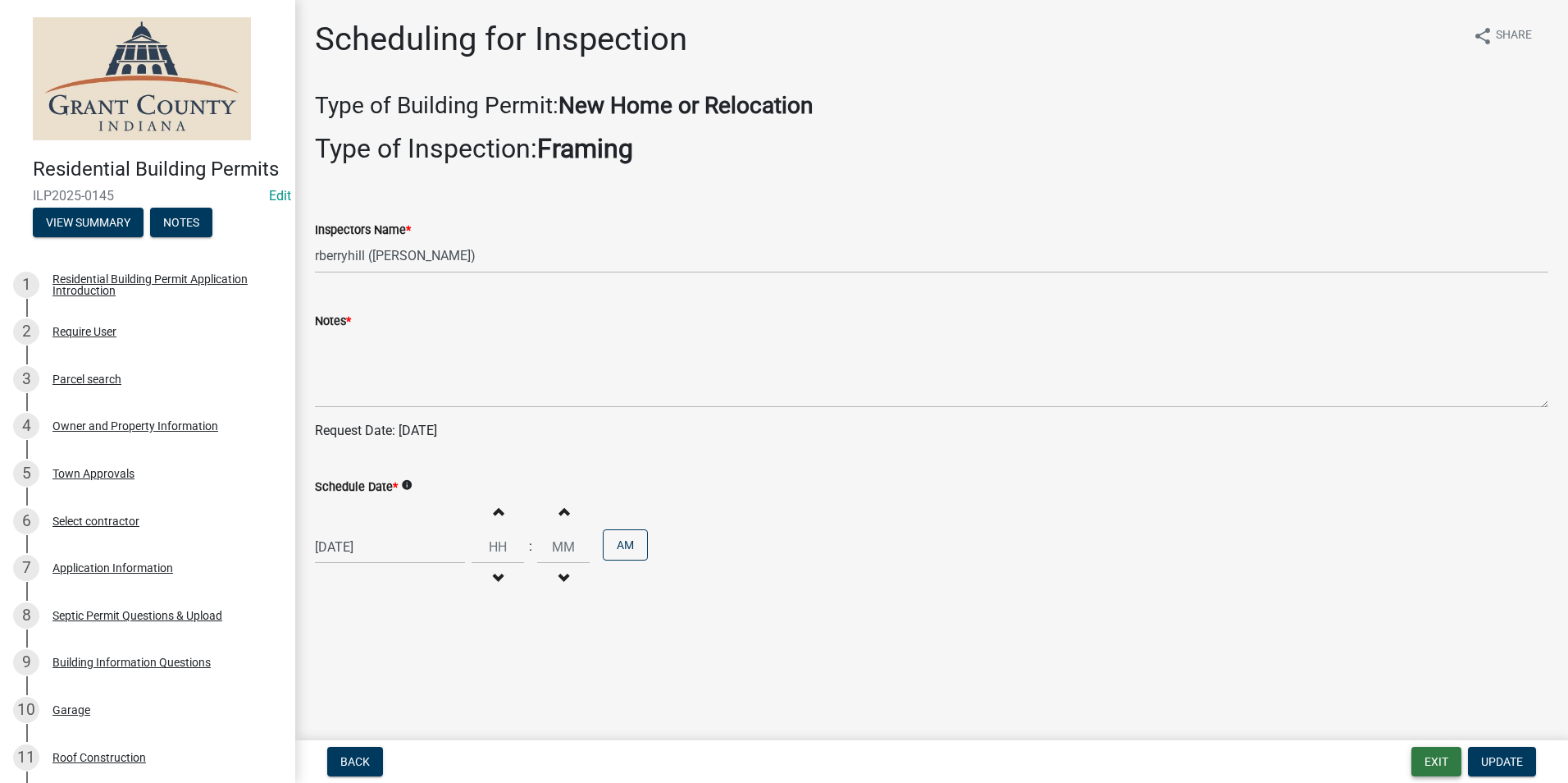
click at [1442, 761] on button "Exit" at bounding box center [1436, 761] width 50 height 30
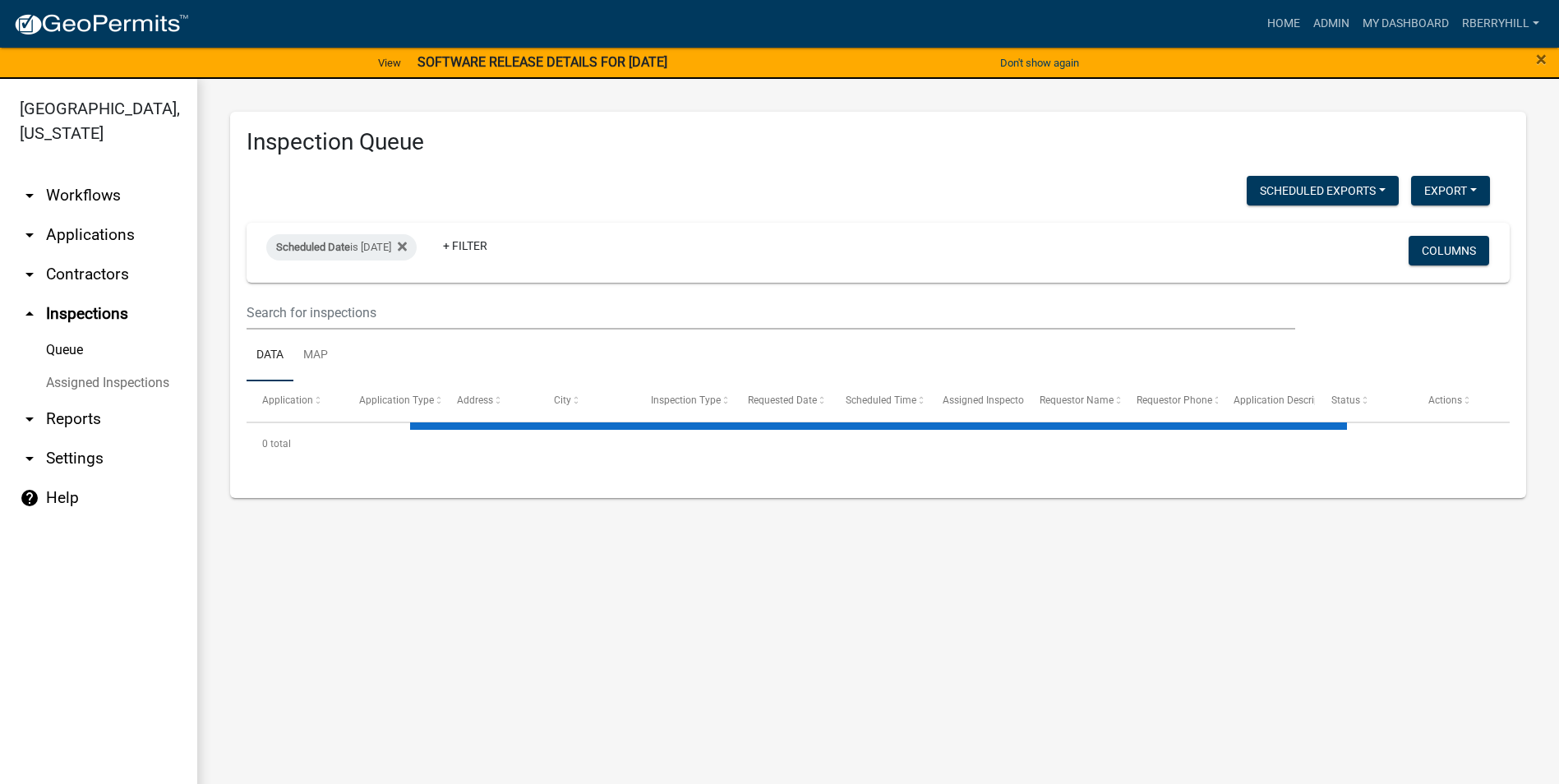
select select "1: 25"
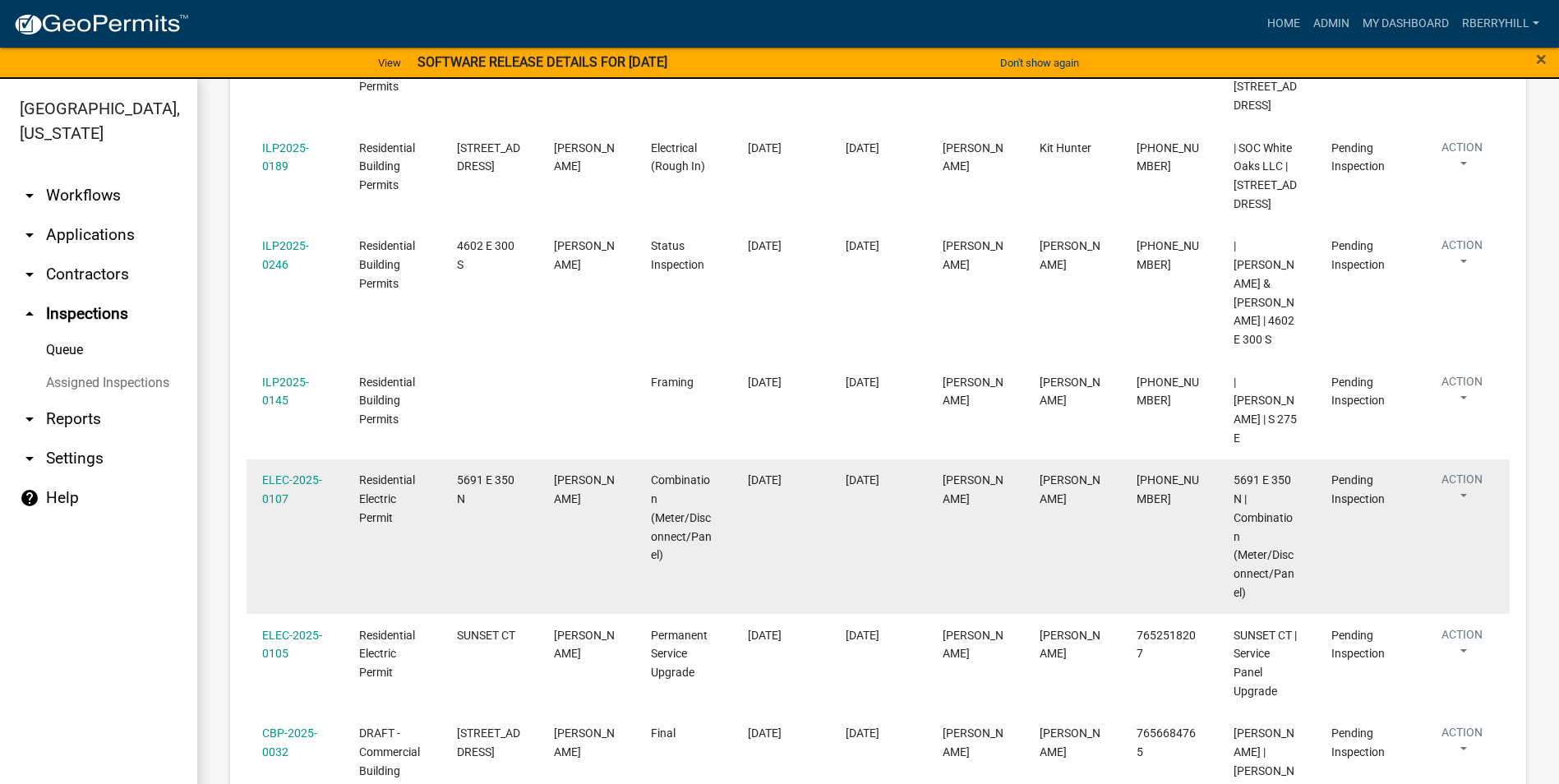
scroll to position [904, 0]
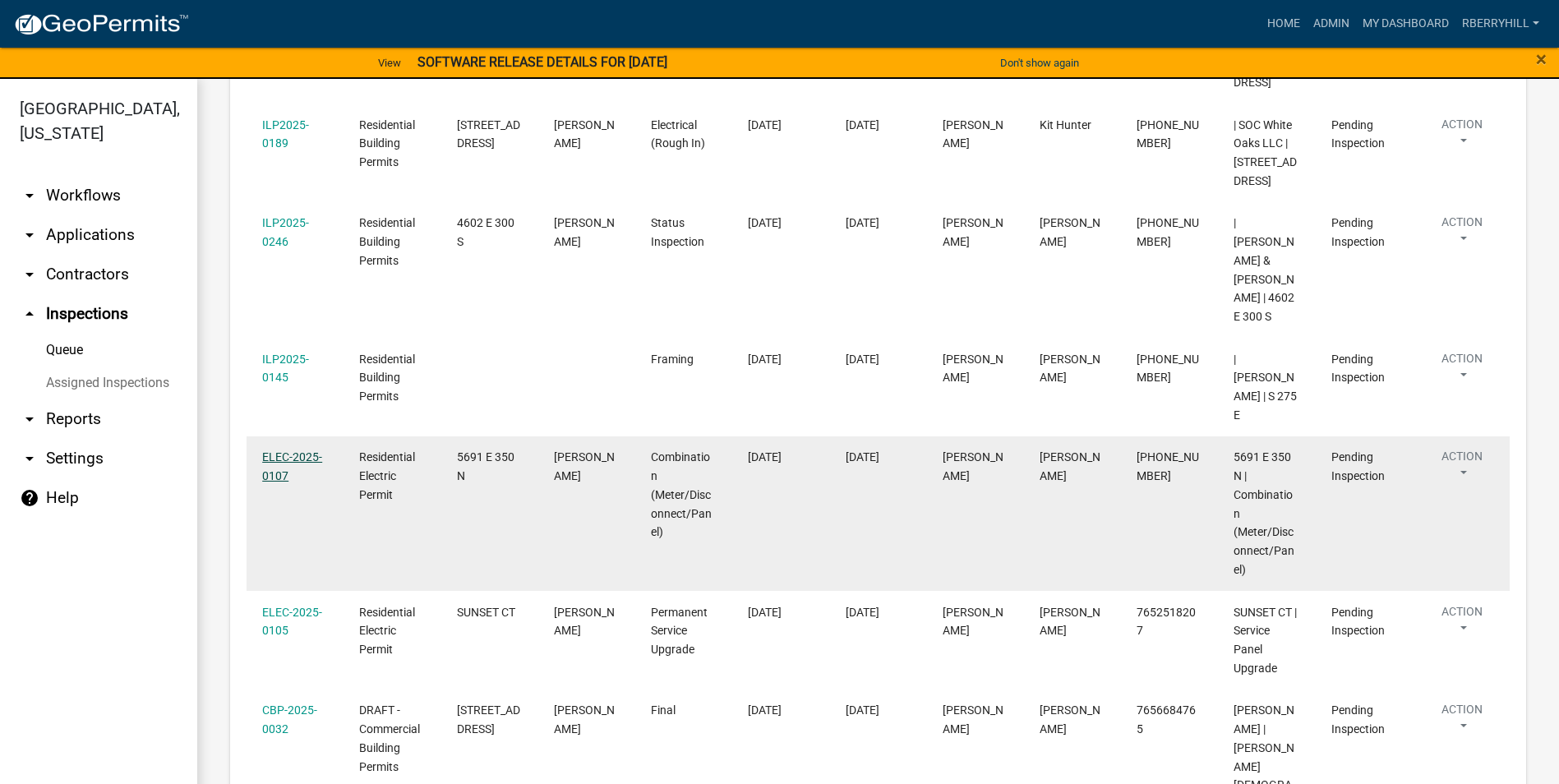
click at [277, 482] on link "ELEC-2025-0107" at bounding box center [291, 467] width 60 height 32
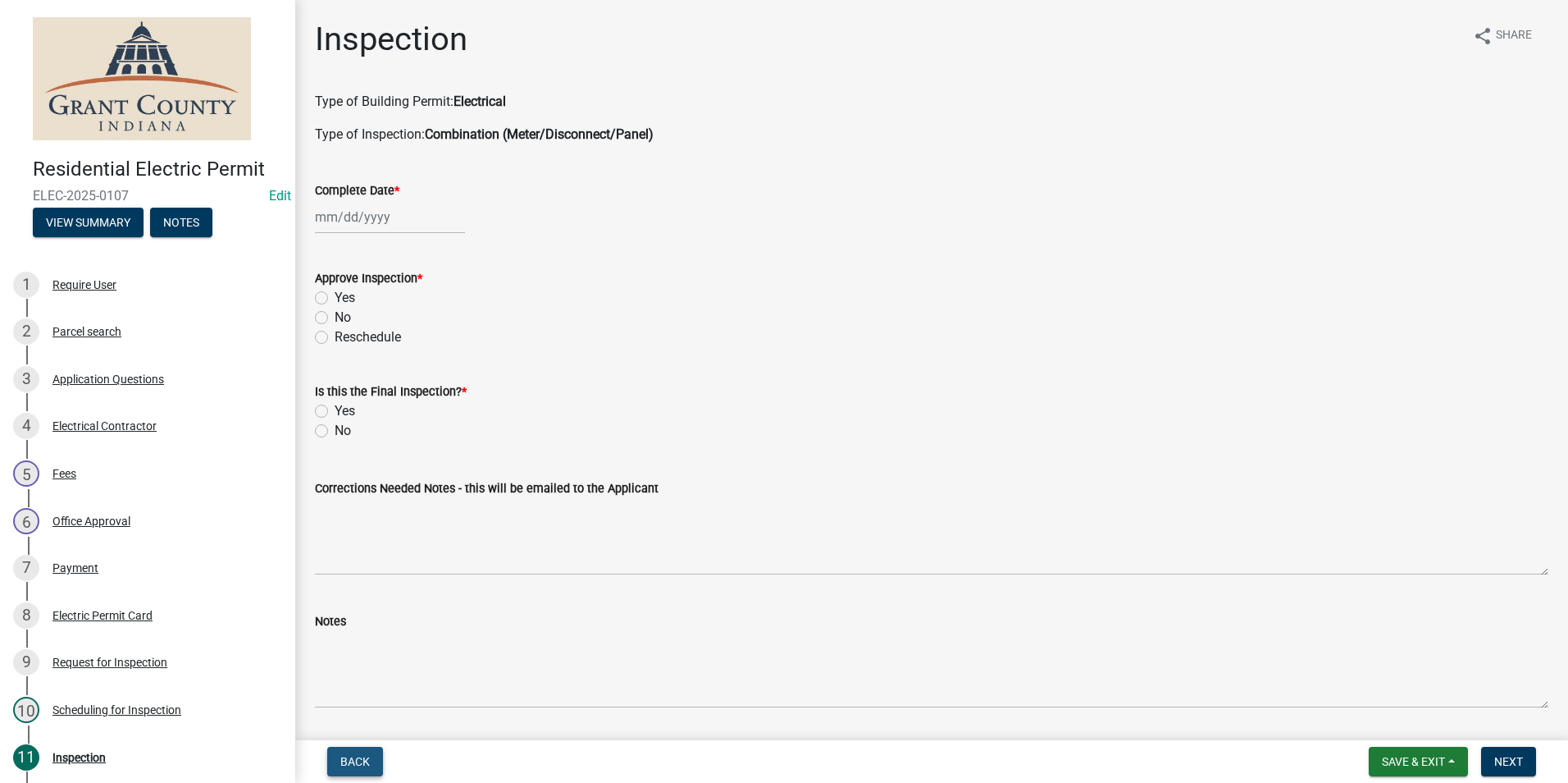
click at [360, 762] on span "Back" at bounding box center [355, 761] width 30 height 13
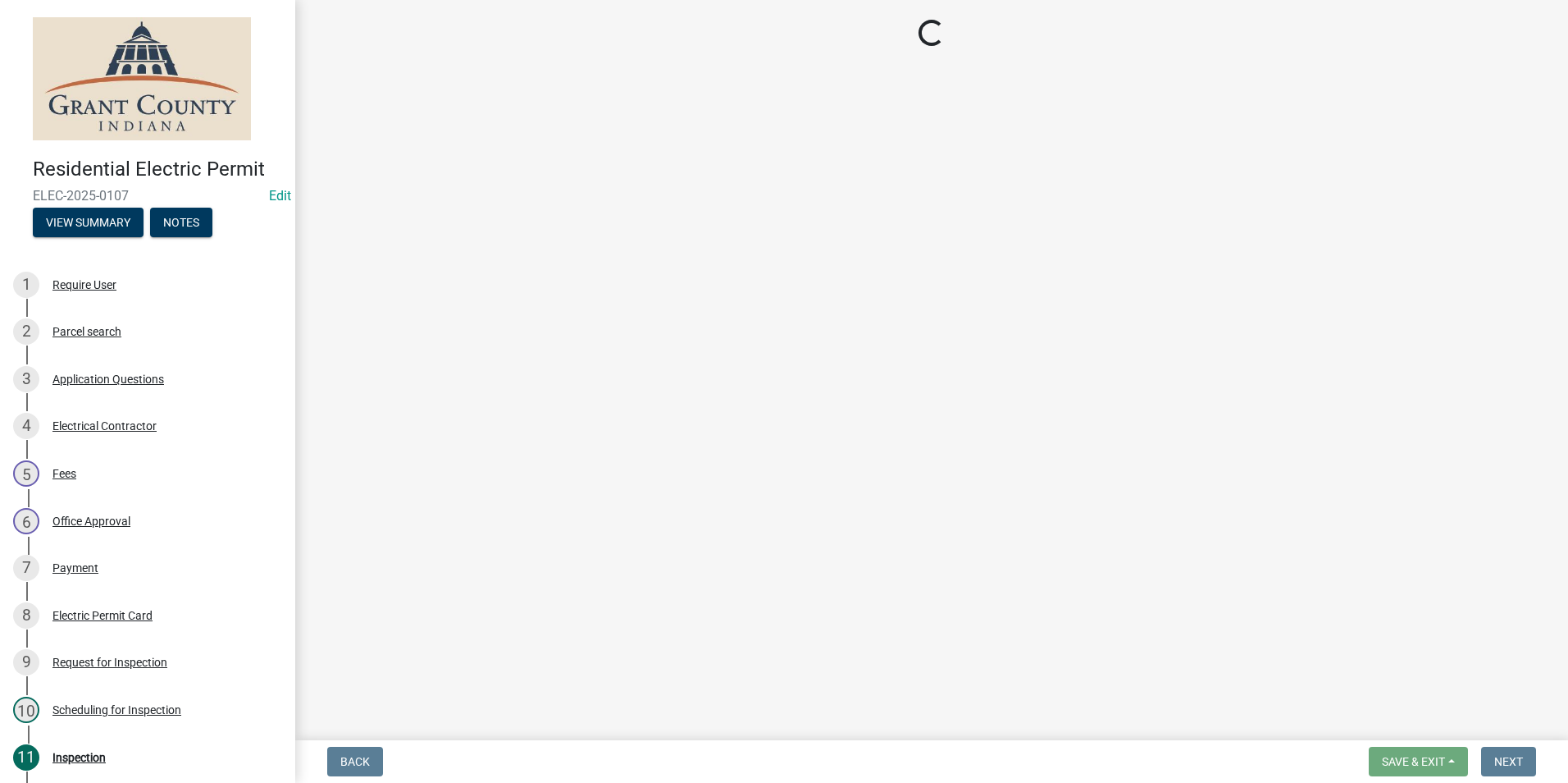
select select "d7f9a44a-d2ea-4d3c-83b3-1aa71c950bd5"
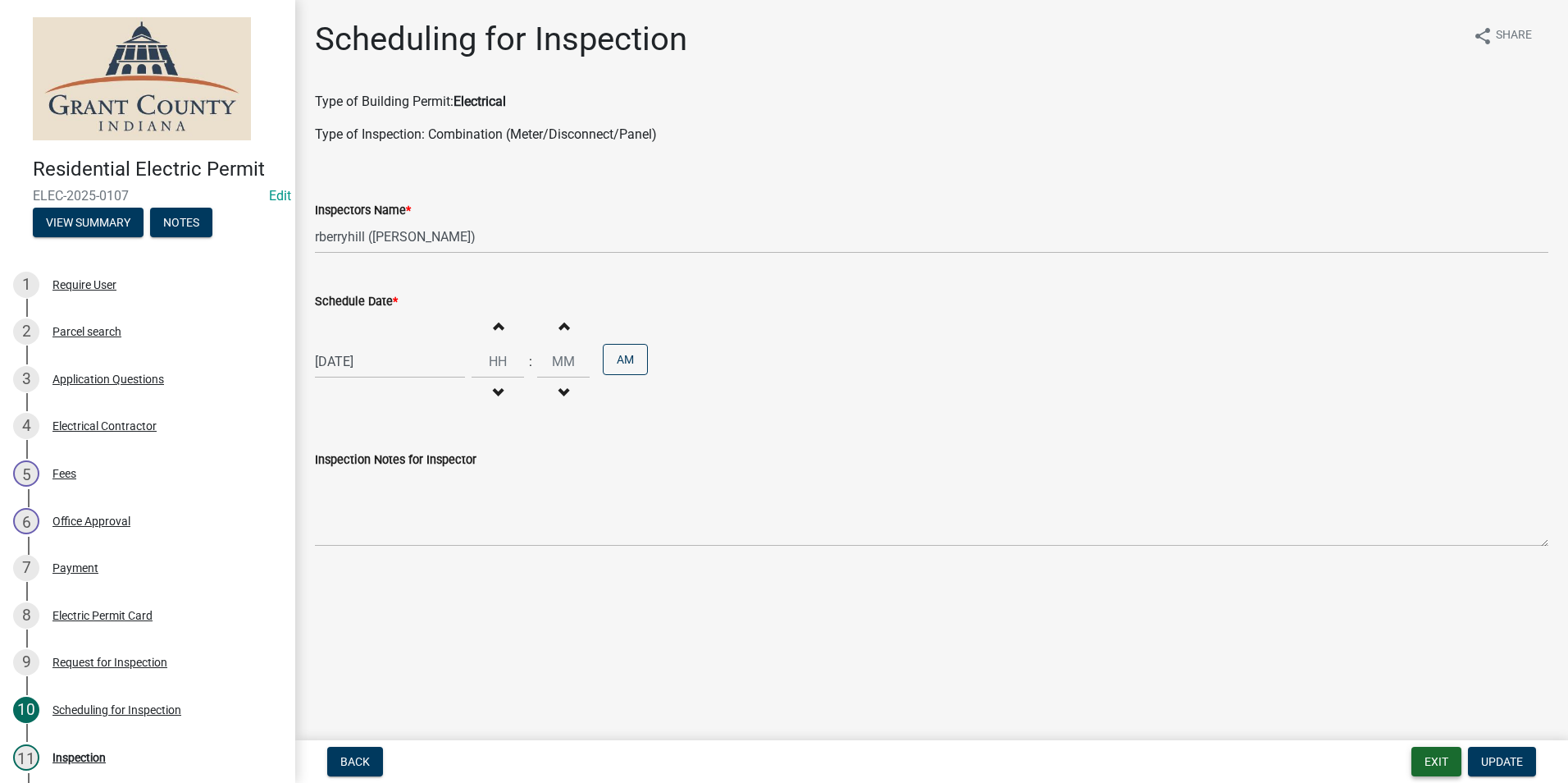
click at [1438, 763] on button "Exit" at bounding box center [1436, 761] width 50 height 30
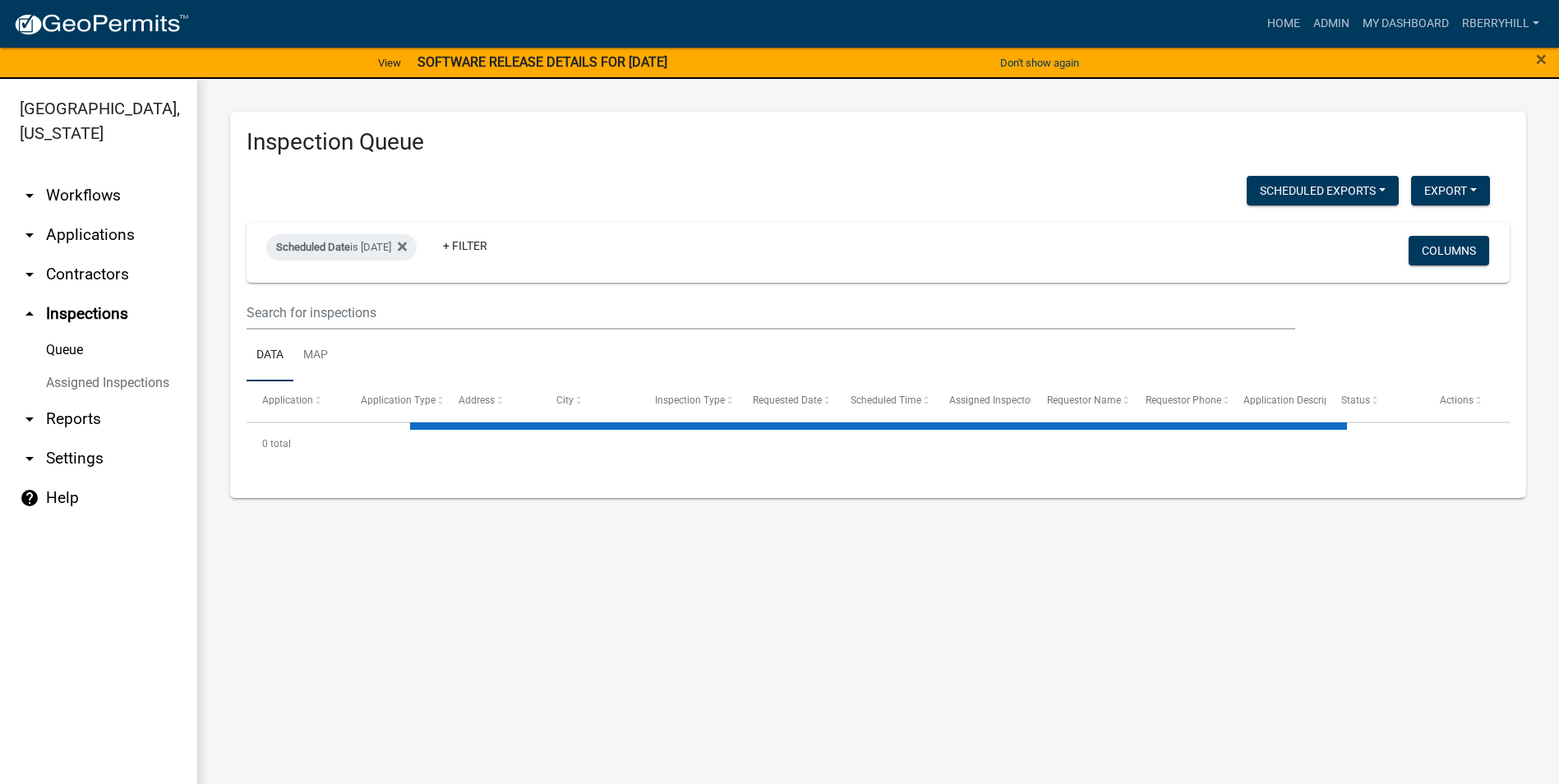
select select "1: 25"
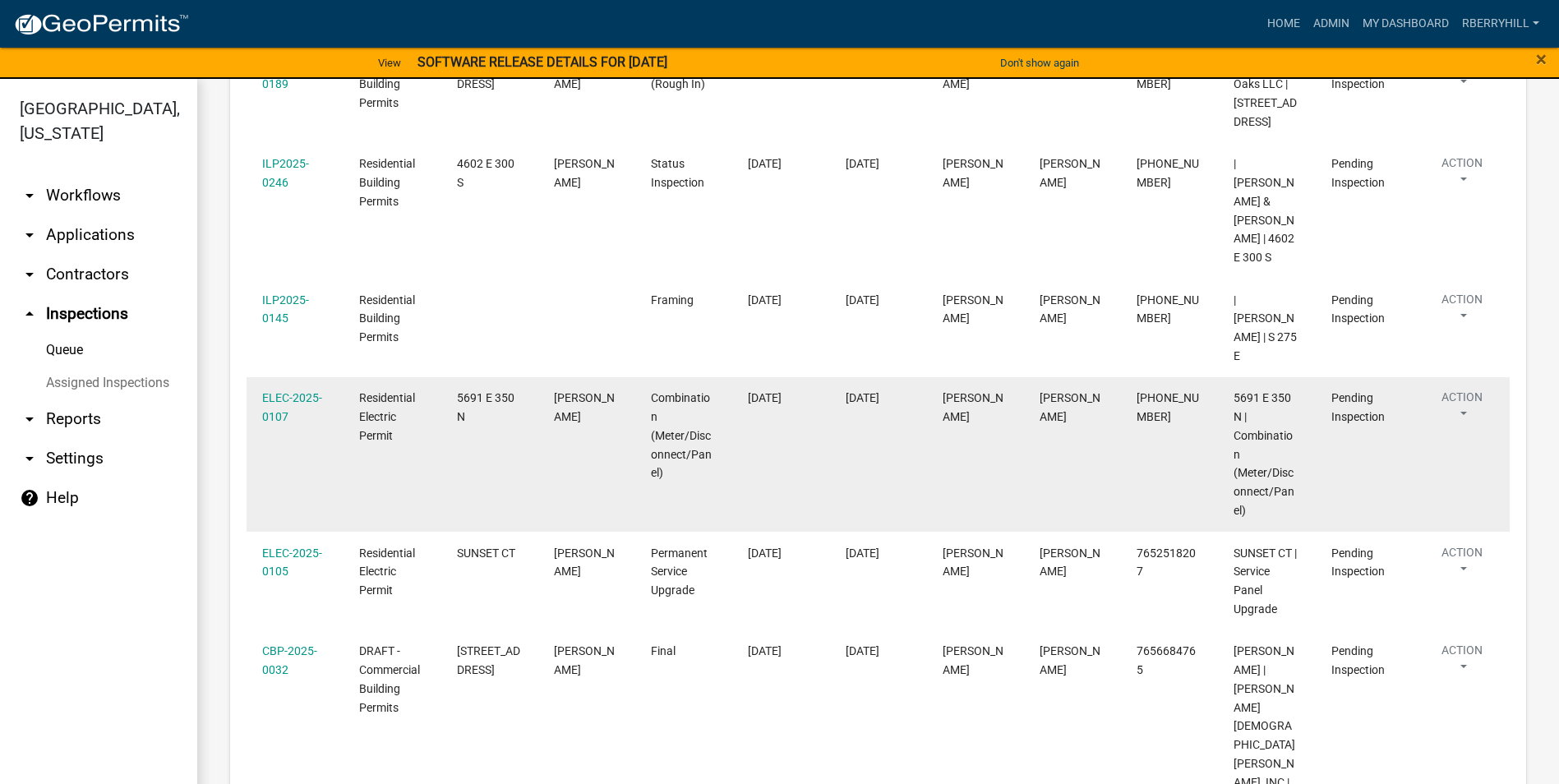
scroll to position [985, 0]
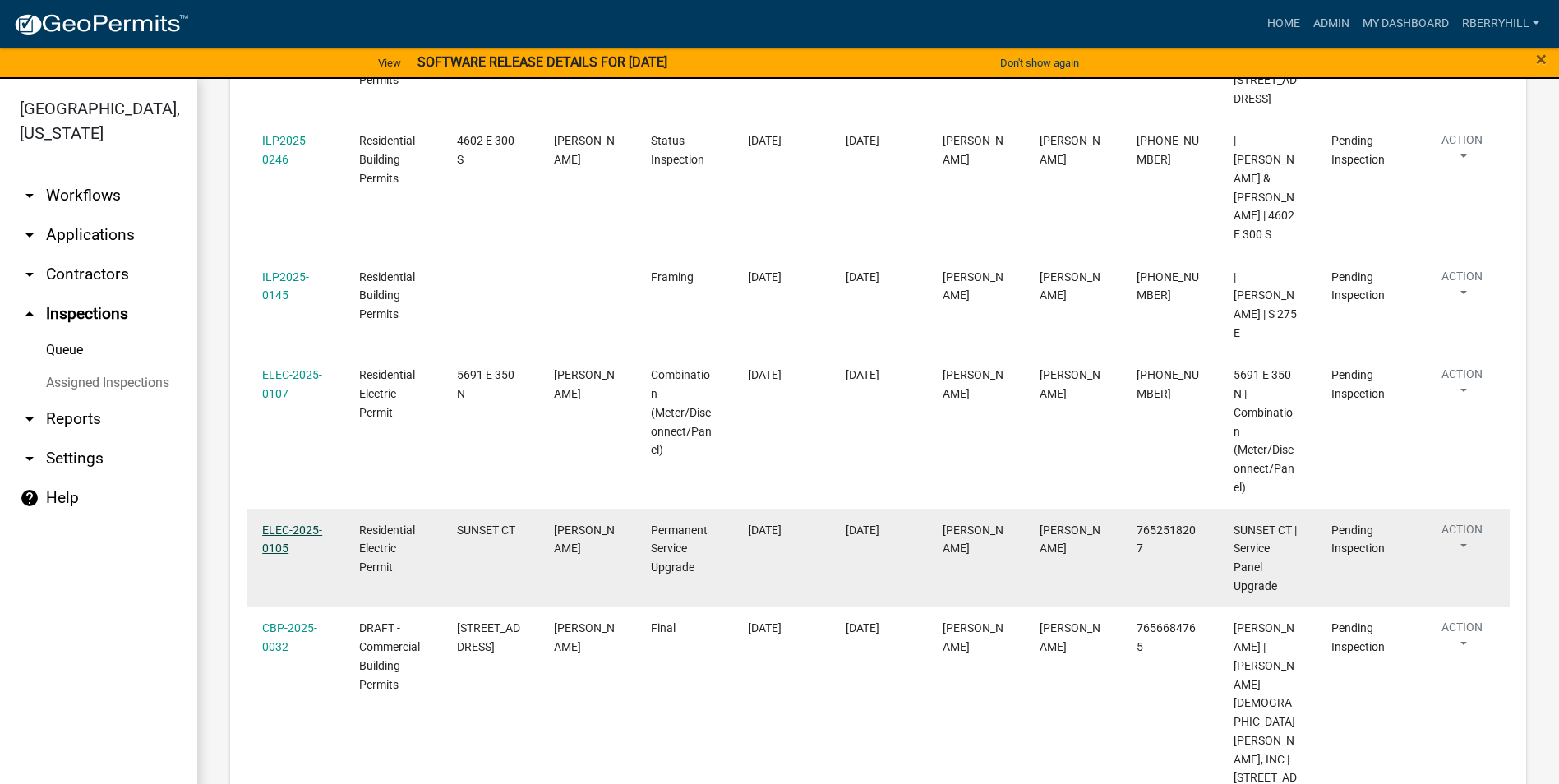
click at [287, 556] on link "ELEC-2025-0105" at bounding box center [291, 539] width 60 height 32
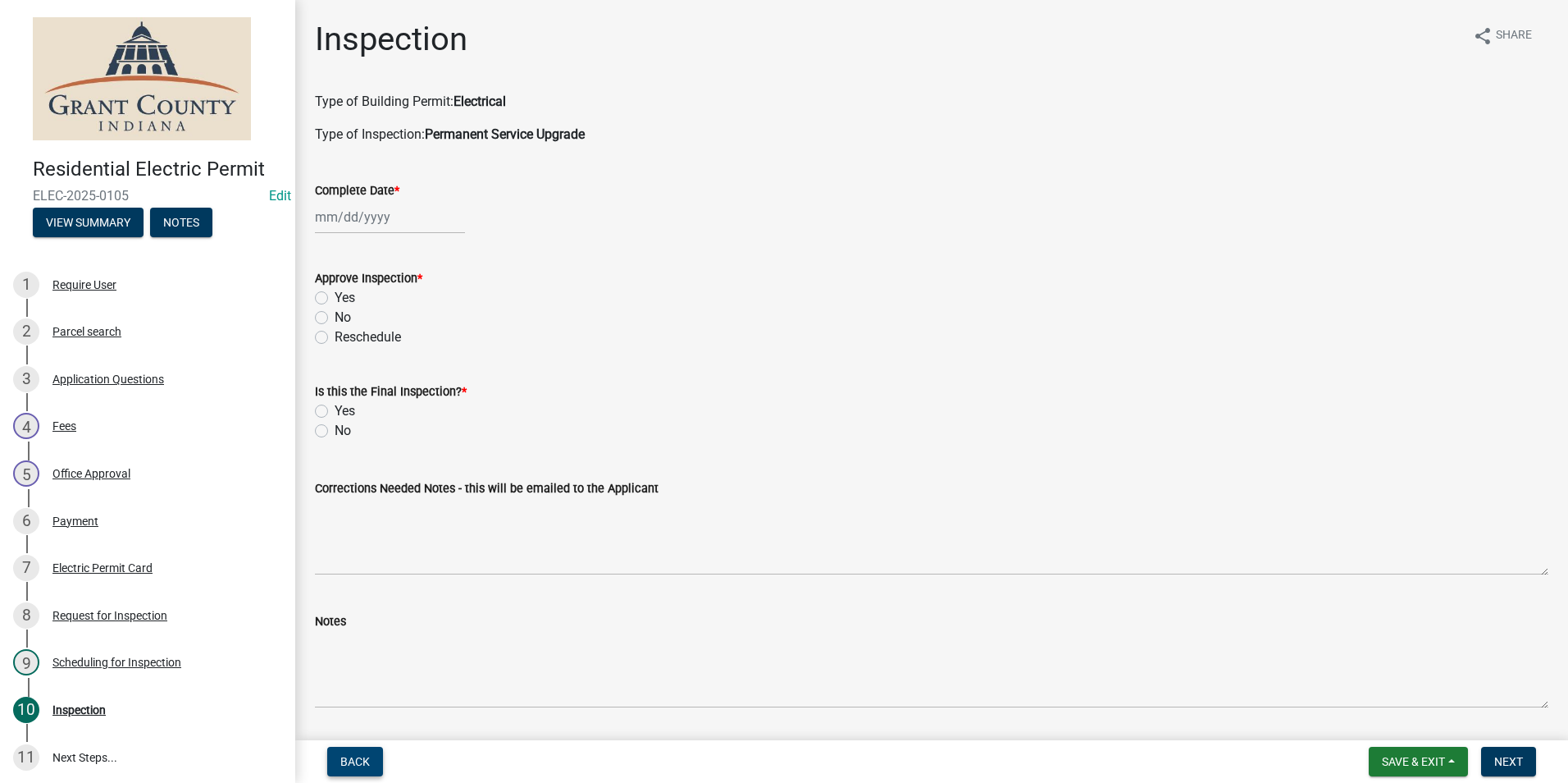
click at [365, 760] on span "Back" at bounding box center [355, 761] width 30 height 13
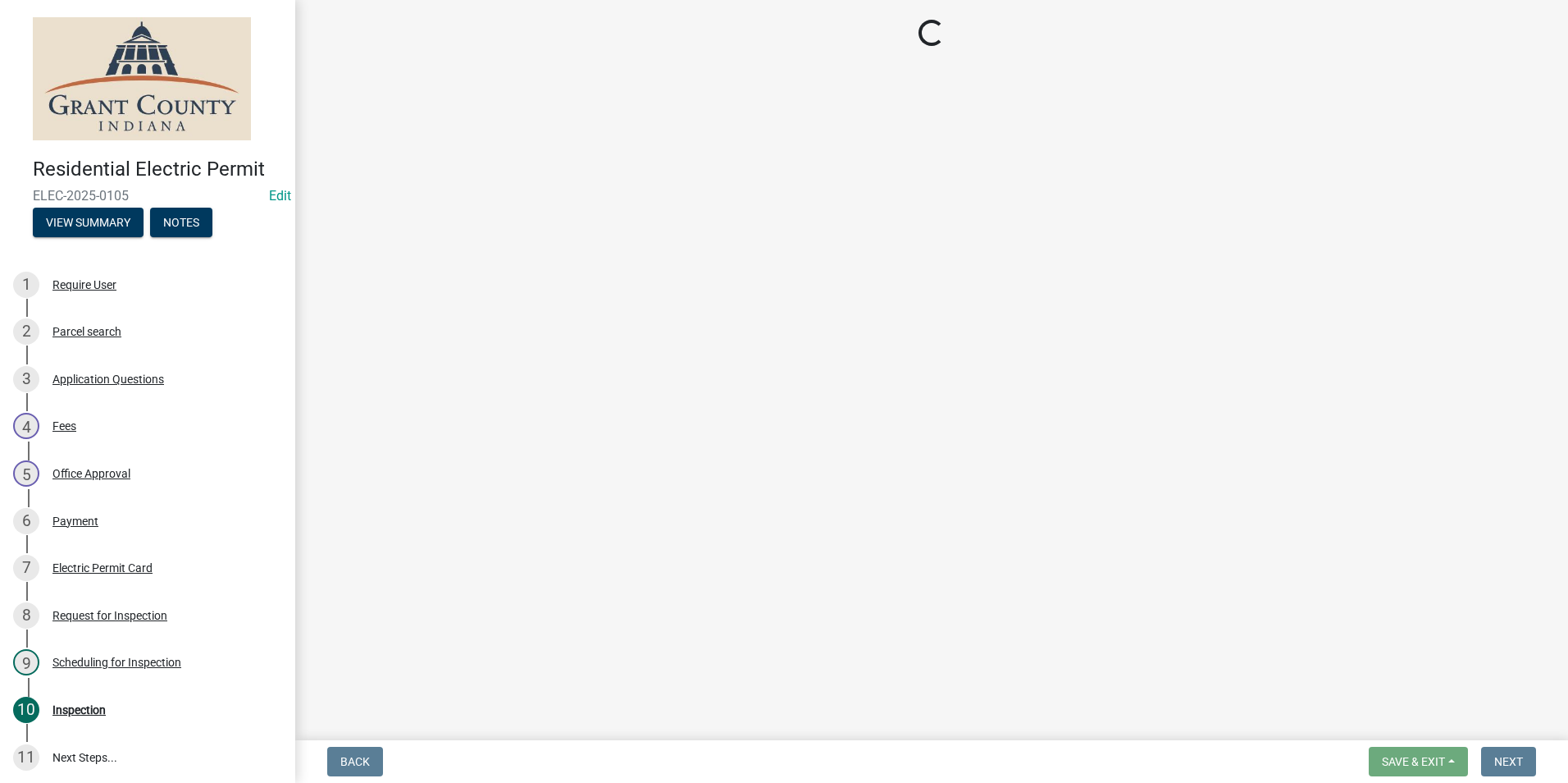
select select "d7f9a44a-d2ea-4d3c-83b3-1aa71c950bd5"
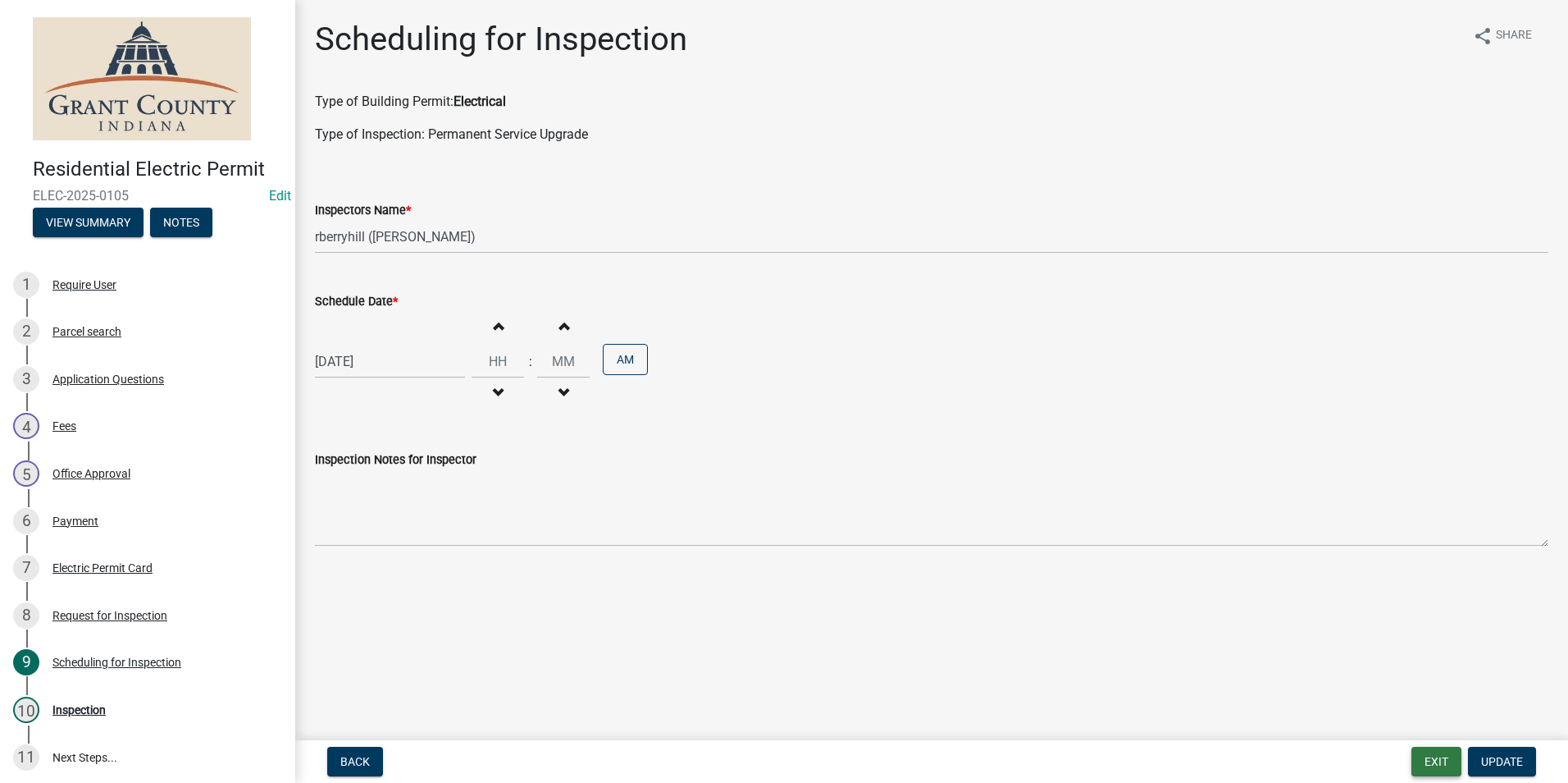
click at [1443, 763] on button "Exit" at bounding box center [1436, 761] width 50 height 30
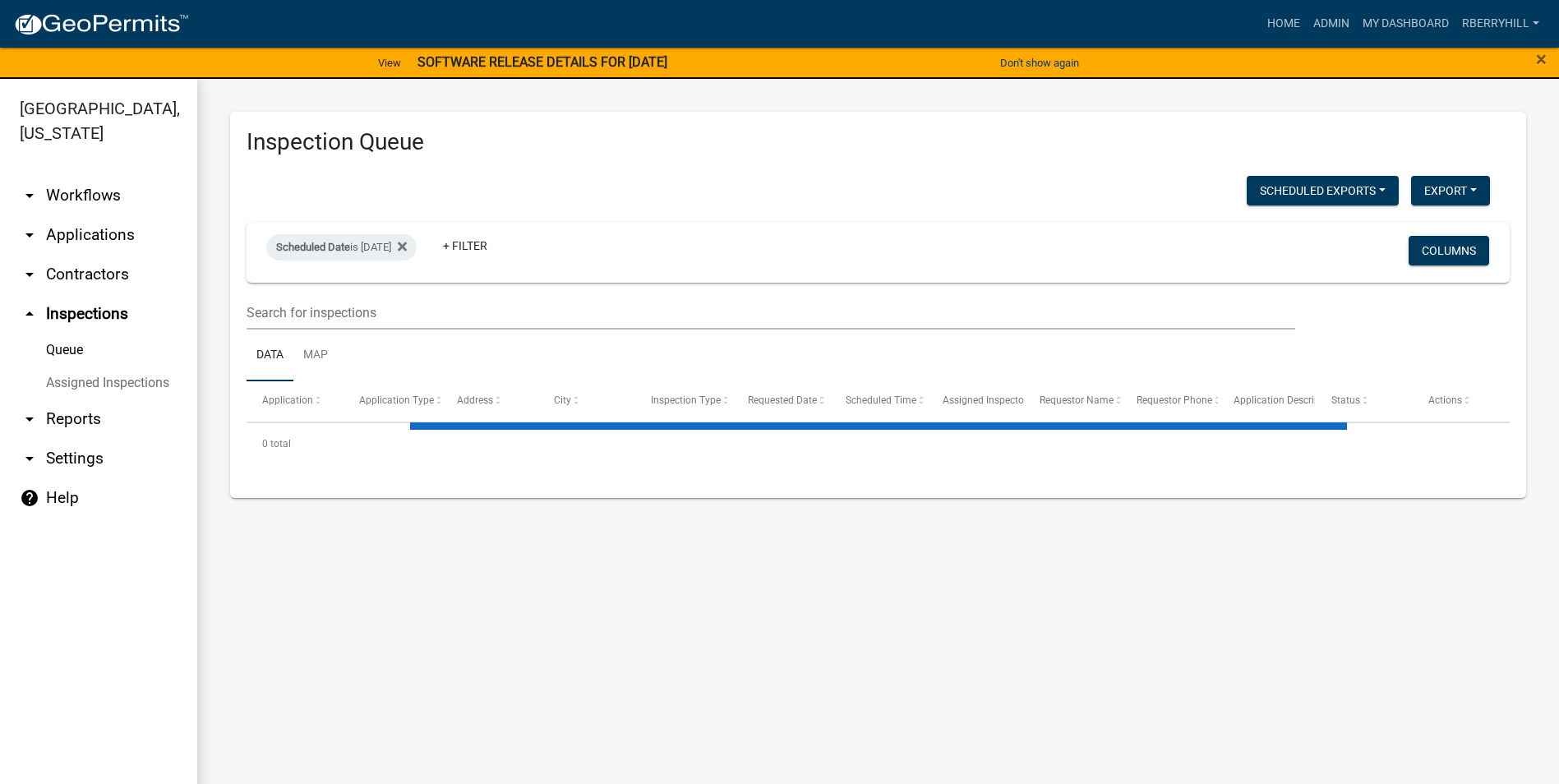
select select "1: 25"
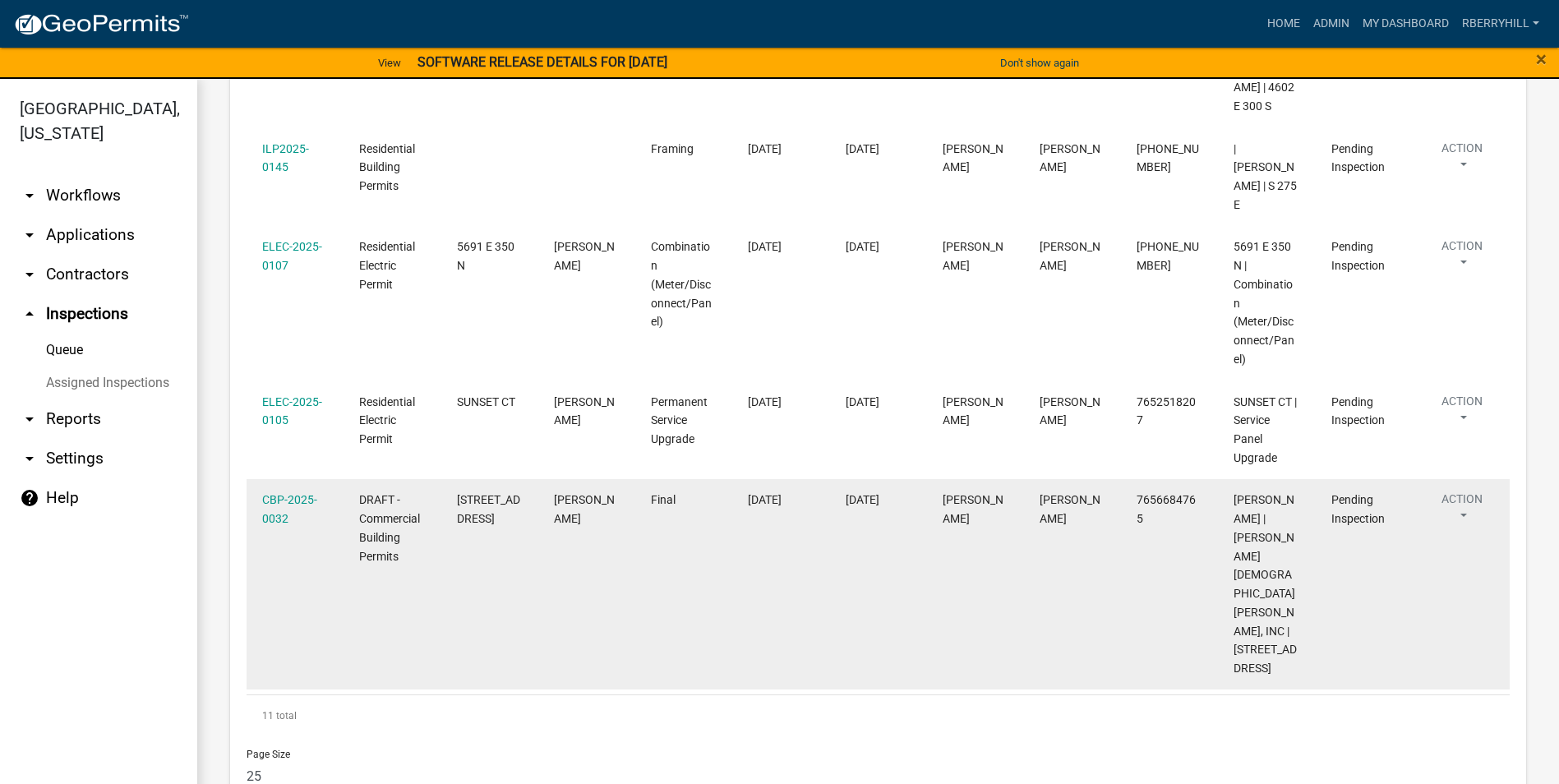
scroll to position [1150, 0]
